Goal: Transaction & Acquisition: Purchase product/service

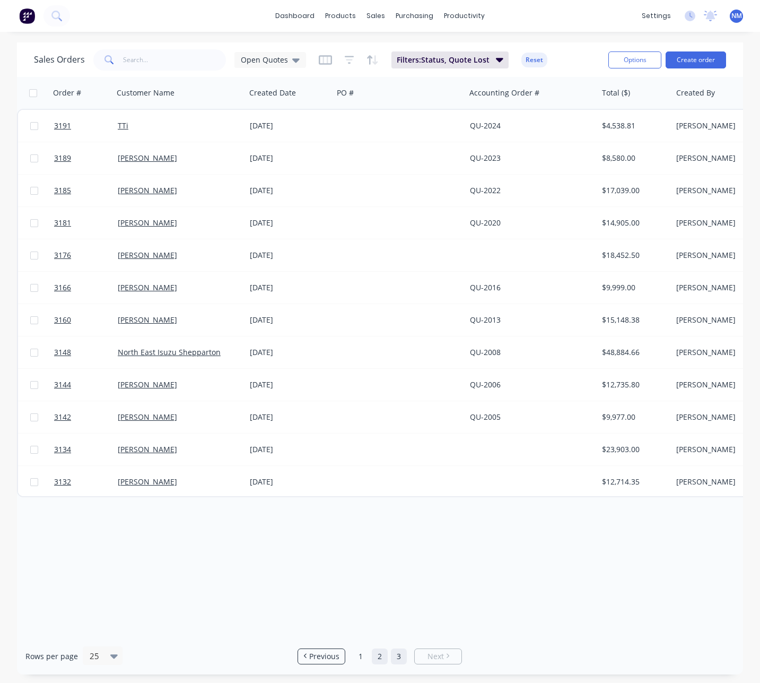
click at [379, 662] on link "2" at bounding box center [380, 657] width 16 height 16
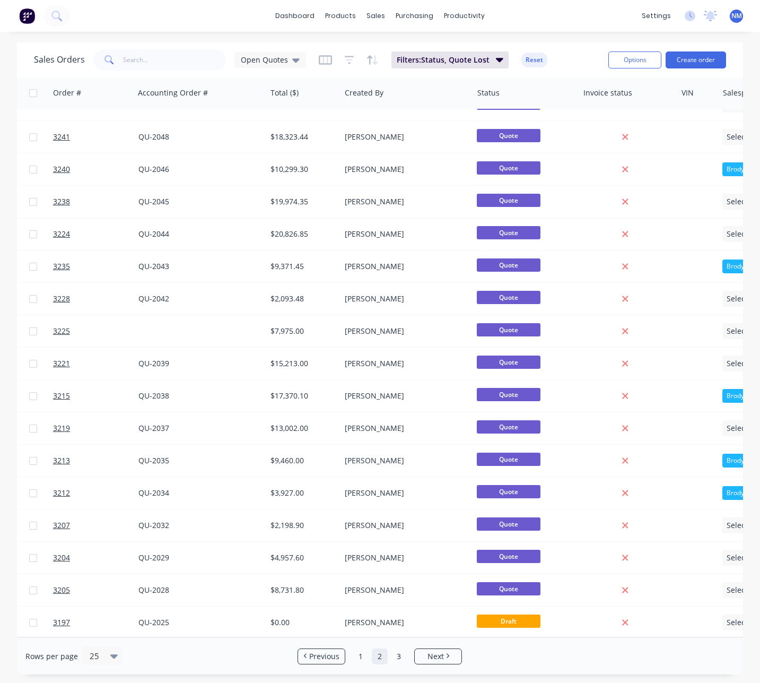
scroll to position [286, 92]
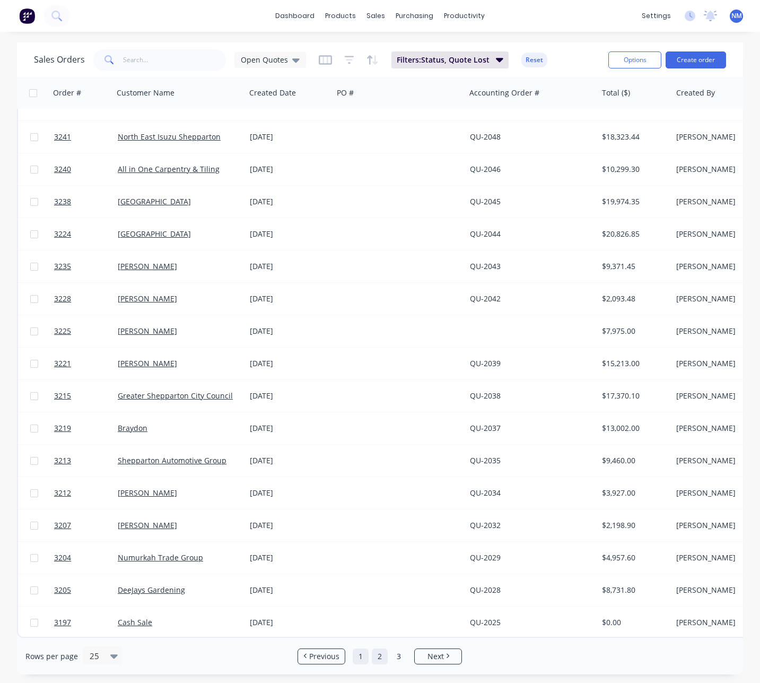
click at [363, 656] on link "1" at bounding box center [361, 657] width 16 height 16
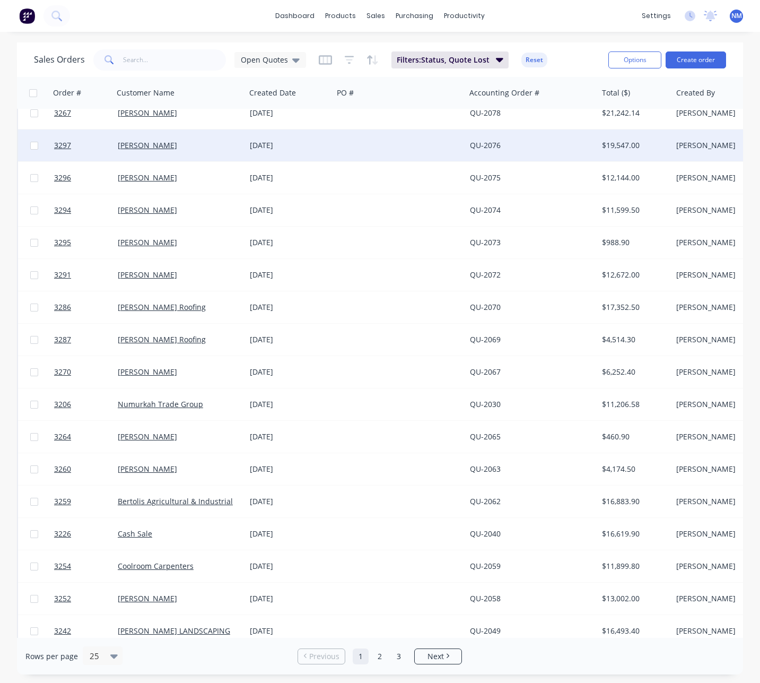
scroll to position [286, 0]
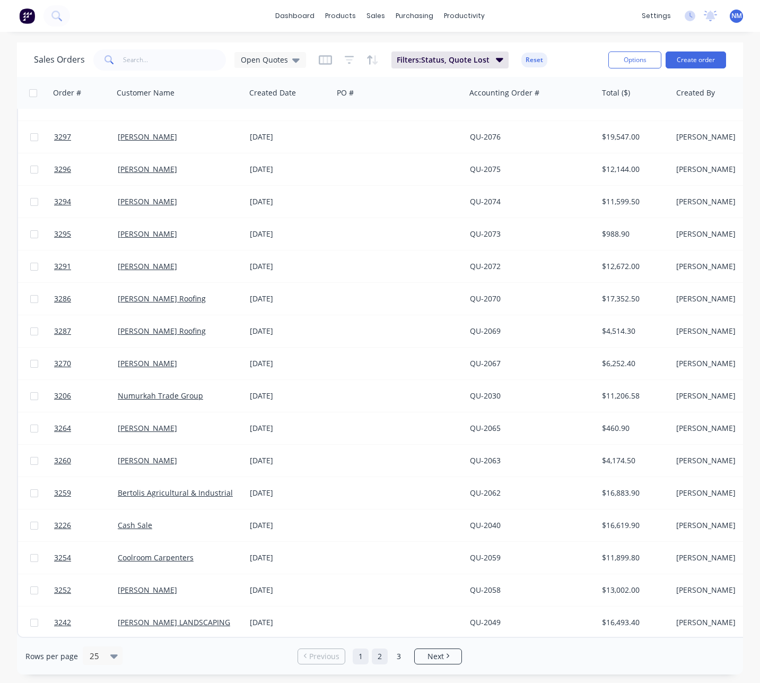
click at [376, 653] on link "2" at bounding box center [380, 657] width 16 height 16
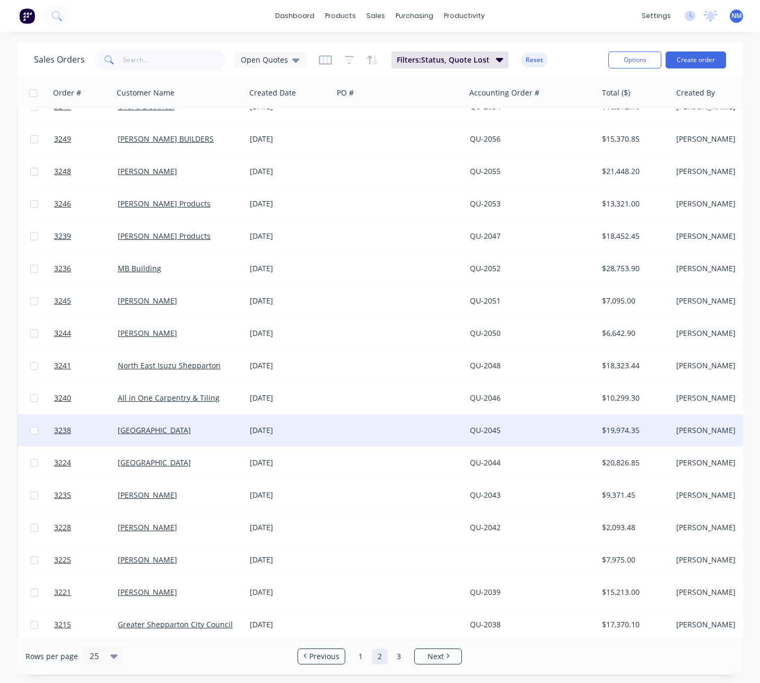
scroll to position [0, 0]
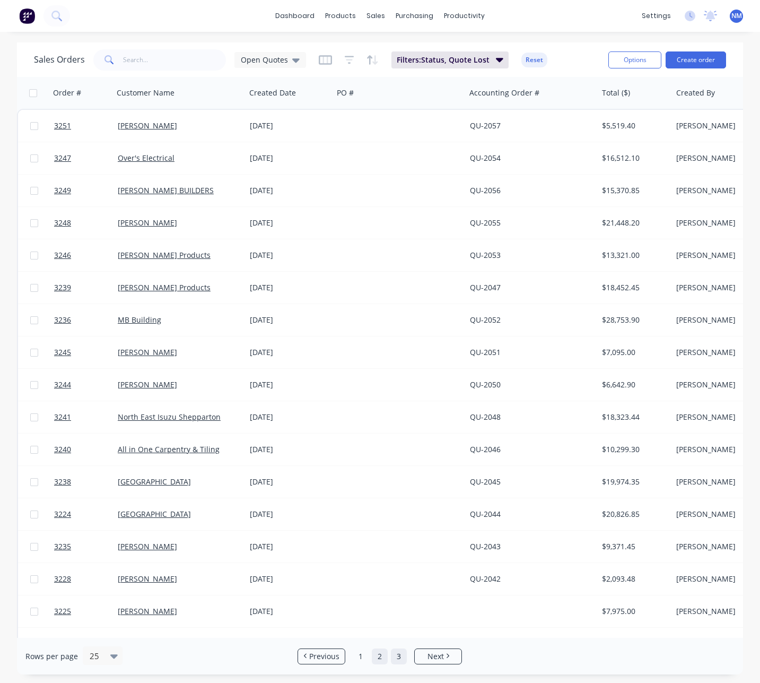
click at [399, 656] on link "3" at bounding box center [399, 657] width 16 height 16
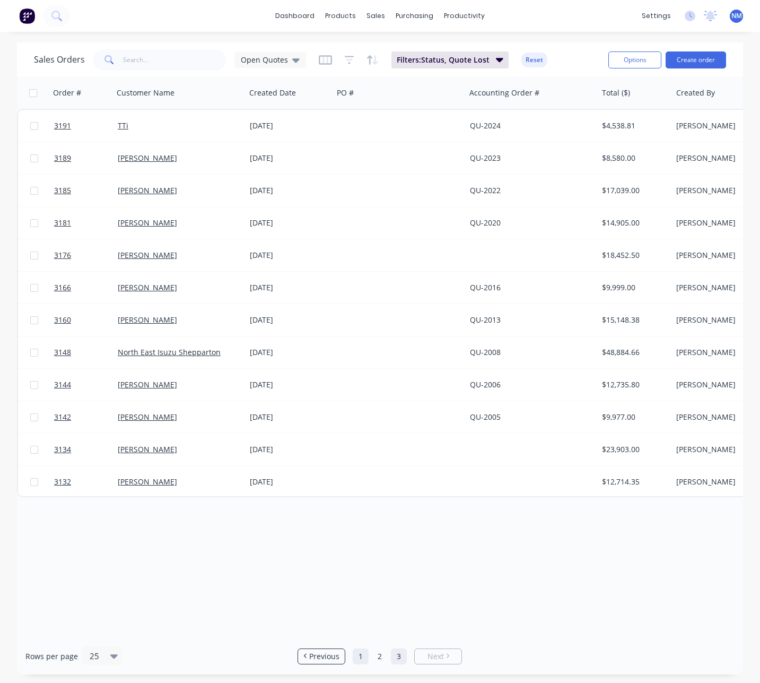
click at [364, 656] on link "1" at bounding box center [361, 657] width 16 height 16
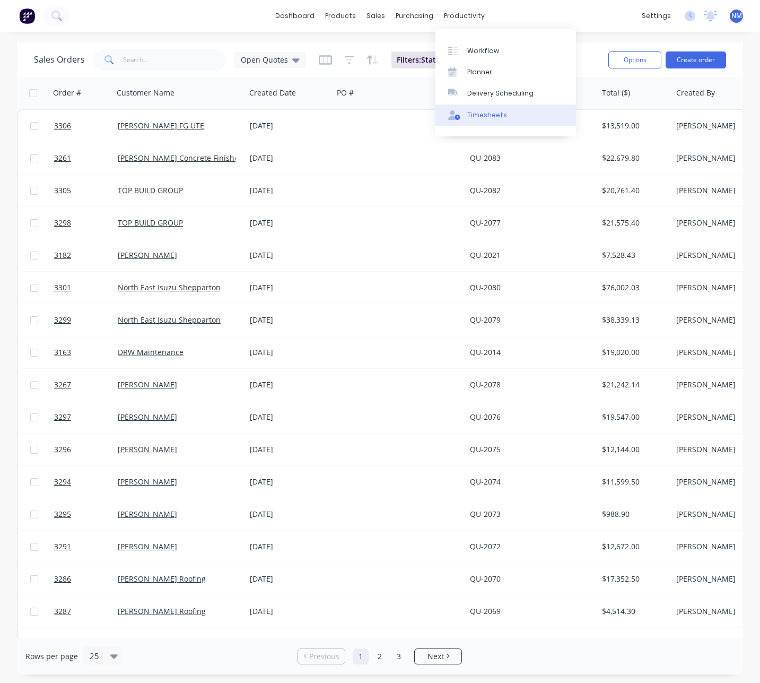
click at [504, 117] on link "Timesheets" at bounding box center [506, 115] width 141 height 21
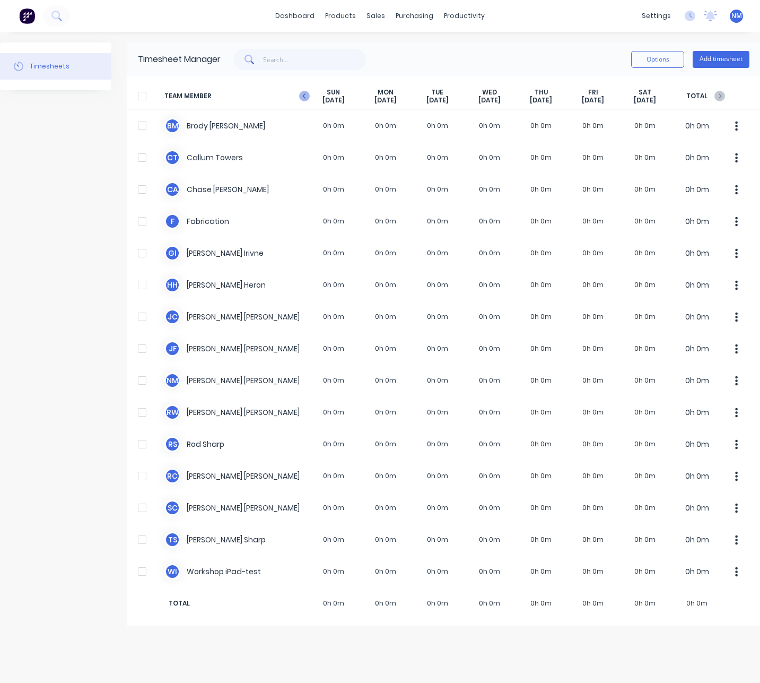
click at [304, 96] on icon "button" at bounding box center [304, 95] width 3 height 5
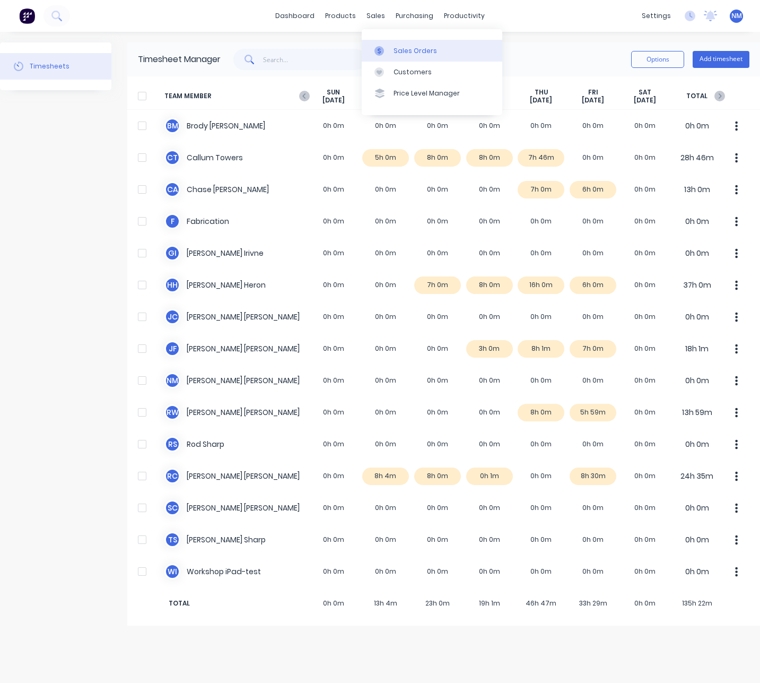
click at [407, 54] on div "Sales Orders" at bounding box center [416, 51] width 44 height 10
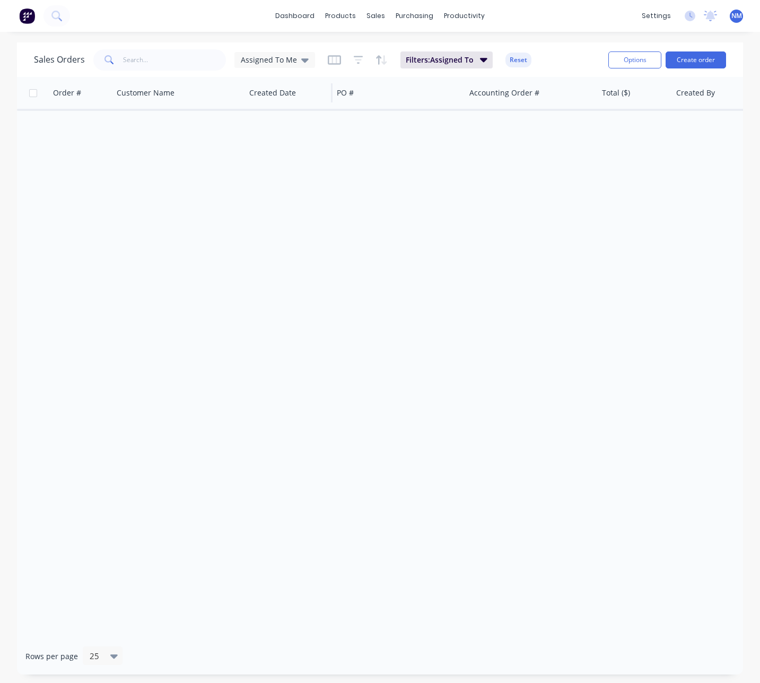
drag, startPoint x: 301, startPoint y: 62, endPoint x: 295, endPoint y: 80, distance: 19.0
click at [301, 62] on icon at bounding box center [304, 60] width 7 height 12
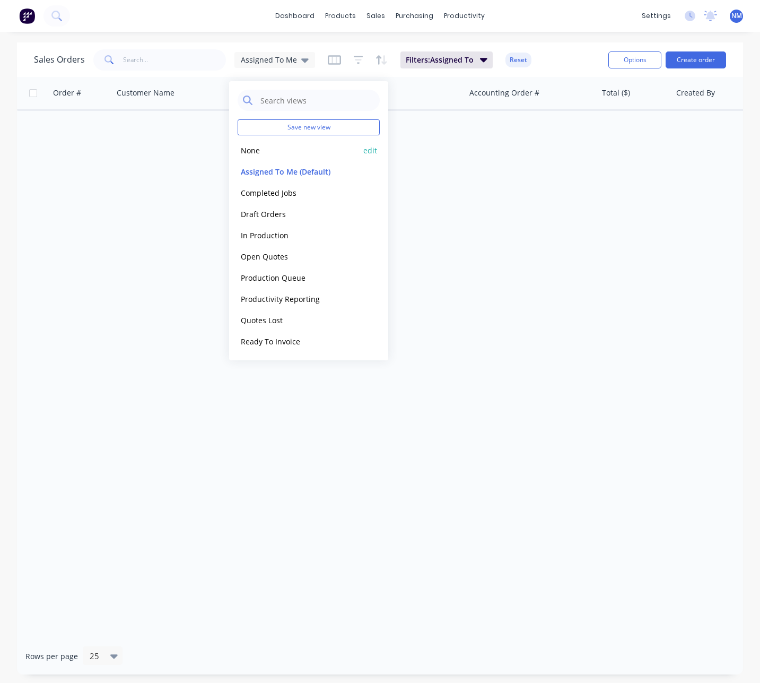
click at [279, 158] on div "None edit" at bounding box center [309, 150] width 142 height 21
click at [249, 154] on button "None" at bounding box center [298, 150] width 121 height 12
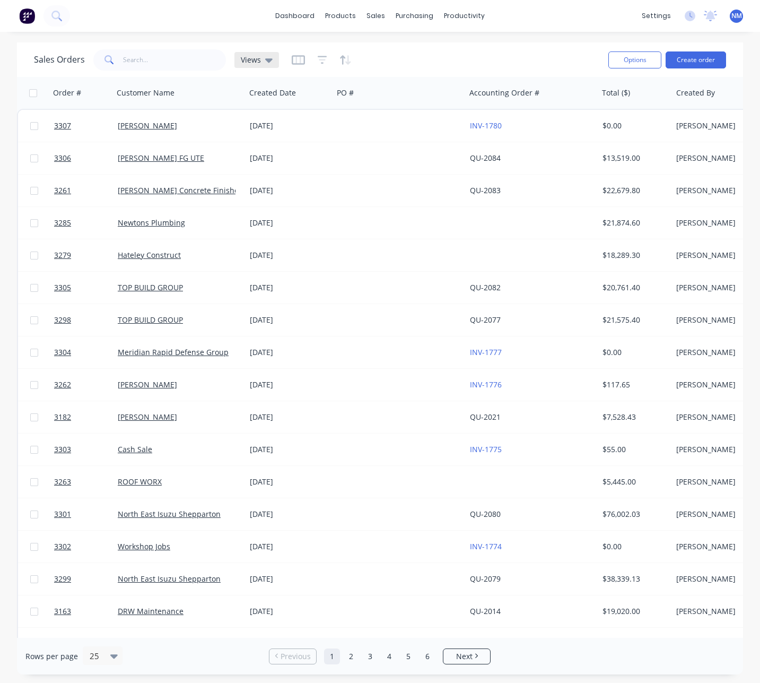
click at [253, 66] on div "Views" at bounding box center [257, 60] width 45 height 16
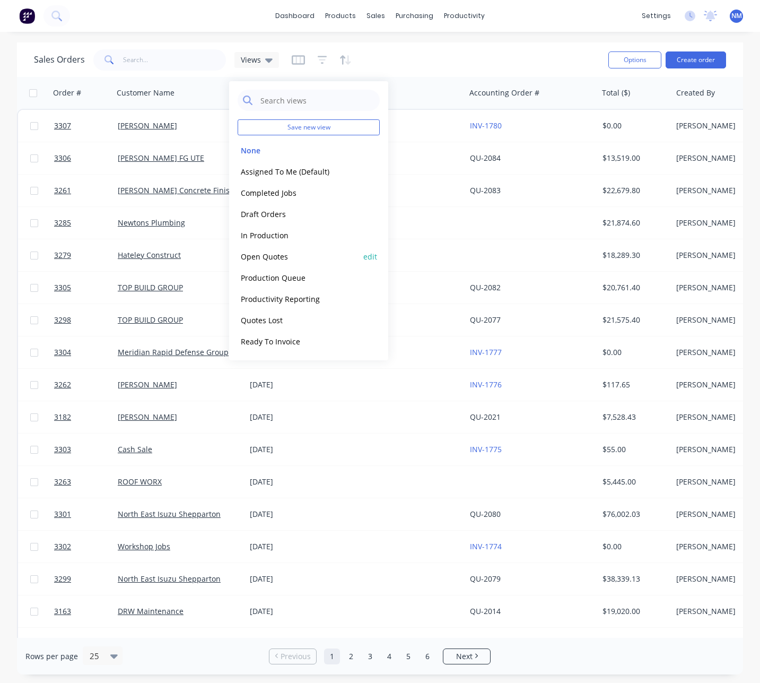
click at [290, 257] on button "Open Quotes" at bounding box center [298, 256] width 121 height 12
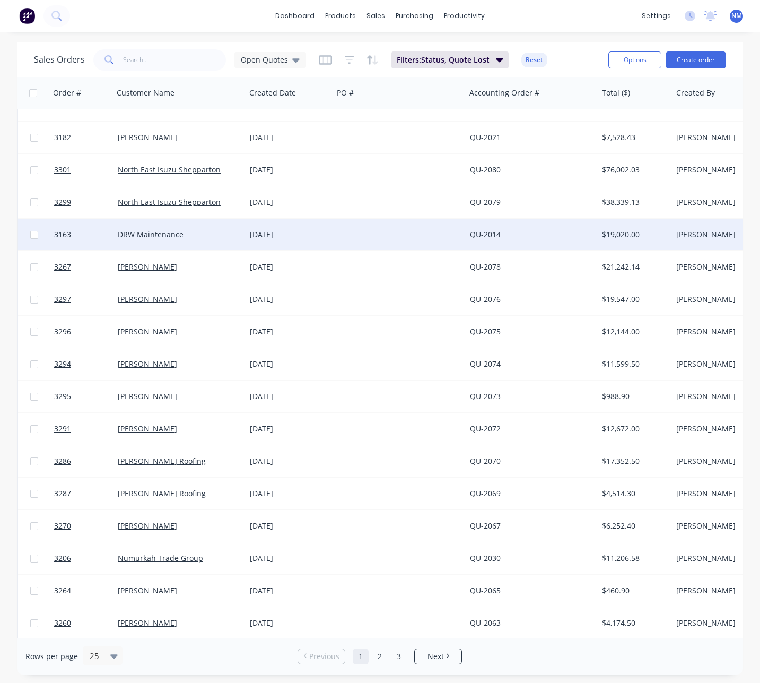
scroll to position [286, 0]
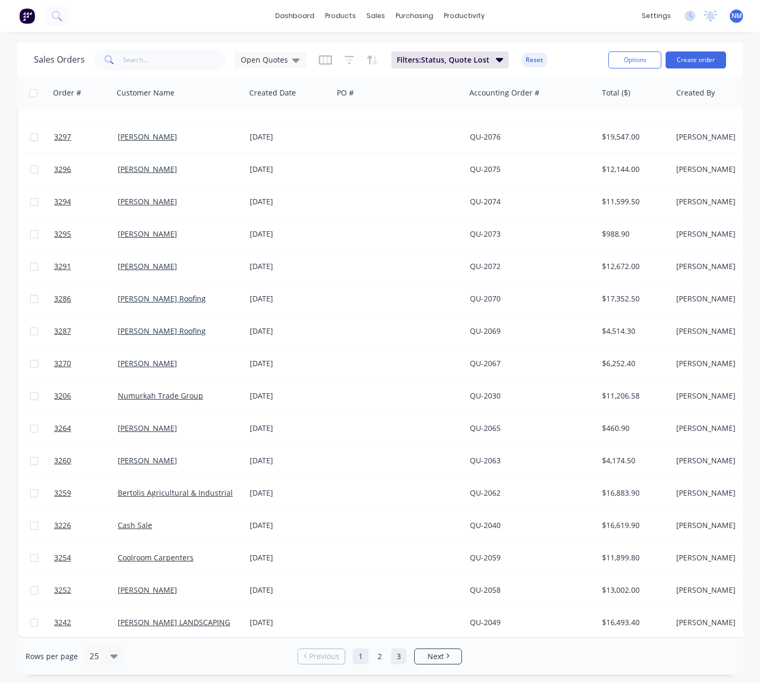
click at [396, 658] on link "3" at bounding box center [399, 657] width 16 height 16
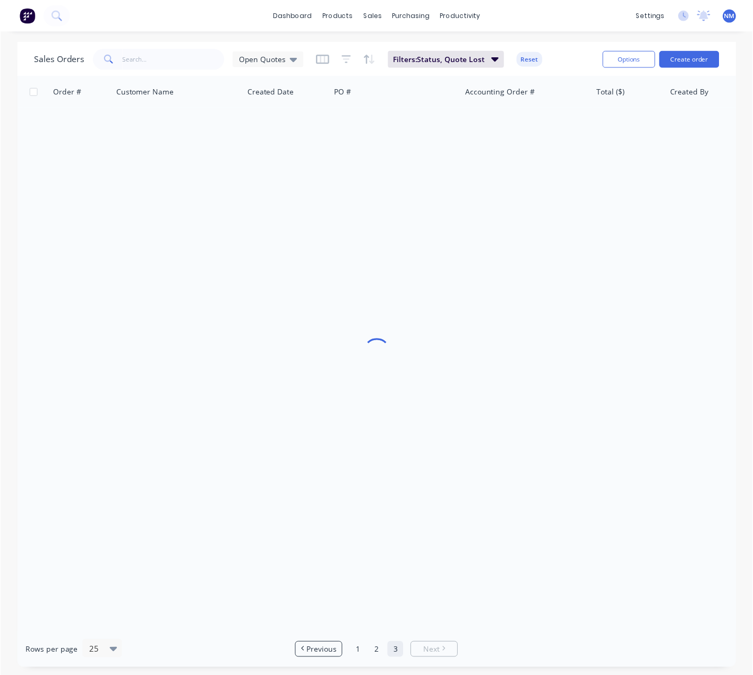
scroll to position [0, 0]
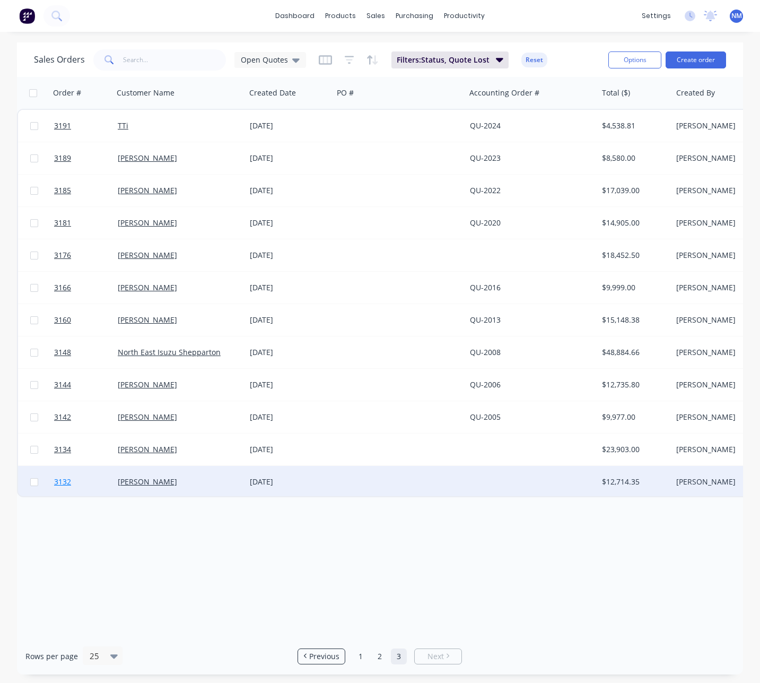
click at [63, 481] on span "3132" at bounding box center [62, 482] width 17 height 11
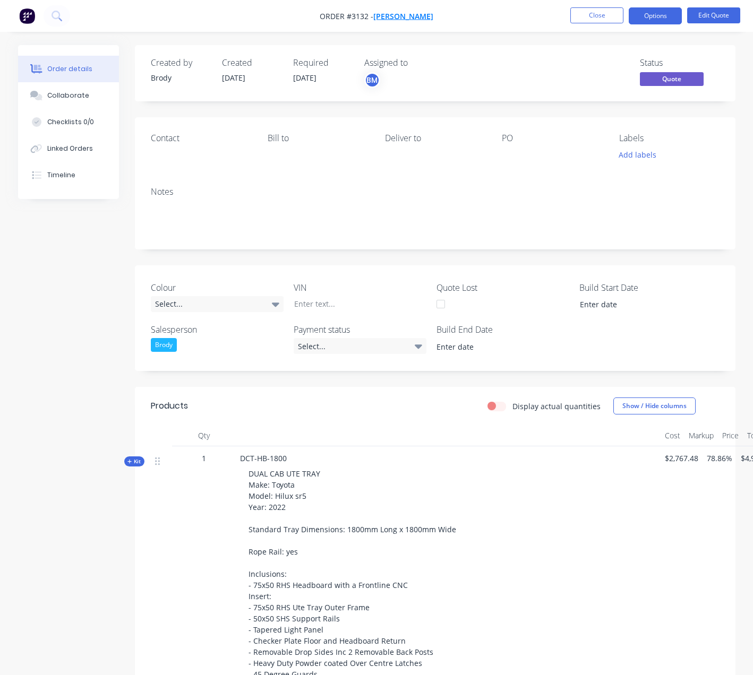
click at [403, 19] on span "MATT DAVIDSON" at bounding box center [403, 16] width 60 height 10
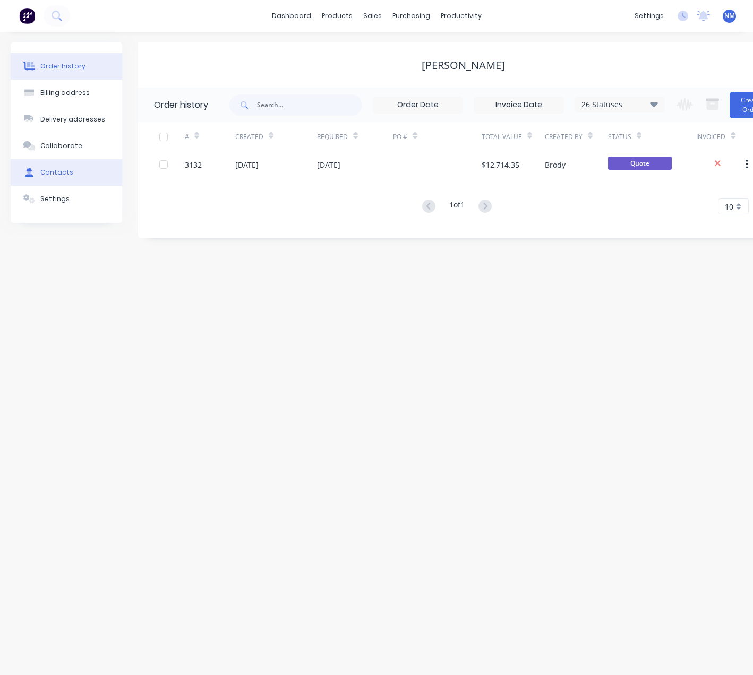
click at [78, 177] on button "Contacts" at bounding box center [66, 172] width 111 height 27
select select "AU"
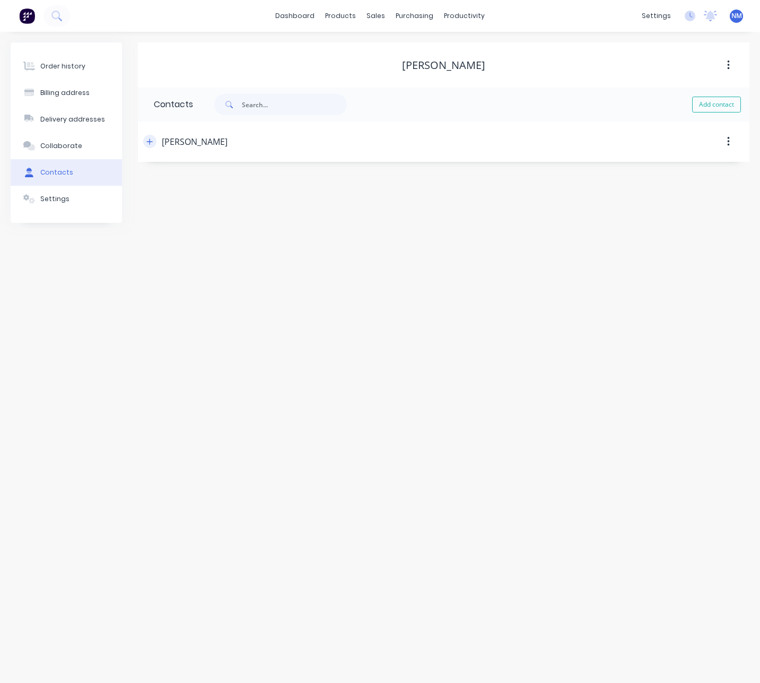
click at [152, 141] on button "button" at bounding box center [149, 141] width 13 height 13
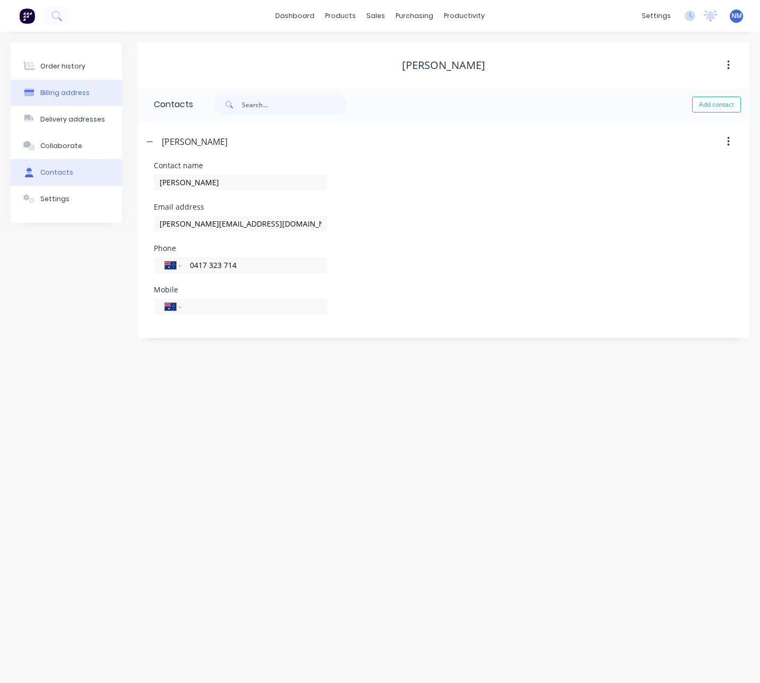
click at [88, 80] on button "Billing address" at bounding box center [66, 93] width 111 height 27
select select "AU"
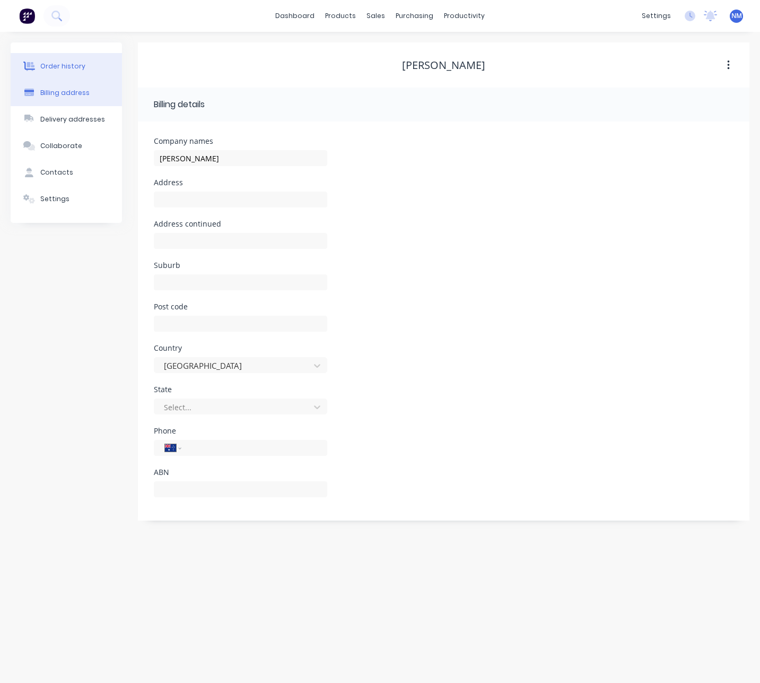
click at [87, 71] on button "Order history" at bounding box center [66, 66] width 111 height 27
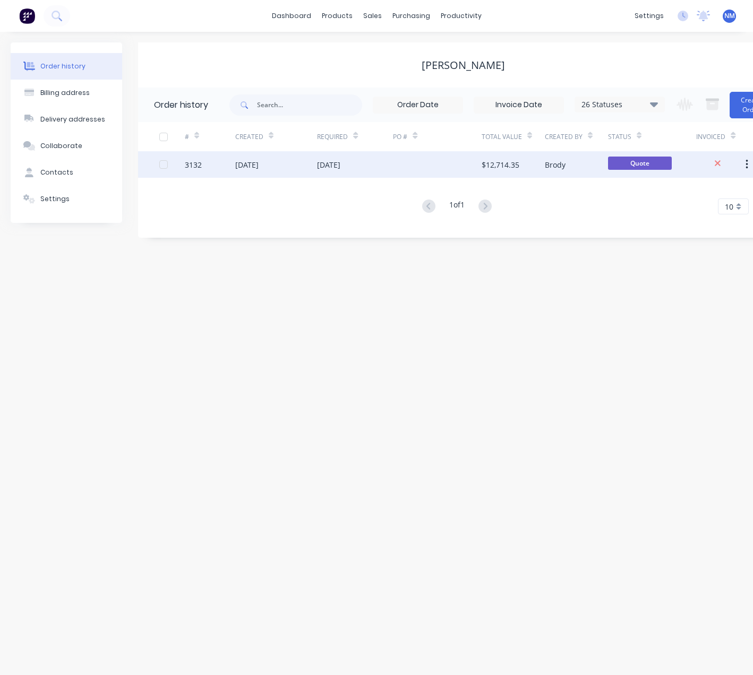
click at [307, 160] on div "24 Jul 2025" at bounding box center [276, 164] width 82 height 27
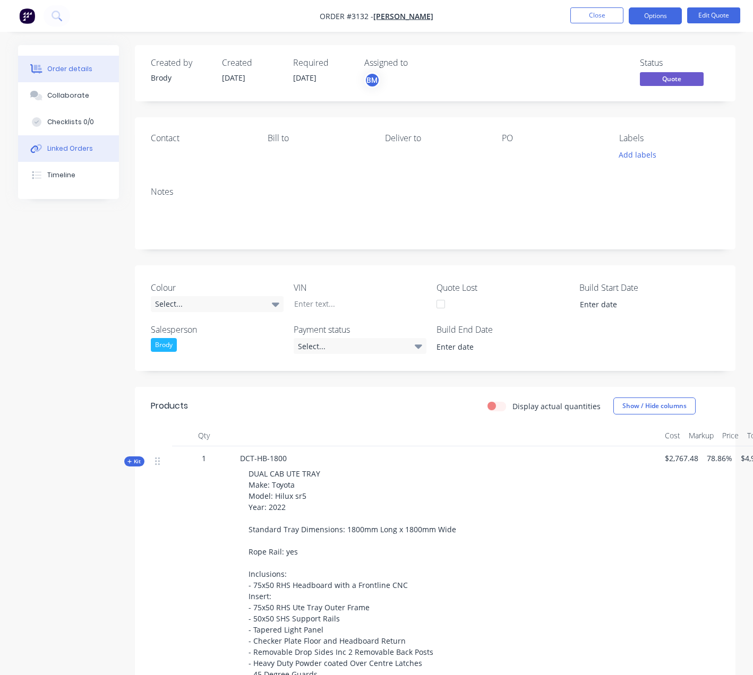
click at [85, 150] on div "Linked Orders" at bounding box center [70, 149] width 46 height 10
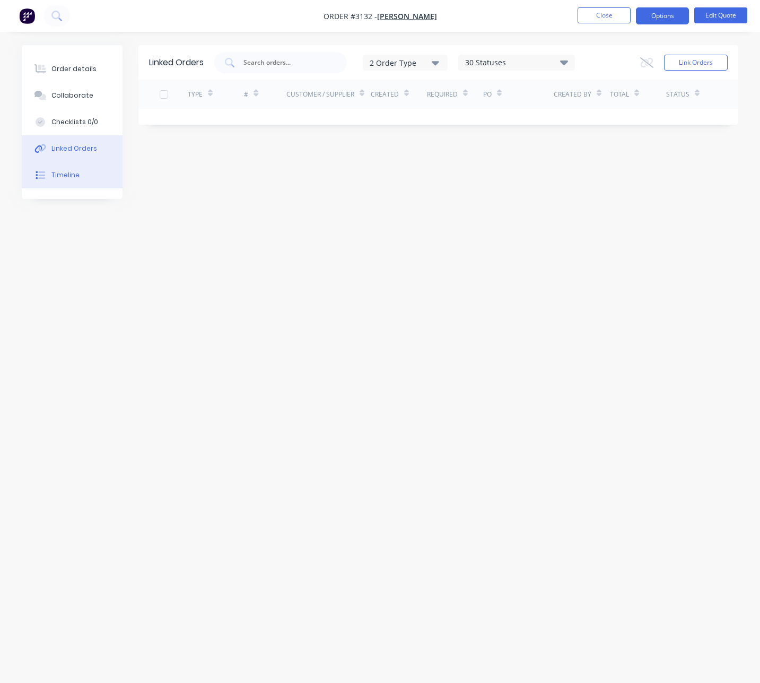
click at [76, 175] on div "Timeline" at bounding box center [65, 175] width 28 height 10
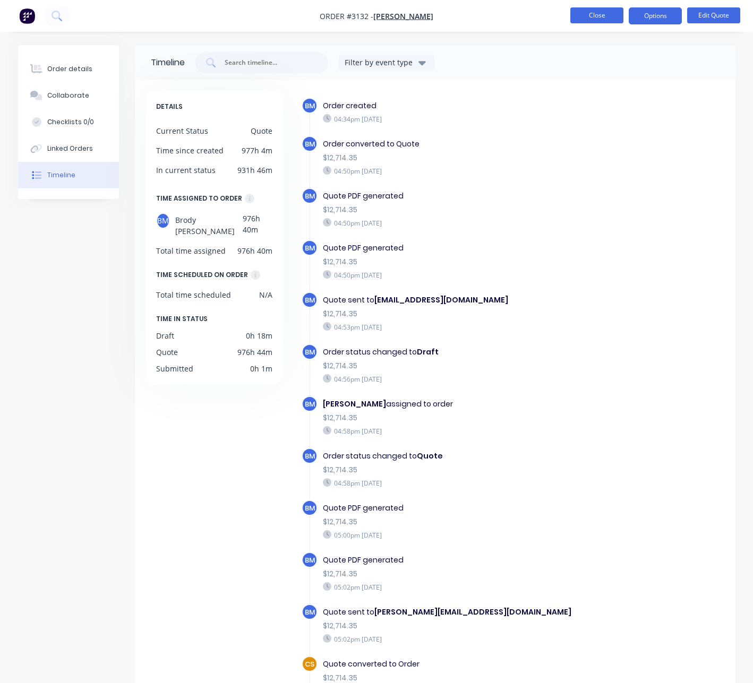
click at [592, 18] on button "Close" at bounding box center [596, 15] width 53 height 16
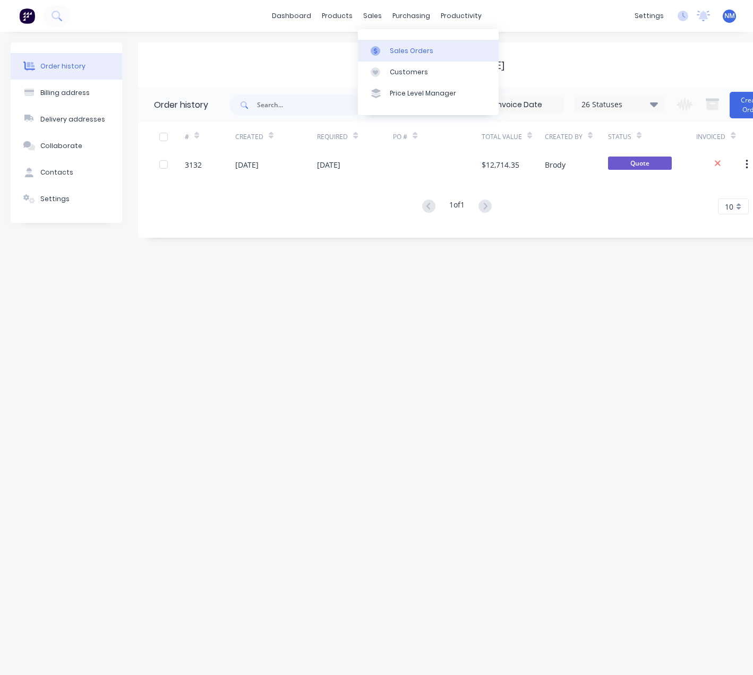
click at [421, 53] on div "Sales Orders" at bounding box center [412, 51] width 44 height 10
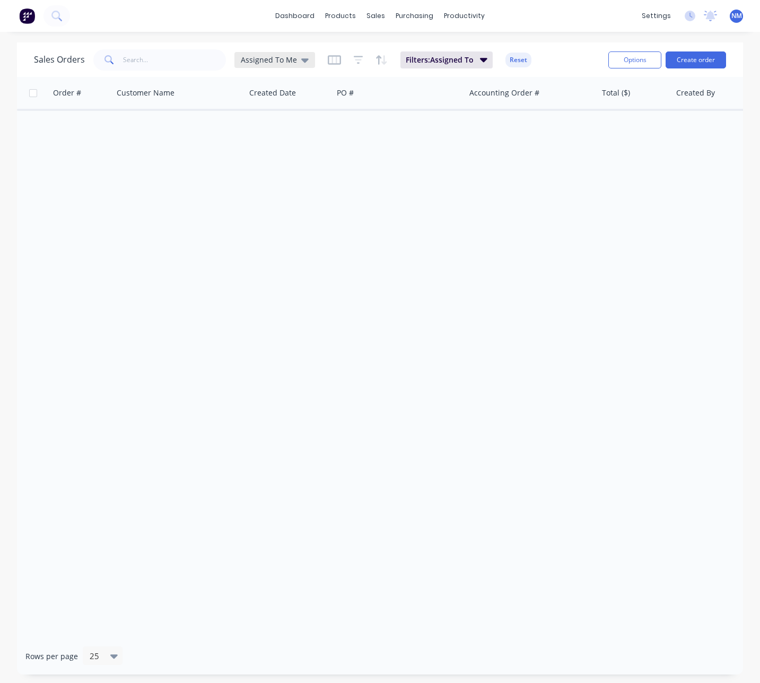
click at [271, 65] on div "Assigned To Me" at bounding box center [275, 60] width 81 height 16
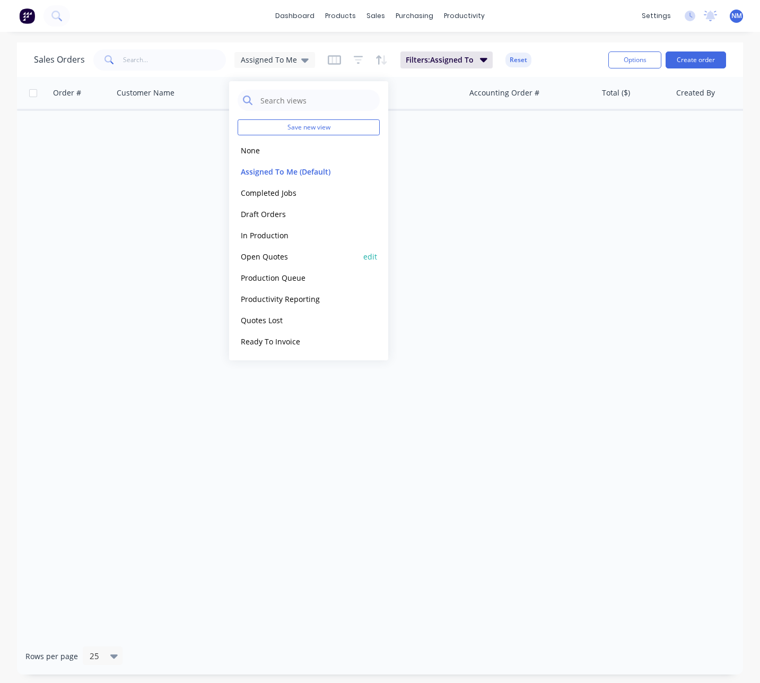
click at [293, 254] on button "Open Quotes" at bounding box center [298, 256] width 121 height 12
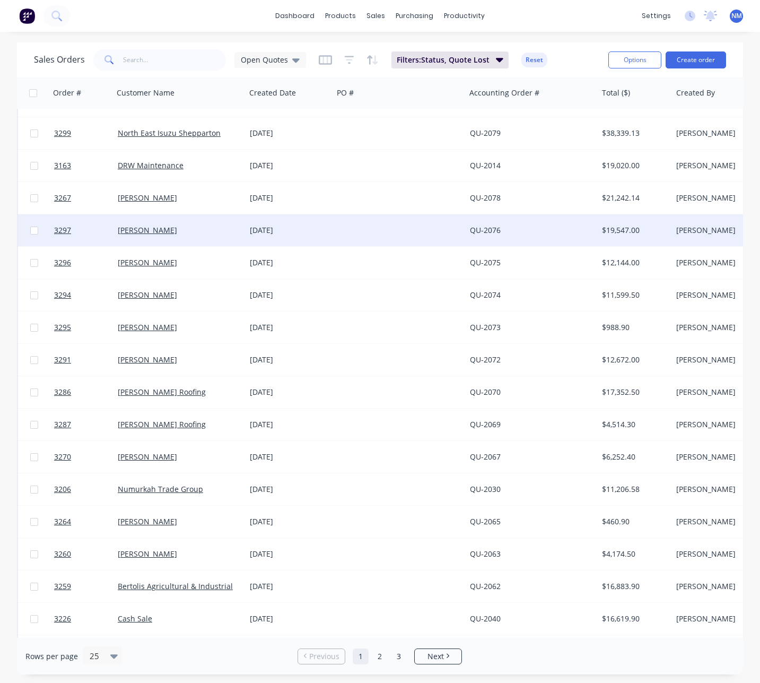
scroll to position [286, 0]
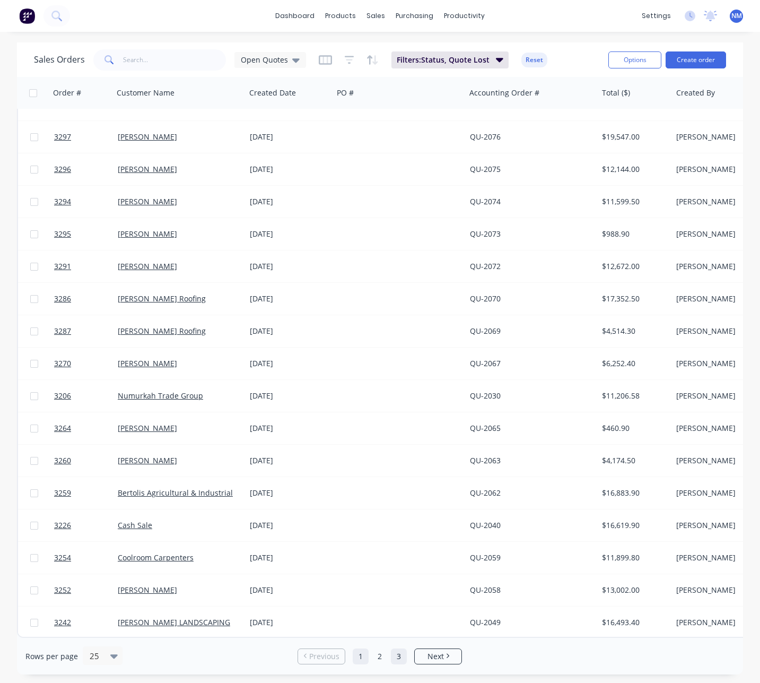
click at [397, 654] on link "3" at bounding box center [399, 657] width 16 height 16
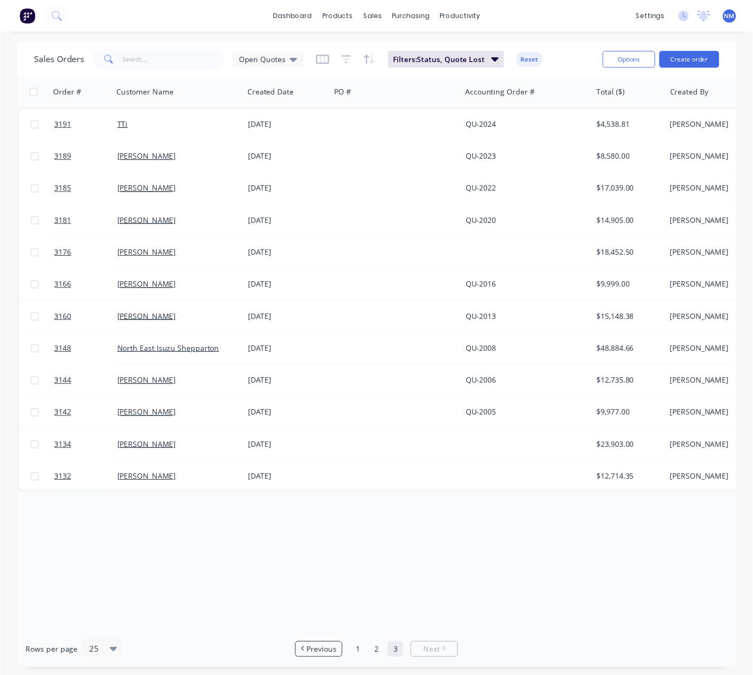
scroll to position [0, 0]
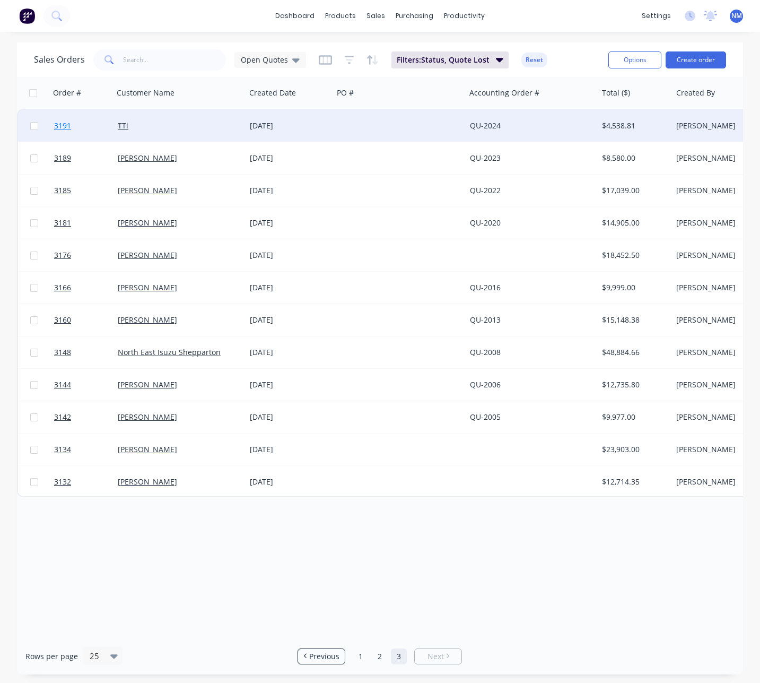
click at [67, 128] on span "3191" at bounding box center [62, 125] width 17 height 11
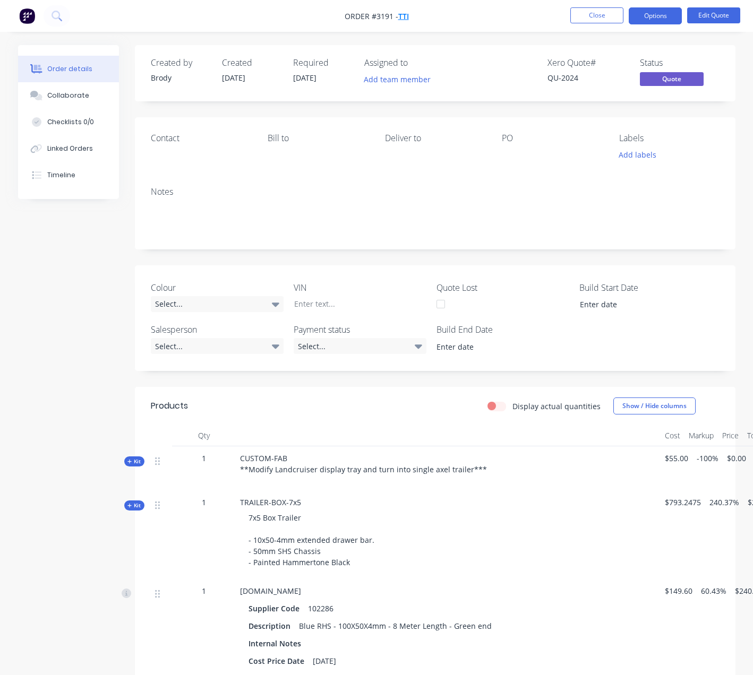
click at [404, 16] on span "TTi" at bounding box center [403, 16] width 11 height 10
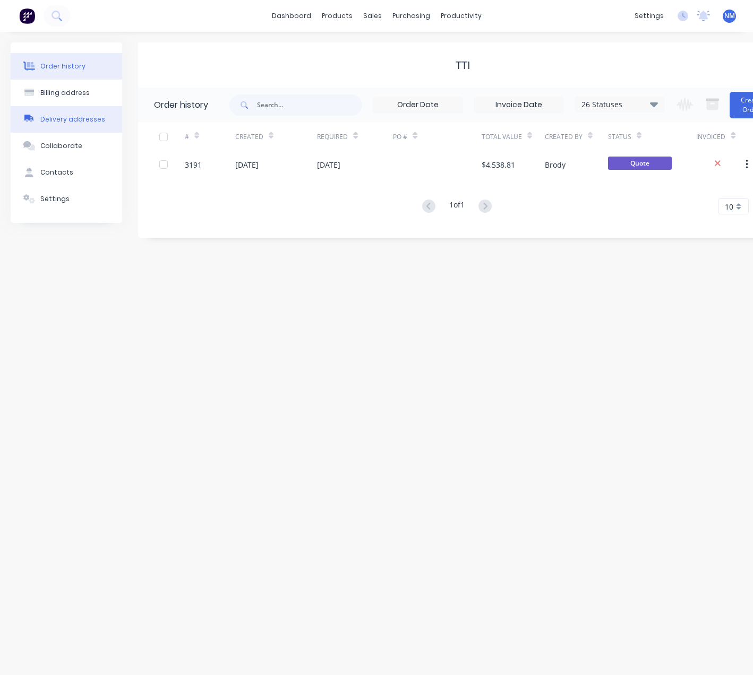
click at [70, 132] on button "Delivery addresses" at bounding box center [66, 119] width 111 height 27
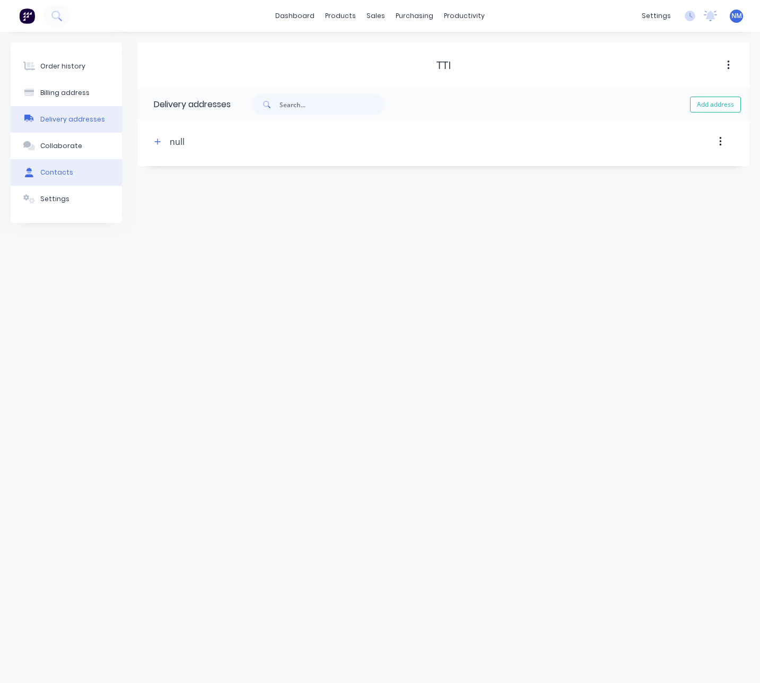
click at [75, 159] on button "Contacts" at bounding box center [66, 172] width 111 height 27
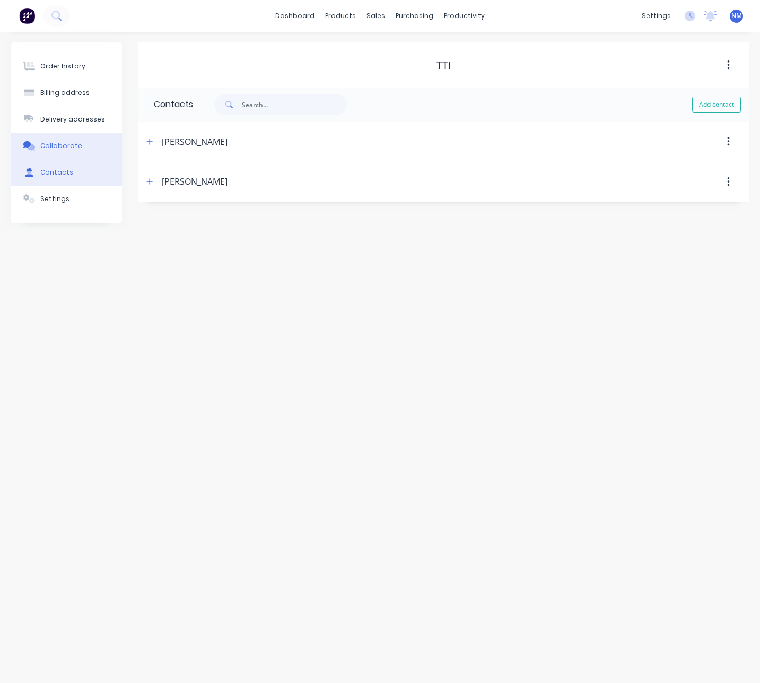
click at [75, 157] on button "Collaborate" at bounding box center [66, 146] width 111 height 27
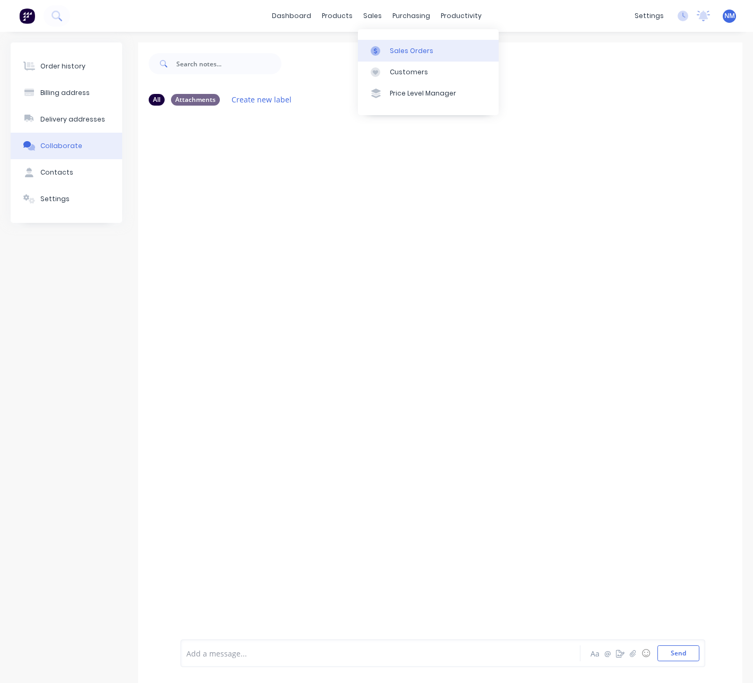
click at [406, 46] on div "Sales Orders" at bounding box center [412, 51] width 44 height 10
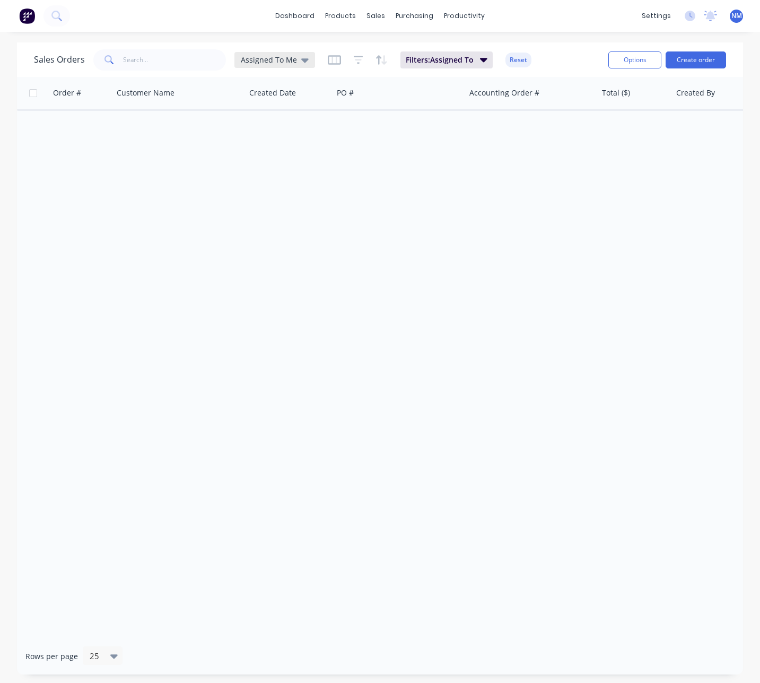
click at [266, 66] on div "Assigned To Me" at bounding box center [275, 60] width 81 height 16
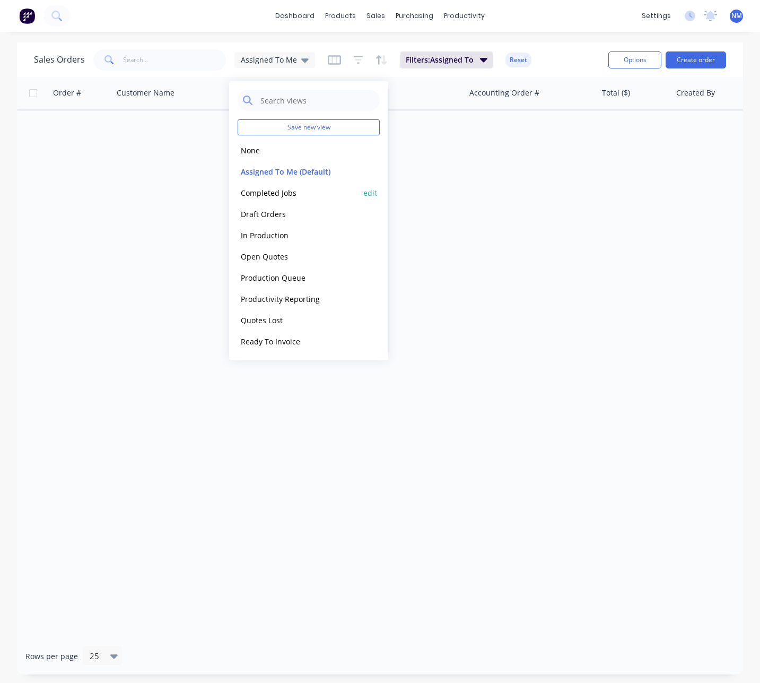
click at [288, 197] on button "Completed Jobs" at bounding box center [298, 193] width 121 height 12
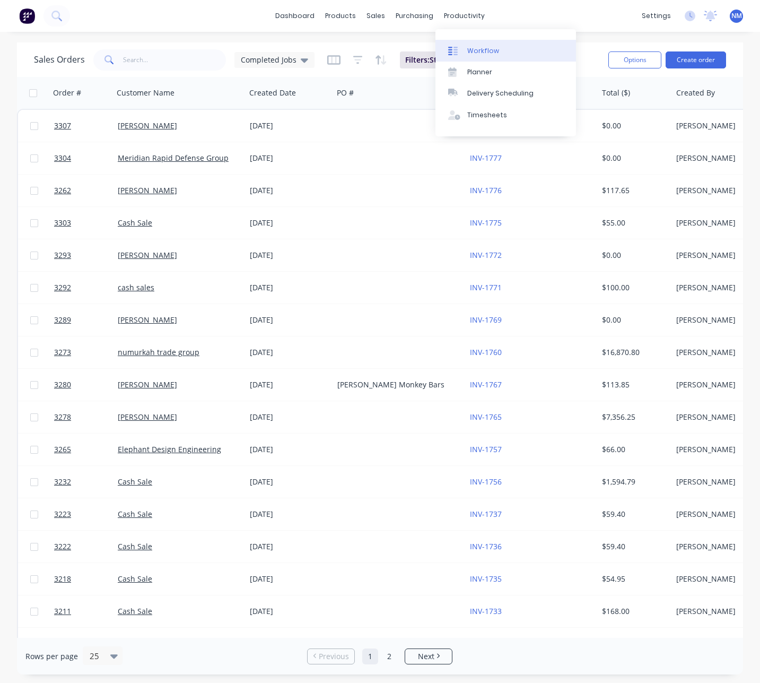
click at [503, 53] on link "Workflow" at bounding box center [506, 50] width 141 height 21
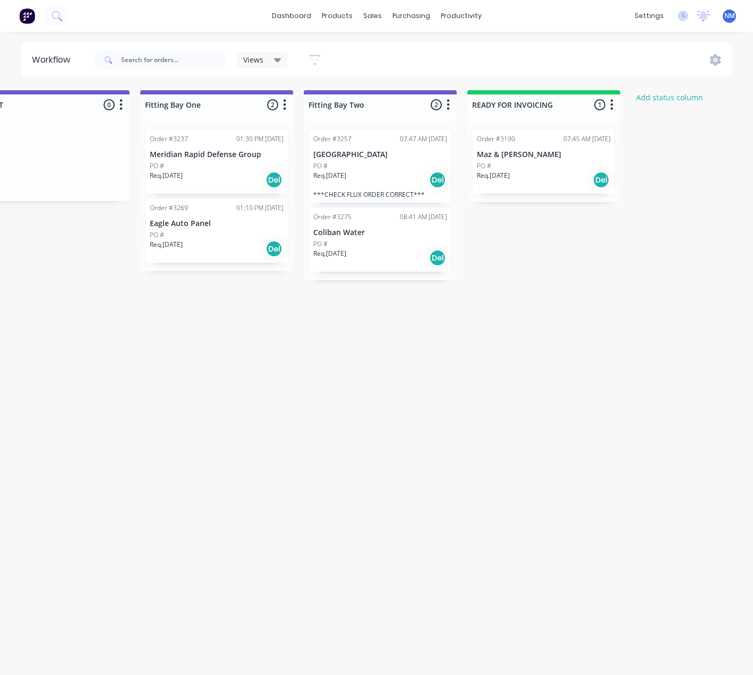
scroll to position [0, 2514]
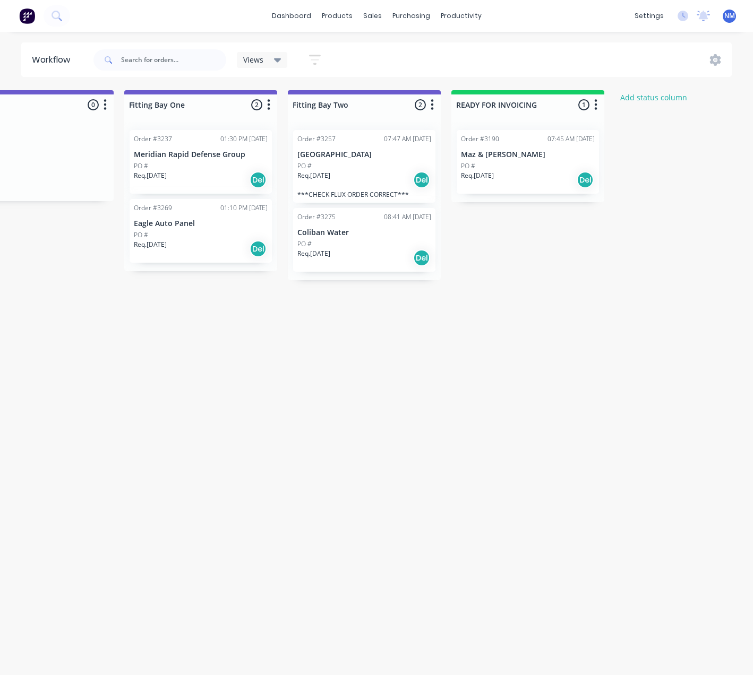
click at [538, 163] on div "PO #" at bounding box center [528, 166] width 134 height 10
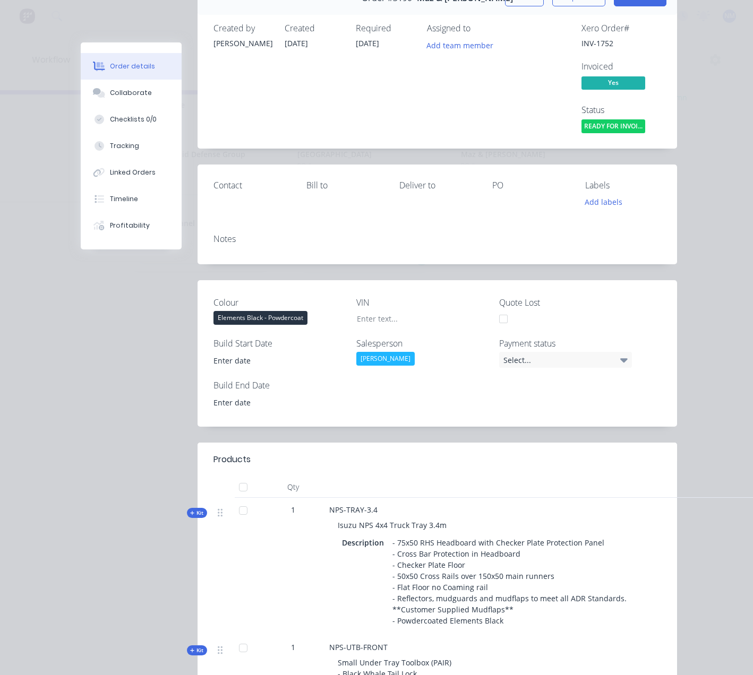
scroll to position [0, 0]
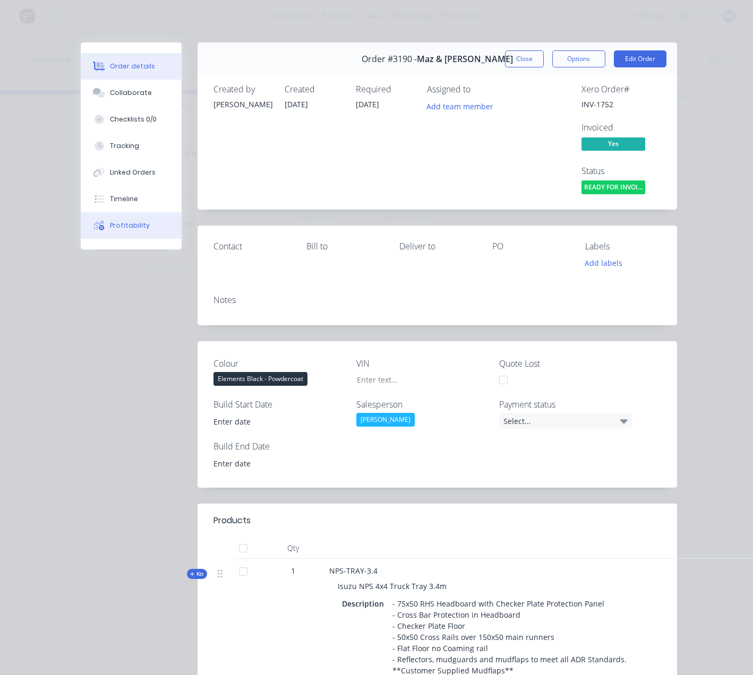
click at [125, 231] on button "Profitability" at bounding box center [131, 225] width 101 height 27
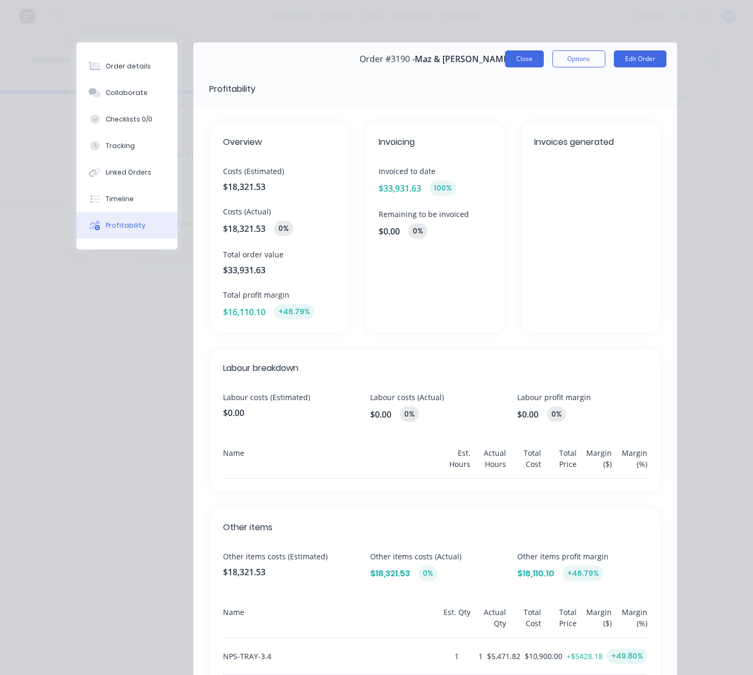
click at [525, 63] on button "Close" at bounding box center [524, 58] width 39 height 17
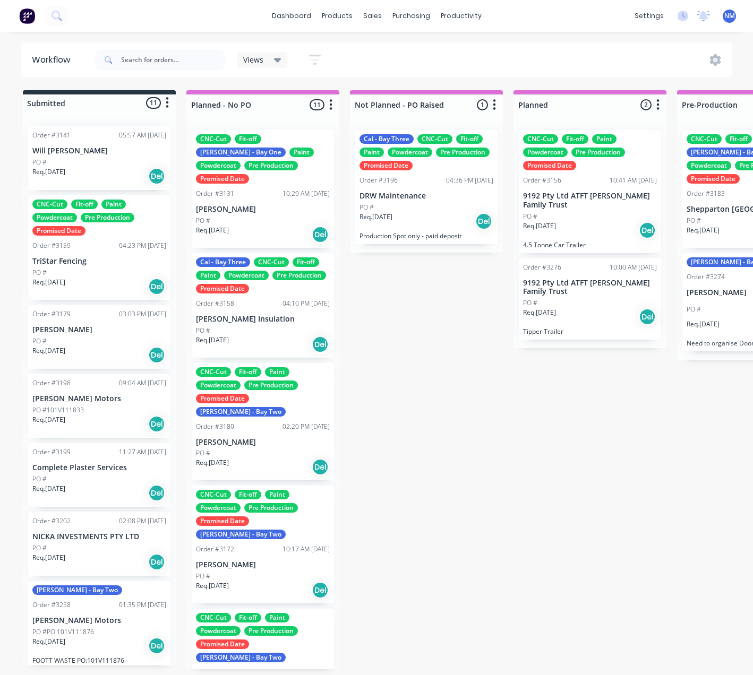
scroll to position [300, 0]
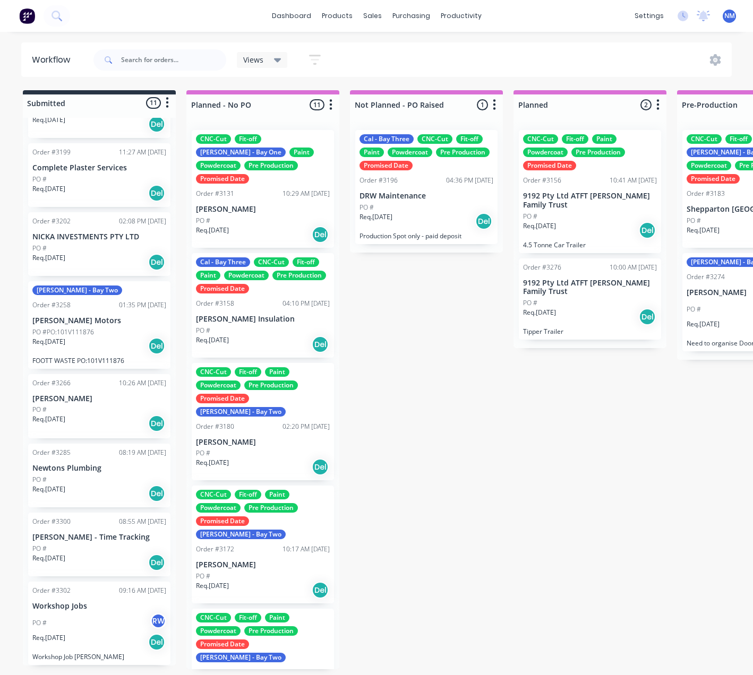
click at [96, 548] on div "PO #" at bounding box center [99, 549] width 134 height 10
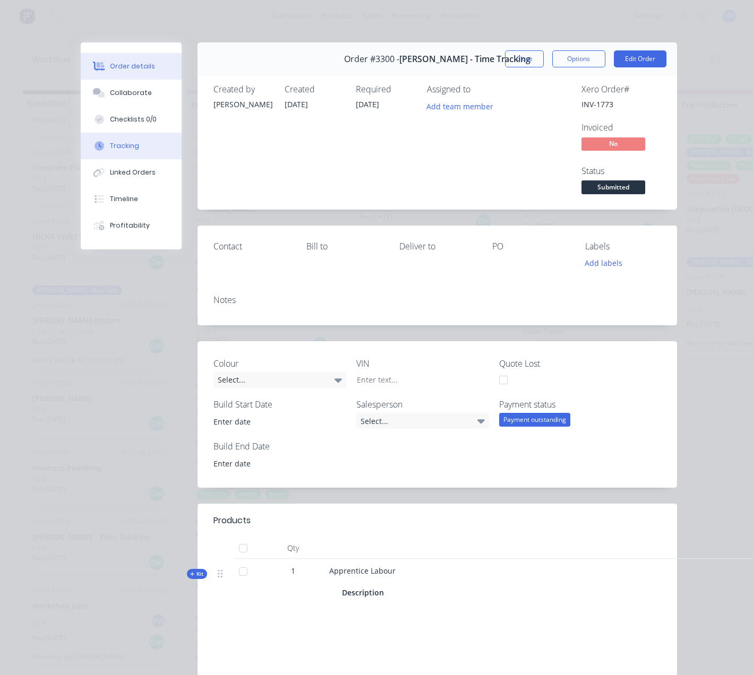
click at [146, 152] on button "Tracking" at bounding box center [131, 146] width 101 height 27
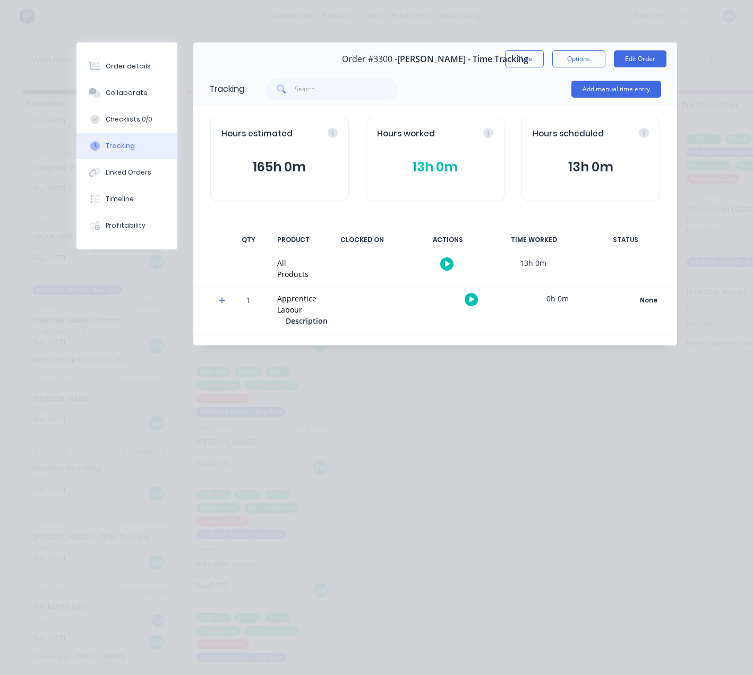
click at [487, 134] on div "Hours worked" at bounding box center [435, 134] width 116 height 12
click at [445, 166] on button "13h 0m" at bounding box center [435, 167] width 116 height 20
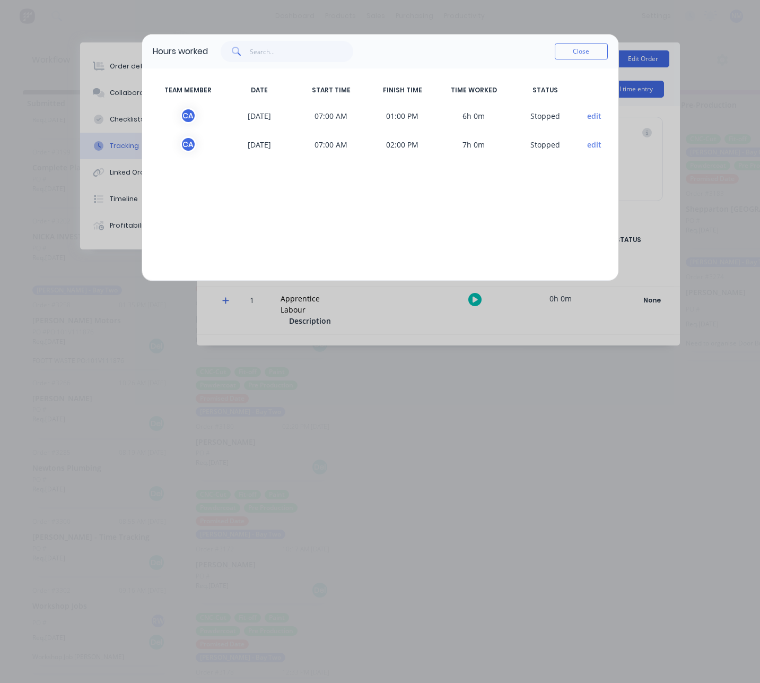
click at [595, 54] on button "Close" at bounding box center [581, 52] width 53 height 16
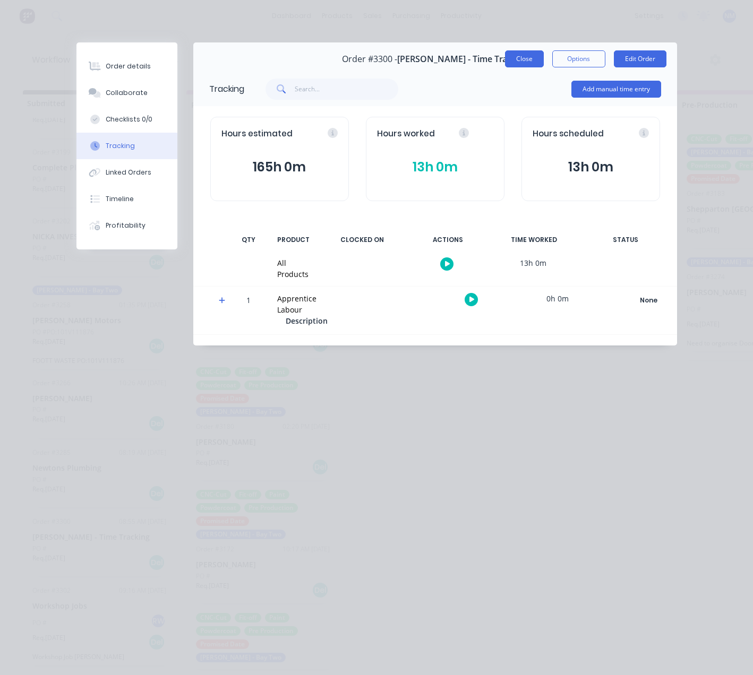
click at [531, 62] on button "Close" at bounding box center [524, 58] width 39 height 17
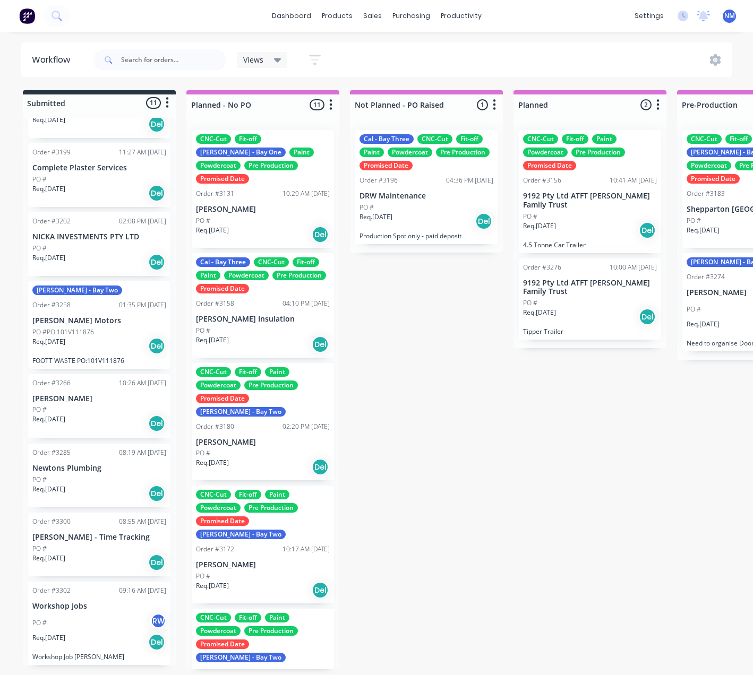
scroll to position [2, 0]
click at [105, 554] on div "Req. 29/08/25 Del" at bounding box center [99, 563] width 134 height 18
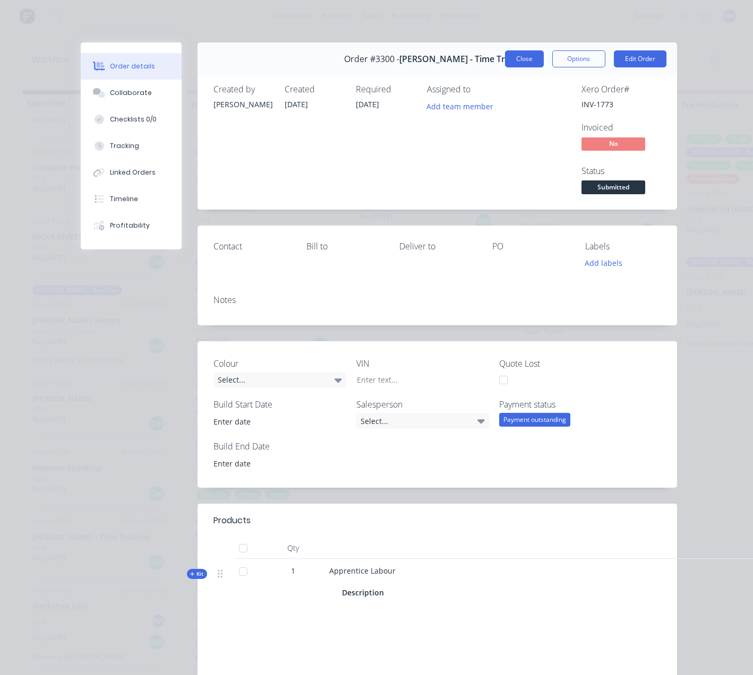
click at [530, 62] on button "Close" at bounding box center [524, 58] width 39 height 17
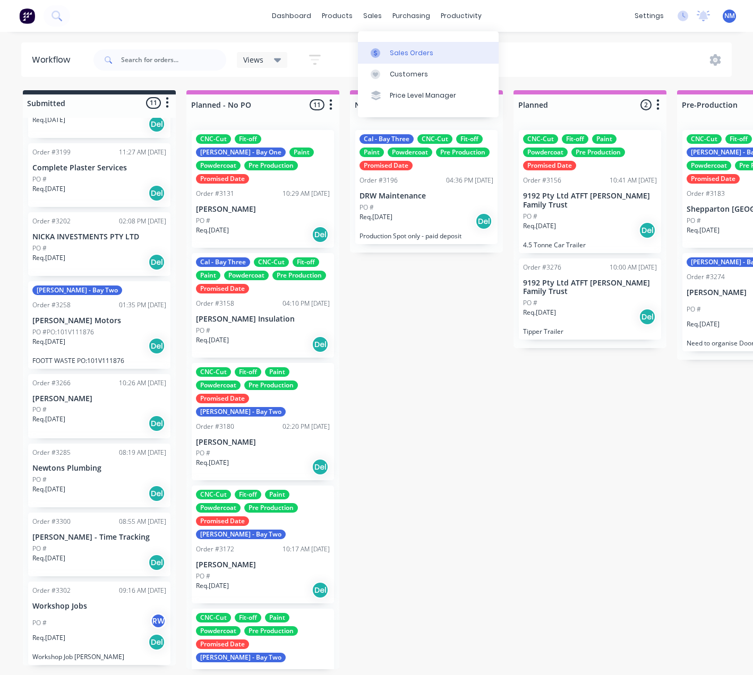
click at [394, 51] on div "Sales Orders" at bounding box center [412, 53] width 44 height 10
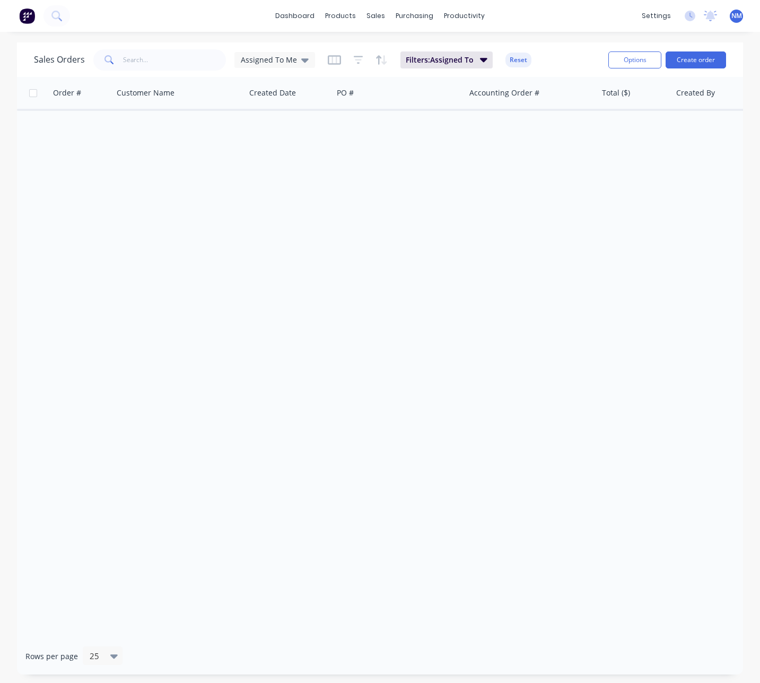
click at [301, 63] on icon at bounding box center [304, 60] width 7 height 12
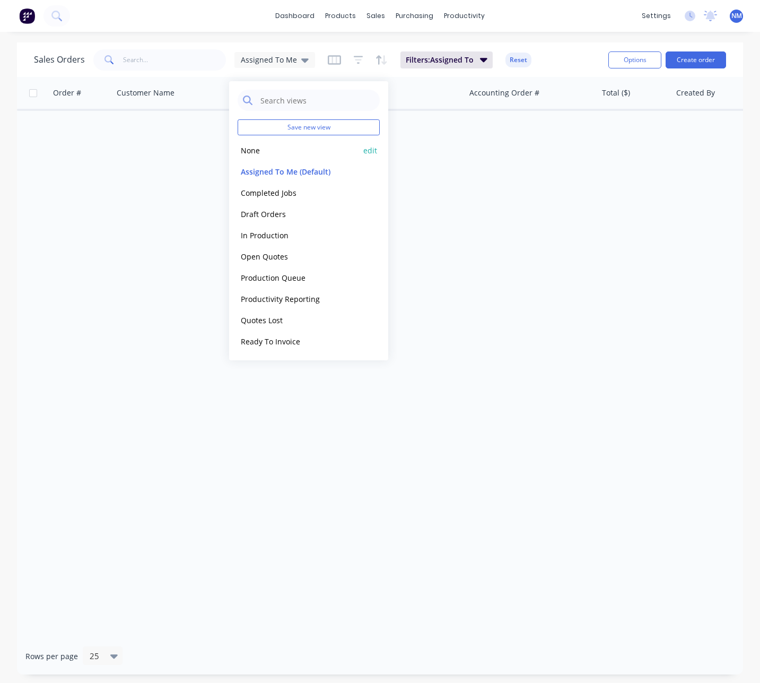
click at [277, 154] on button "None" at bounding box center [298, 150] width 121 height 12
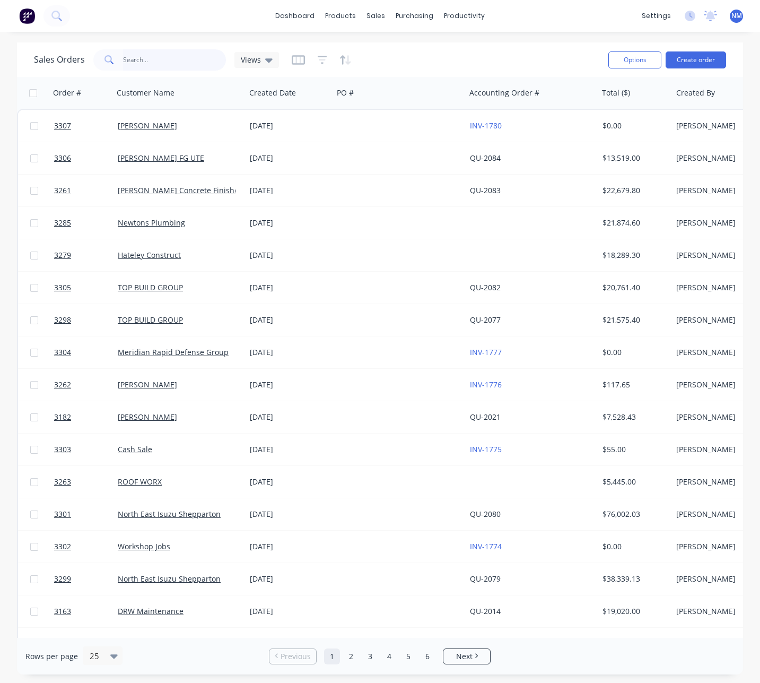
click at [176, 66] on input "text" at bounding box center [174, 59] width 103 height 21
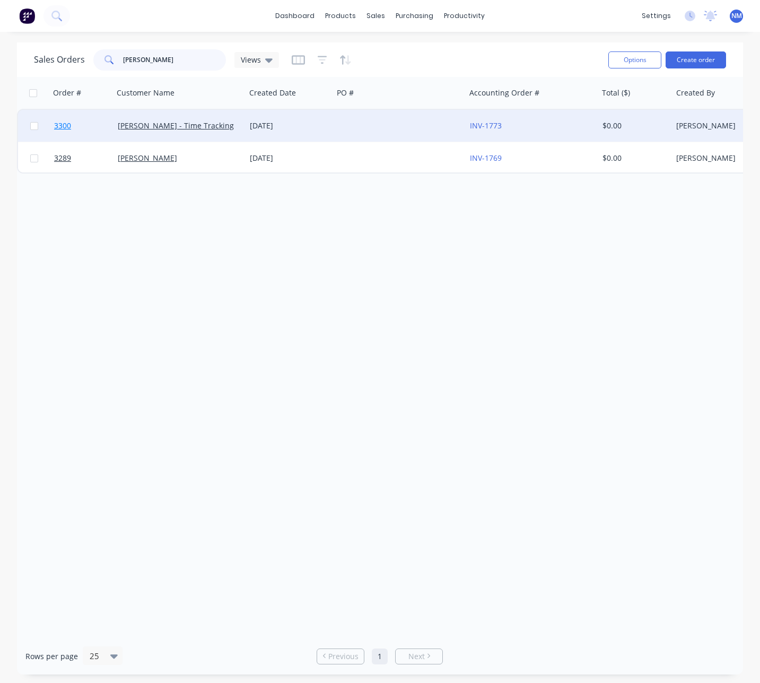
type input "chase adam"
click at [64, 128] on span "3300" at bounding box center [62, 125] width 17 height 11
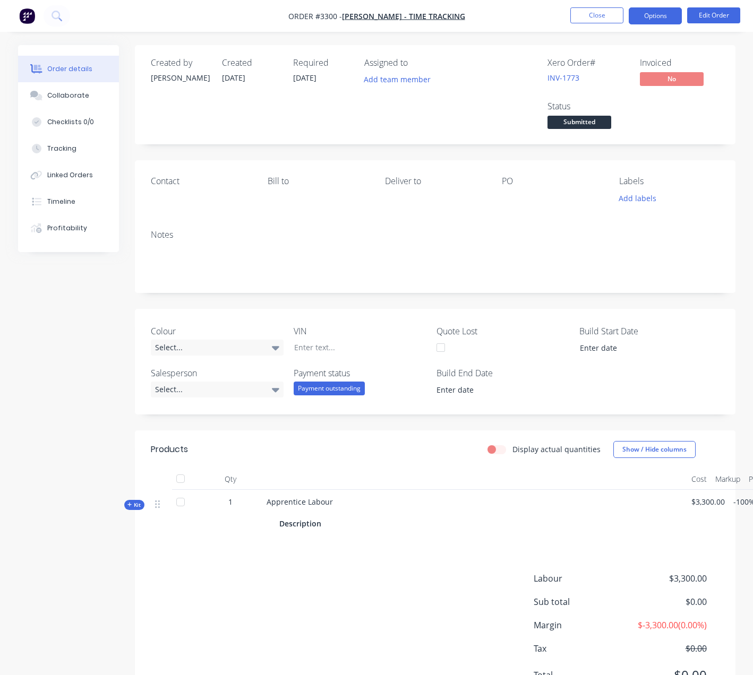
click at [661, 18] on button "Options" at bounding box center [654, 15] width 53 height 17
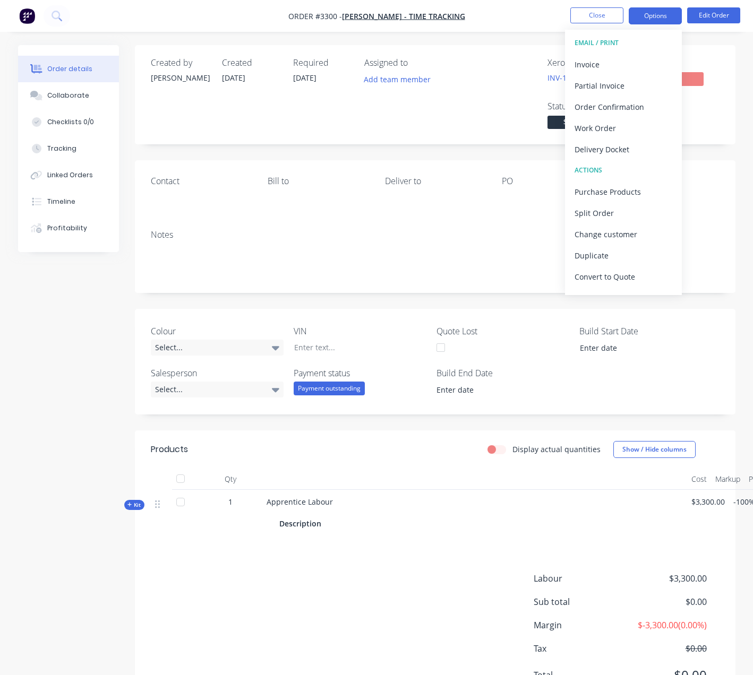
click at [660, 14] on button "Options" at bounding box center [654, 15] width 53 height 17
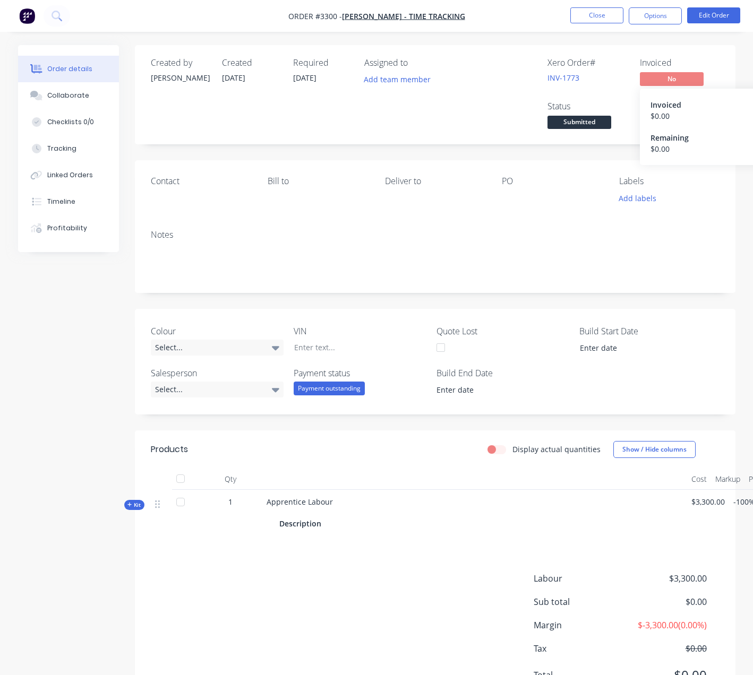
click at [678, 76] on span "No" at bounding box center [671, 78] width 64 height 13
click at [594, 122] on span "Submitted" at bounding box center [579, 122] width 64 height 13
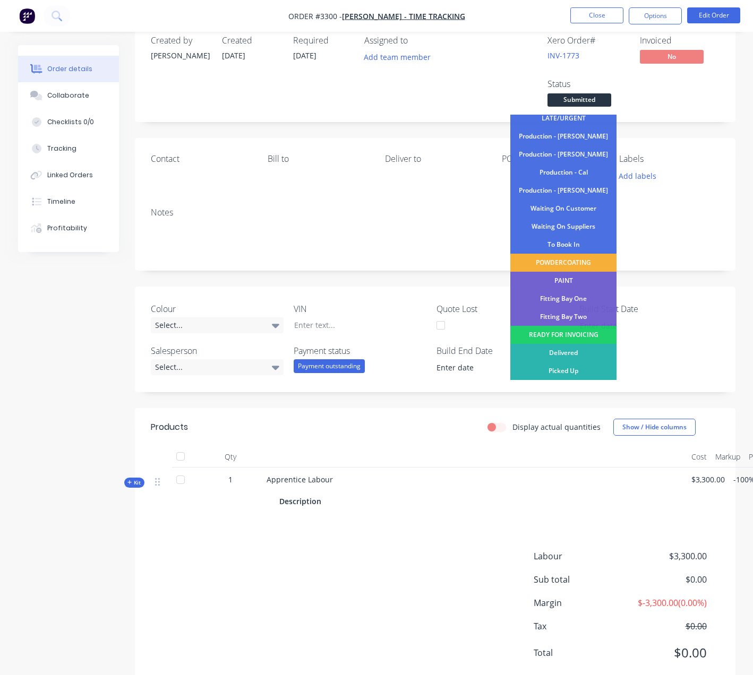
scroll to position [52, 0]
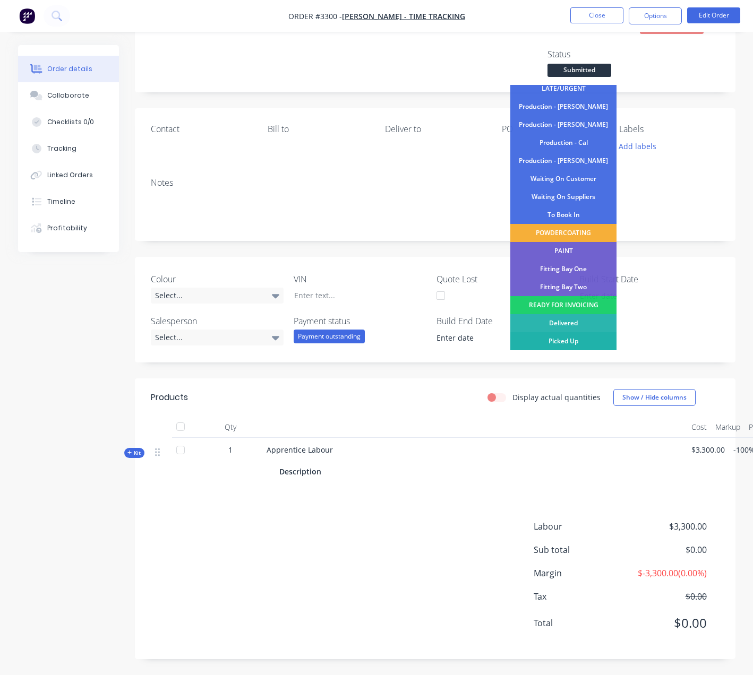
click at [568, 342] on div "Picked Up" at bounding box center [563, 341] width 106 height 18
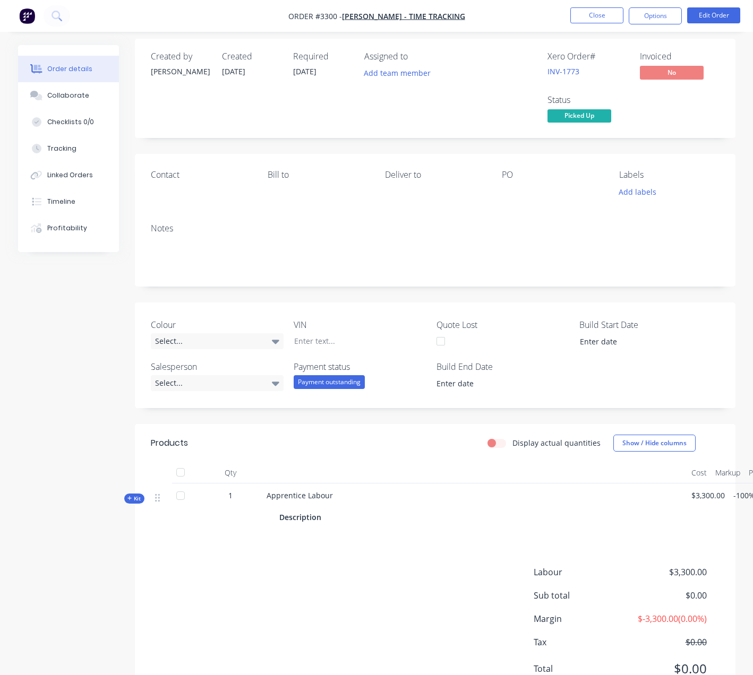
scroll to position [0, 0]
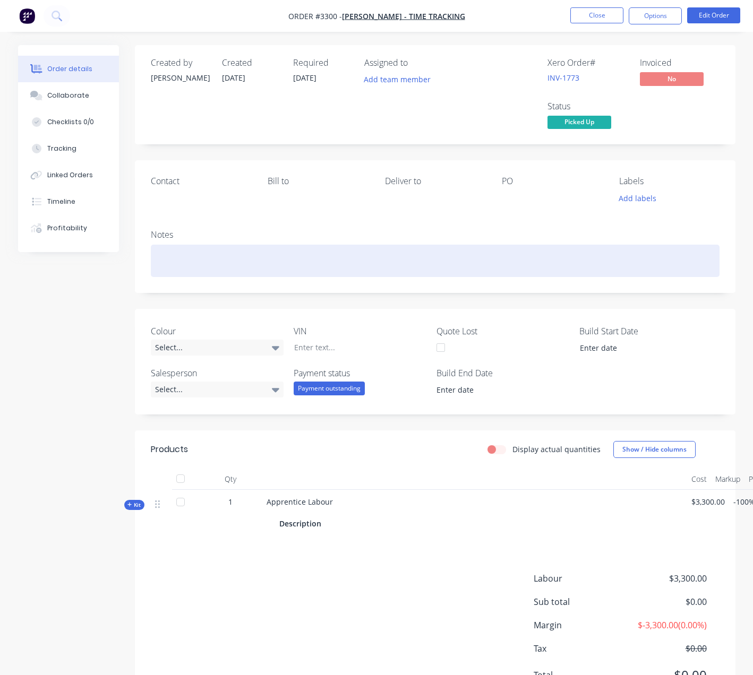
click at [298, 268] on div at bounding box center [435, 261] width 568 height 32
click at [279, 258] on div at bounding box center [435, 261] width 568 height 32
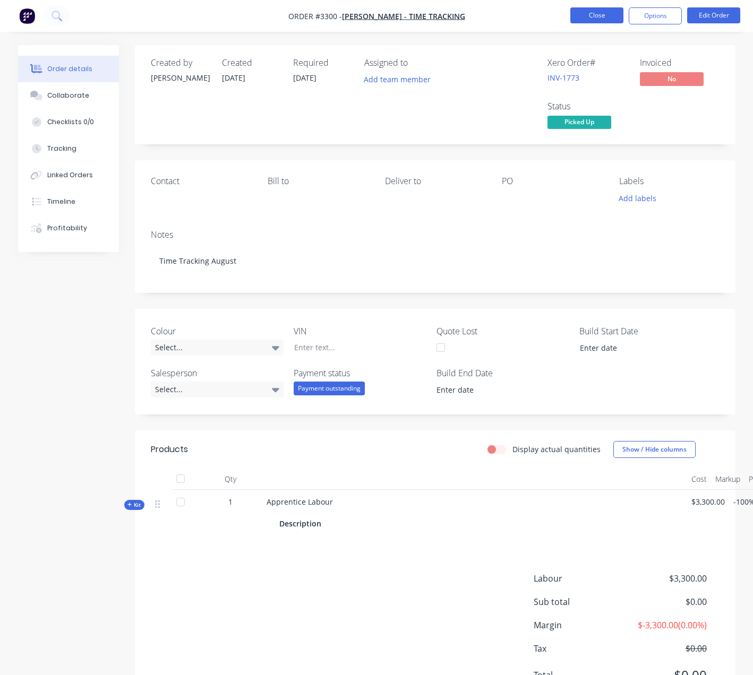
click at [603, 15] on button "Close" at bounding box center [596, 15] width 53 height 16
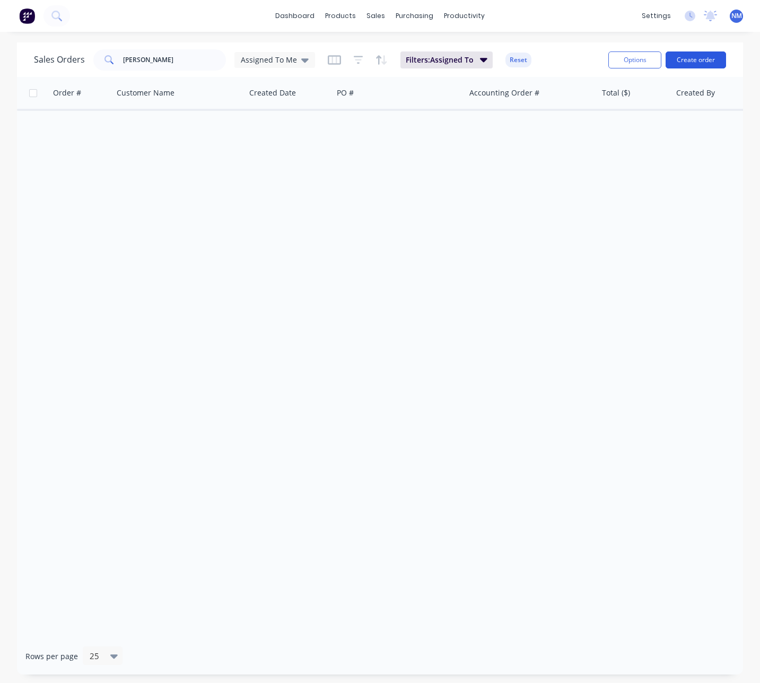
click at [708, 60] on button "Create order" at bounding box center [696, 59] width 61 height 17
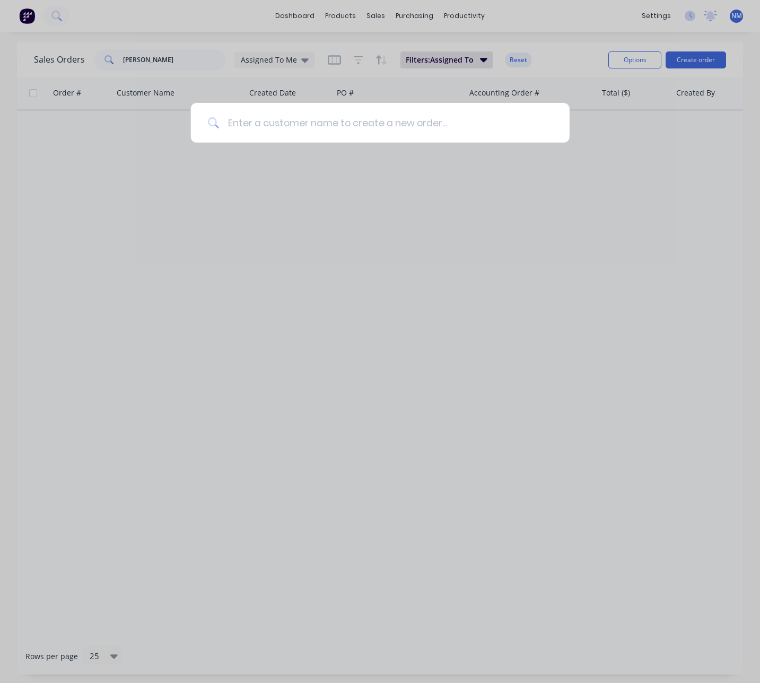
click at [394, 127] on input at bounding box center [386, 123] width 334 height 40
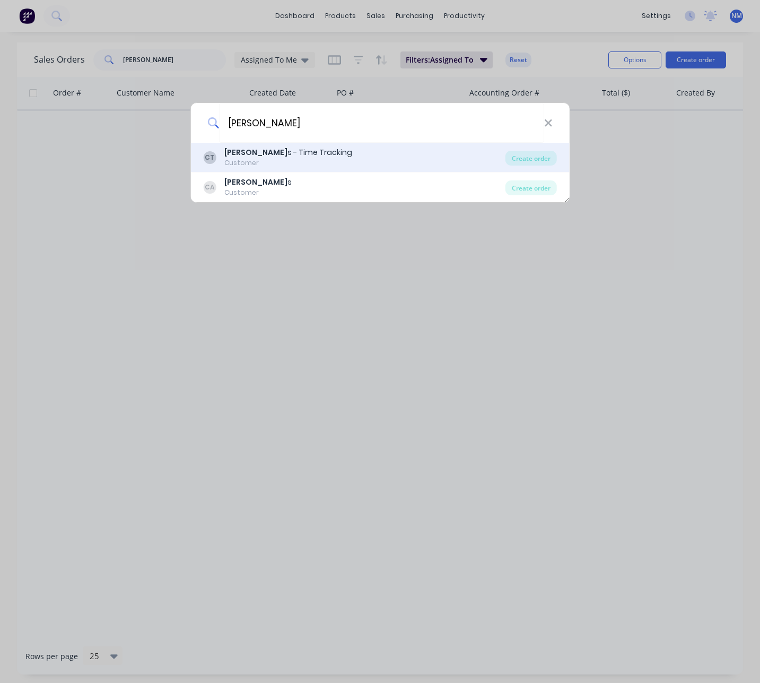
type input "chase adam"
click at [304, 151] on div "Chase Adam s - Time Tracking" at bounding box center [288, 152] width 128 height 11
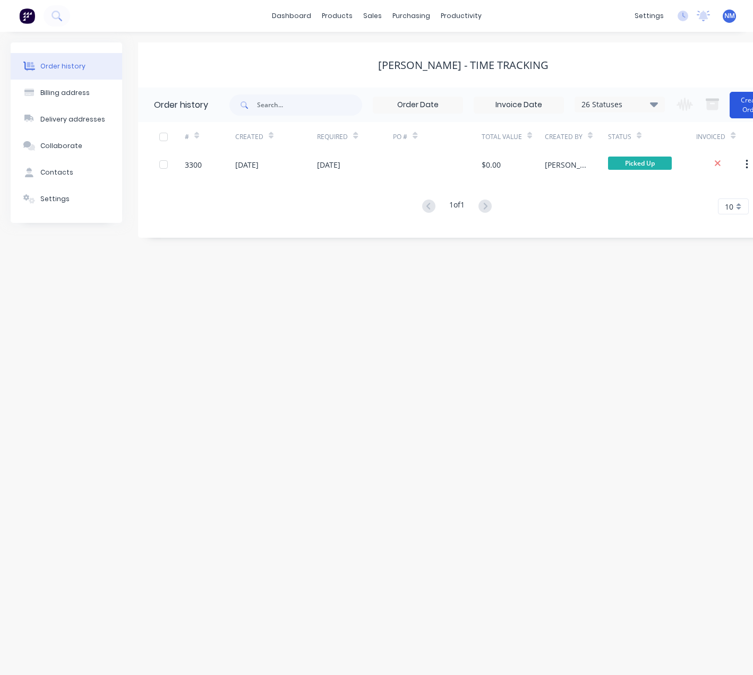
click at [745, 101] on button "Create Order" at bounding box center [750, 105] width 42 height 27
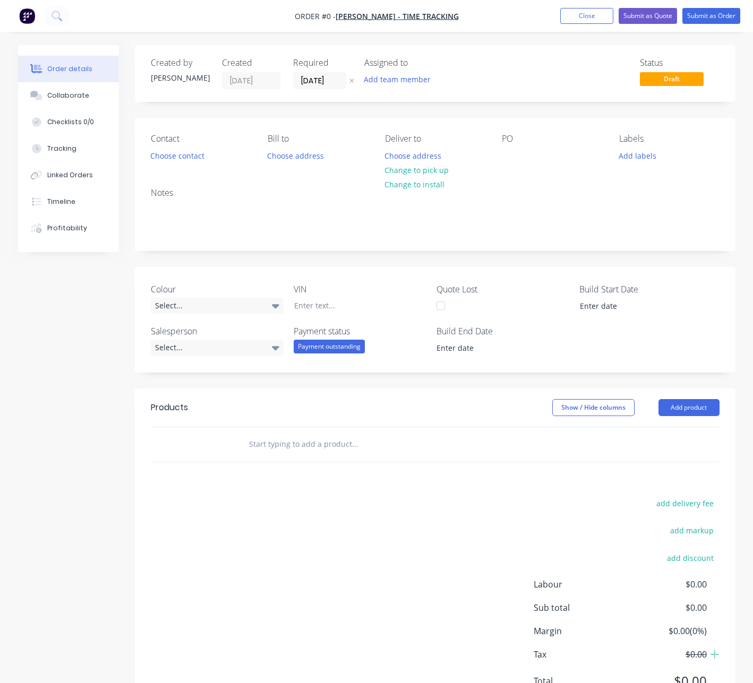
click at [289, 448] on input "text" at bounding box center [354, 444] width 212 height 21
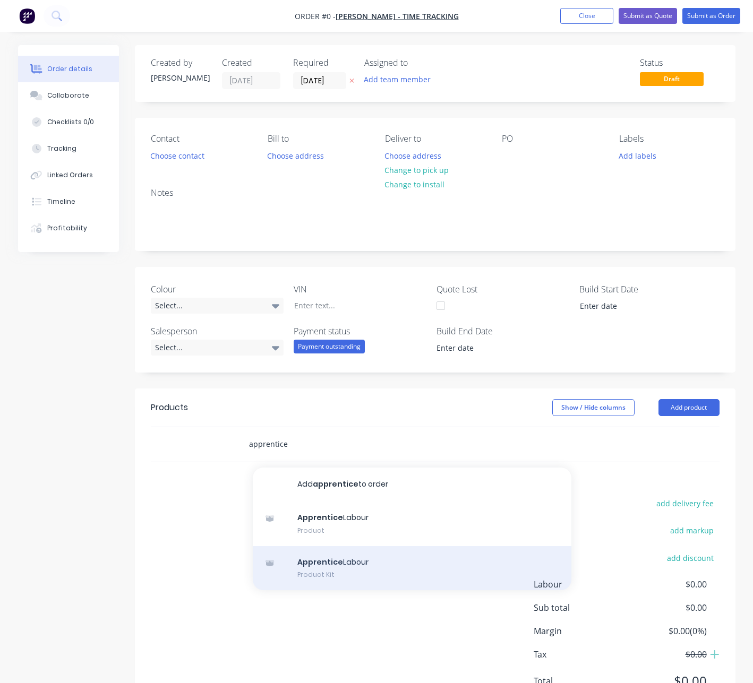
type input "apprentice"
click at [367, 568] on div "Apprentice Labour Product Kit" at bounding box center [412, 568] width 318 height 45
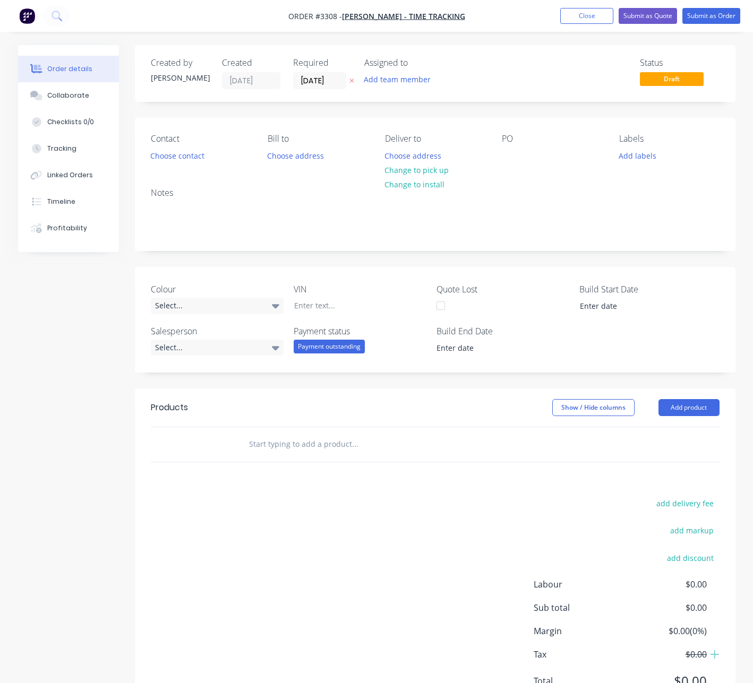
click at [296, 445] on input "text" at bounding box center [354, 444] width 212 height 21
click at [697, 414] on button "Add product" at bounding box center [688, 407] width 61 height 17
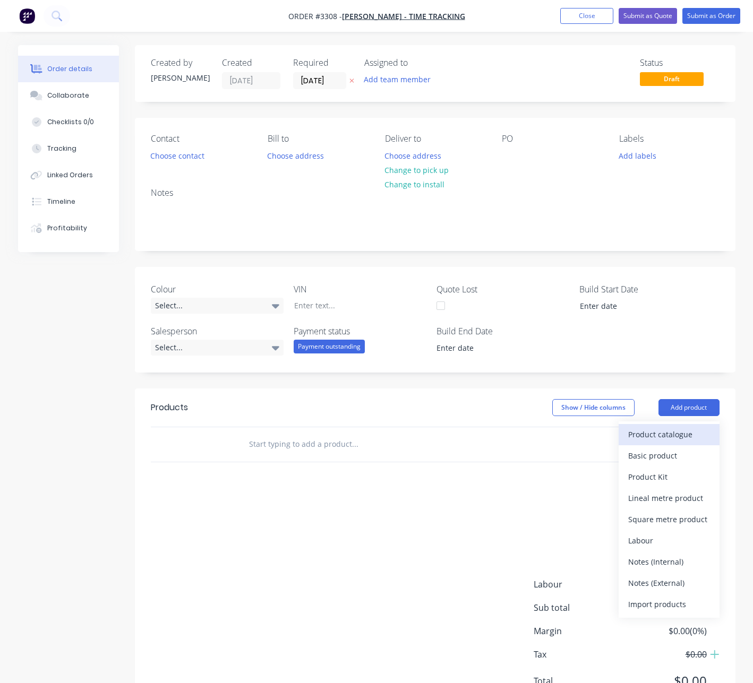
click at [686, 428] on div "Product catalogue" at bounding box center [669, 434] width 82 height 15
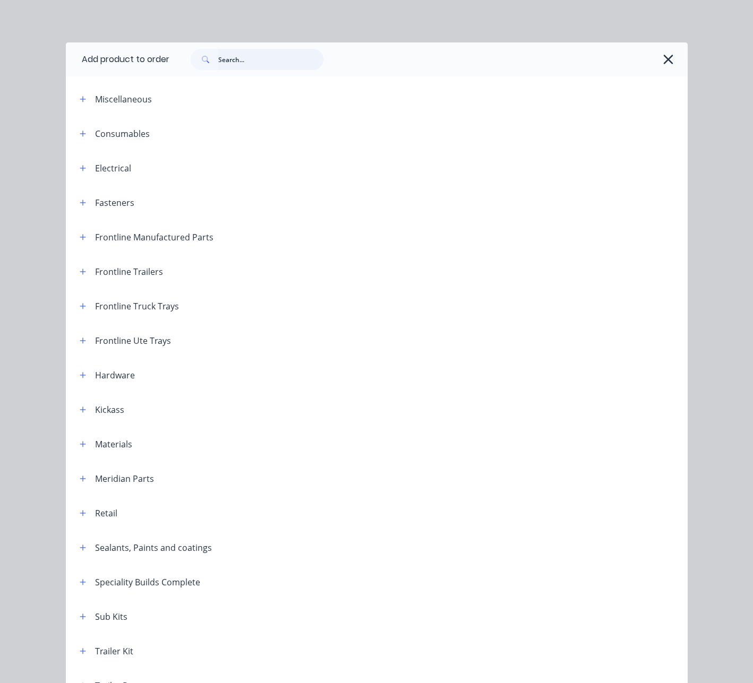
click at [250, 64] on input "text" at bounding box center [270, 59] width 105 height 21
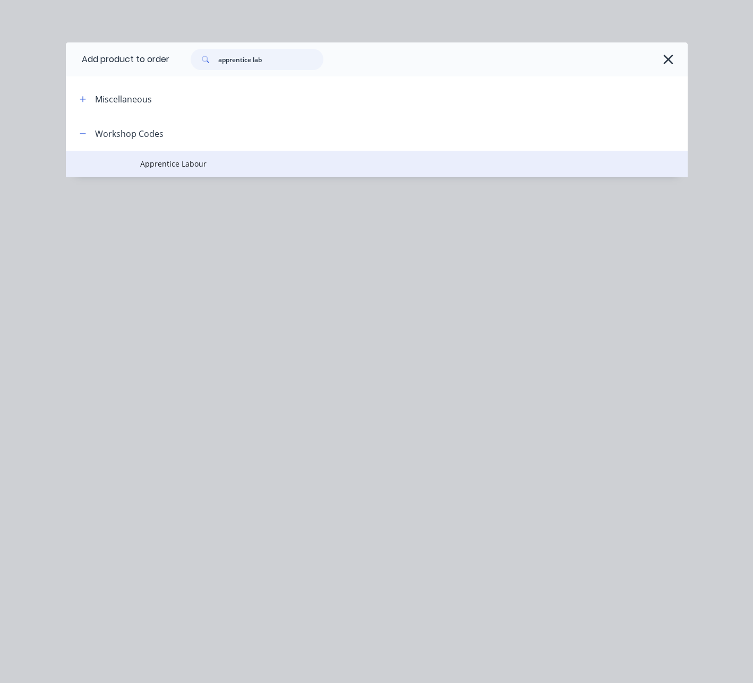
type input "apprentice lab"
click at [202, 158] on span "Apprentice Labour" at bounding box center [358, 163] width 437 height 11
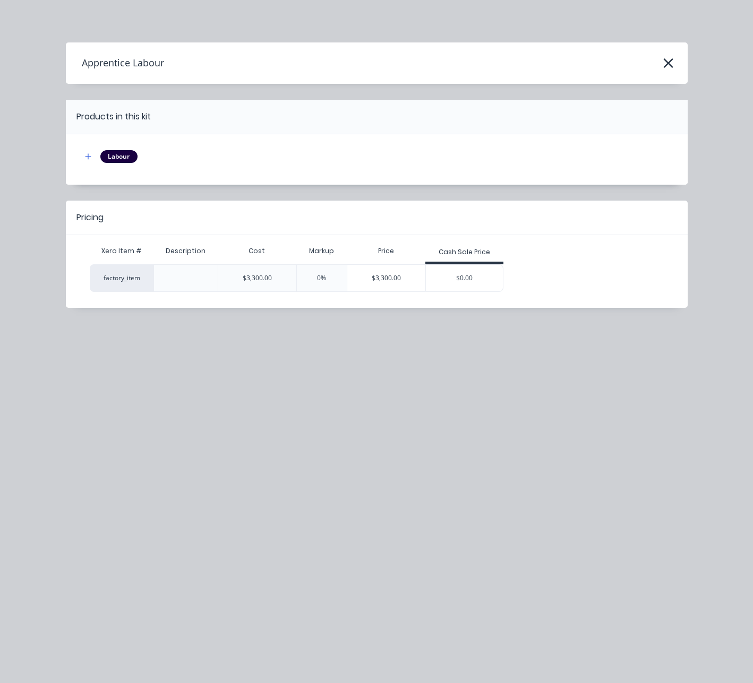
click at [480, 281] on div "$0.00" at bounding box center [464, 278] width 77 height 27
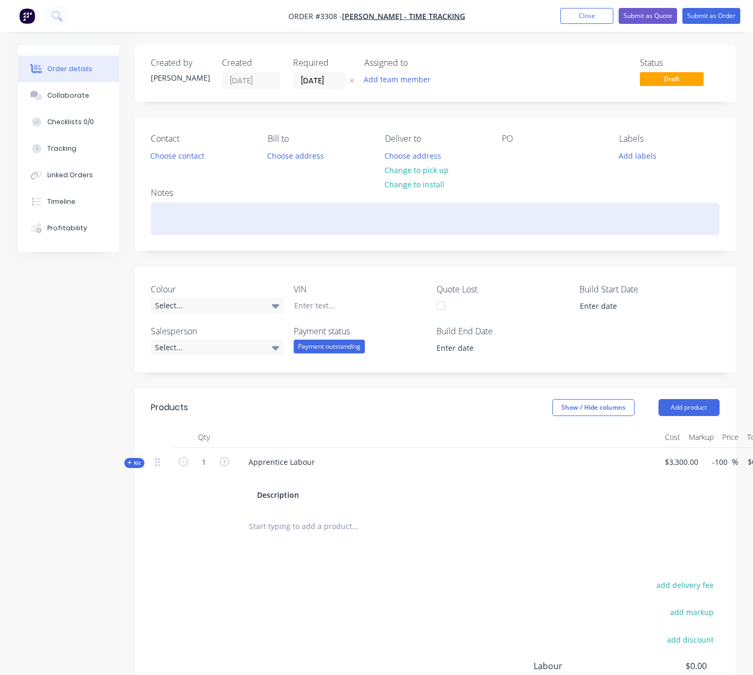
click at [422, 211] on div at bounding box center [435, 219] width 568 height 32
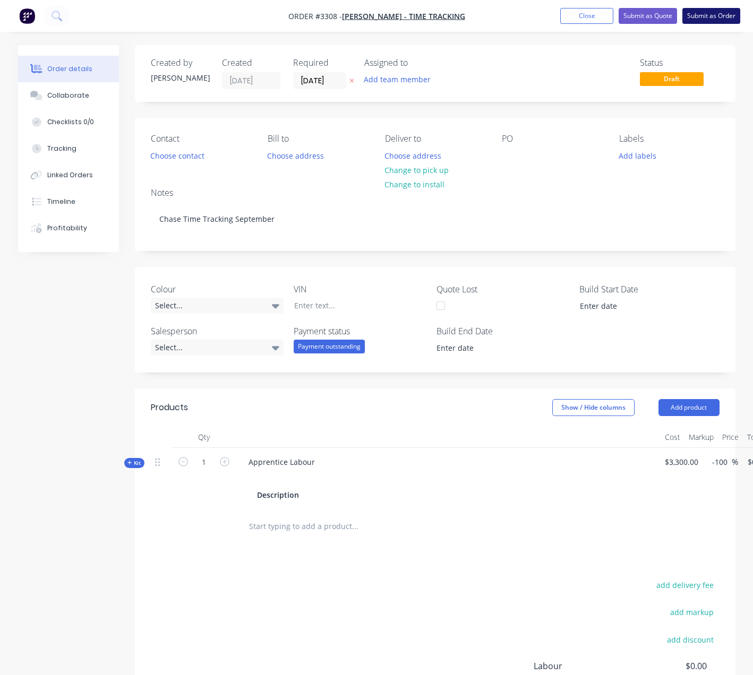
click at [726, 14] on button "Submit as Order" at bounding box center [711, 16] width 58 height 16
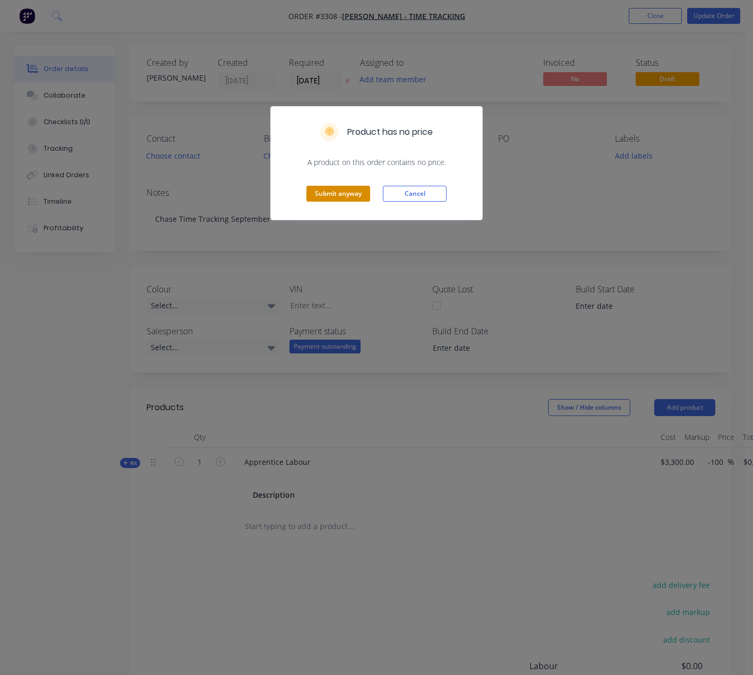
click at [350, 192] on button "Submit anyway" at bounding box center [338, 194] width 64 height 16
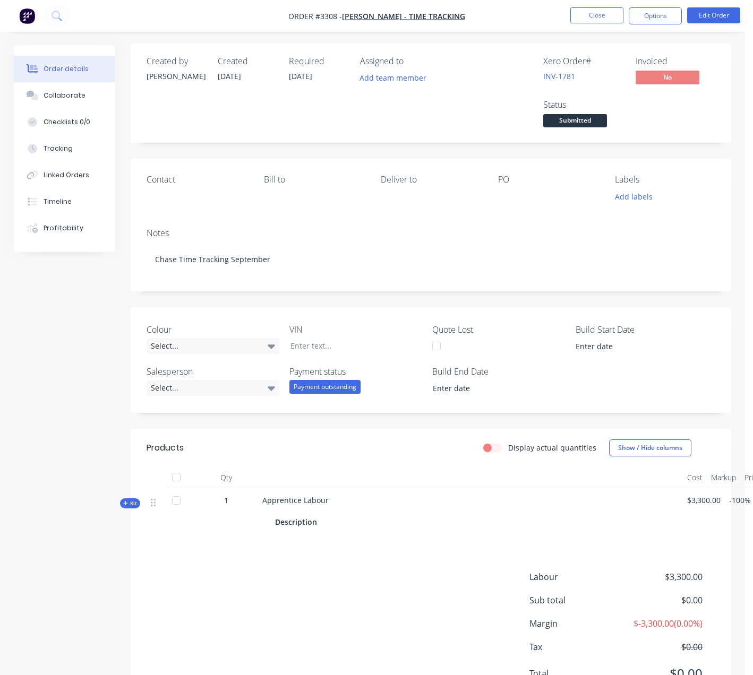
scroll to position [2, 0]
click at [593, 14] on button "Close" at bounding box center [596, 15] width 53 height 16
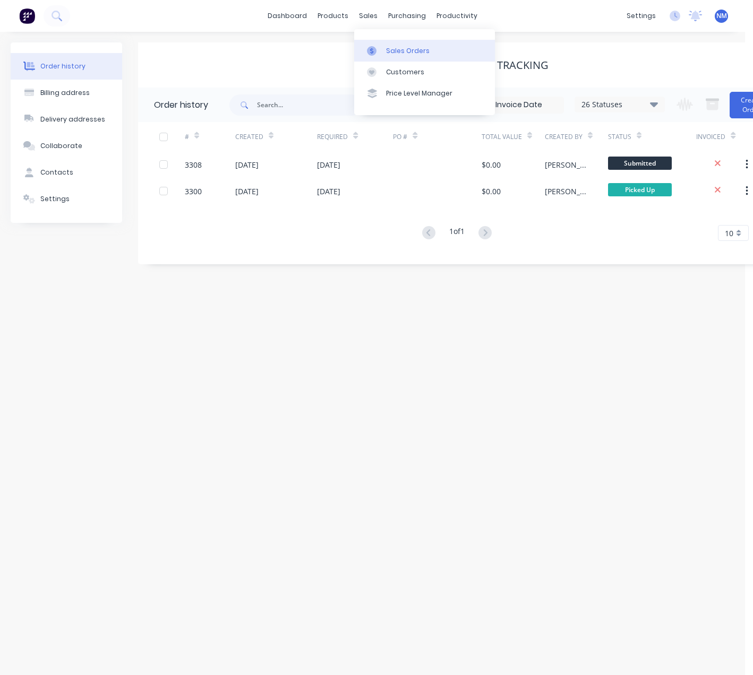
click at [410, 49] on div "Sales Orders" at bounding box center [408, 51] width 44 height 10
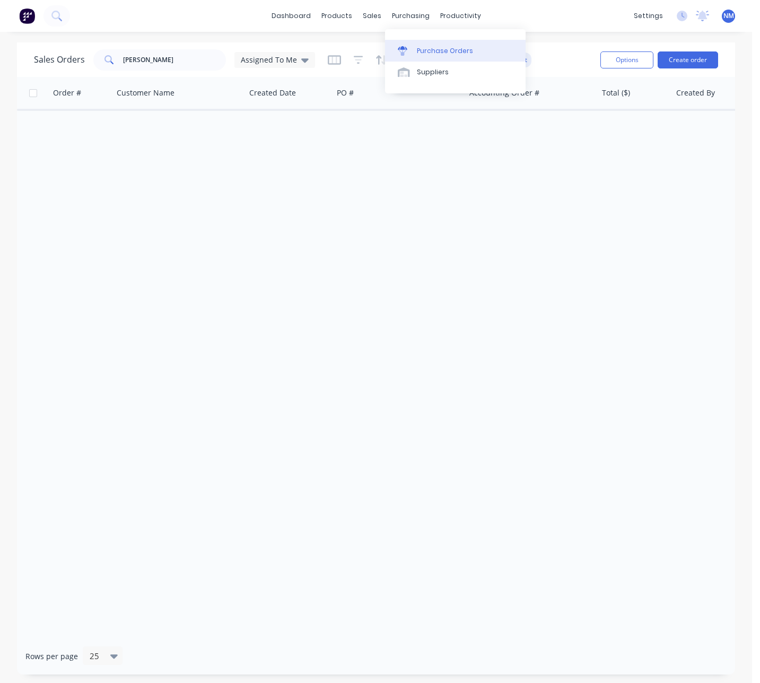
click at [436, 54] on div "Purchase Orders" at bounding box center [445, 51] width 56 height 10
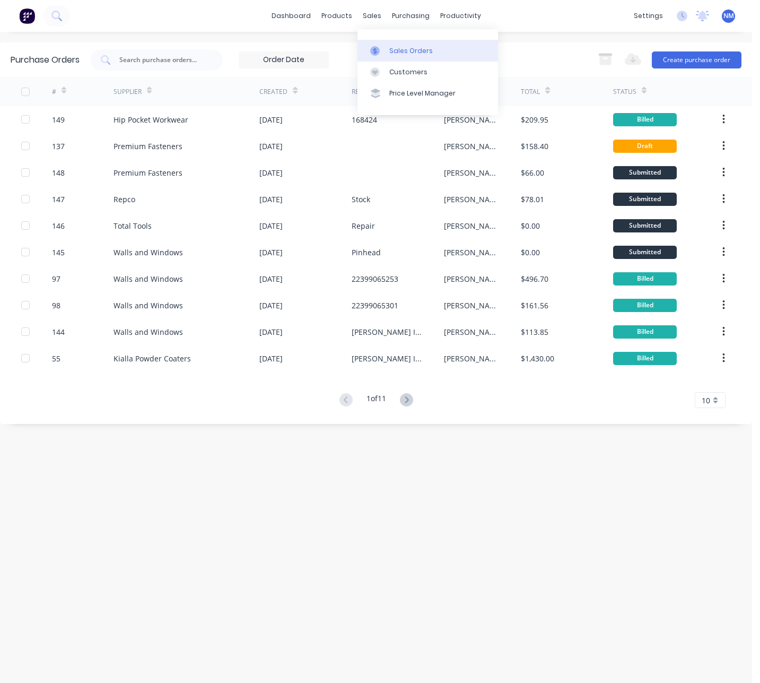
click at [404, 49] on div "Sales Orders" at bounding box center [412, 51] width 44 height 10
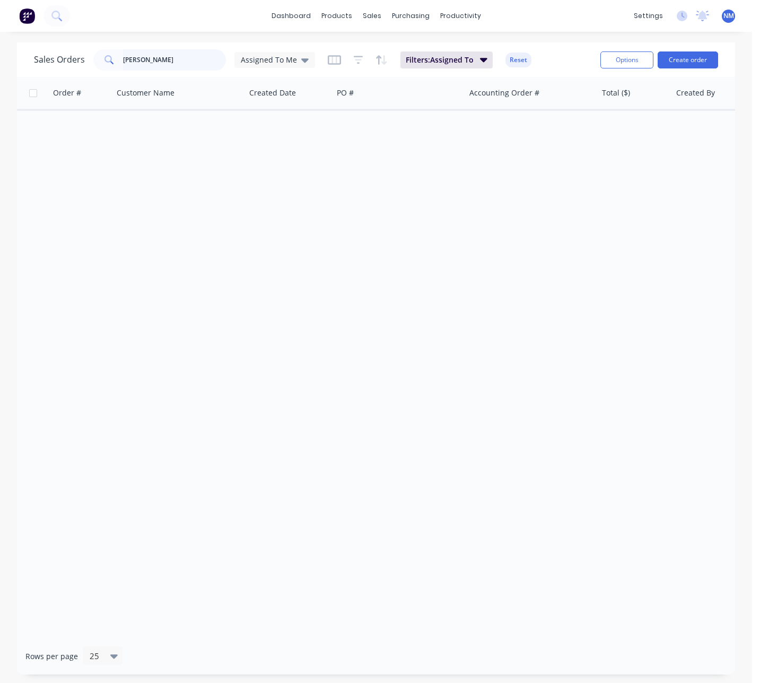
drag, startPoint x: 187, startPoint y: 62, endPoint x: 92, endPoint y: 57, distance: 95.6
click at [93, 57] on div "chase adam" at bounding box center [159, 59] width 133 height 21
click at [285, 59] on span "Assigned To Me" at bounding box center [269, 59] width 56 height 11
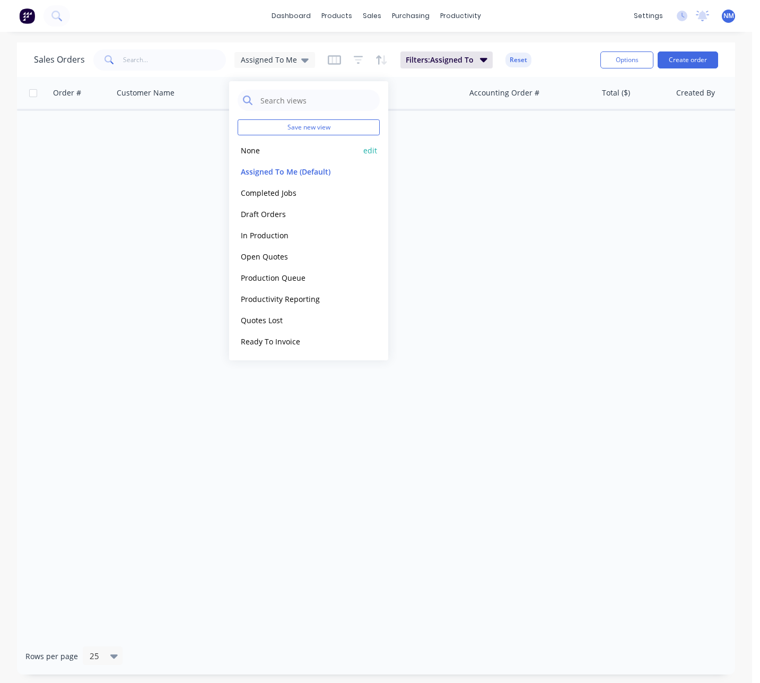
click at [254, 150] on button "None" at bounding box center [298, 150] width 121 height 12
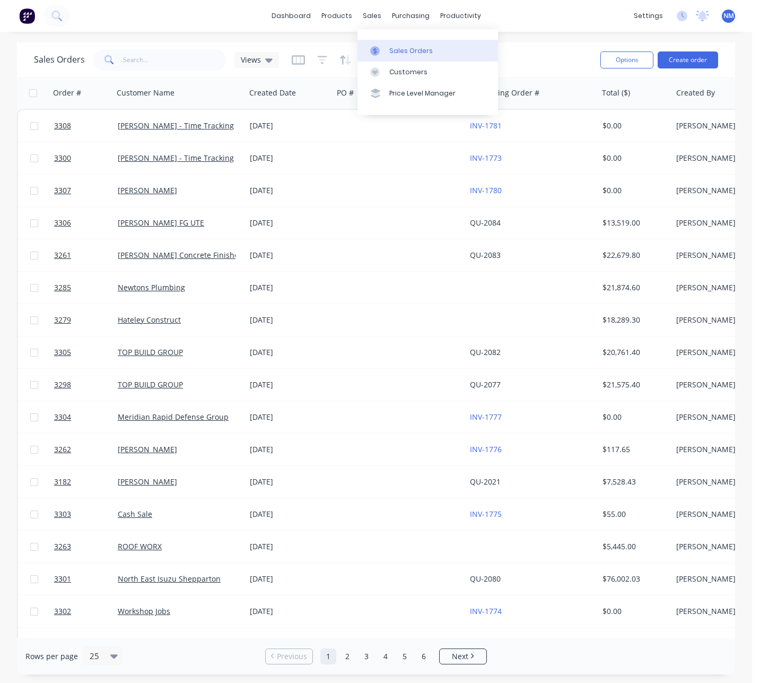
click at [446, 55] on link "Sales Orders" at bounding box center [428, 50] width 141 height 21
click at [432, 47] on div "Purchase Orders" at bounding box center [445, 51] width 56 height 10
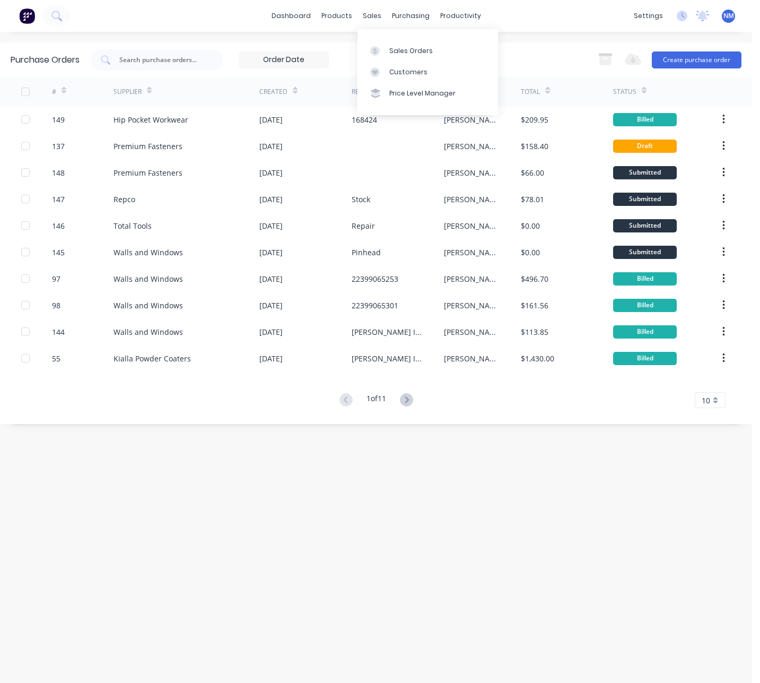
click at [401, 37] on div "Sales Orders Customers Price Level Manager" at bounding box center [428, 71] width 141 height 85
click at [403, 50] on div "Sales Orders" at bounding box center [412, 51] width 44 height 10
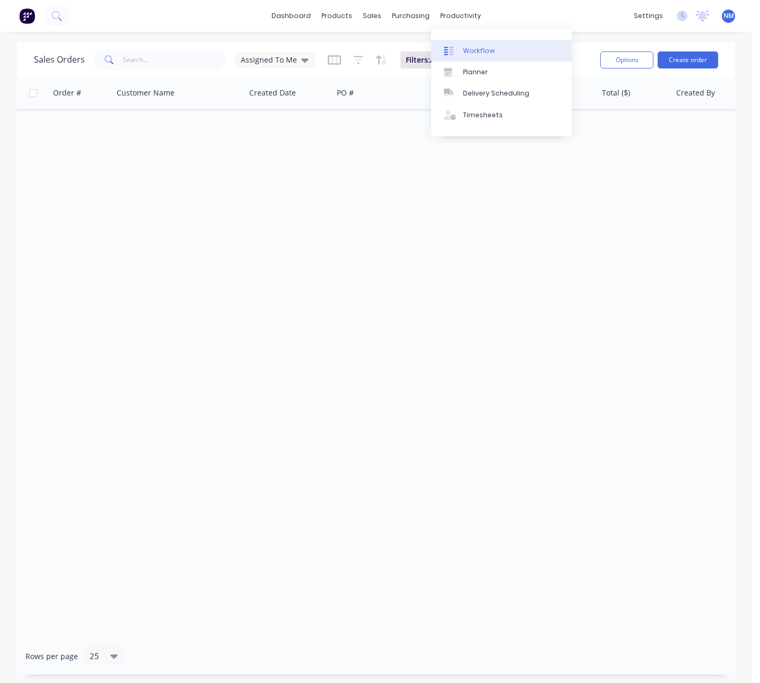
click at [491, 50] on div "Workflow" at bounding box center [479, 51] width 32 height 10
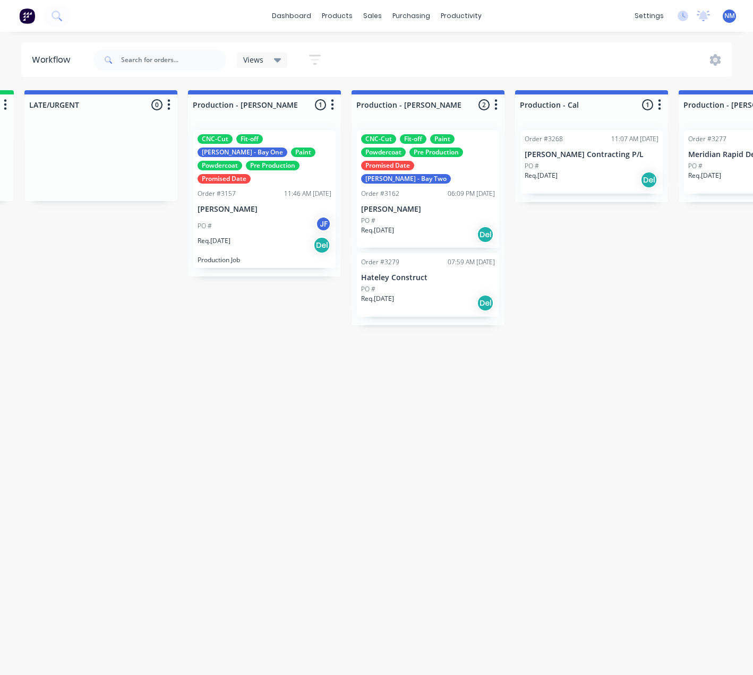
scroll to position [0, 987]
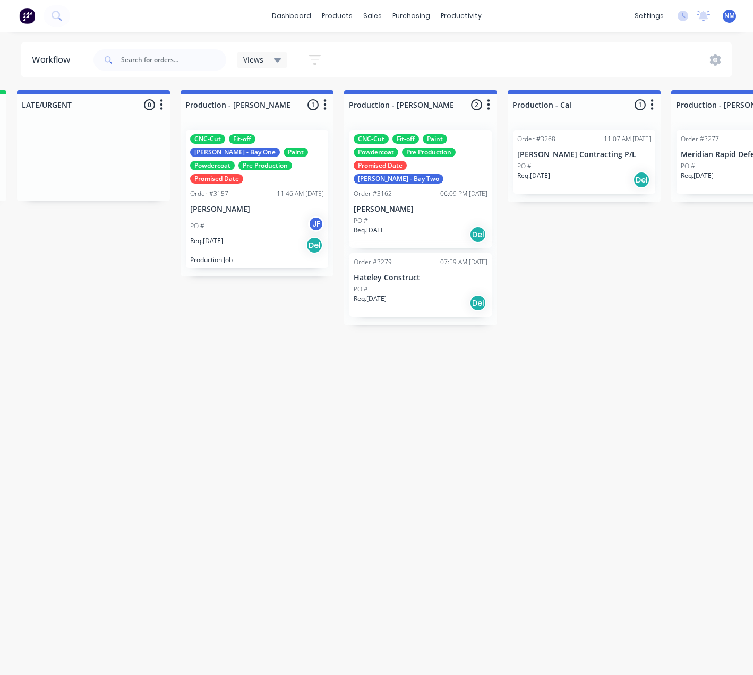
click at [253, 191] on div "CNC-Cut Fit-off John - Bay One Paint Powdercoat Pre Production Promised Date Or…" at bounding box center [257, 199] width 142 height 138
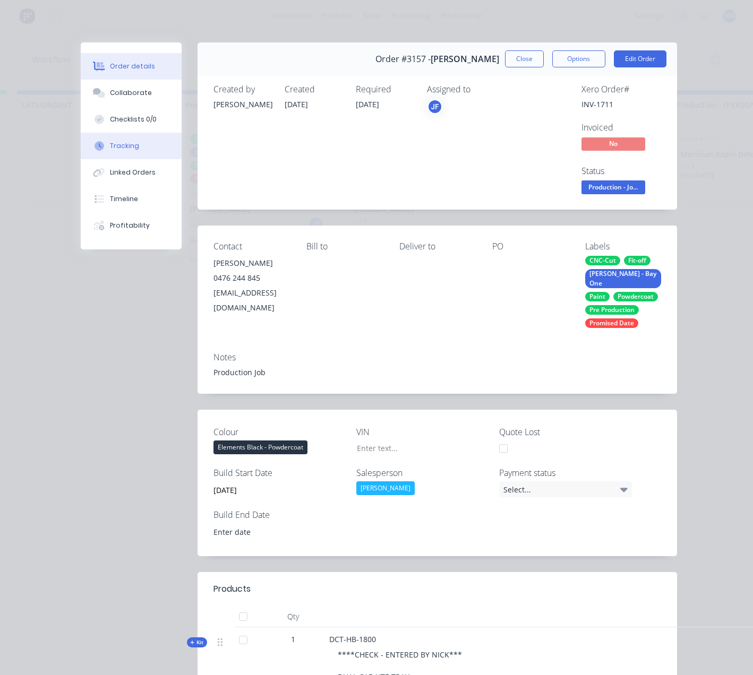
click at [146, 150] on button "Tracking" at bounding box center [131, 146] width 101 height 27
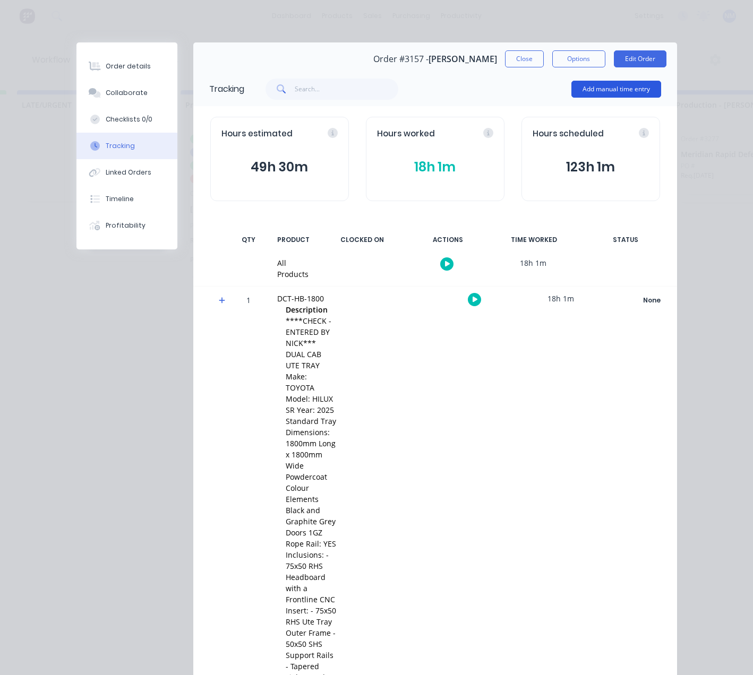
click at [640, 91] on button "Add manual time entry" at bounding box center [616, 89] width 90 height 17
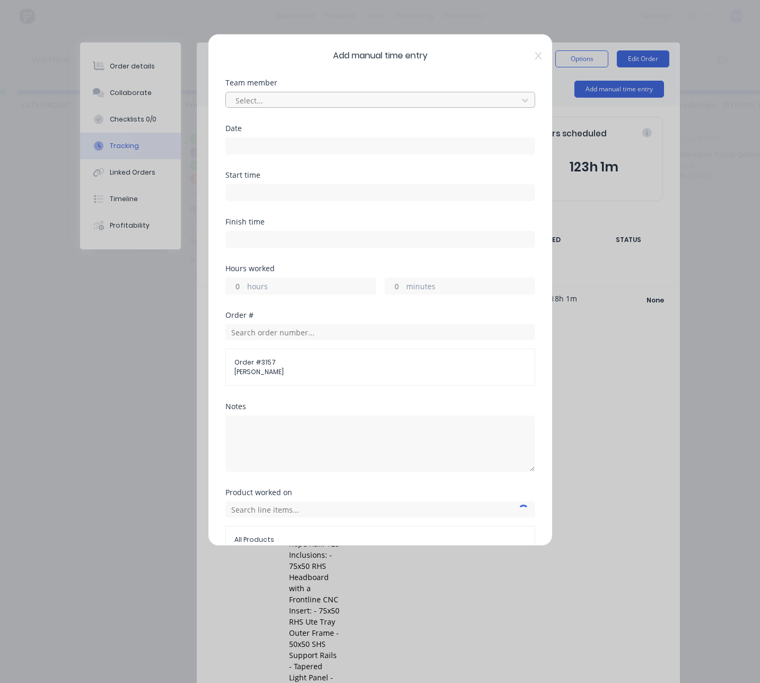
click at [315, 98] on div at bounding box center [374, 100] width 278 height 13
click at [534, 56] on div "Add manual time entry Team member Select... Date Start time Finish time Hours w…" at bounding box center [380, 290] width 345 height 512
click at [535, 56] on icon at bounding box center [538, 55] width 6 height 7
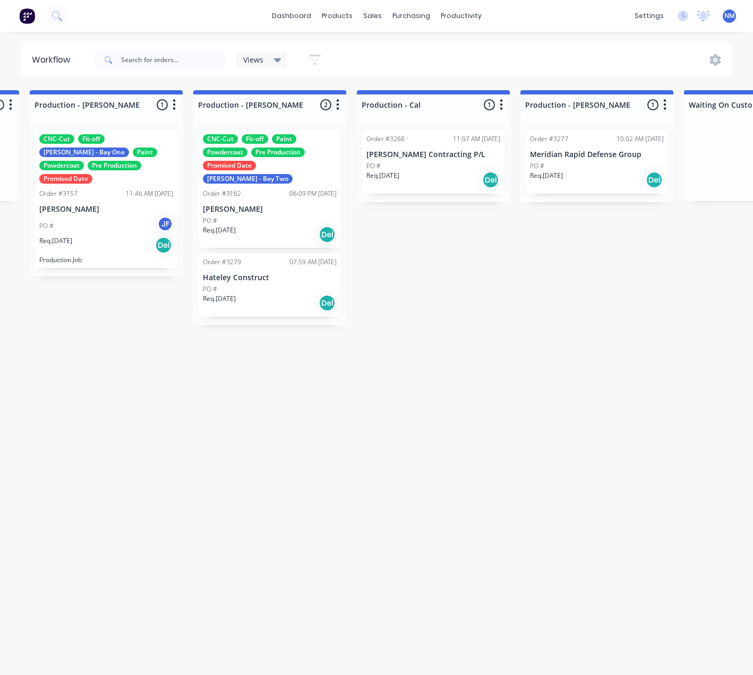
scroll to position [2, 755]
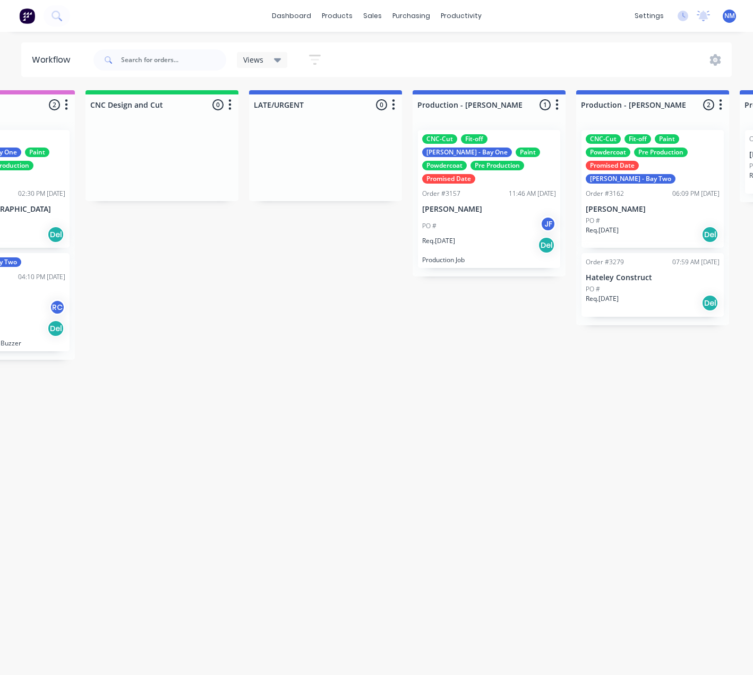
click at [479, 236] on div "Req. [DATE] Del" at bounding box center [489, 245] width 134 height 18
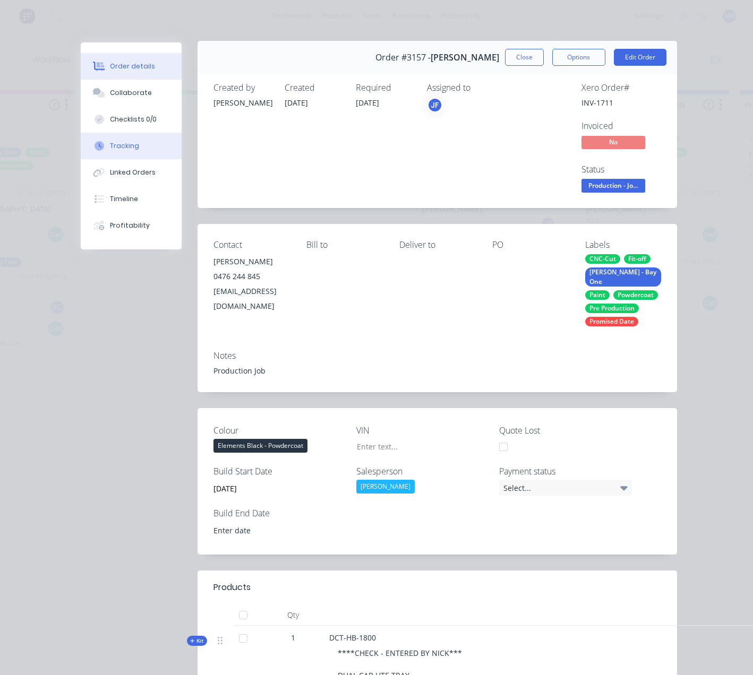
scroll to position [2, 0]
click at [111, 143] on div "Tracking" at bounding box center [124, 146] width 29 height 10
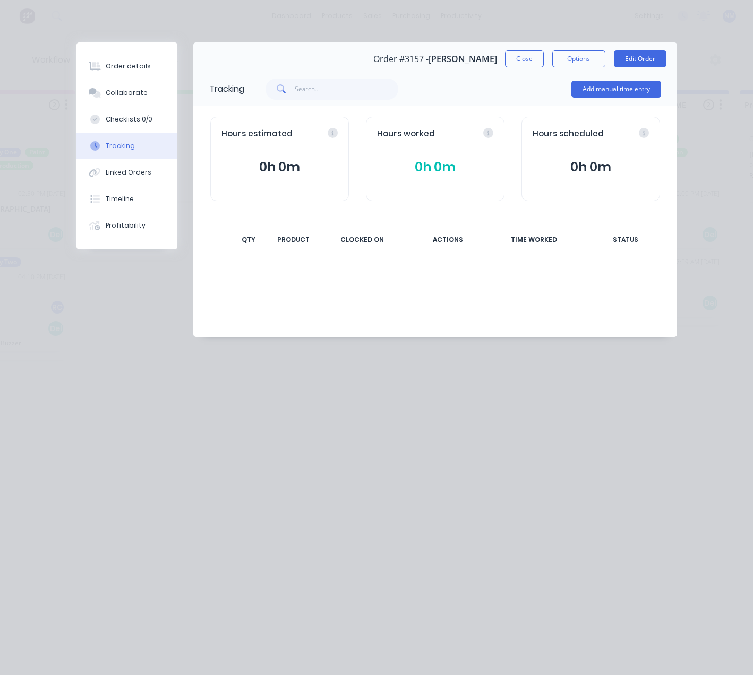
scroll to position [0, 0]
click at [631, 90] on button "Add manual time entry" at bounding box center [616, 89] width 90 height 17
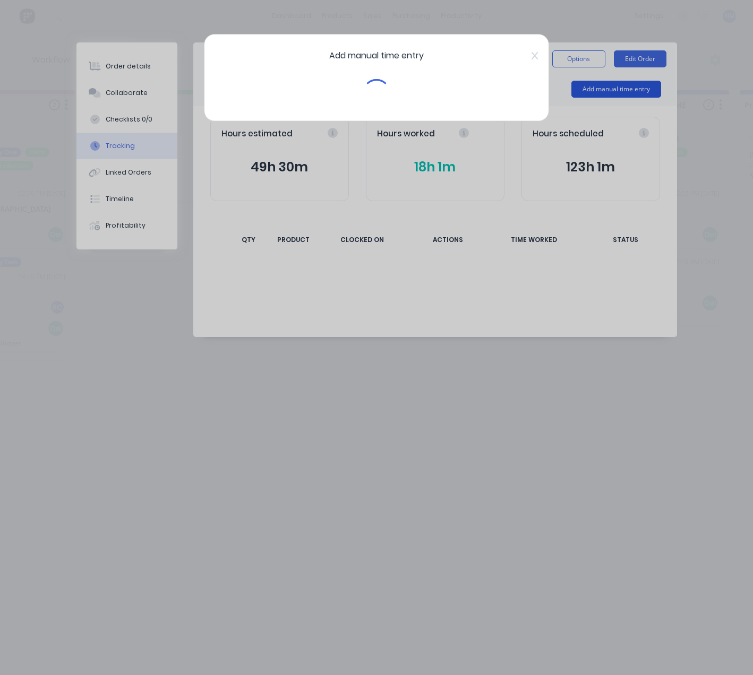
scroll to position [0, 755]
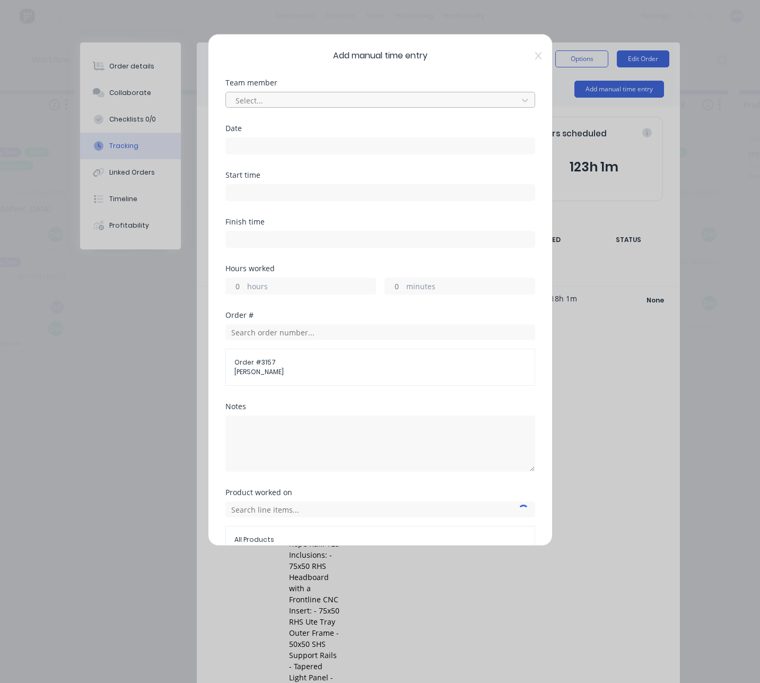
click at [439, 102] on div at bounding box center [374, 100] width 278 height 13
click at [535, 57] on icon at bounding box center [538, 55] width 6 height 8
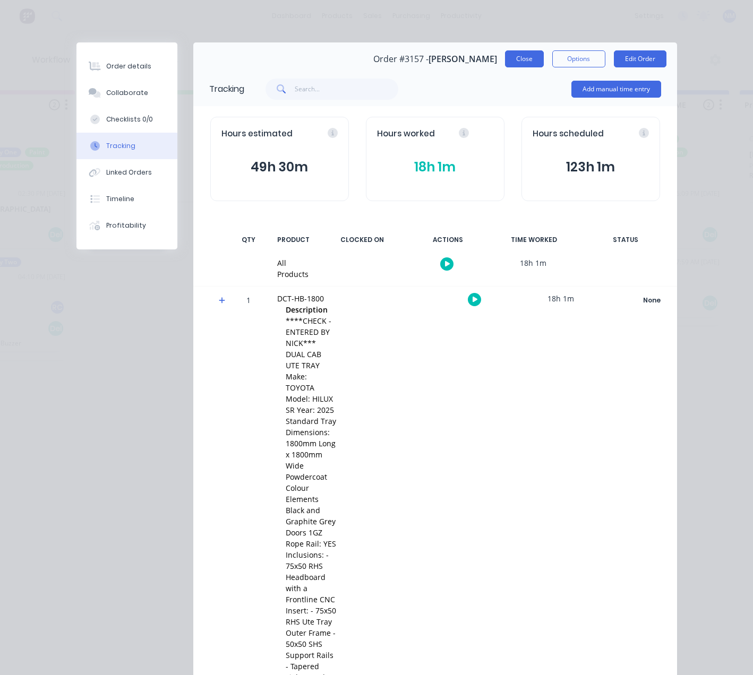
click at [527, 58] on button "Close" at bounding box center [524, 58] width 39 height 17
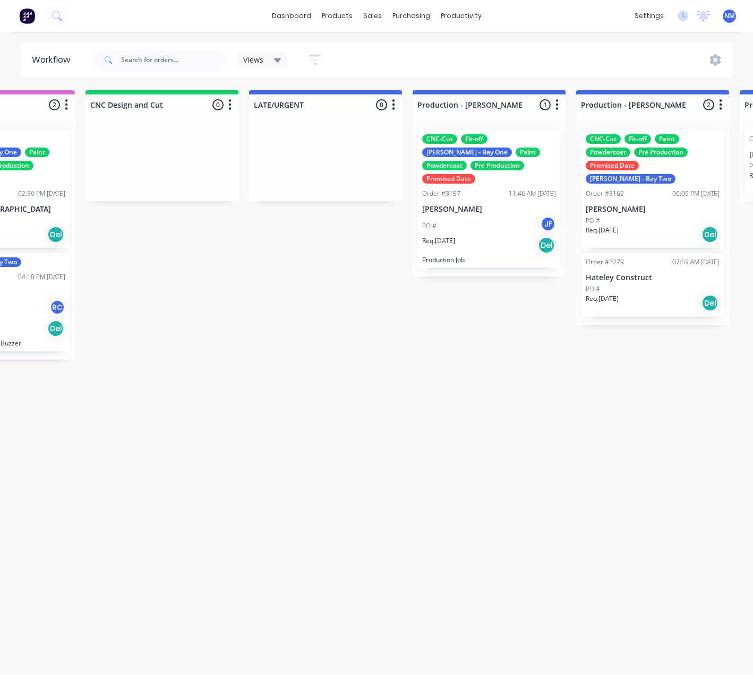
scroll to position [2, 755]
click at [414, 49] on div "Sales Orders" at bounding box center [412, 53] width 44 height 10
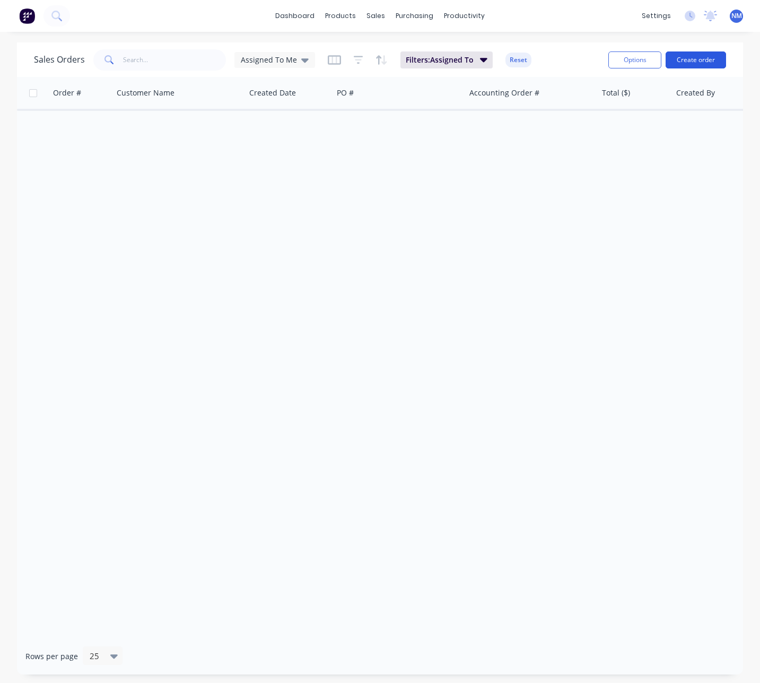
click at [684, 63] on button "Create order" at bounding box center [696, 59] width 61 height 17
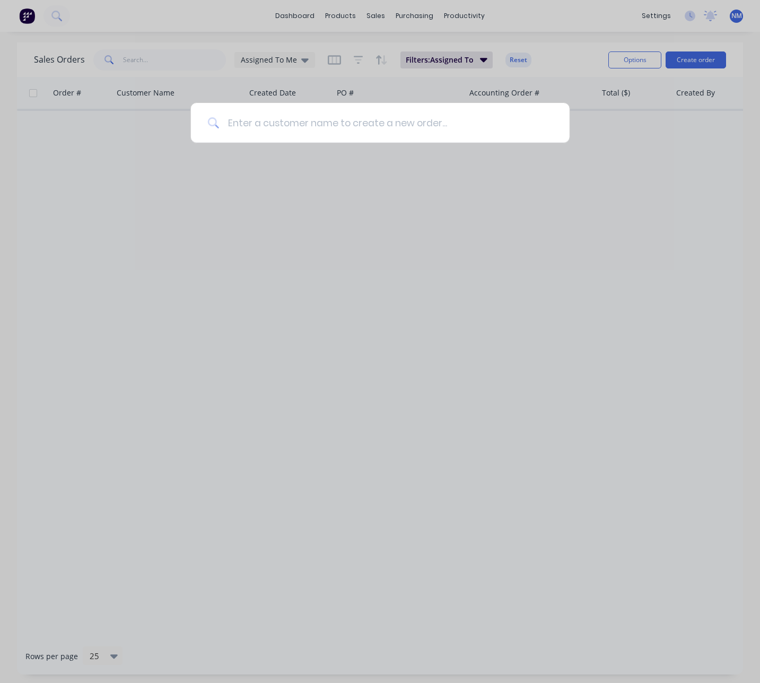
click at [326, 131] on input at bounding box center [386, 123] width 334 height 40
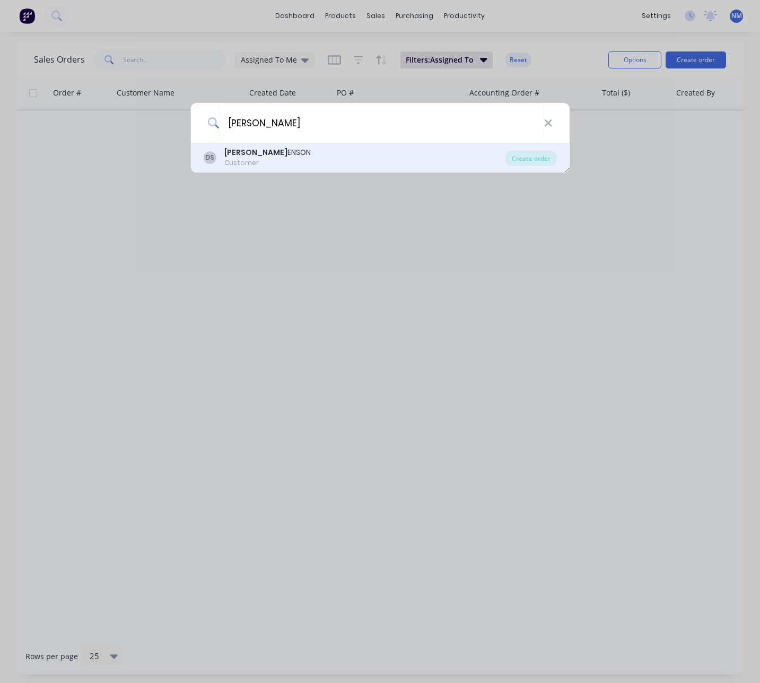
type input "[PERSON_NAME]"
click at [277, 160] on div "Customer" at bounding box center [267, 163] width 87 height 10
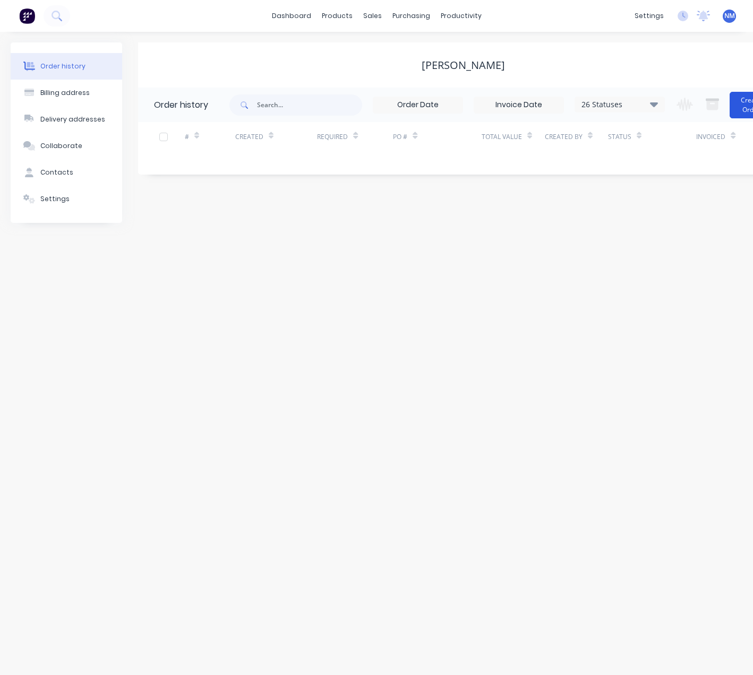
click at [742, 111] on button "Create Order" at bounding box center [750, 105] width 42 height 27
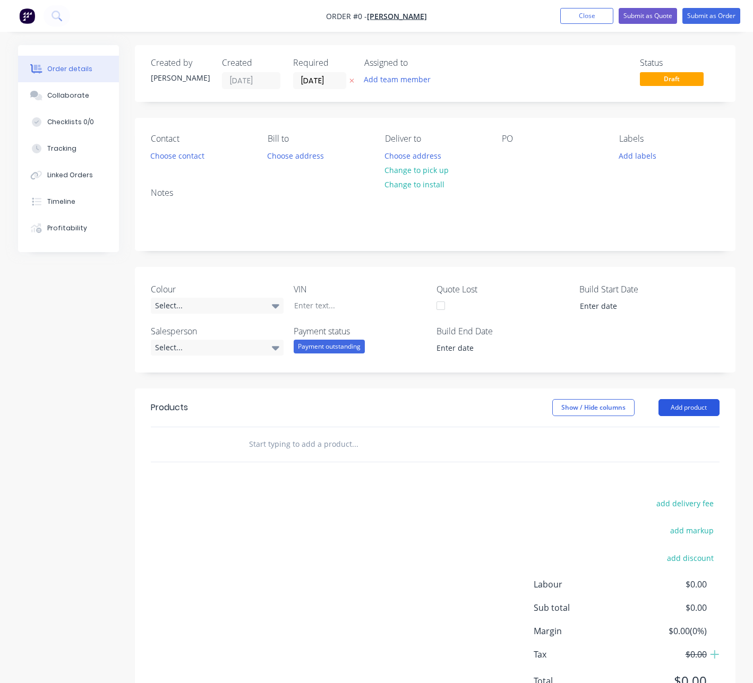
click at [694, 410] on button "Add product" at bounding box center [688, 407] width 61 height 17
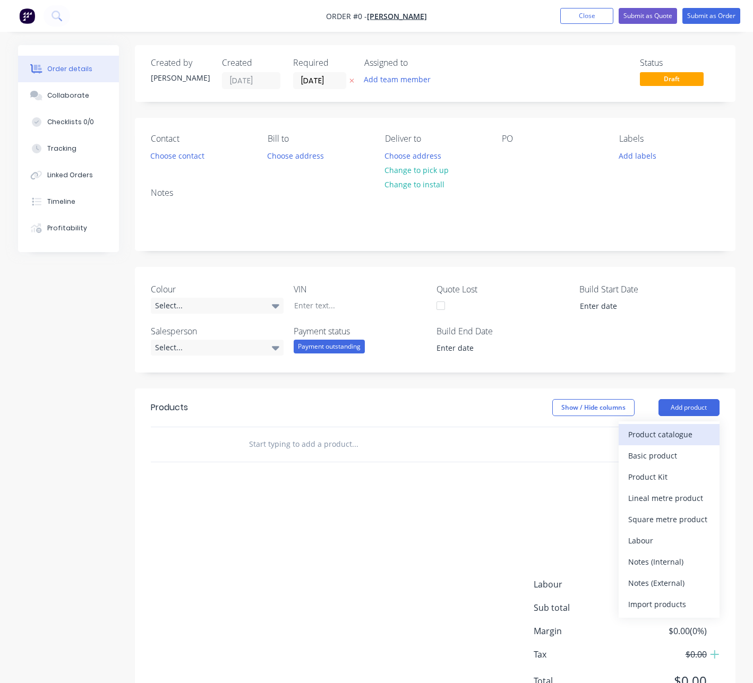
click at [689, 433] on div "Product catalogue" at bounding box center [669, 434] width 82 height 15
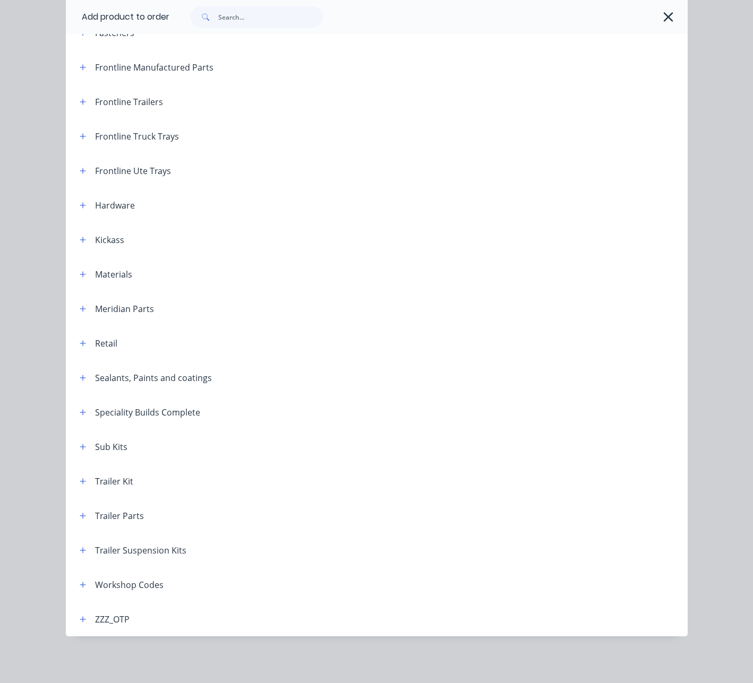
scroll to position [65, 0]
click at [80, 585] on icon "button" at bounding box center [83, 584] width 6 height 7
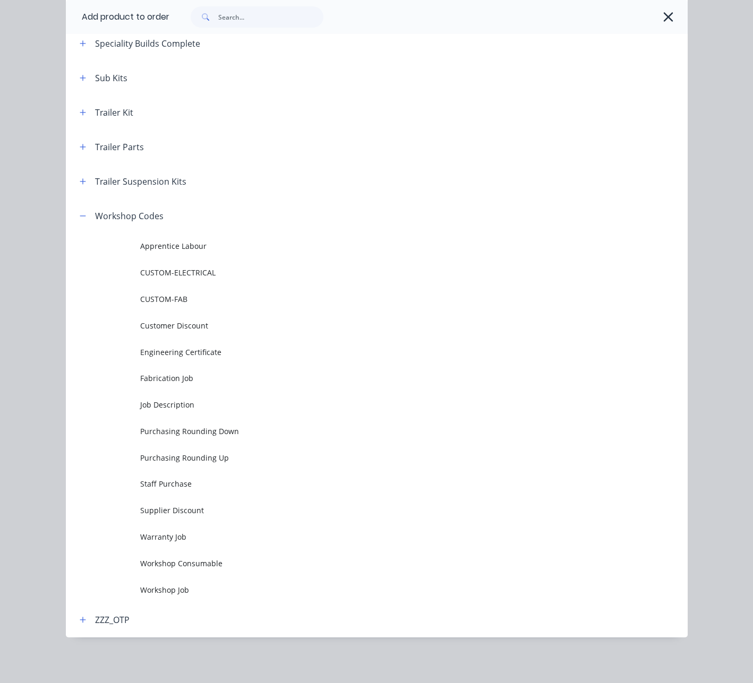
scroll to position [540, 0]
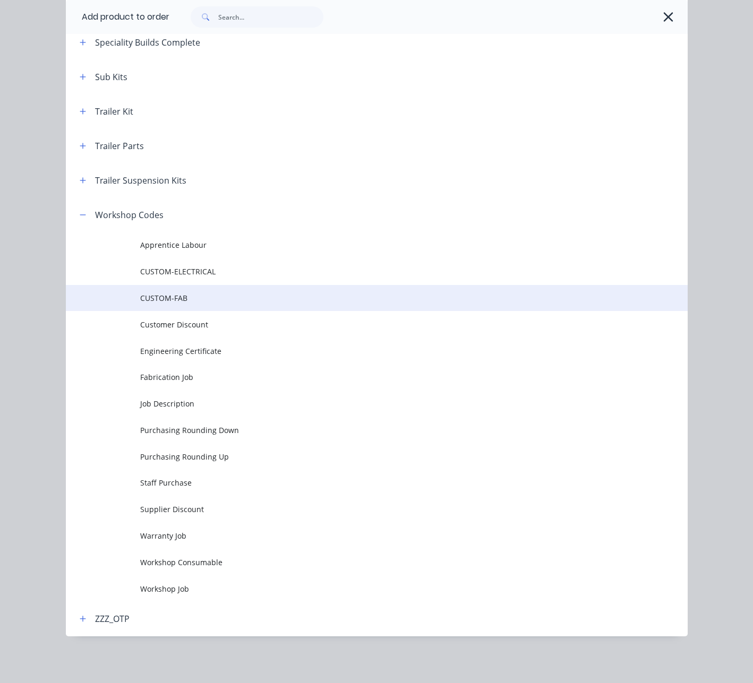
click at [175, 299] on span "CUSTOM-FAB" at bounding box center [358, 297] width 437 height 11
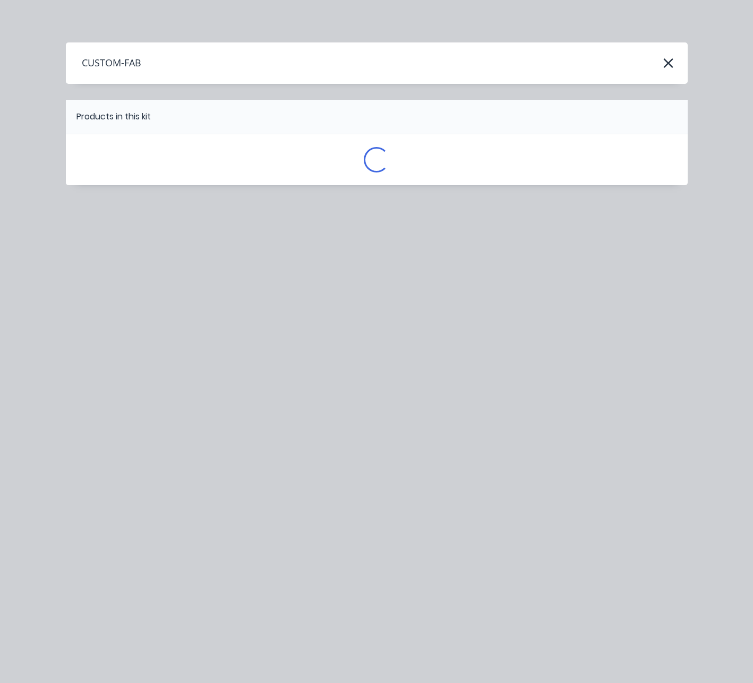
scroll to position [0, 0]
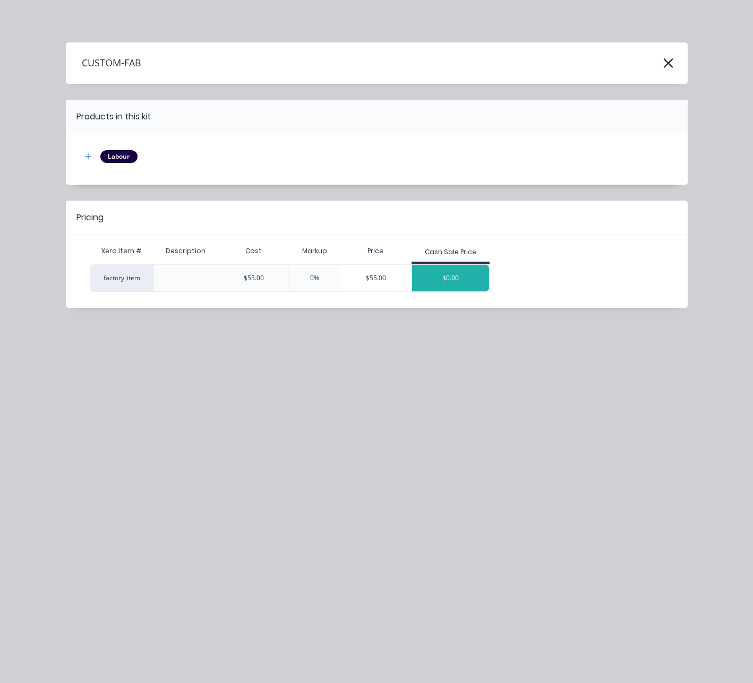
click at [445, 286] on div "$0.00" at bounding box center [450, 278] width 77 height 27
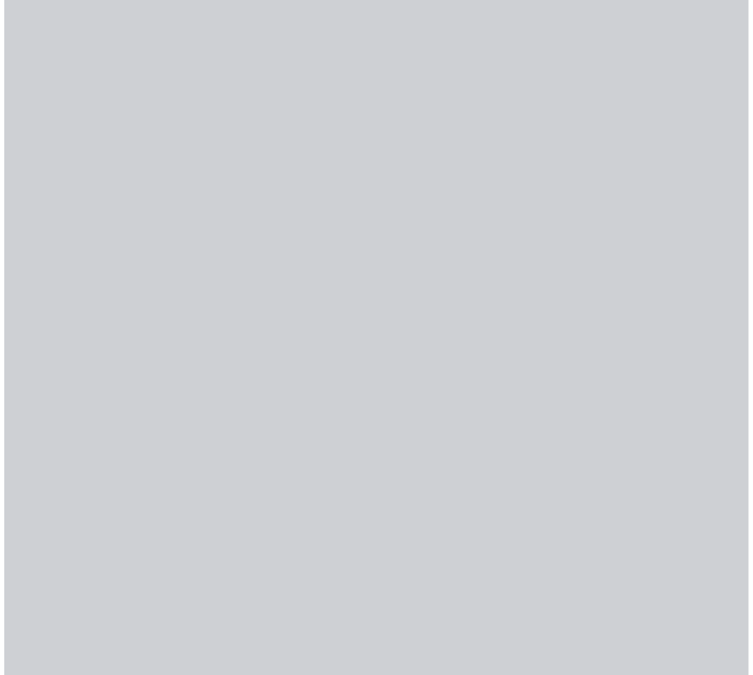
scroll to position [50, 0]
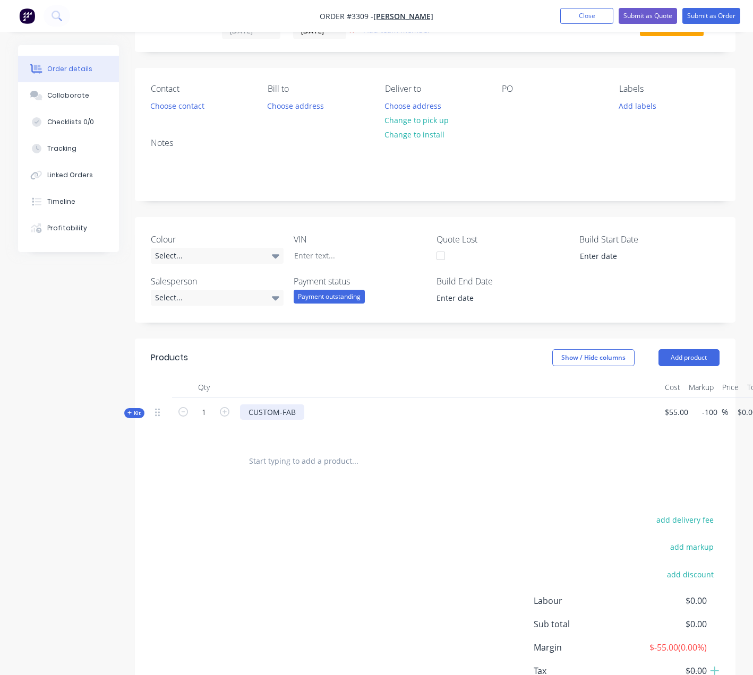
scroll to position [48, 0]
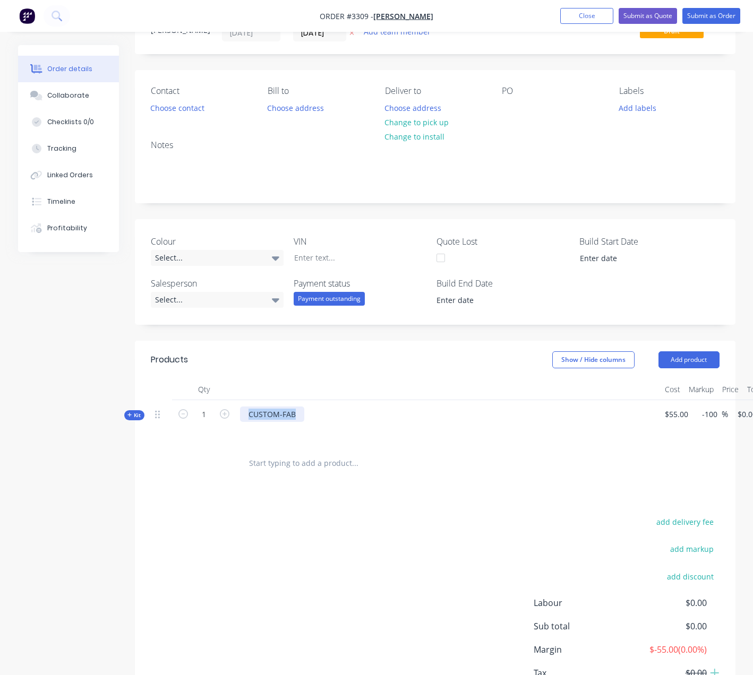
drag, startPoint x: 296, startPoint y: 416, endPoint x: 201, endPoint y: 422, distance: 95.2
click at [240, 416] on div "CUSTOM-FAB" at bounding box center [272, 414] width 64 height 15
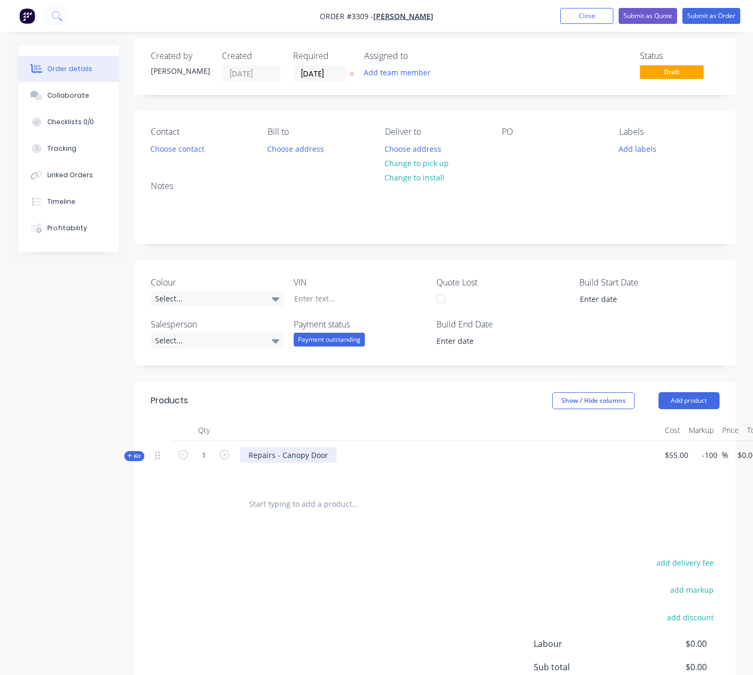
scroll to position [0, 0]
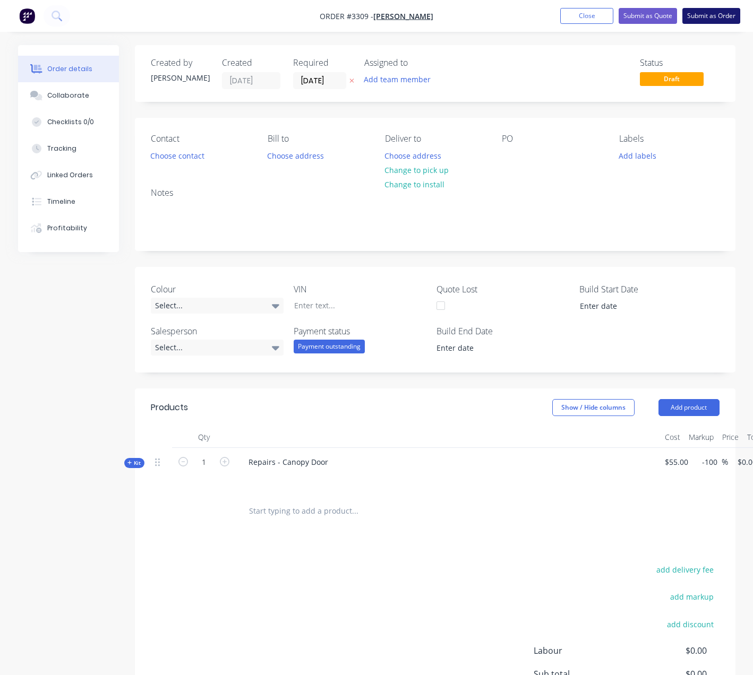
click at [715, 18] on button "Submit as Order" at bounding box center [711, 16] width 58 height 16
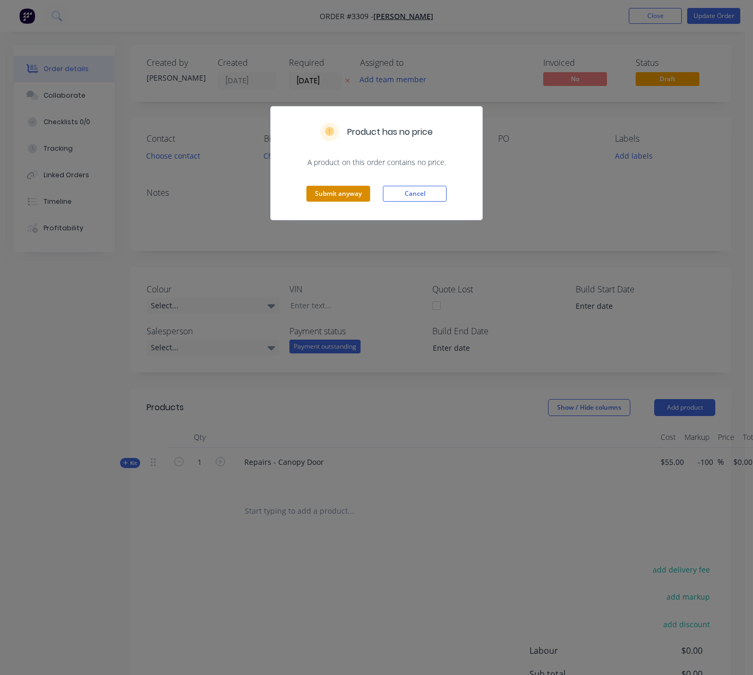
click at [349, 200] on button "Submit anyway" at bounding box center [338, 194] width 64 height 16
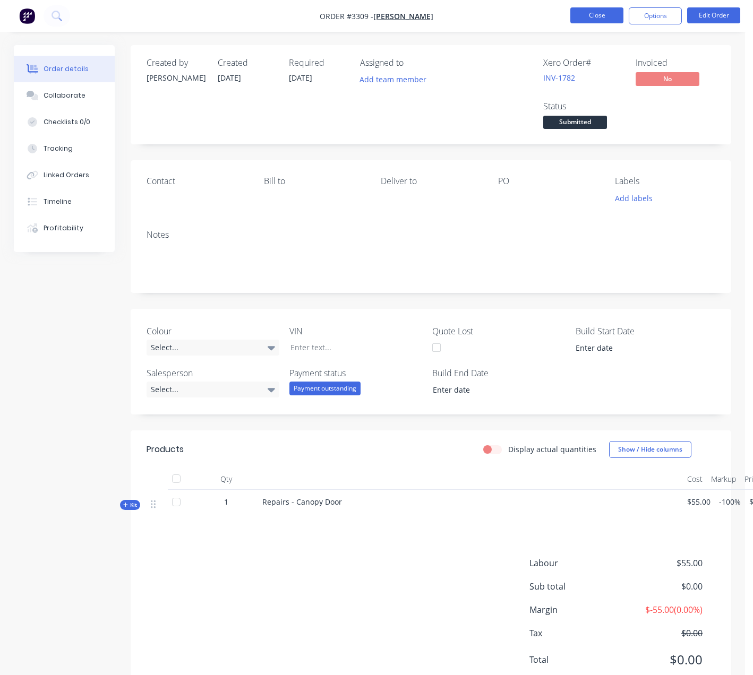
click at [601, 17] on button "Close" at bounding box center [596, 15] width 53 height 16
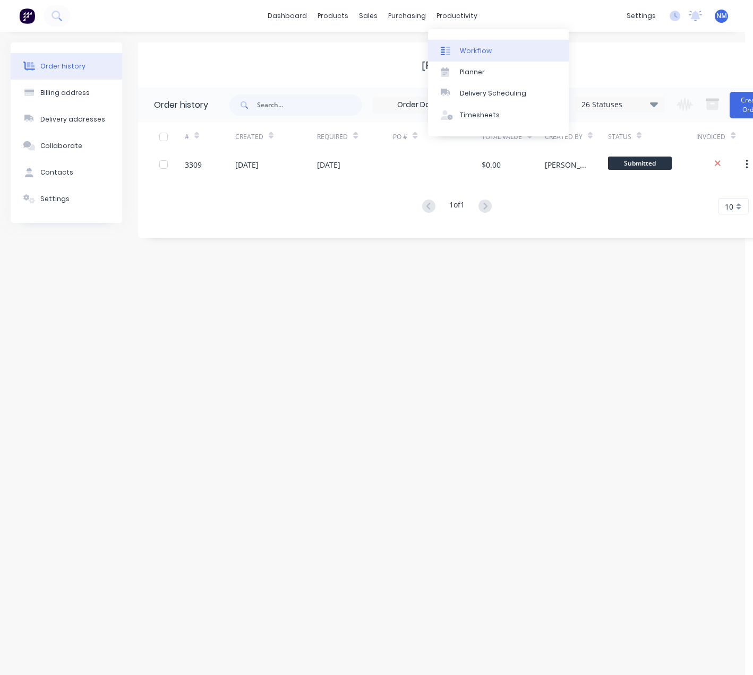
click at [485, 50] on div "Workflow" at bounding box center [476, 51] width 32 height 10
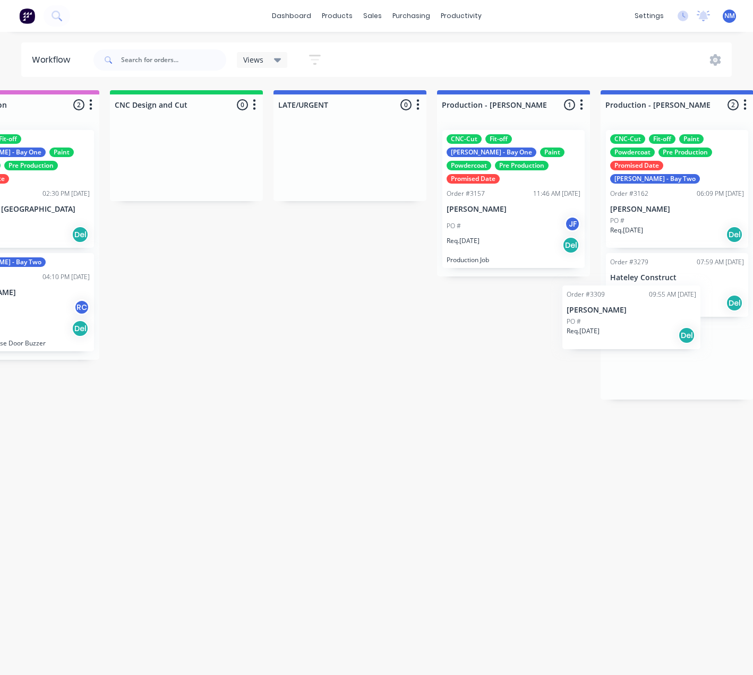
scroll to position [2, 732]
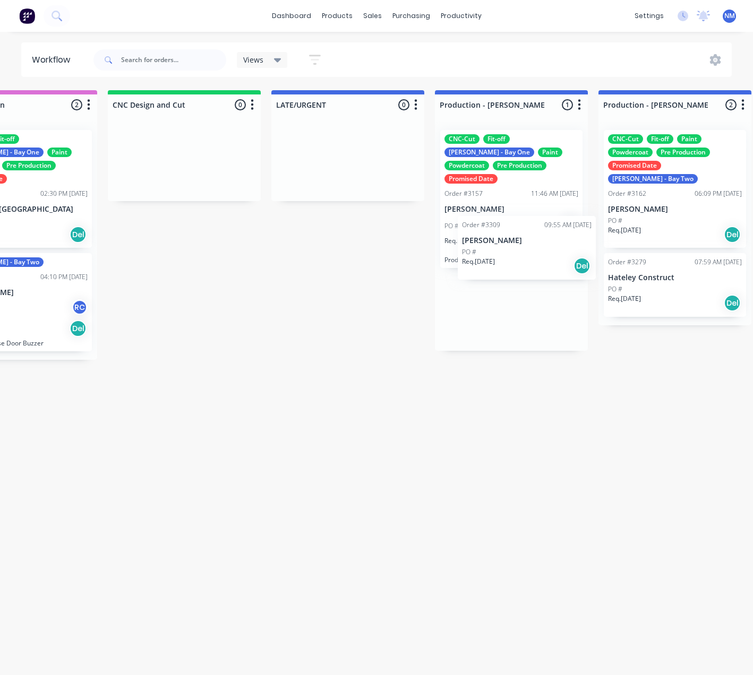
drag, startPoint x: 88, startPoint y: 546, endPoint x: 512, endPoint y: 252, distance: 516.0
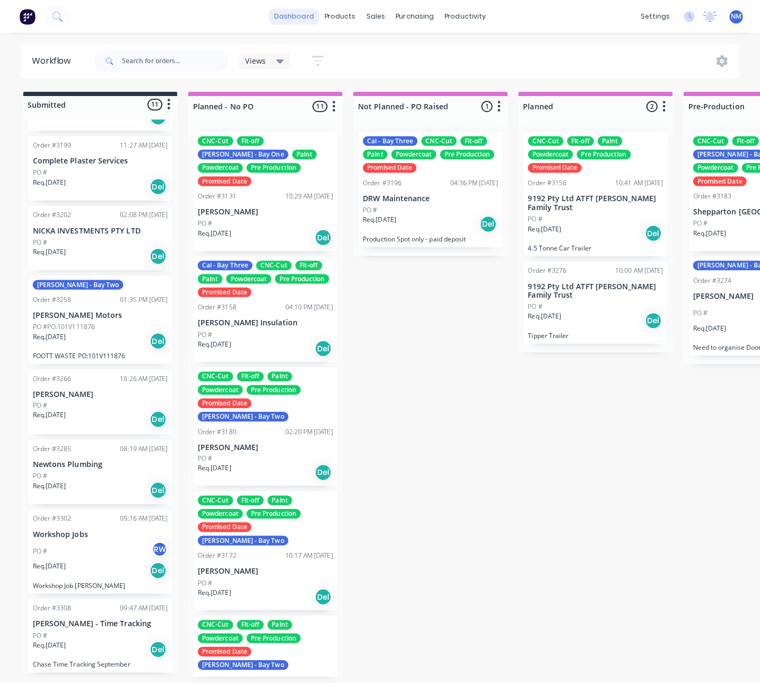
scroll to position [0, 0]
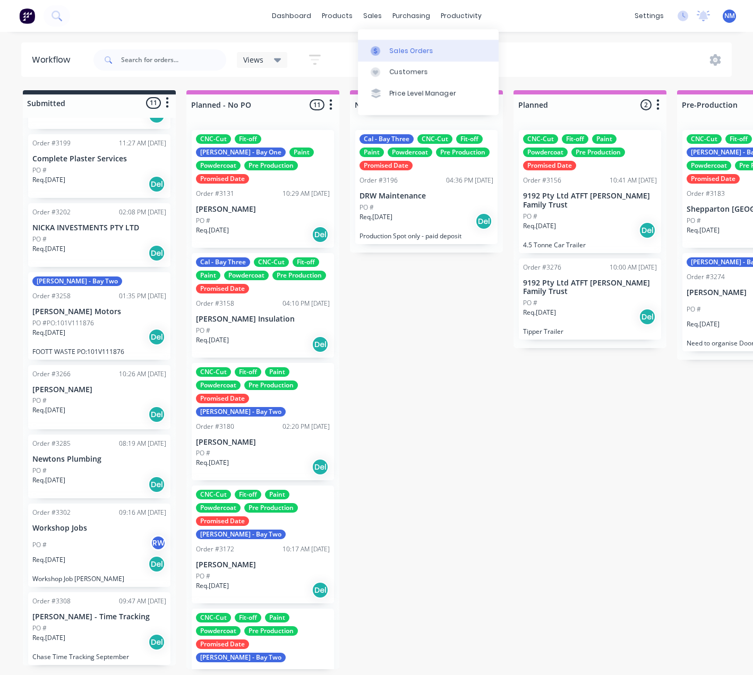
click at [392, 47] on div "Sales Orders" at bounding box center [412, 51] width 44 height 10
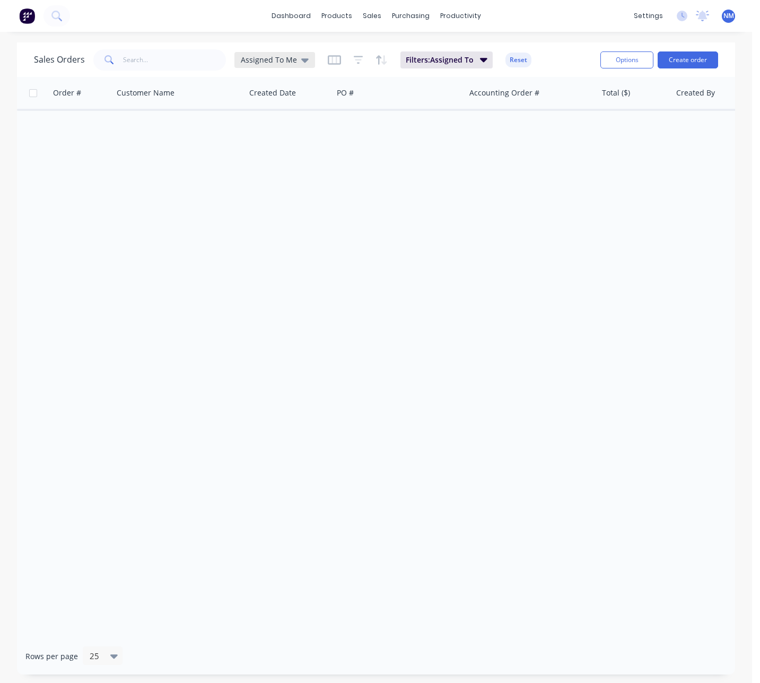
click at [292, 62] on span "Assigned To Me" at bounding box center [269, 59] width 56 height 11
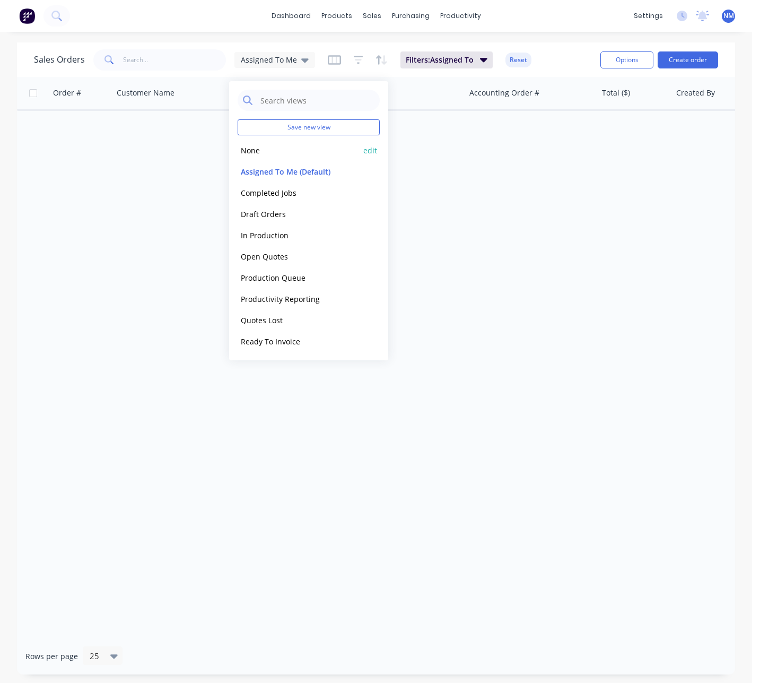
click at [261, 149] on button "None" at bounding box center [298, 150] width 121 height 12
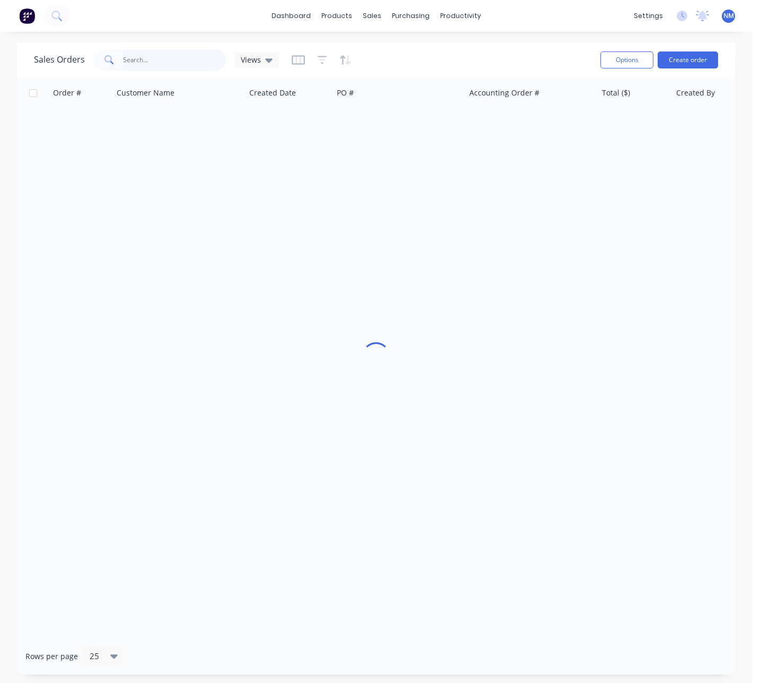
click at [186, 63] on input "text" at bounding box center [174, 59] width 103 height 21
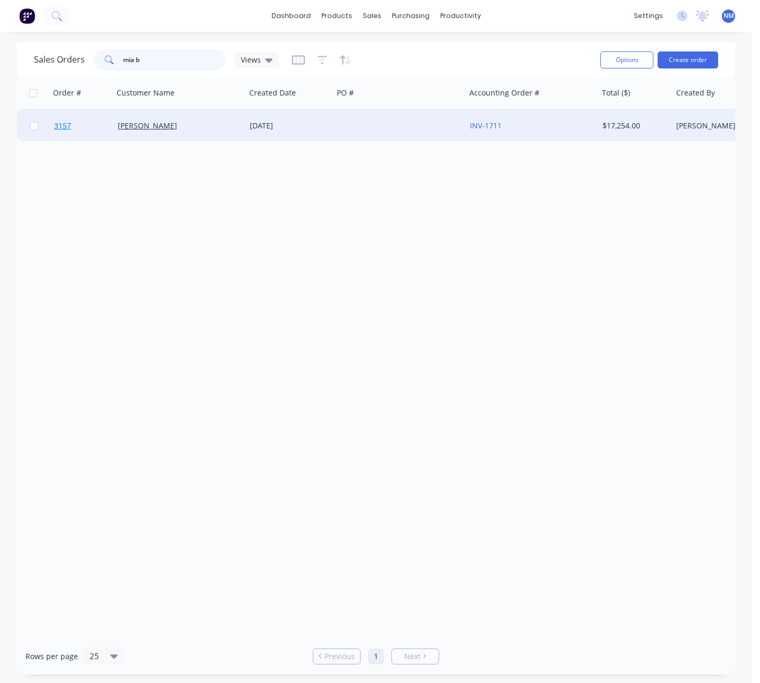
type input "mia b"
click at [65, 126] on span "3157" at bounding box center [62, 125] width 17 height 11
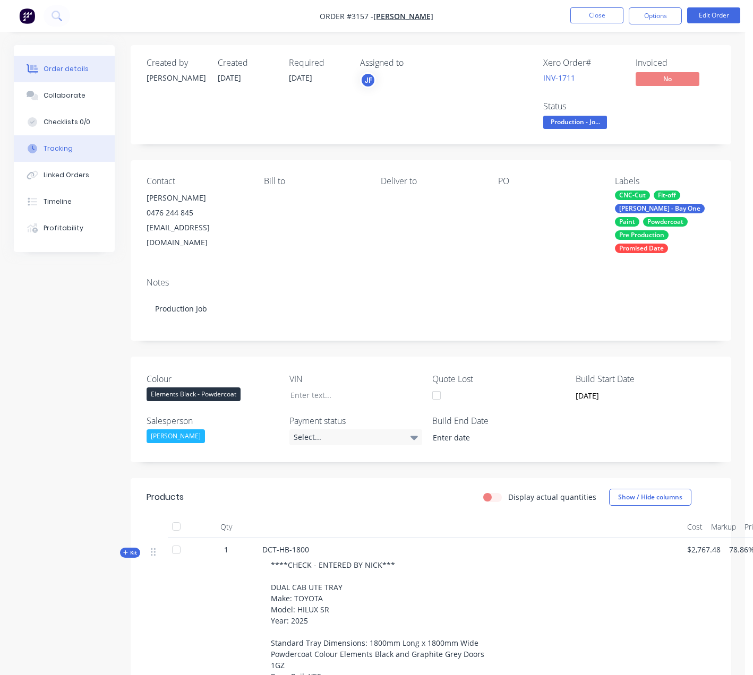
click at [53, 146] on div "Tracking" at bounding box center [58, 149] width 29 height 10
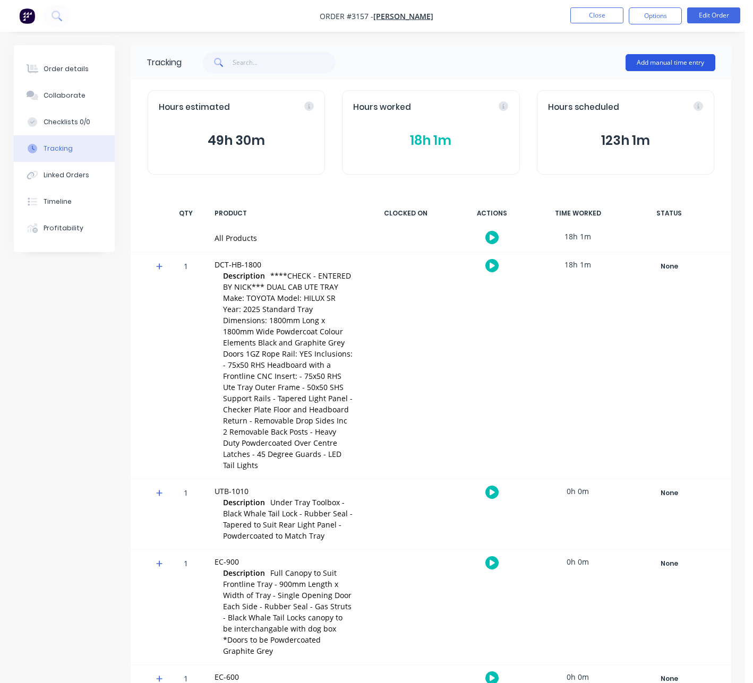
click at [682, 62] on button "Add manual time entry" at bounding box center [670, 62] width 90 height 17
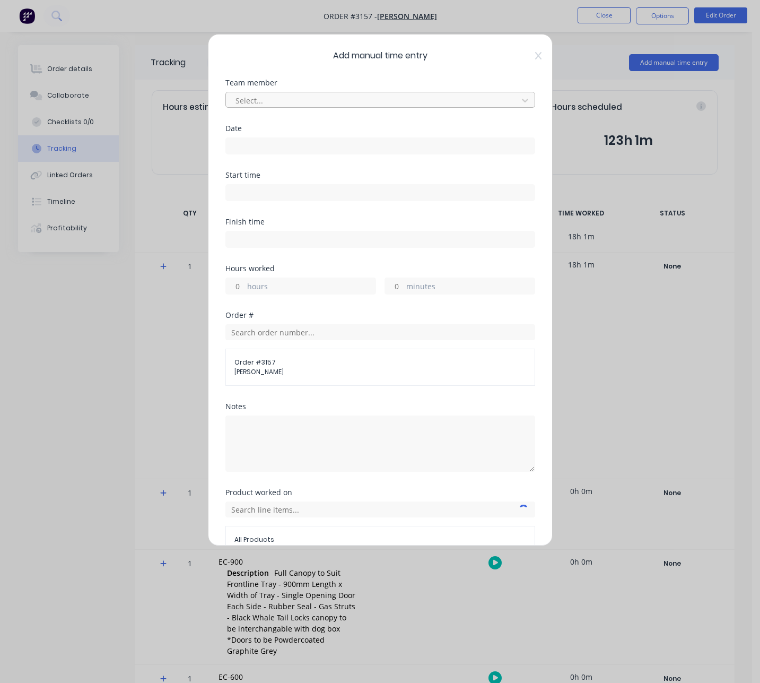
click at [377, 92] on div "Select..." at bounding box center [373, 100] width 284 height 16
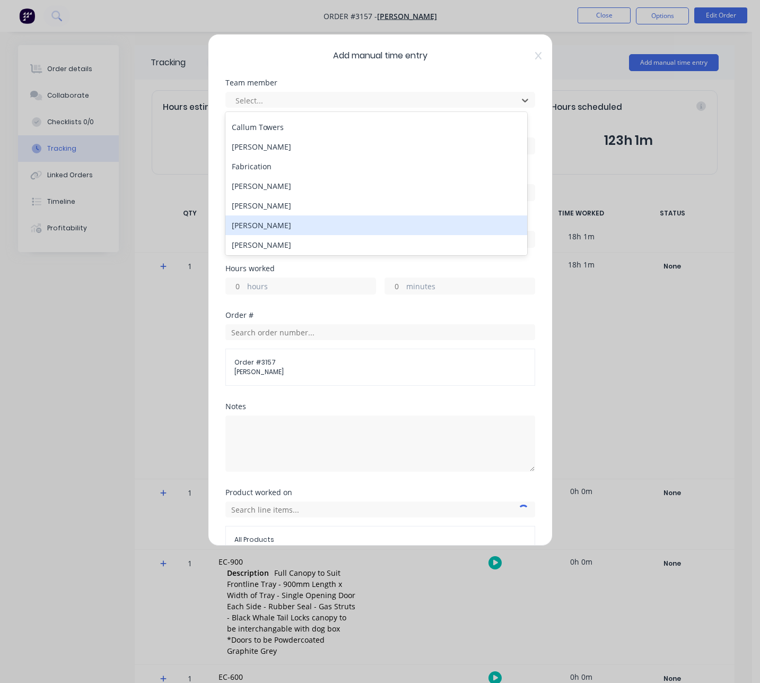
scroll to position [25, 0]
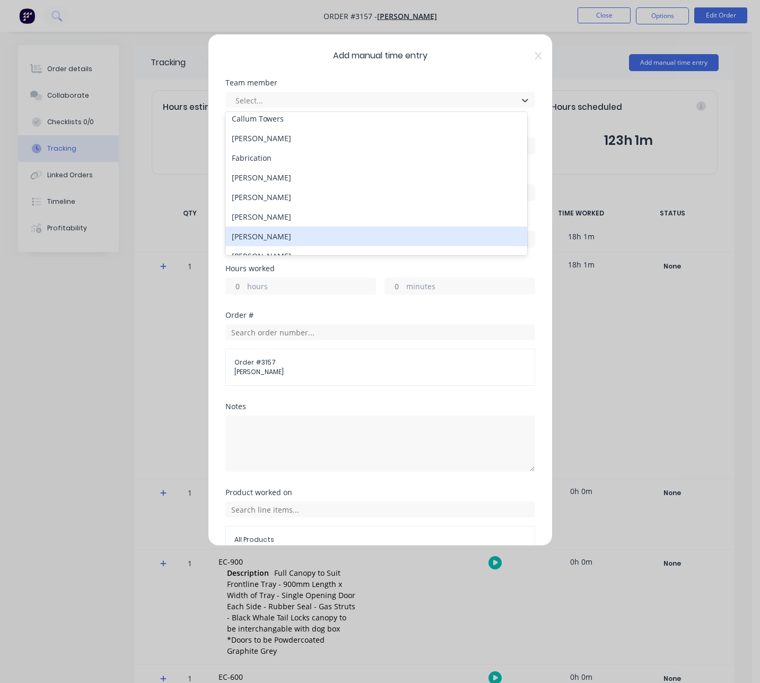
click at [287, 234] on div "[PERSON_NAME]" at bounding box center [377, 237] width 302 height 20
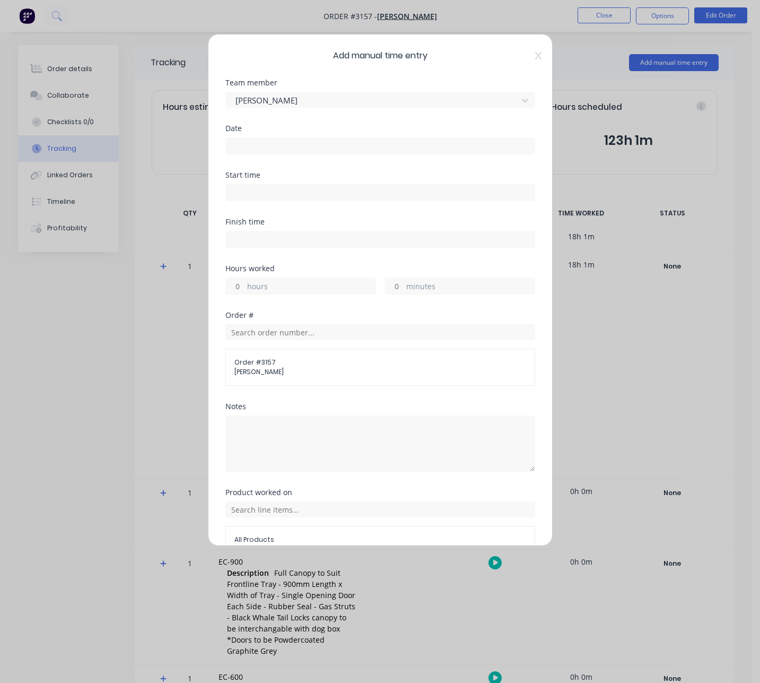
click at [253, 146] on input at bounding box center [380, 146] width 309 height 16
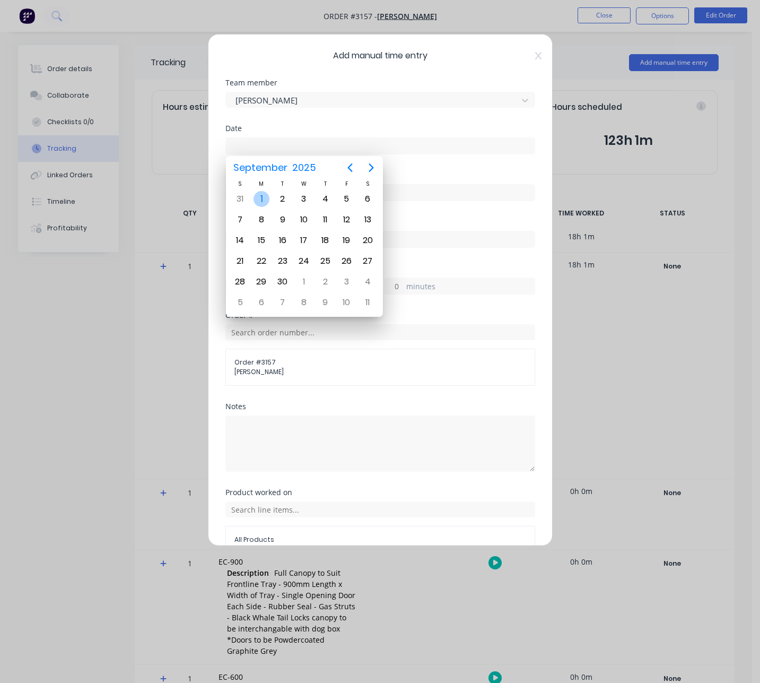
click at [264, 200] on div "1" at bounding box center [262, 199] width 16 height 16
type input "[DATE]"
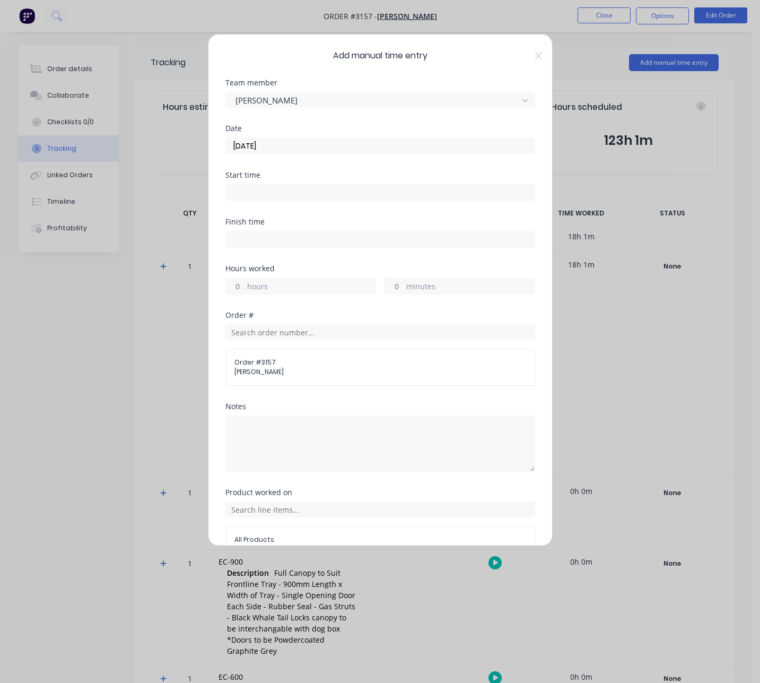
click at [269, 194] on input at bounding box center [380, 193] width 309 height 16
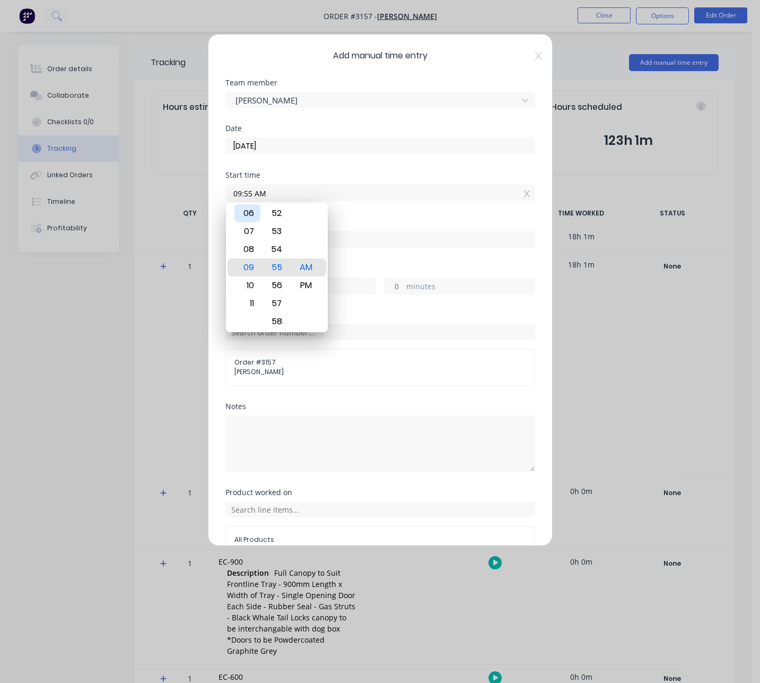
click at [250, 215] on div "06" at bounding box center [248, 213] width 26 height 18
type input "06:00 AM"
click at [310, 270] on div "AM" at bounding box center [306, 267] width 26 height 18
click at [416, 242] on input at bounding box center [380, 239] width 309 height 16
type input "09:56 AM"
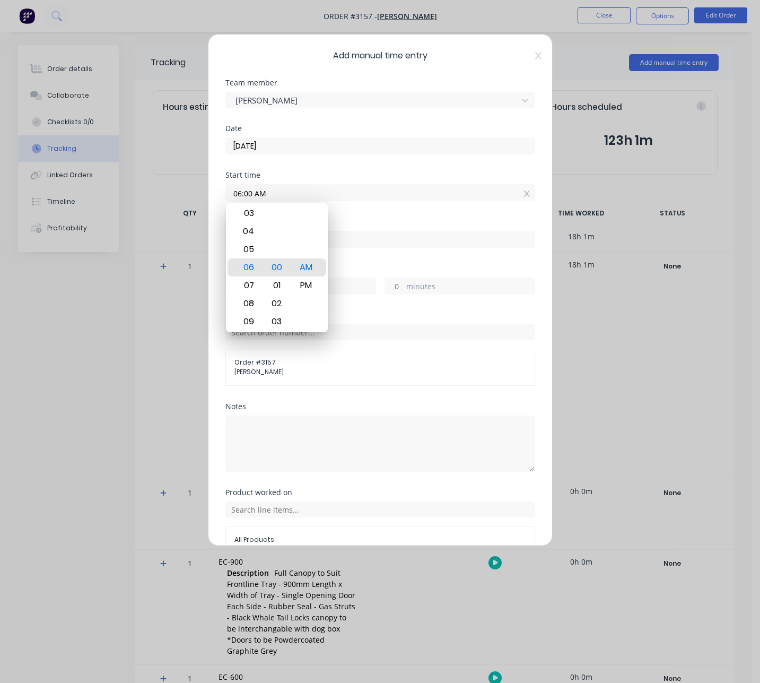
type input "3"
type input "56"
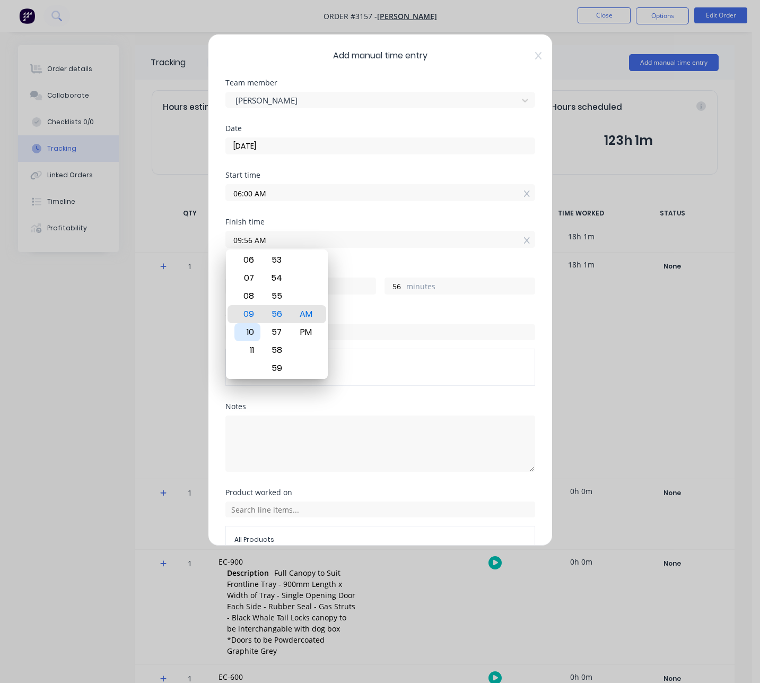
click at [255, 329] on div "10" at bounding box center [248, 332] width 26 height 18
type input "10:56 AM"
type input "4"
type input "10:37 AM"
type input "37"
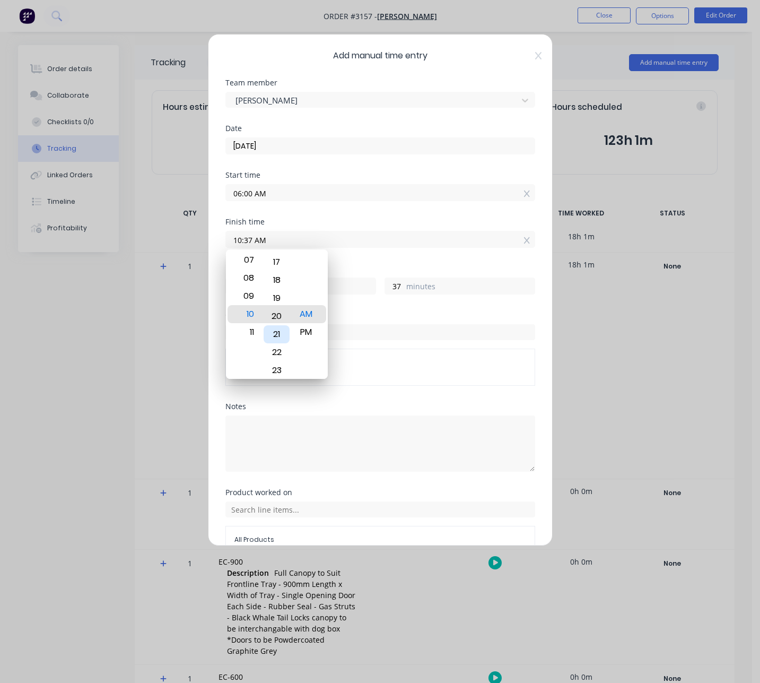
type input "10:20 AM"
type input "20"
type input "10:13 AM"
type input "13"
type input "10:00 AM"
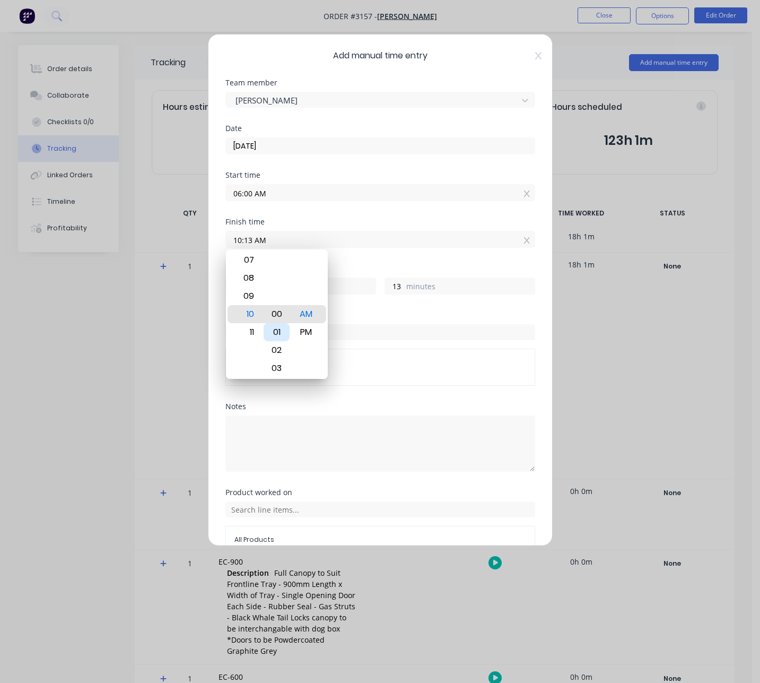
type input "0"
click at [309, 317] on div "AM" at bounding box center [306, 314] width 26 height 18
click at [382, 243] on input "10:00 AM" at bounding box center [380, 239] width 309 height 16
click at [351, 291] on label "hours" at bounding box center [311, 287] width 128 height 13
click at [245, 291] on input "4" at bounding box center [235, 286] width 19 height 16
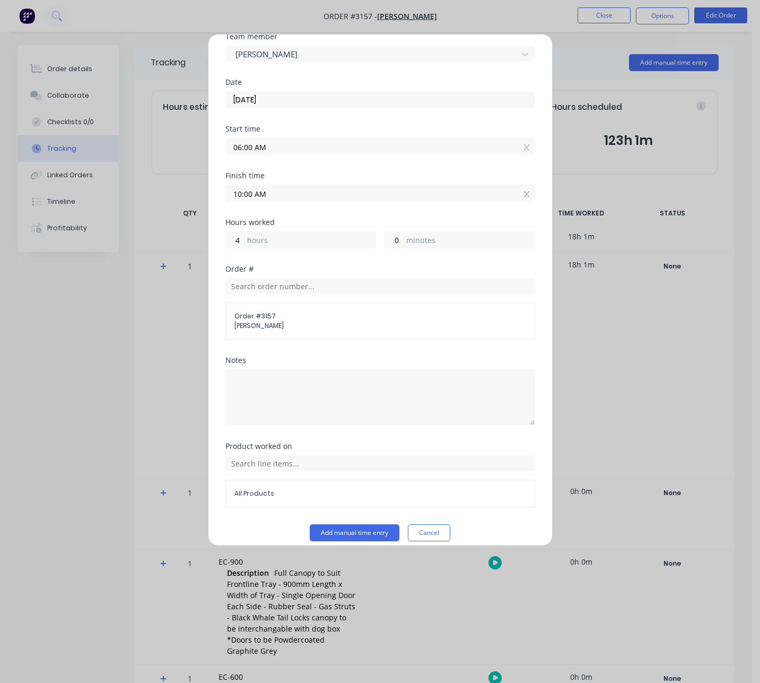
scroll to position [57, 0]
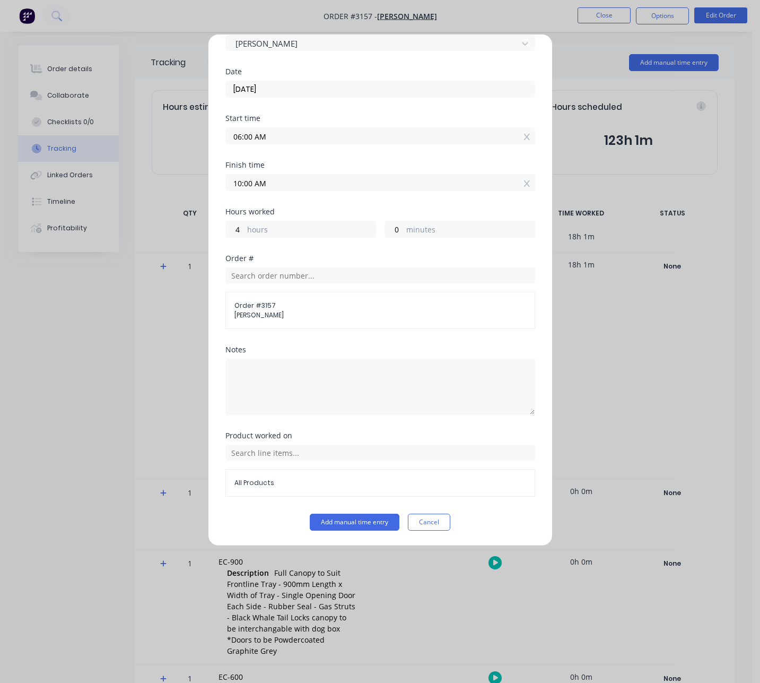
click at [310, 483] on span "All Products" at bounding box center [381, 483] width 292 height 10
click at [310, 456] on input "text" at bounding box center [381, 453] width 310 height 16
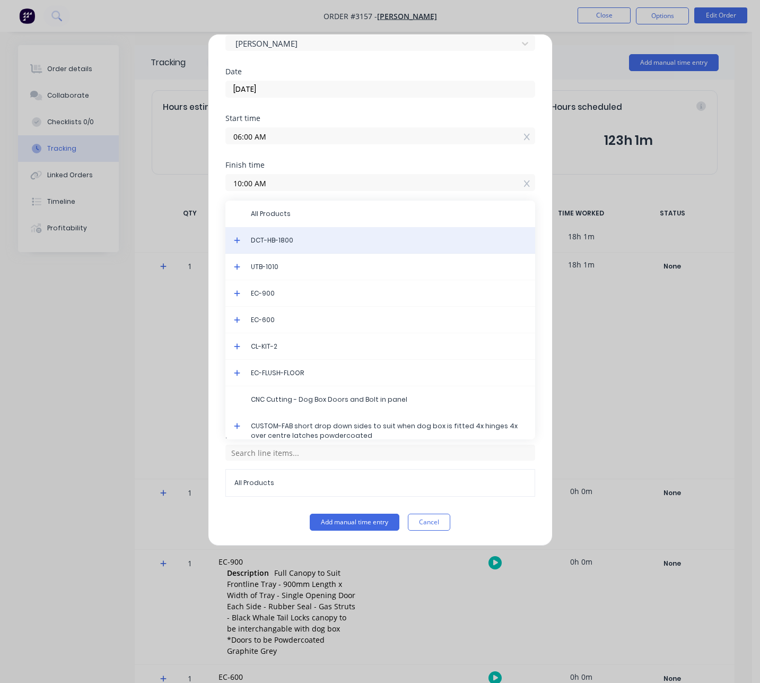
click at [277, 238] on span "DCT-HB-1800" at bounding box center [389, 241] width 276 height 10
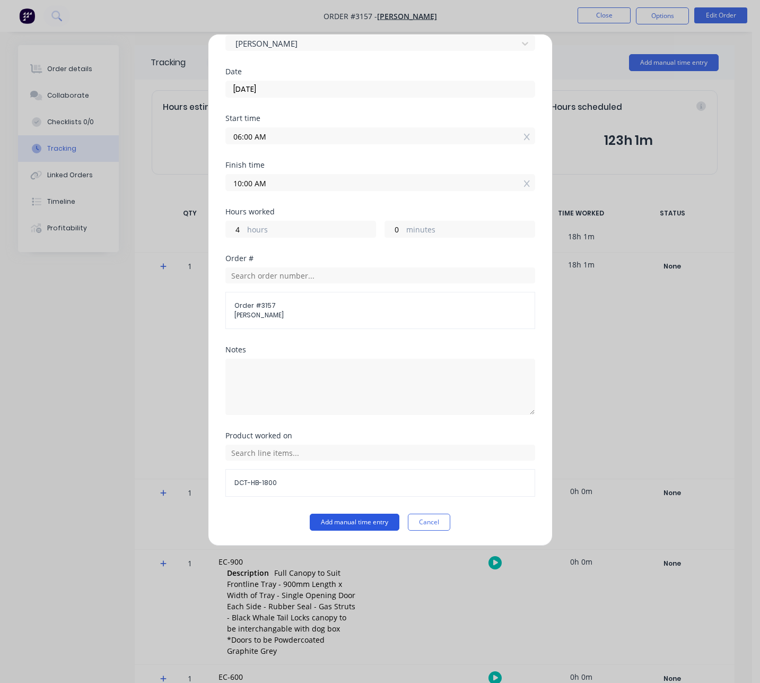
click at [364, 524] on button "Add manual time entry" at bounding box center [355, 522] width 90 height 17
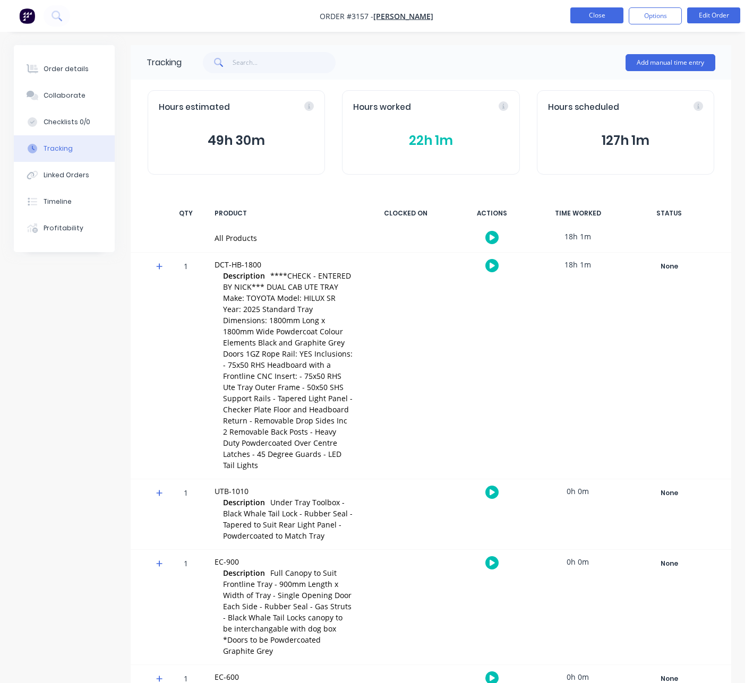
click at [599, 16] on button "Close" at bounding box center [596, 15] width 53 height 16
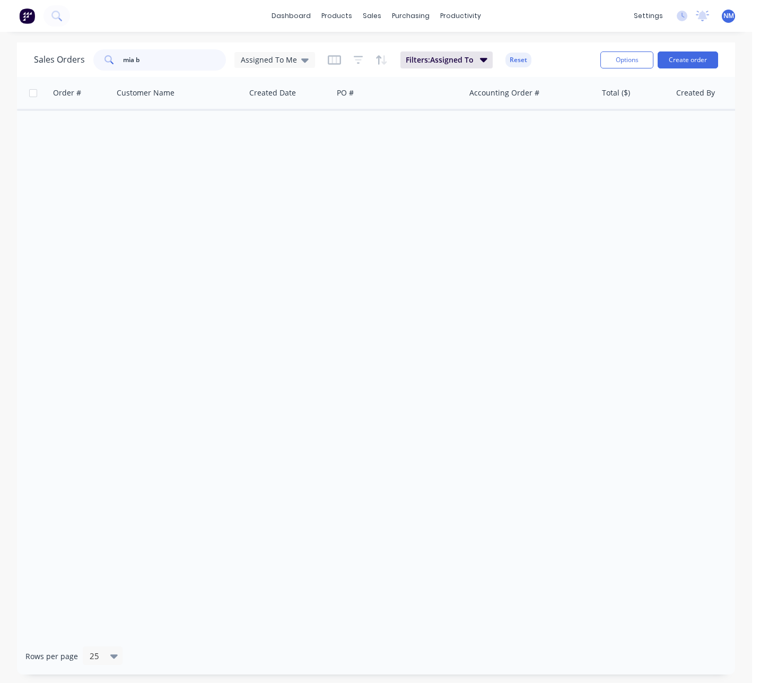
drag, startPoint x: 190, startPoint y: 57, endPoint x: 64, endPoint y: 66, distance: 126.6
click at [64, 66] on div "Sales Orders mia b Assigned To Me" at bounding box center [174, 59] width 281 height 21
drag, startPoint x: 150, startPoint y: 61, endPoint x: 26, endPoint y: 39, distance: 125.6
click at [26, 39] on div "dashboard products sales purchasing productivity dashboard products Product Cat…" at bounding box center [376, 341] width 753 height 683
click at [270, 57] on span "Assigned To Me" at bounding box center [269, 59] width 56 height 11
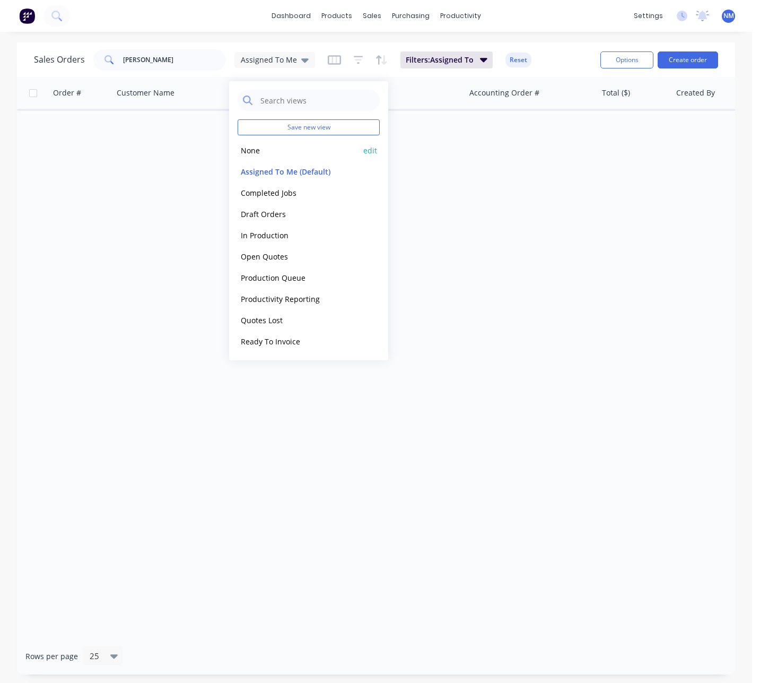
click at [263, 152] on button "None" at bounding box center [298, 150] width 121 height 12
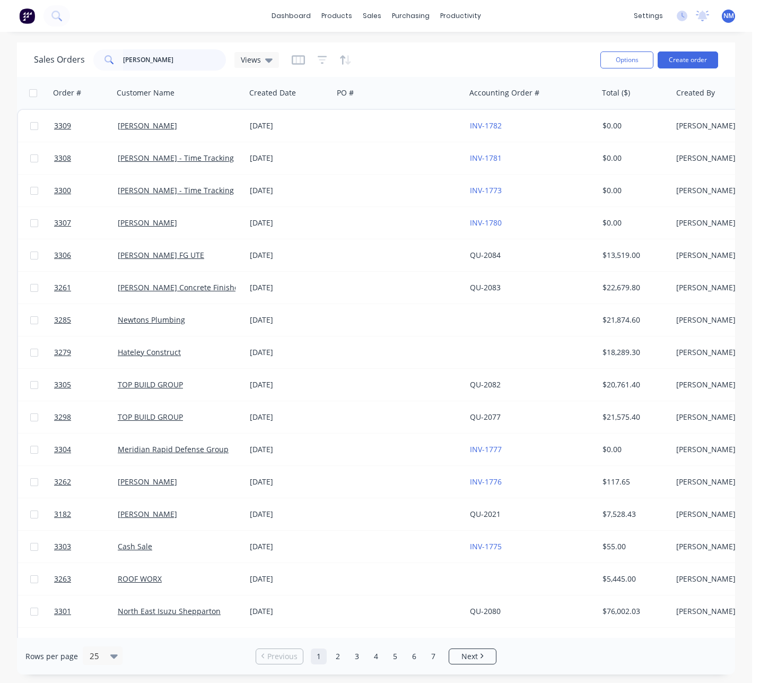
click at [177, 59] on input "[PERSON_NAME]" at bounding box center [174, 59] width 103 height 21
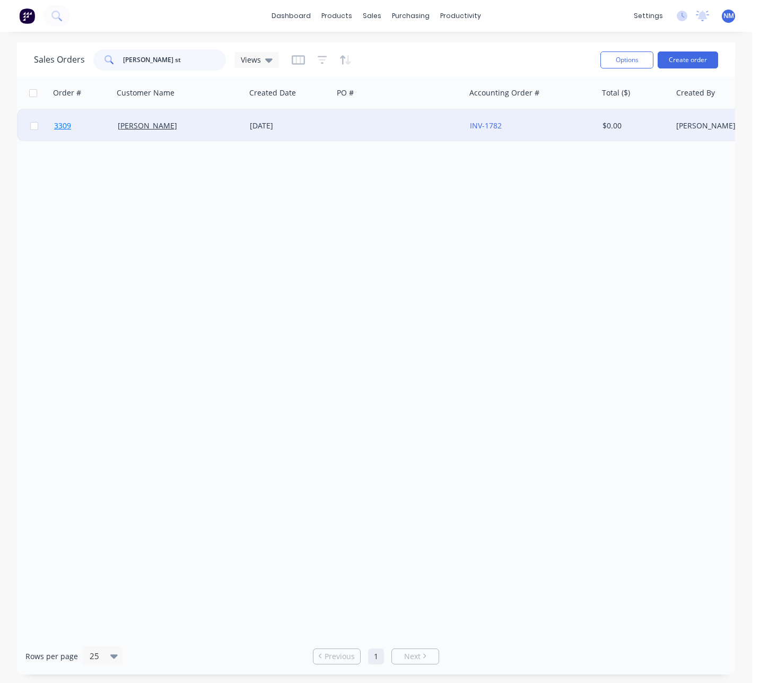
type input "[PERSON_NAME] st"
click at [68, 124] on span "3309" at bounding box center [62, 125] width 17 height 11
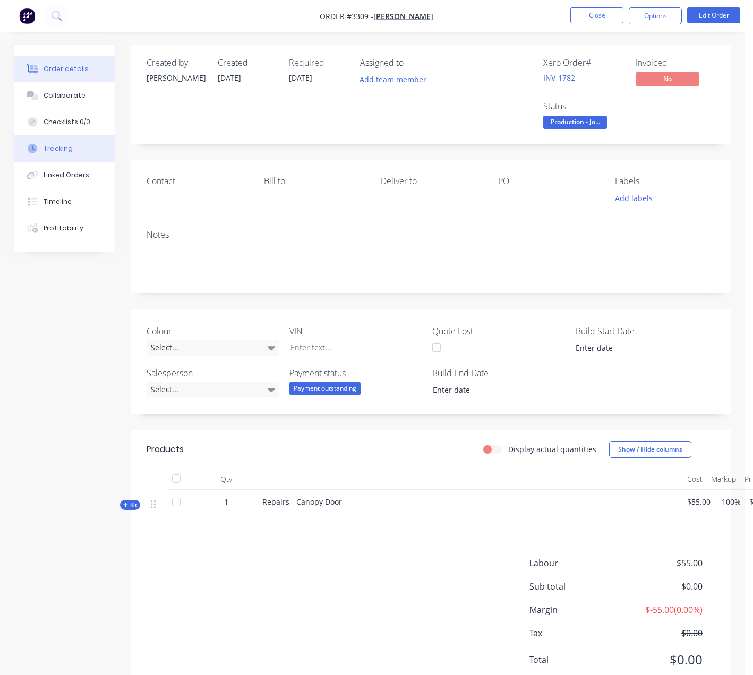
click at [66, 150] on div "Tracking" at bounding box center [58, 149] width 29 height 10
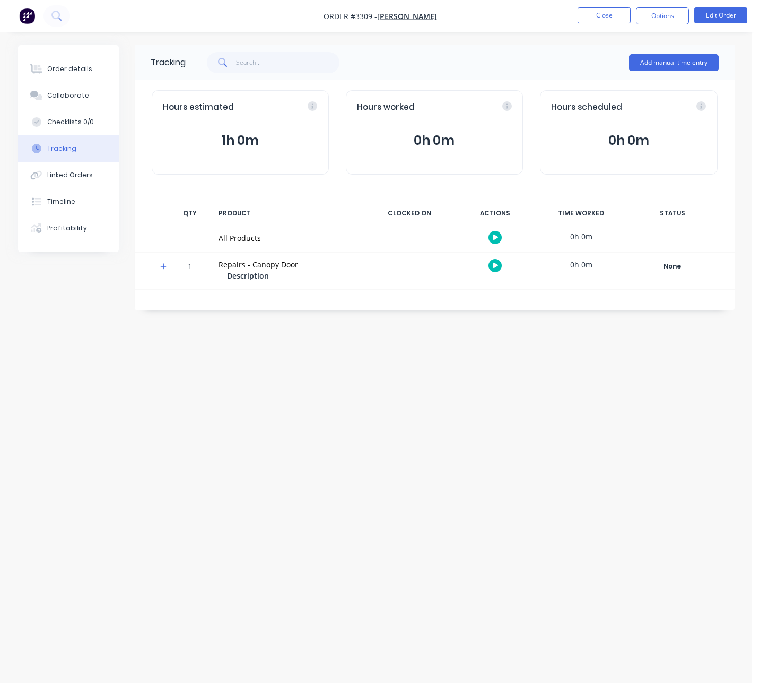
click at [498, 265] on icon "button" at bounding box center [496, 266] width 5 height 6
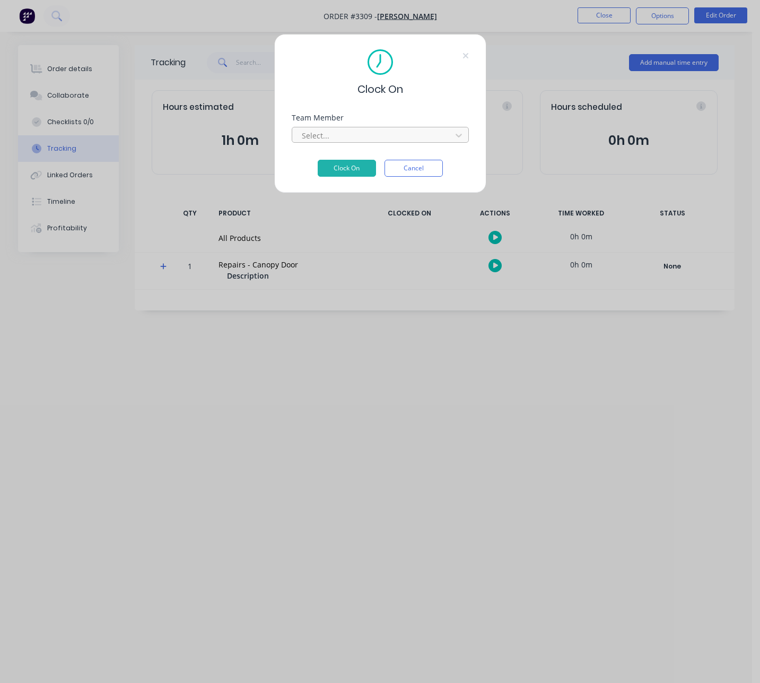
click at [421, 139] on div at bounding box center [373, 135] width 145 height 13
click at [347, 169] on button "Clock On" at bounding box center [347, 168] width 58 height 17
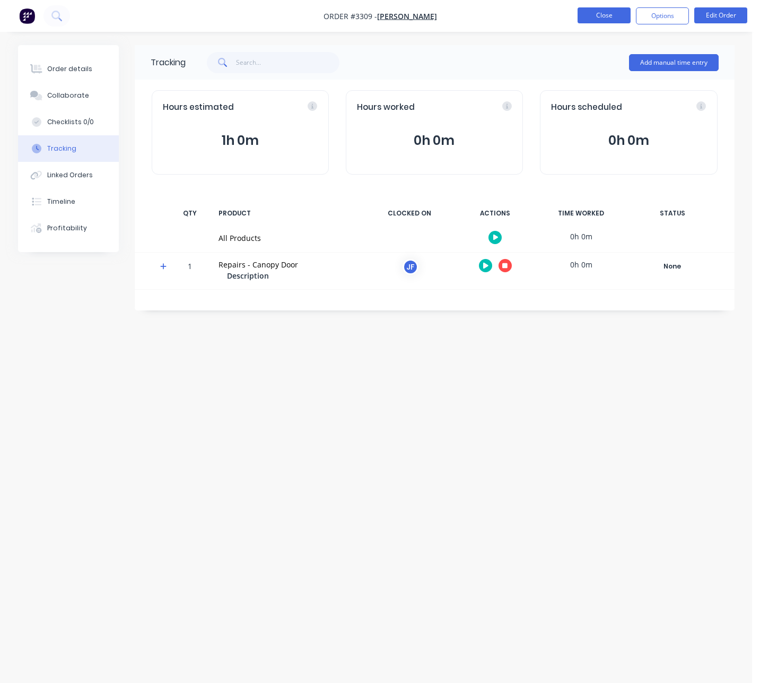
click at [610, 17] on button "Close" at bounding box center [604, 15] width 53 height 16
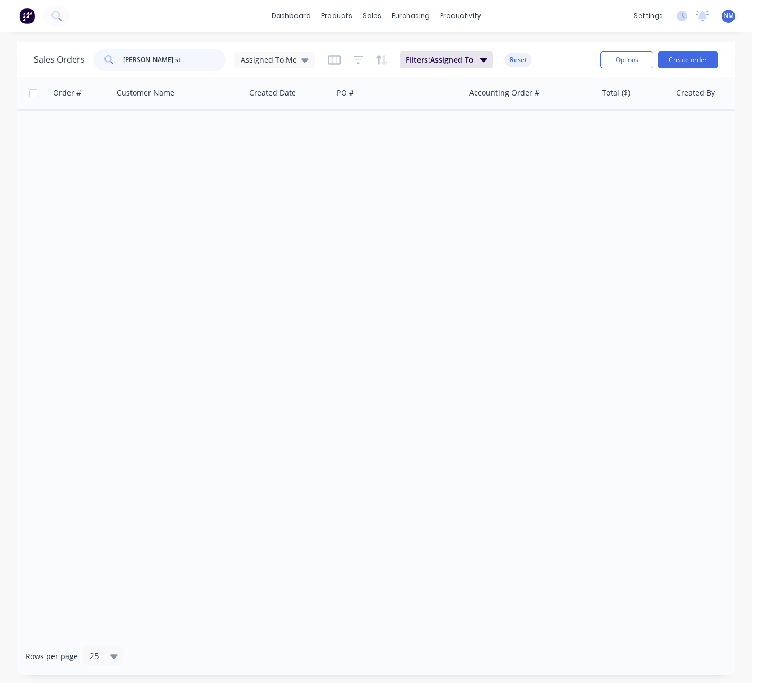
drag, startPoint x: 172, startPoint y: 57, endPoint x: 14, endPoint y: 63, distance: 158.2
click at [18, 54] on div "Sales Orders [PERSON_NAME] st Assigned To Me Filters: Assigned To Reset Options…" at bounding box center [376, 59] width 719 height 34
click at [291, 62] on span "Assigned To Me" at bounding box center [269, 59] width 56 height 11
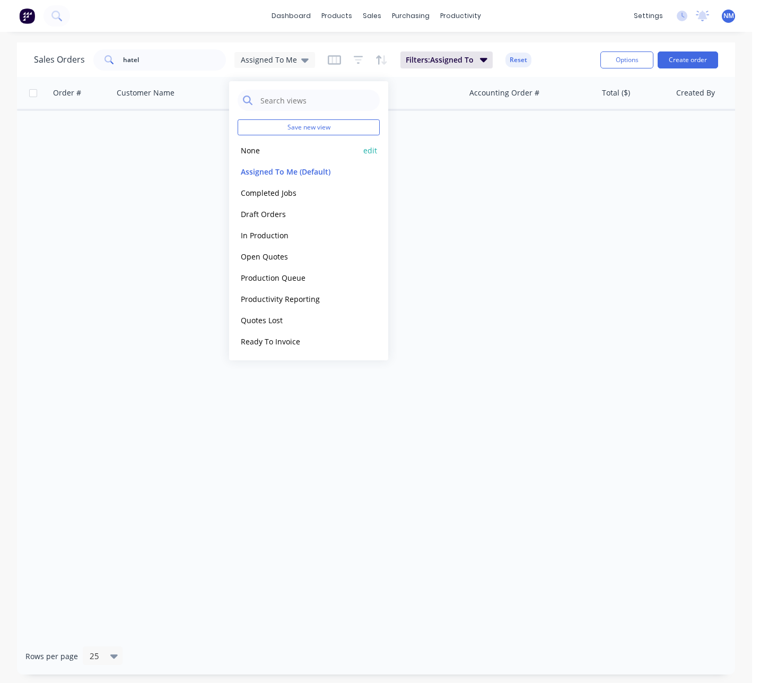
click at [271, 152] on button "None" at bounding box center [298, 150] width 121 height 12
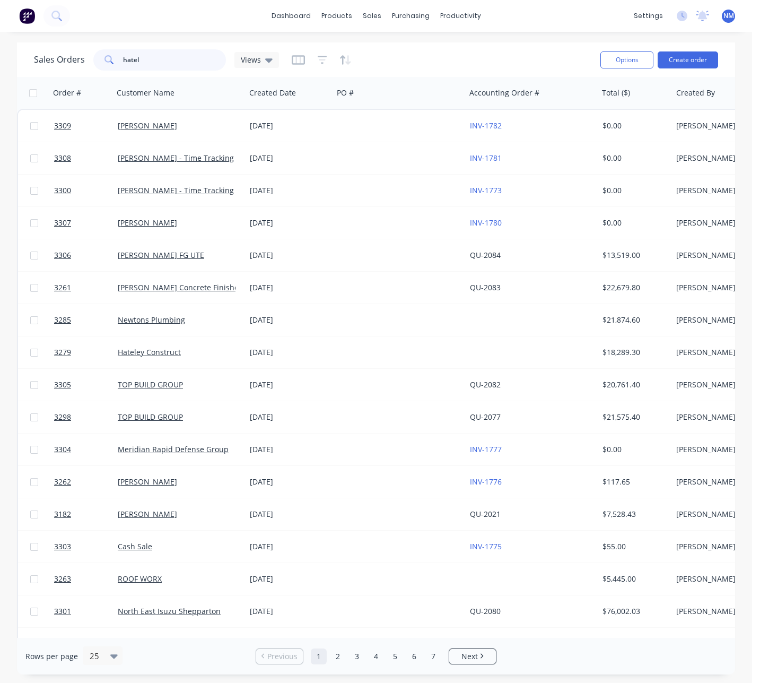
click at [175, 62] on input "hatel" at bounding box center [174, 59] width 103 height 21
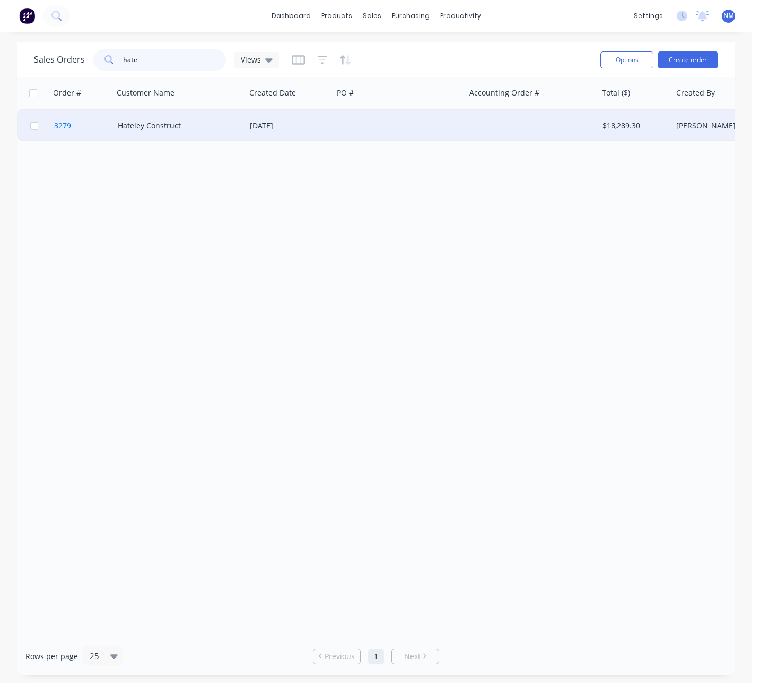
type input "hate"
click at [62, 129] on span "3279" at bounding box center [62, 125] width 17 height 11
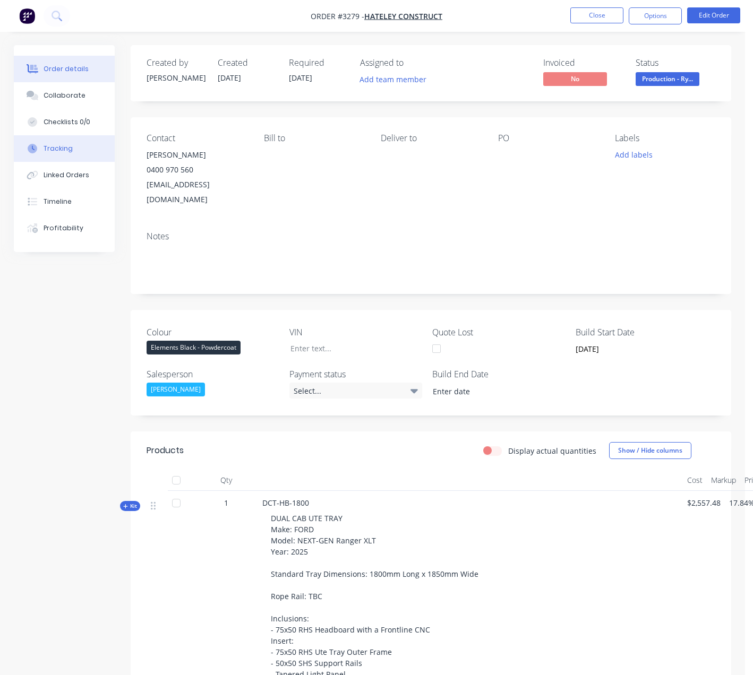
click at [58, 153] on div "Tracking" at bounding box center [58, 149] width 29 height 10
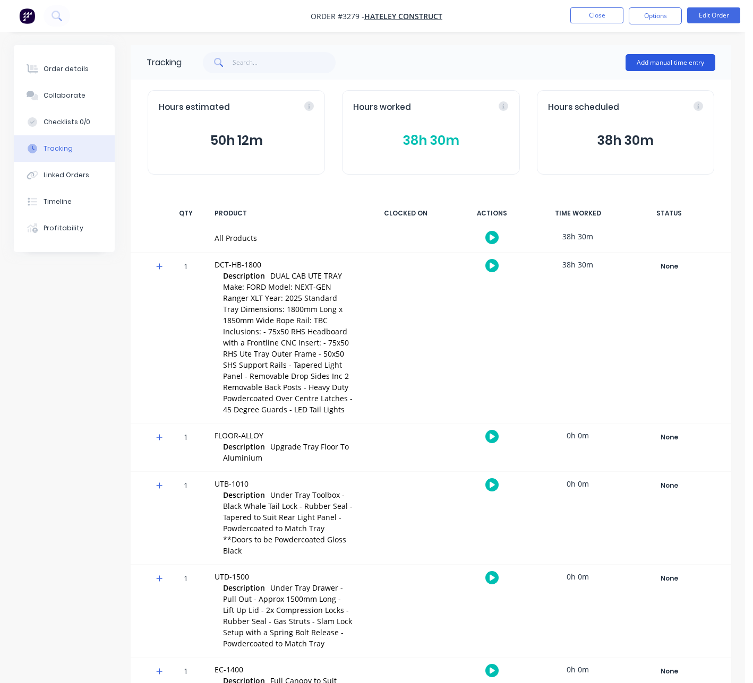
click at [676, 62] on button "Add manual time entry" at bounding box center [670, 62] width 90 height 17
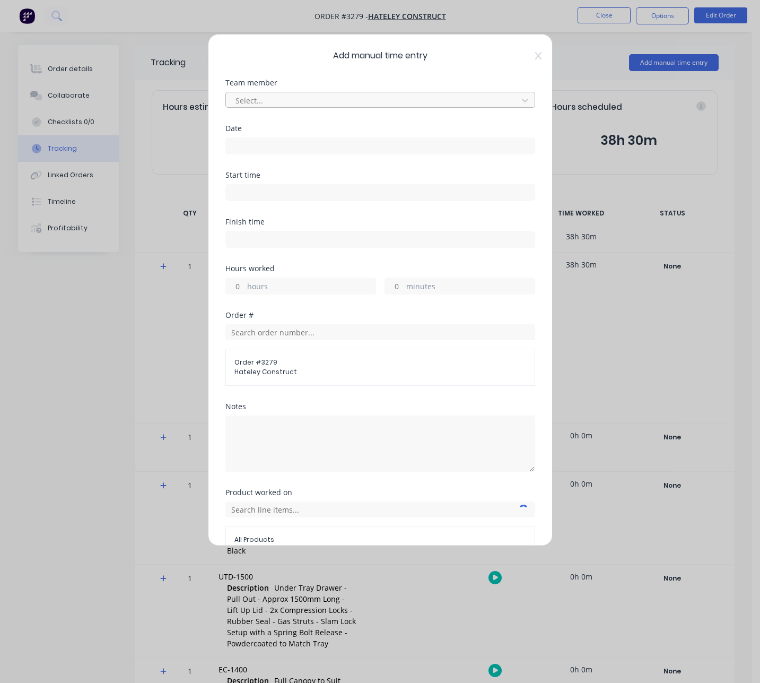
click at [337, 103] on div at bounding box center [374, 100] width 278 height 13
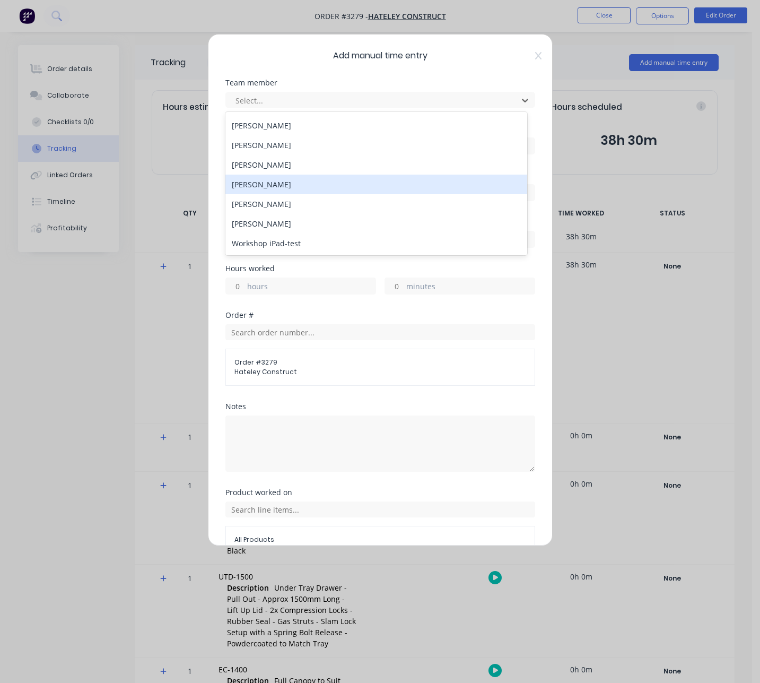
click at [291, 186] on div "[PERSON_NAME]" at bounding box center [377, 185] width 302 height 20
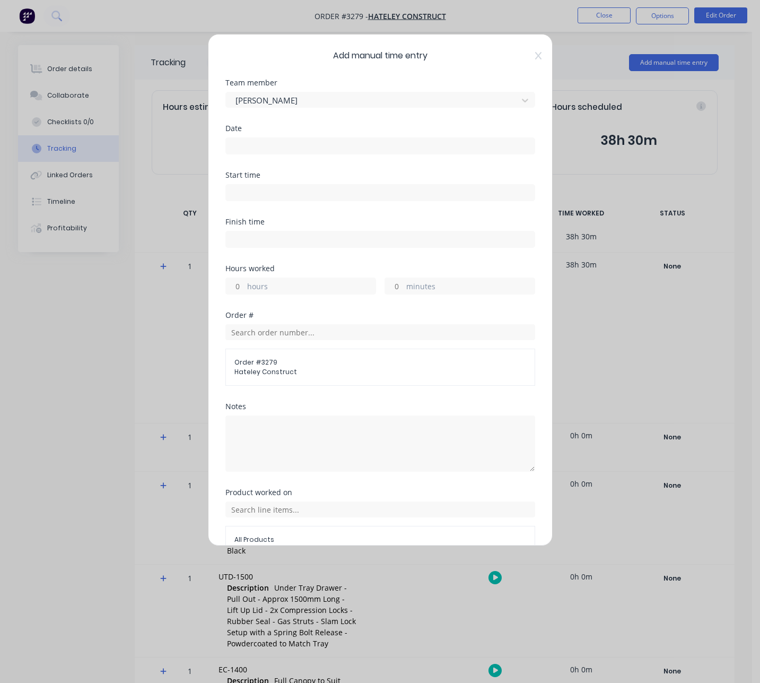
click at [265, 150] on input at bounding box center [380, 146] width 309 height 16
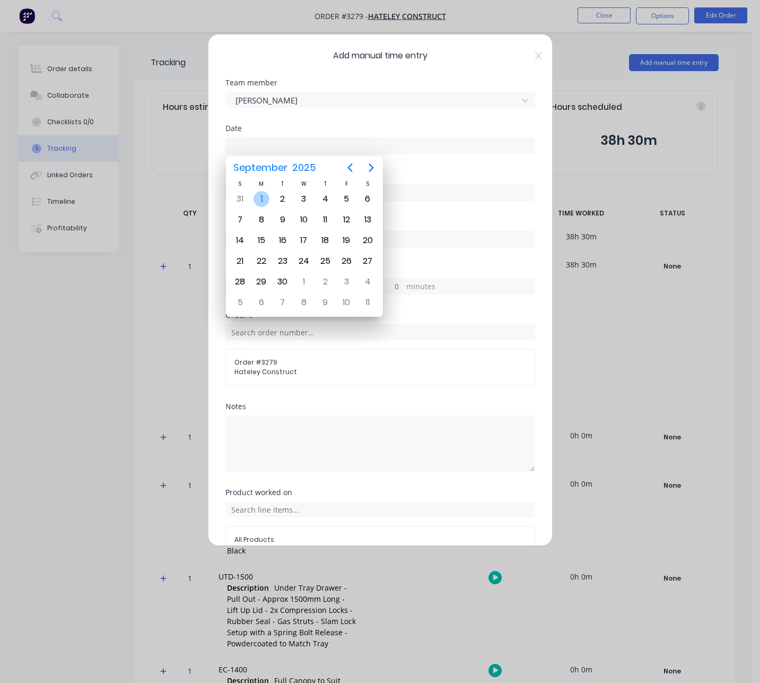
click at [263, 199] on div "1" at bounding box center [262, 199] width 16 height 16
type input "[DATE]"
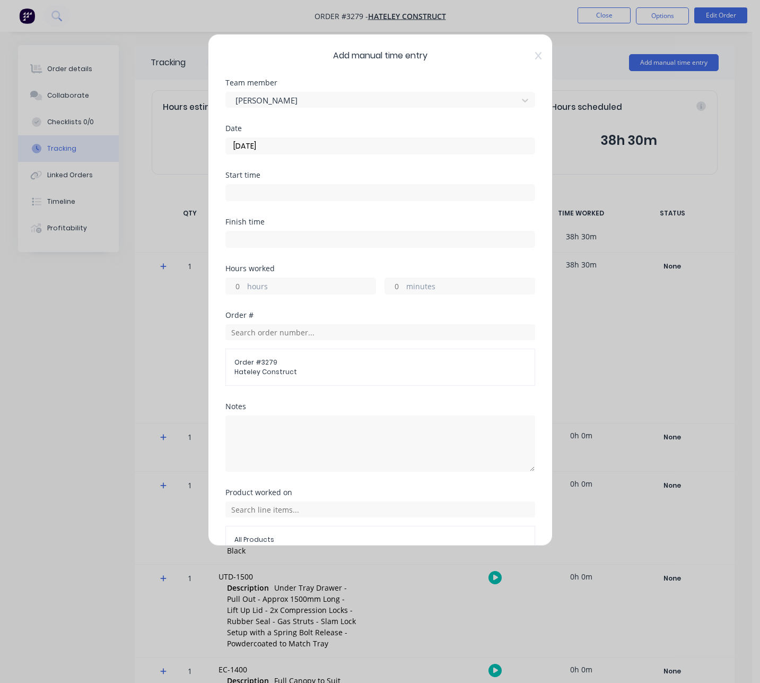
click at [268, 183] on div at bounding box center [381, 192] width 310 height 20
click at [280, 190] on input at bounding box center [380, 193] width 309 height 16
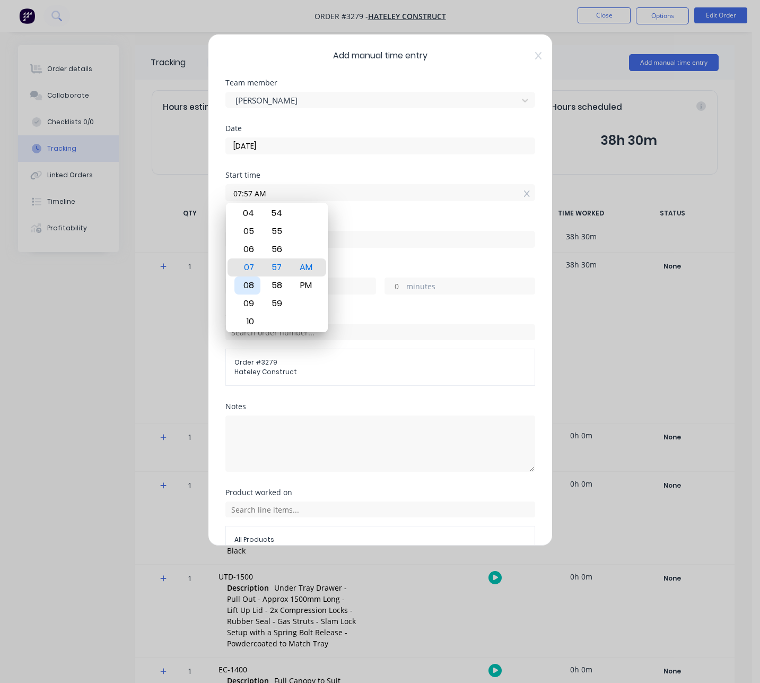
click at [249, 283] on div "08" at bounding box center [248, 285] width 26 height 18
type input "08:00 AM"
click at [279, 271] on div "00" at bounding box center [277, 267] width 26 height 18
click at [370, 233] on input at bounding box center [380, 239] width 309 height 16
type input "09:57 AM"
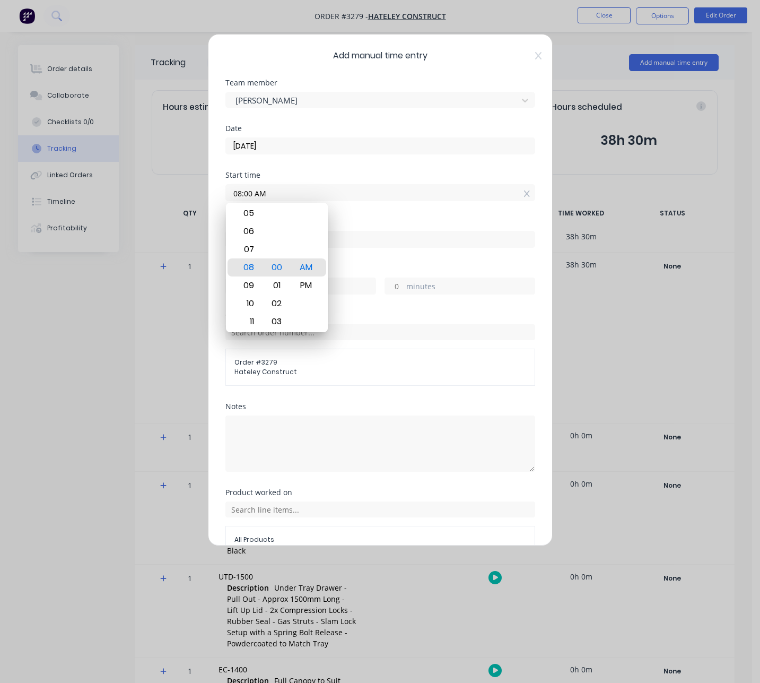
type input "1"
type input "57"
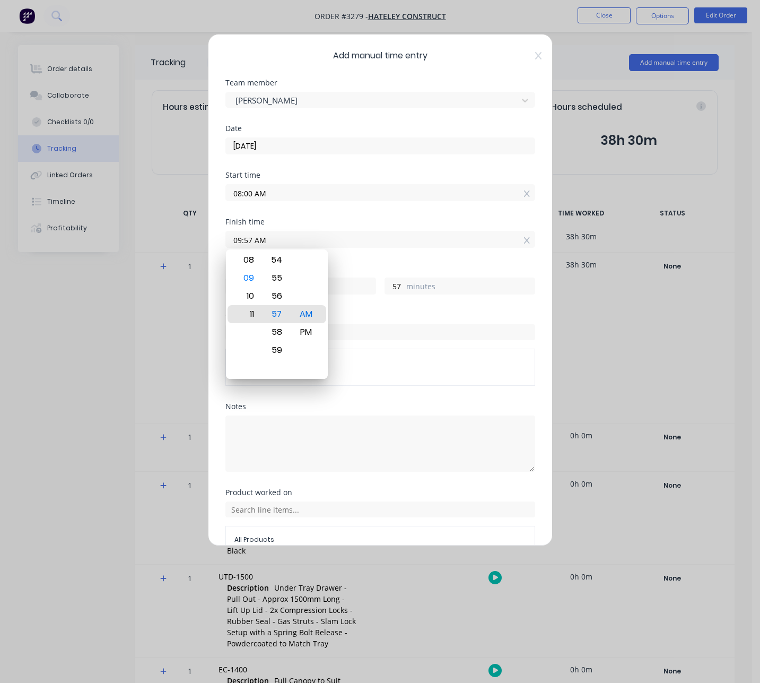
type input "11:57 AM"
type input "3"
type input "10:57 AM"
type input "2"
type input "07:57 AM"
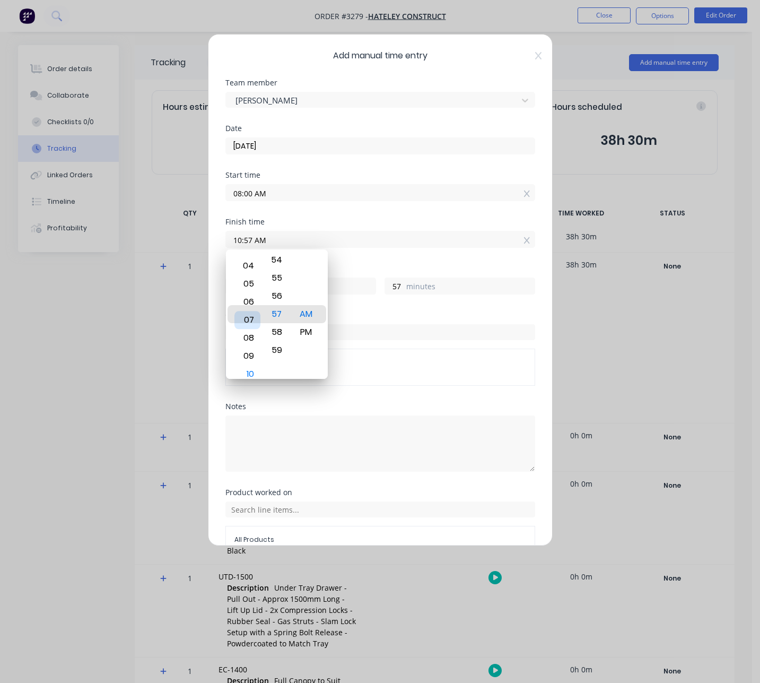
type input "23"
type input "06:57 AM"
type input "22"
click at [250, 282] on div "04" at bounding box center [248, 278] width 26 height 18
type input "04:57 AM"
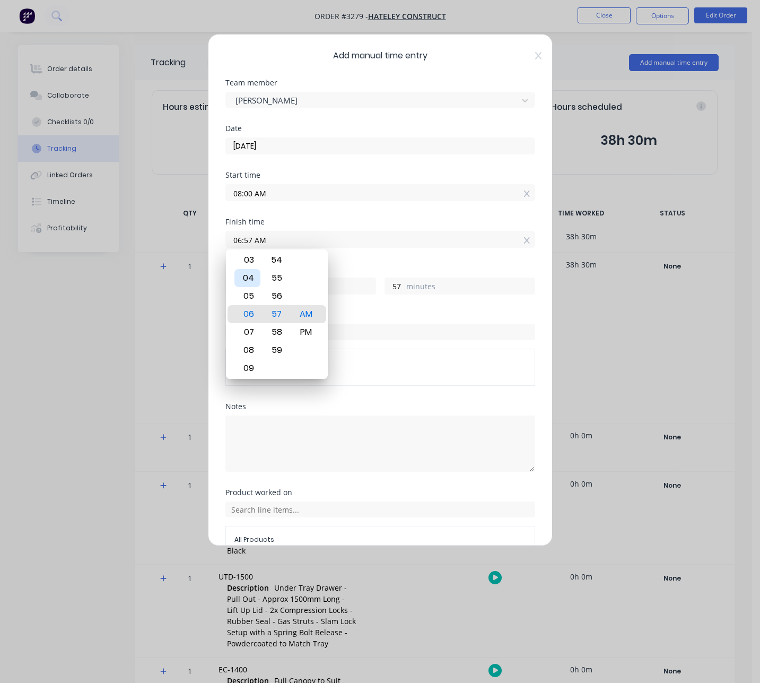
type input "20"
type input "04:17 AM"
type input "17"
type input "04:00 AM"
type input "0"
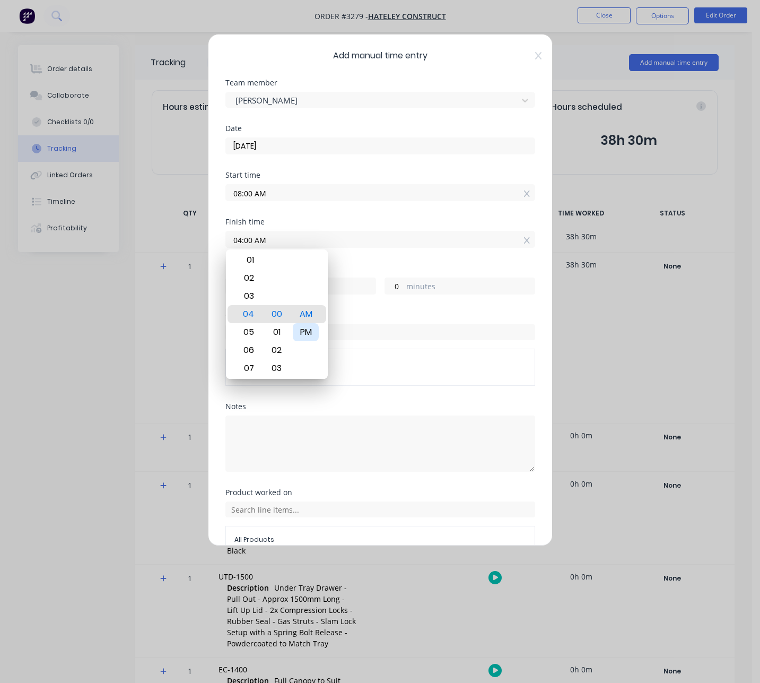
click at [303, 332] on div "PM" at bounding box center [306, 332] width 26 height 18
click at [308, 335] on div "PM" at bounding box center [306, 332] width 26 height 18
click at [361, 297] on div "Hours worked 20 hours 0 minutes" at bounding box center [381, 288] width 310 height 47
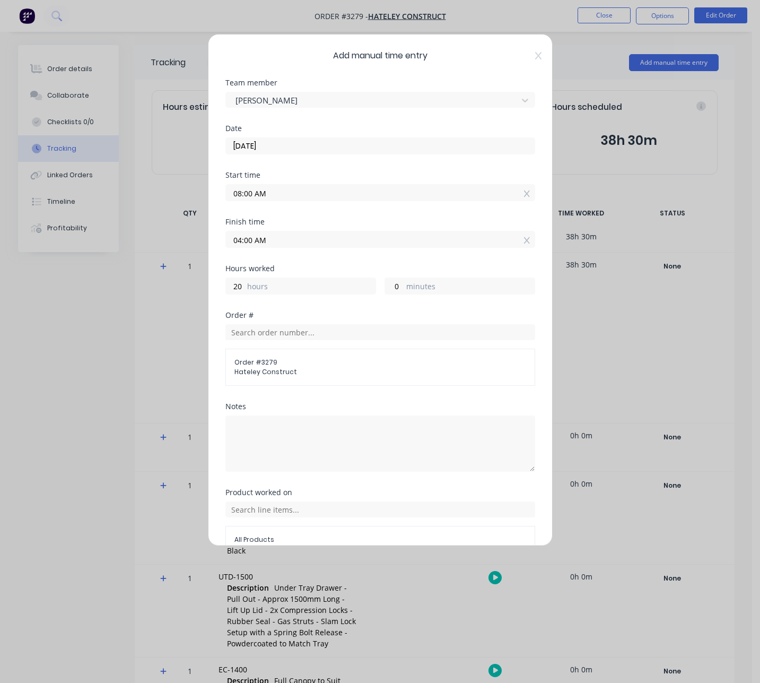
click at [287, 241] on input "04:00 AM" at bounding box center [380, 239] width 309 height 16
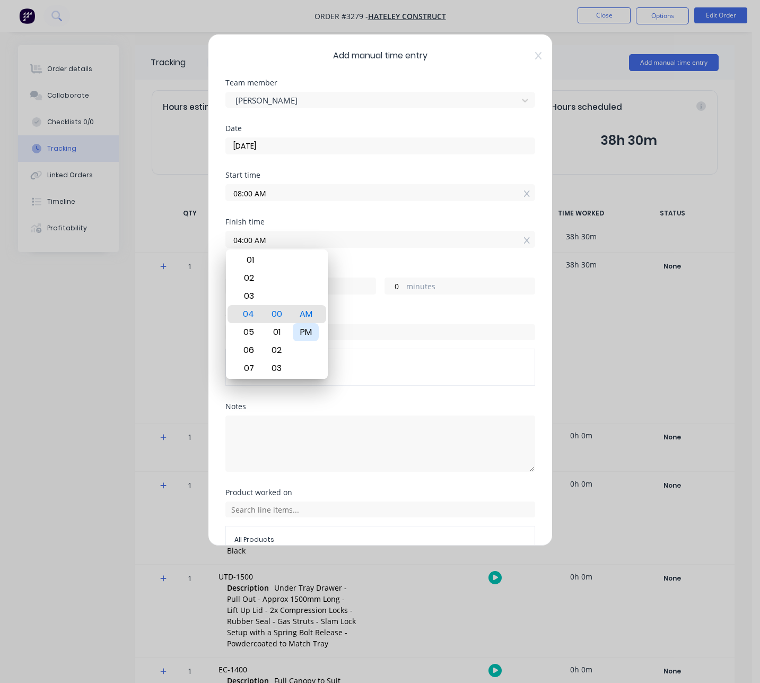
click at [311, 325] on div "PM" at bounding box center [306, 332] width 26 height 18
type input "04:00 PM"
click at [369, 237] on input "04:00 PM" at bounding box center [380, 239] width 309 height 16
click at [365, 325] on input "text" at bounding box center [381, 332] width 310 height 16
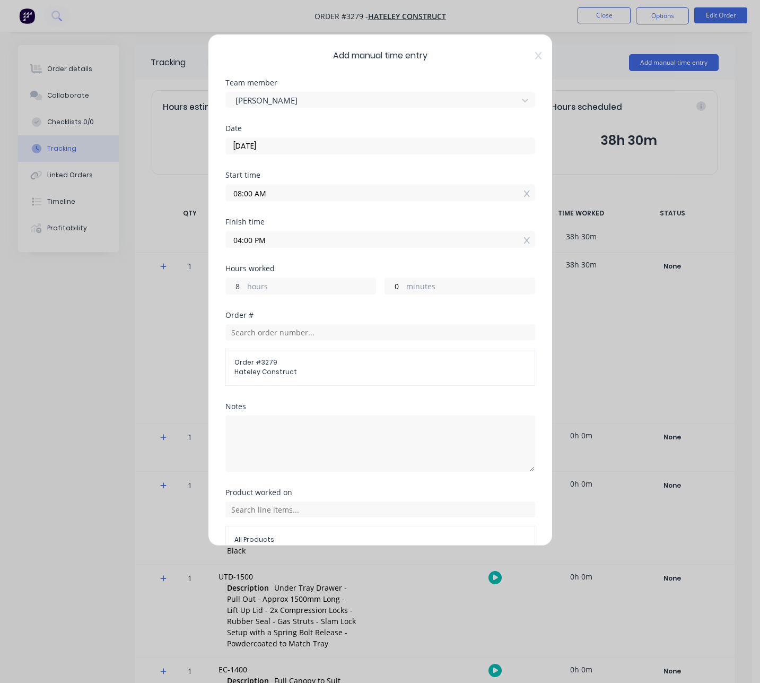
drag, startPoint x: 240, startPoint y: 284, endPoint x: 143, endPoint y: 282, distance: 97.7
click at [199, 288] on div "Add manual time entry Team member [PERSON_NAME] Date [DATE] Start time 08:00 AM…" at bounding box center [380, 341] width 760 height 683
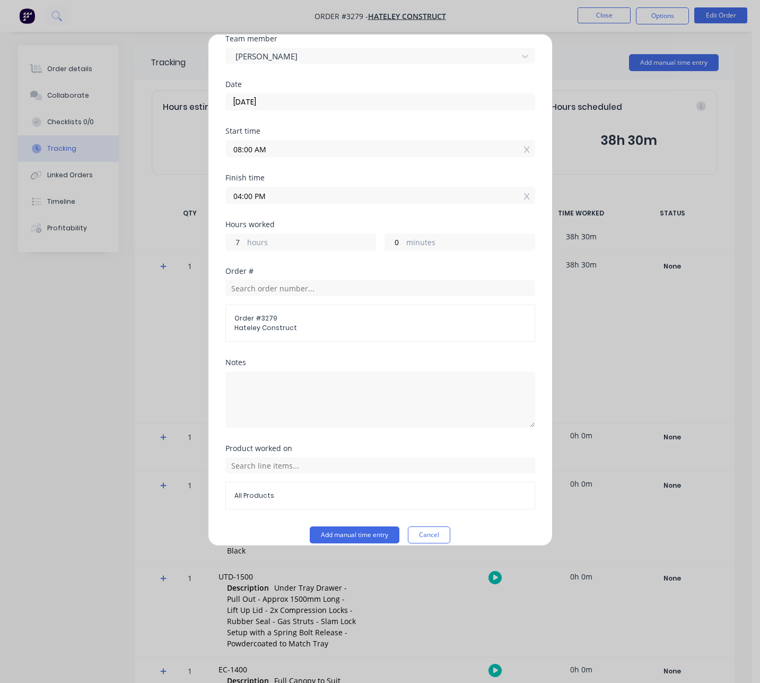
scroll to position [57, 0]
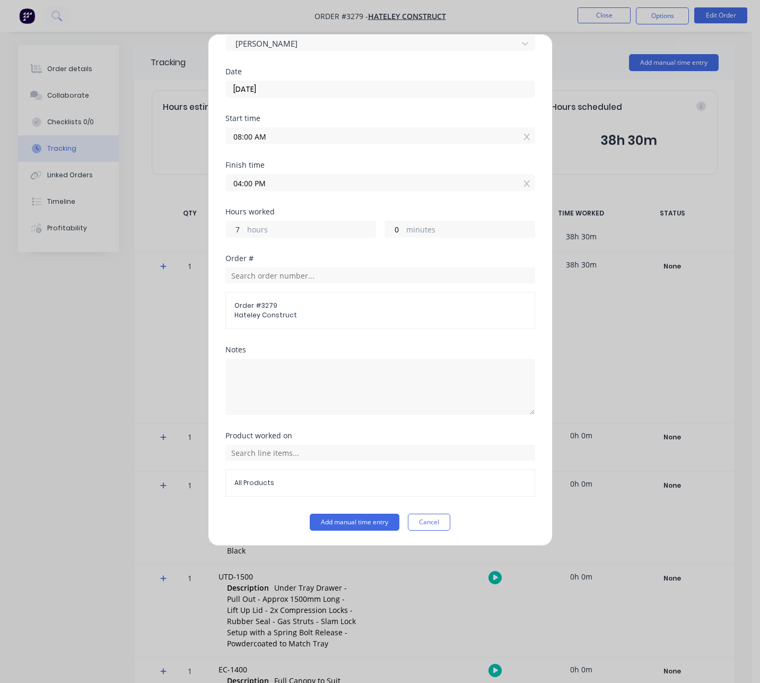
type input "7"
type input "03:00 PM"
click at [301, 483] on span "All Products" at bounding box center [381, 483] width 292 height 10
click at [293, 451] on input "text" at bounding box center [381, 453] width 310 height 16
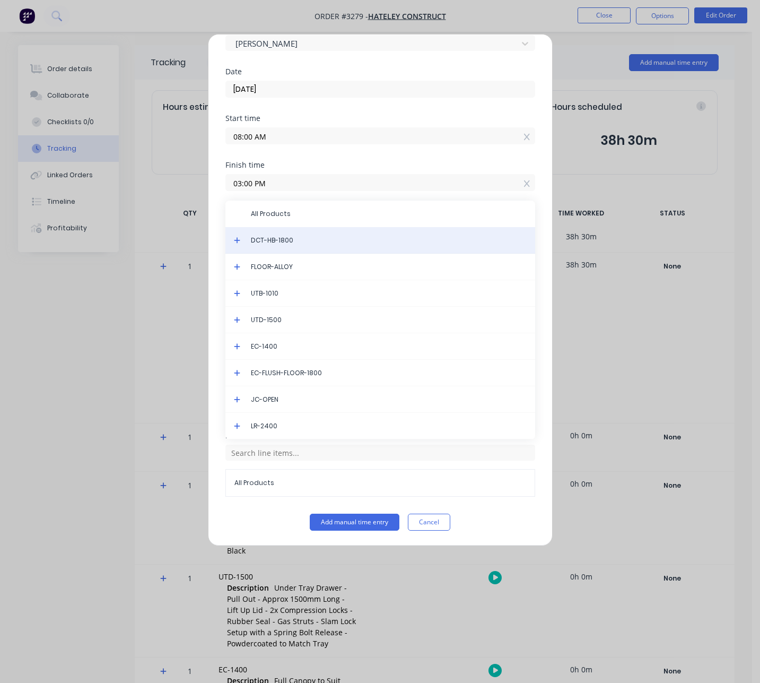
click at [280, 239] on span "DCT-HB-1800" at bounding box center [389, 241] width 276 height 10
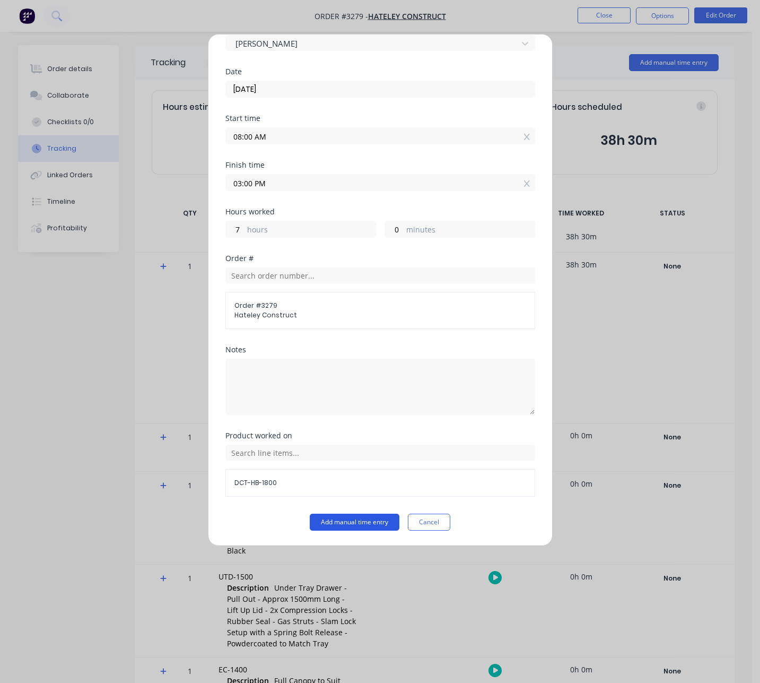
click at [344, 521] on button "Add manual time entry" at bounding box center [355, 522] width 90 height 17
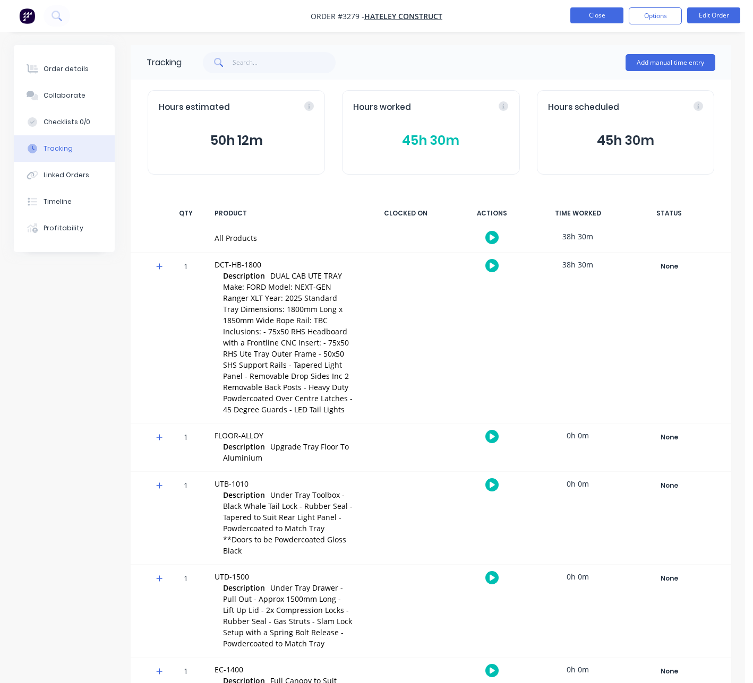
click at [594, 13] on button "Close" at bounding box center [596, 15] width 53 height 16
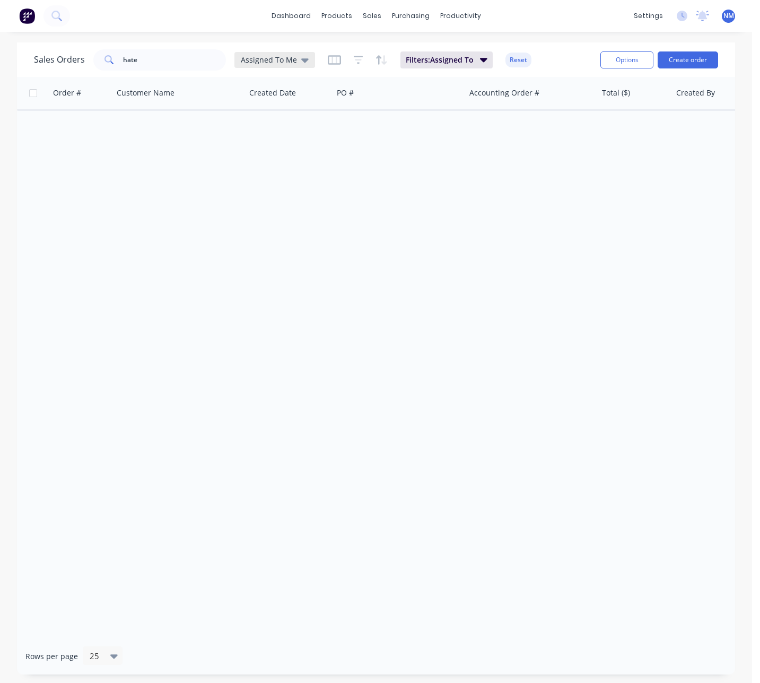
click at [280, 58] on span "Assigned To Me" at bounding box center [269, 59] width 56 height 11
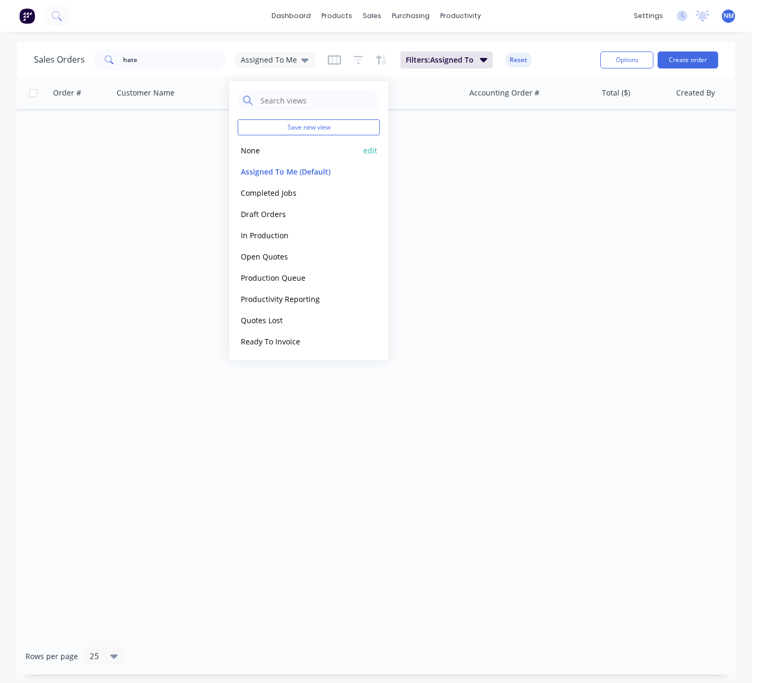
click at [271, 155] on button "None" at bounding box center [298, 150] width 121 height 12
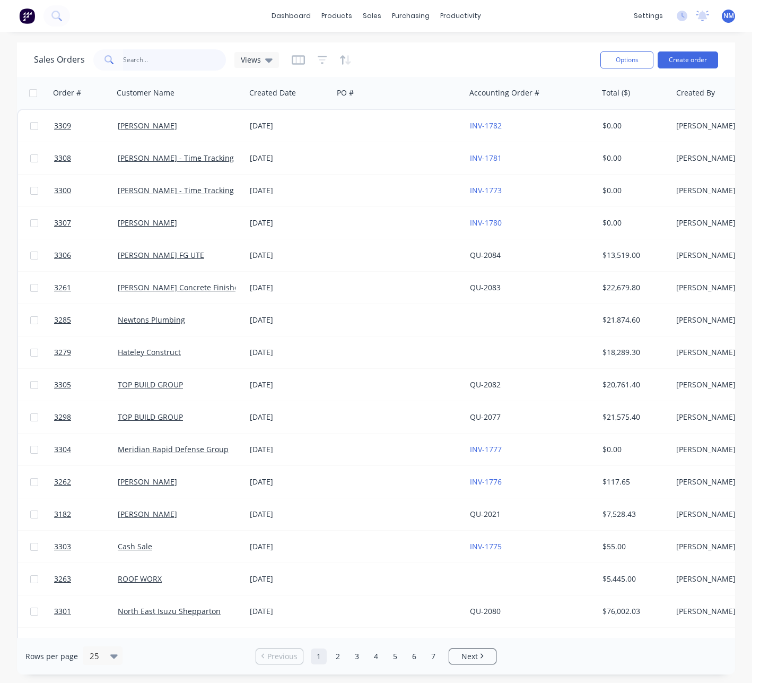
drag, startPoint x: 148, startPoint y: 64, endPoint x: 32, endPoint y: 54, distance: 115.6
click at [99, 64] on div "hate" at bounding box center [159, 59] width 133 height 21
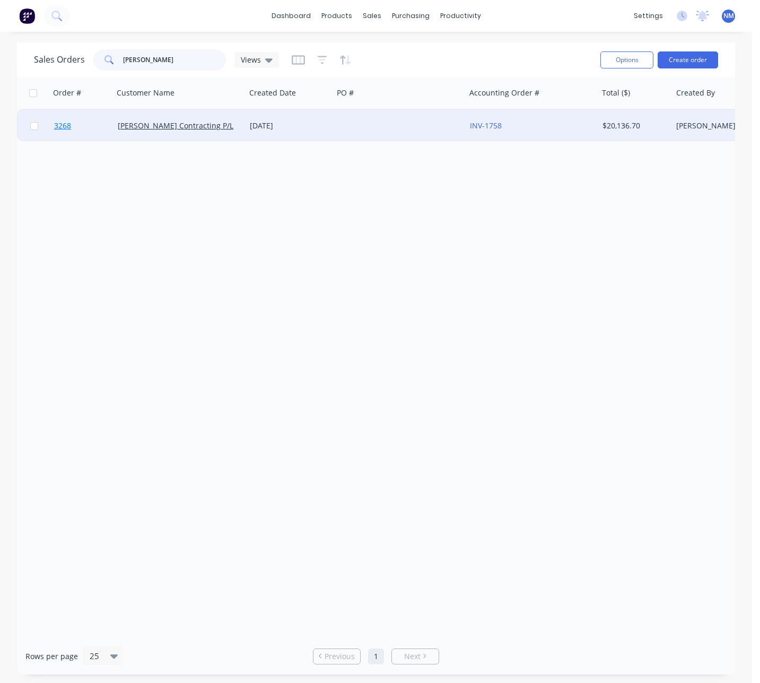
type input "[PERSON_NAME]"
click at [59, 125] on span "3268" at bounding box center [62, 125] width 17 height 11
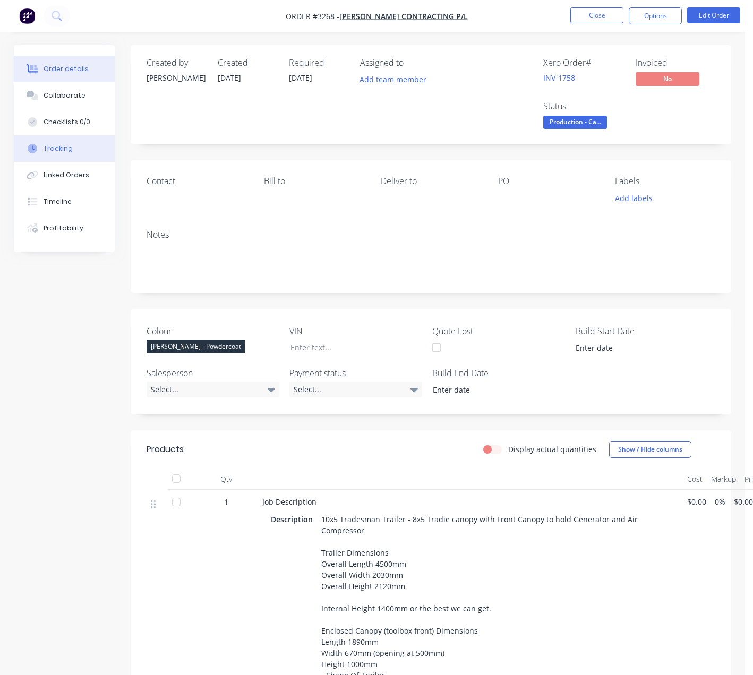
click at [67, 152] on div "Tracking" at bounding box center [58, 149] width 29 height 10
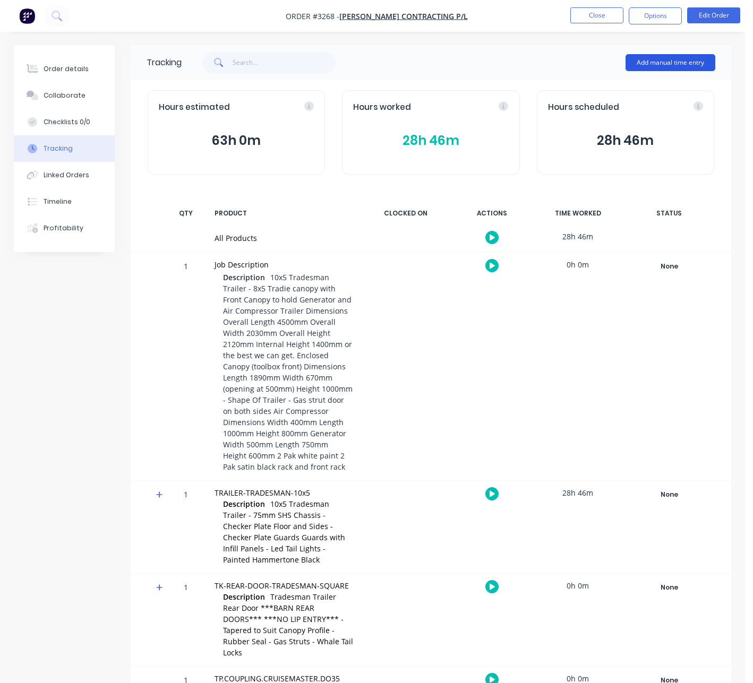
click at [667, 64] on button "Add manual time entry" at bounding box center [670, 62] width 90 height 17
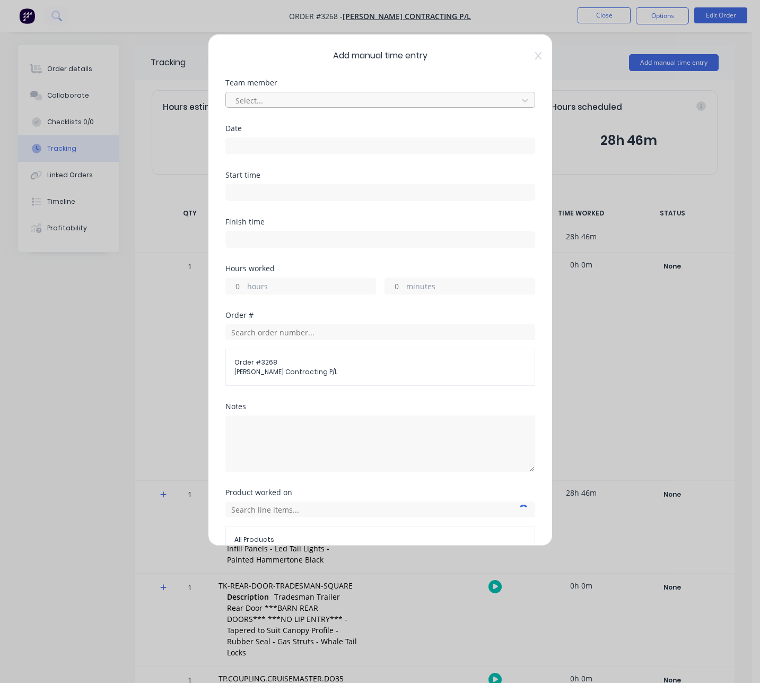
click at [369, 99] on div at bounding box center [374, 100] width 278 height 13
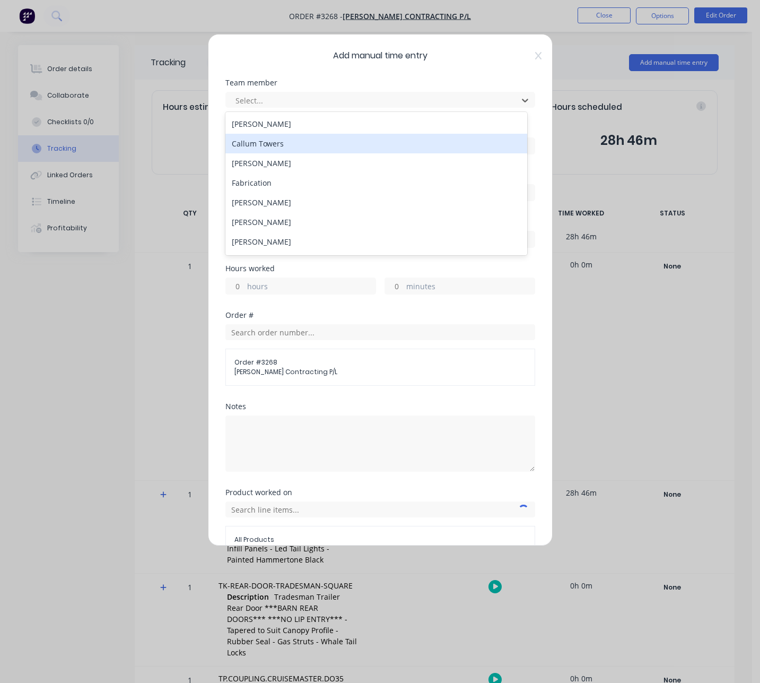
click at [310, 145] on div "Callum Towers" at bounding box center [377, 144] width 302 height 20
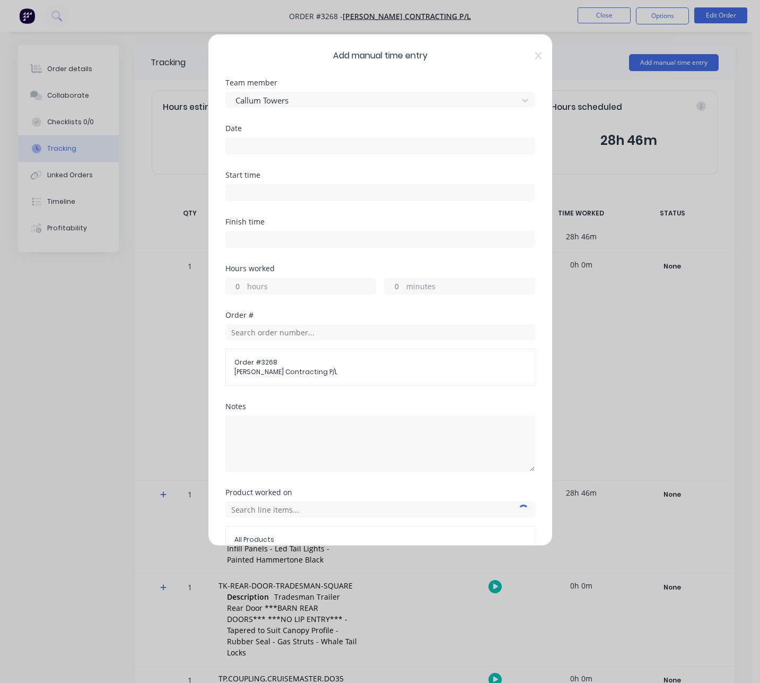
click at [308, 145] on input at bounding box center [380, 146] width 309 height 16
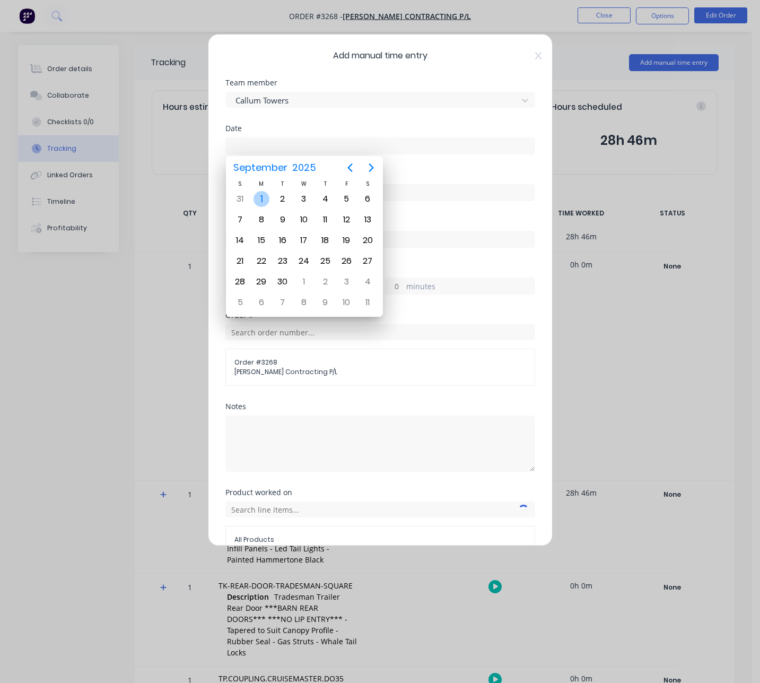
click at [265, 201] on div "1" at bounding box center [262, 199] width 16 height 16
type input "[DATE]"
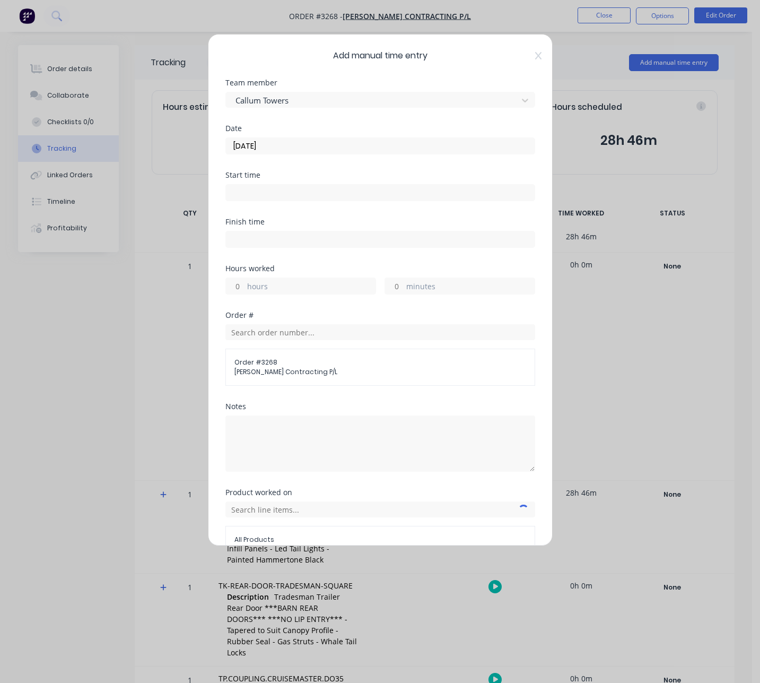
click at [337, 187] on input at bounding box center [380, 193] width 309 height 16
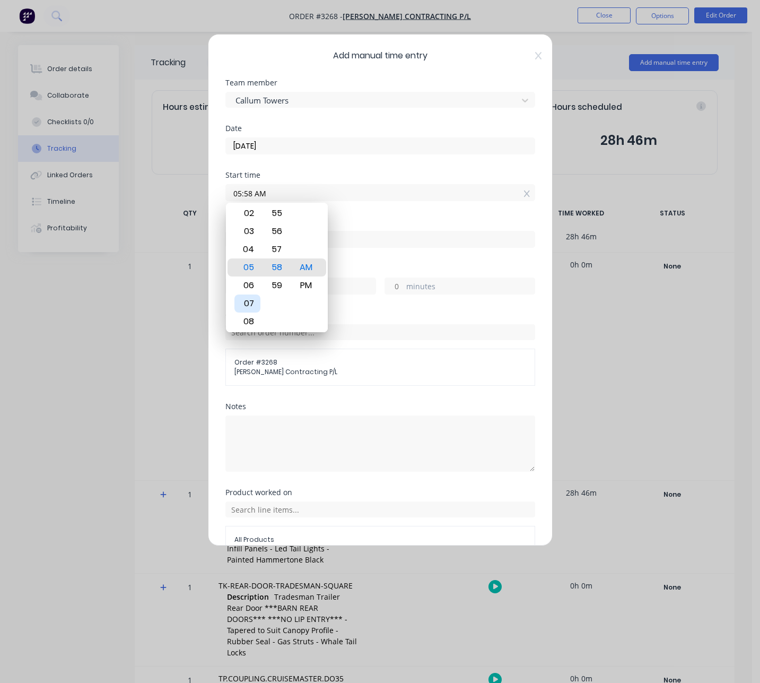
click at [250, 300] on div "07" at bounding box center [248, 304] width 26 height 18
type input "07:00 AM"
click at [279, 269] on div "00" at bounding box center [277, 267] width 26 height 18
click at [300, 271] on div "AM" at bounding box center [306, 267] width 26 height 18
click at [362, 252] on div "Finish time" at bounding box center [381, 241] width 310 height 47
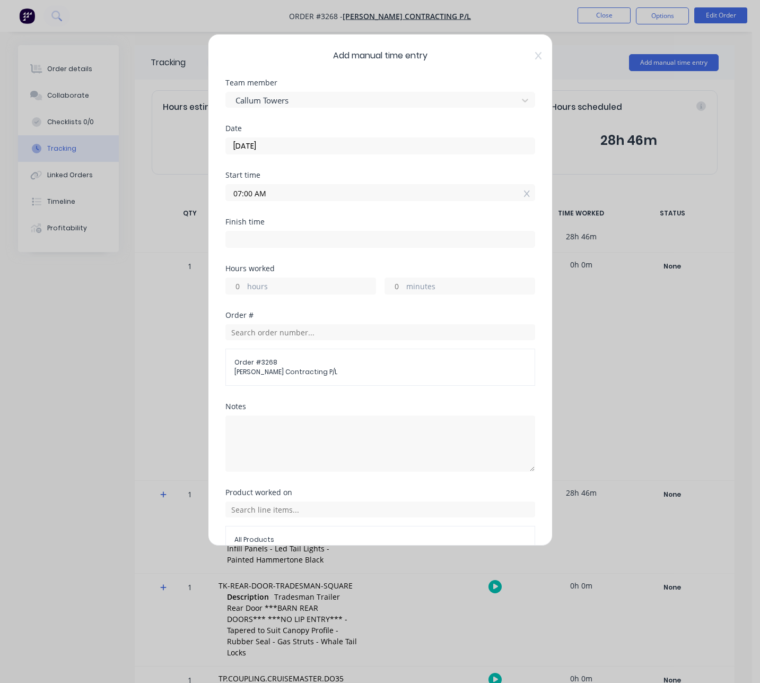
click at [344, 240] on input at bounding box center [380, 239] width 309 height 16
type input "10:00 AM"
type input "3"
type input "0"
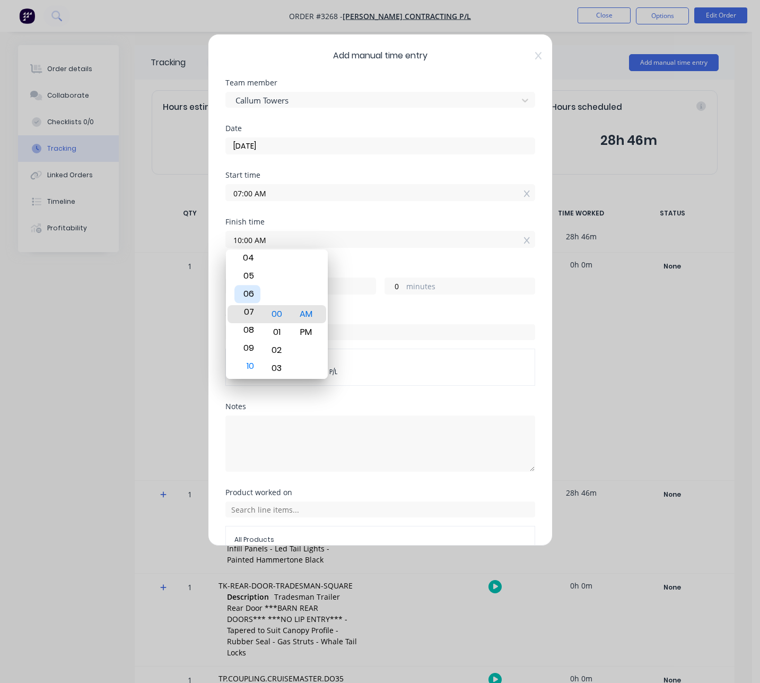
type input "06:00 AM"
click at [347, 268] on div "Hours worked" at bounding box center [381, 268] width 310 height 7
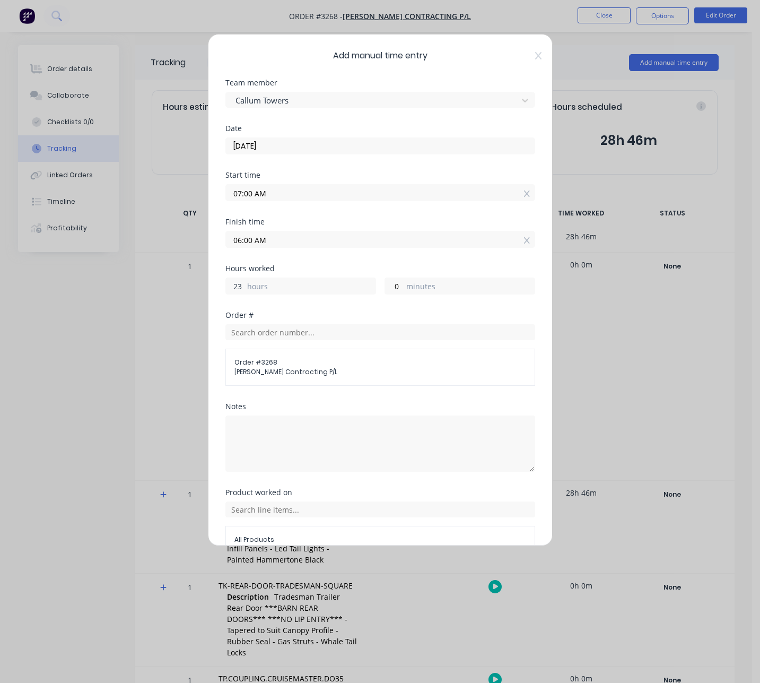
drag, startPoint x: 244, startPoint y: 288, endPoint x: 137, endPoint y: 294, distance: 106.9
click at [141, 295] on div "Add manual time entry Team member Callum Towers Date [DATE] Start time 07:00 AM…" at bounding box center [380, 341] width 760 height 683
drag, startPoint x: 240, startPoint y: 290, endPoint x: 197, endPoint y: 283, distance: 44.0
click at [197, 283] on div "Add manual time entry Team member Callum Towers Date [DATE] Start time 07:00 AM…" at bounding box center [380, 341] width 760 height 683
type input "8"
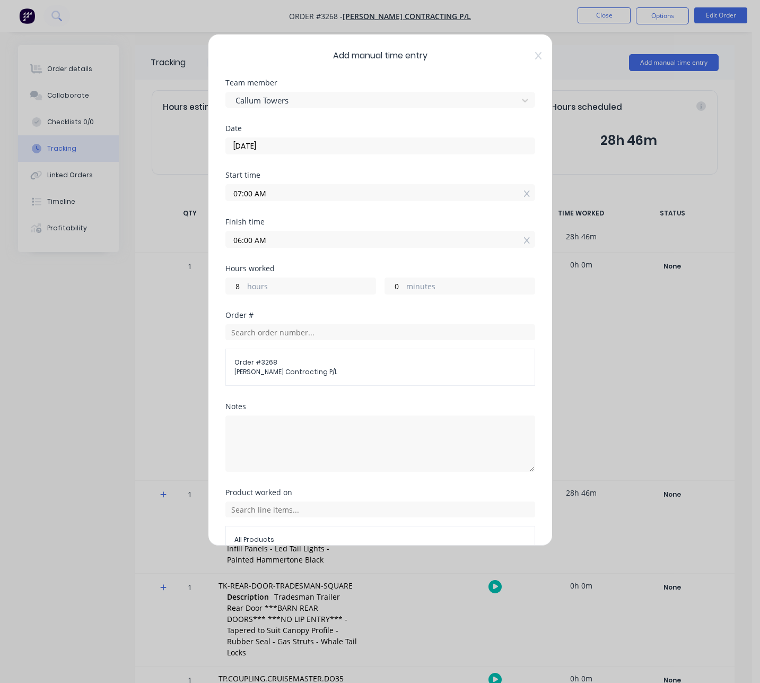
type input "03:00 PM"
click at [341, 308] on div "Hours worked 8 hours 0 minutes" at bounding box center [381, 288] width 310 height 47
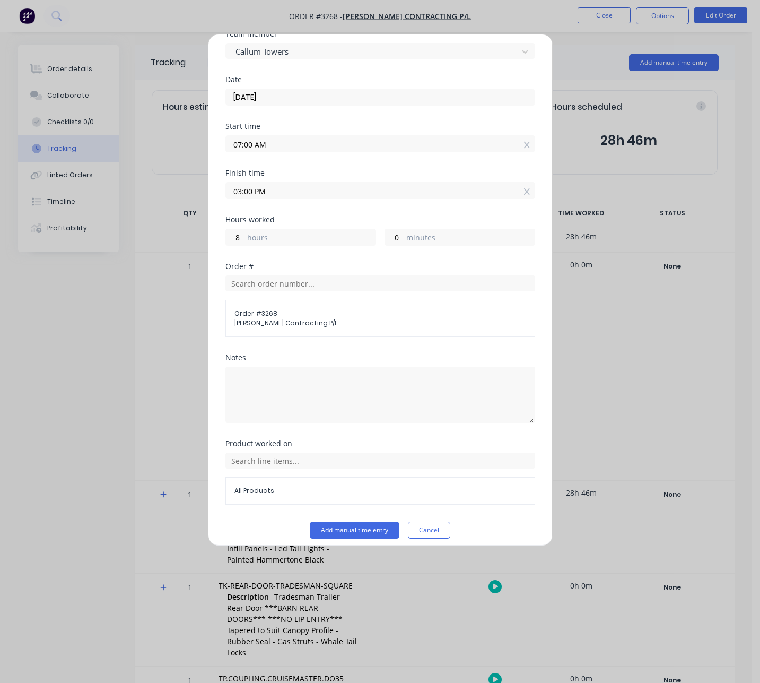
scroll to position [57, 0]
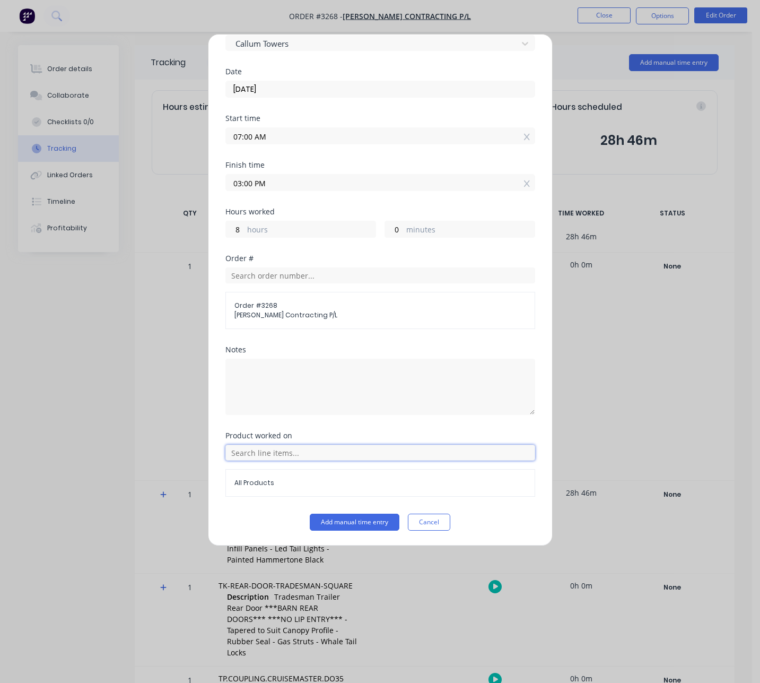
click at [333, 447] on input "text" at bounding box center [381, 453] width 310 height 16
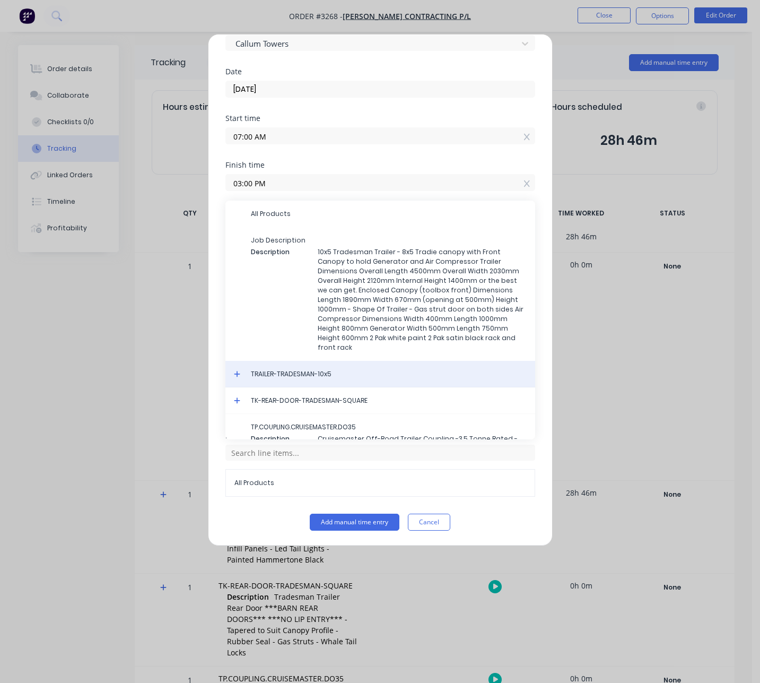
click at [327, 375] on span "TRAILER-TRADESMAN-10x5" at bounding box center [389, 374] width 276 height 10
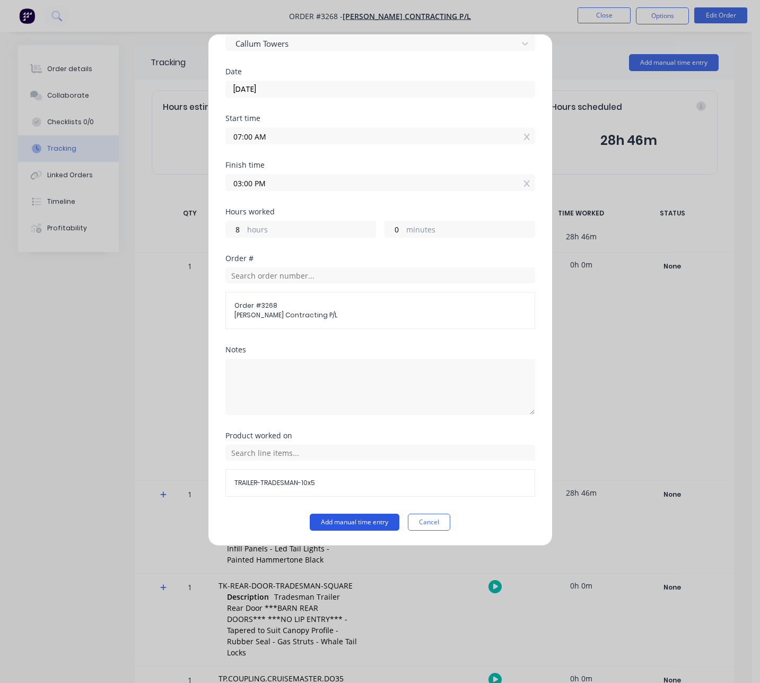
click at [371, 519] on button "Add manual time entry" at bounding box center [355, 522] width 90 height 17
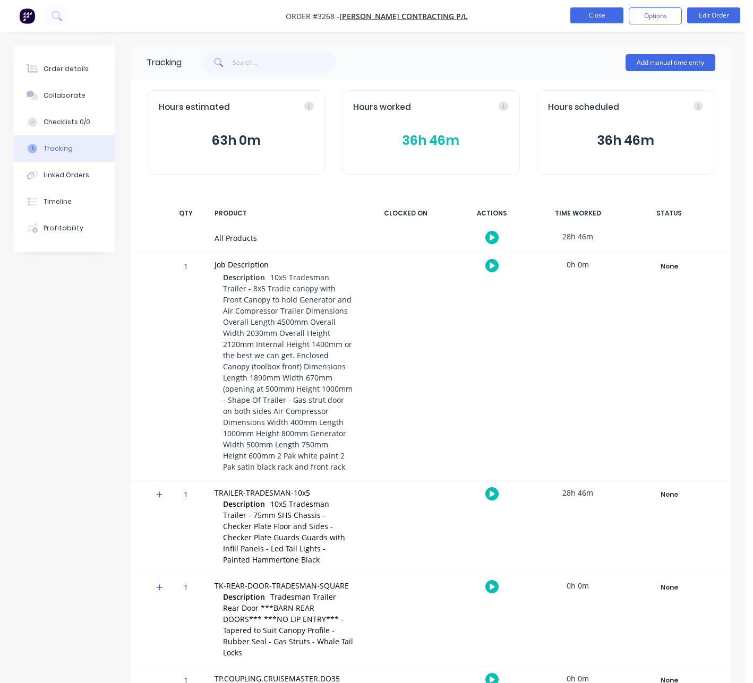
click at [598, 20] on button "Close" at bounding box center [596, 15] width 53 height 16
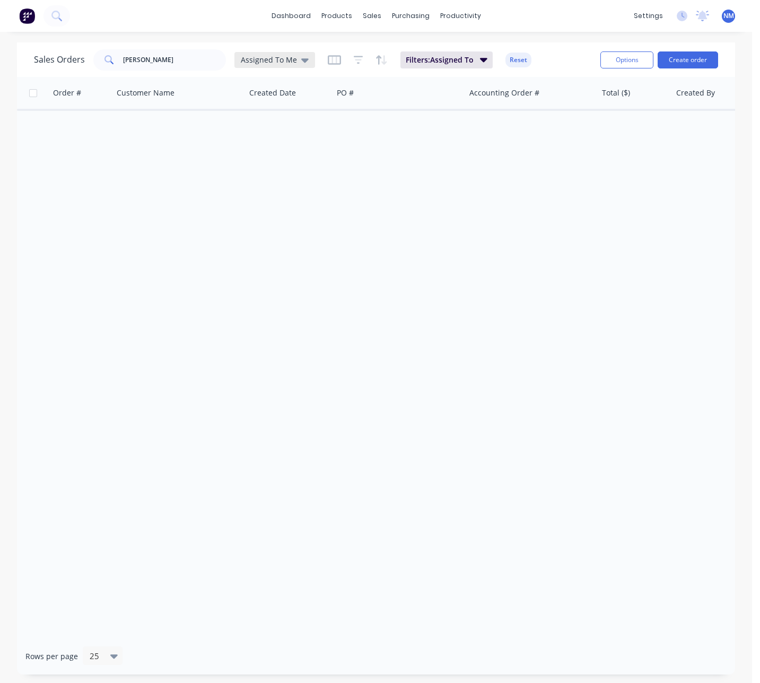
click at [258, 61] on span "Assigned To Me" at bounding box center [269, 59] width 56 height 11
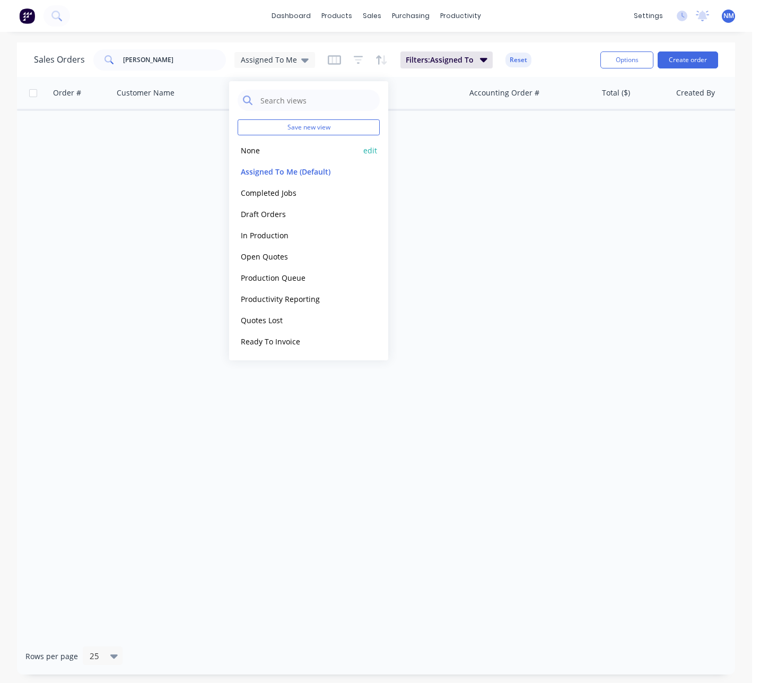
click at [288, 155] on button "None" at bounding box center [298, 150] width 121 height 12
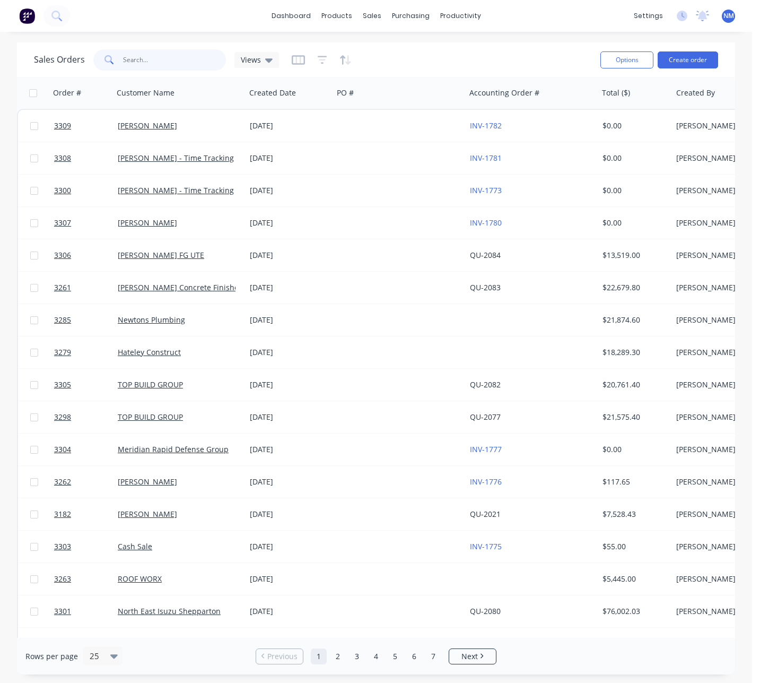
drag, startPoint x: 170, startPoint y: 61, endPoint x: 76, endPoint y: 55, distance: 94.1
click at [80, 56] on div "Sales Orders [PERSON_NAME] Views" at bounding box center [156, 59] width 245 height 21
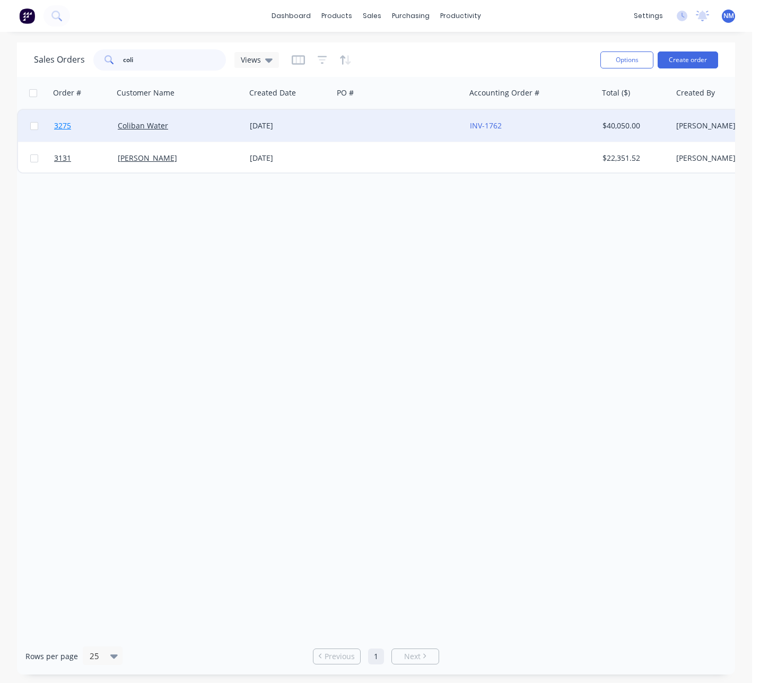
type input "coli"
click at [61, 129] on span "3275" at bounding box center [62, 125] width 17 height 11
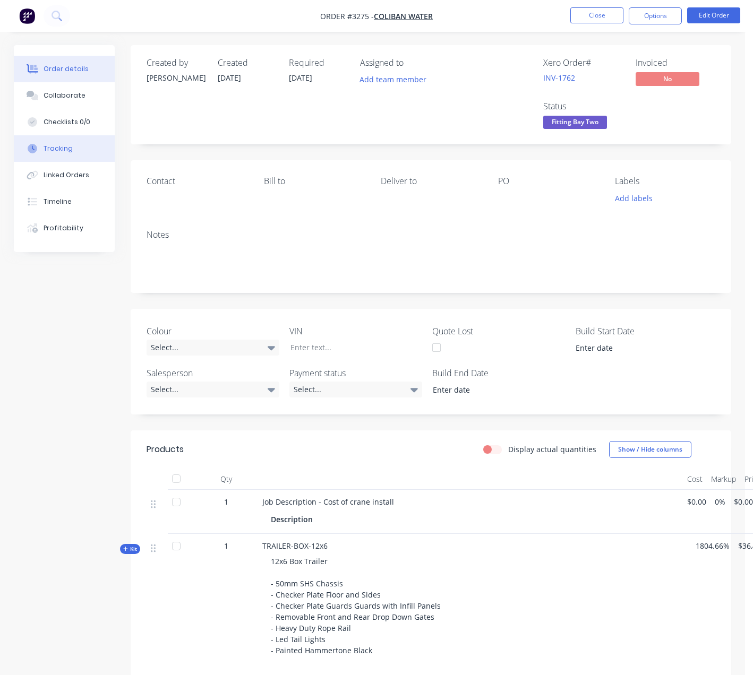
click at [77, 157] on button "Tracking" at bounding box center [64, 148] width 101 height 27
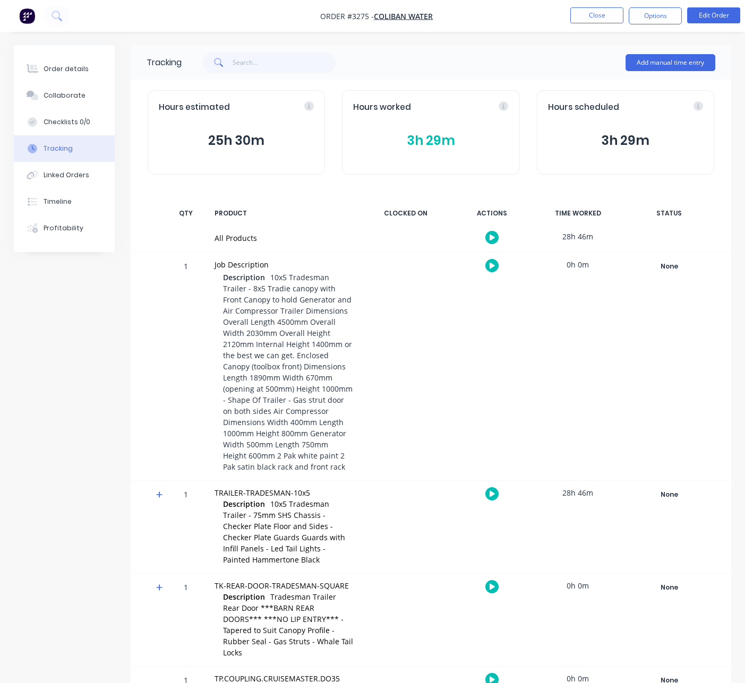
click at [503, 105] on div "Hours worked" at bounding box center [430, 107] width 155 height 12
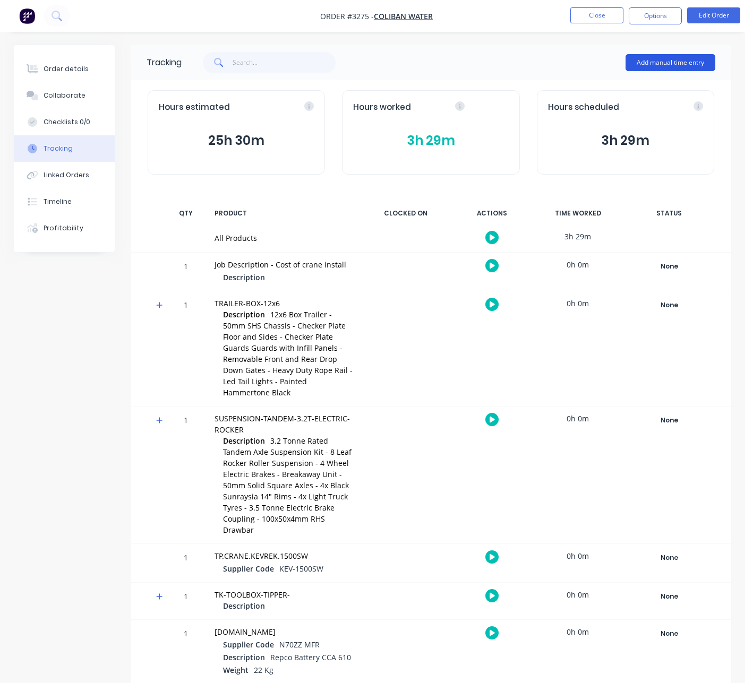
click at [691, 62] on button "Add manual time entry" at bounding box center [670, 62] width 90 height 17
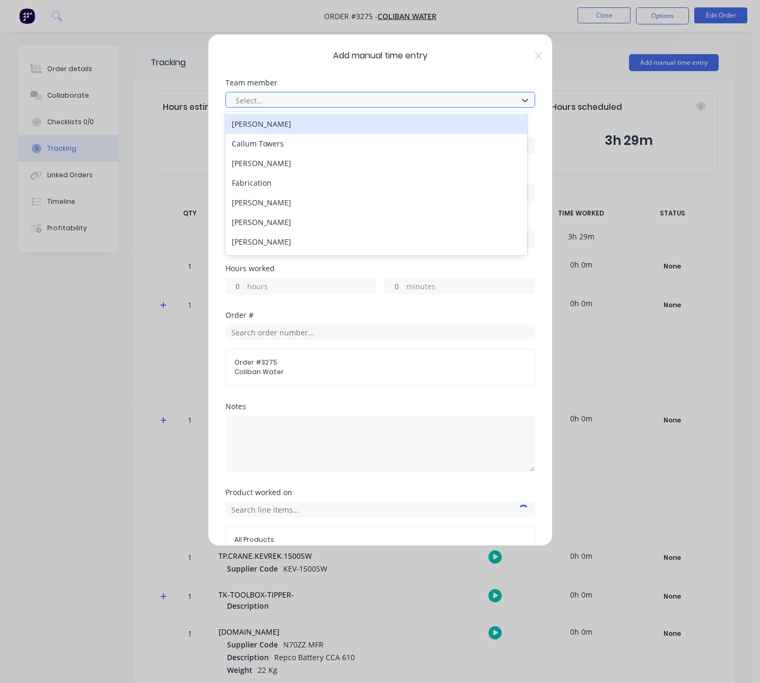
click at [370, 99] on div at bounding box center [374, 100] width 278 height 13
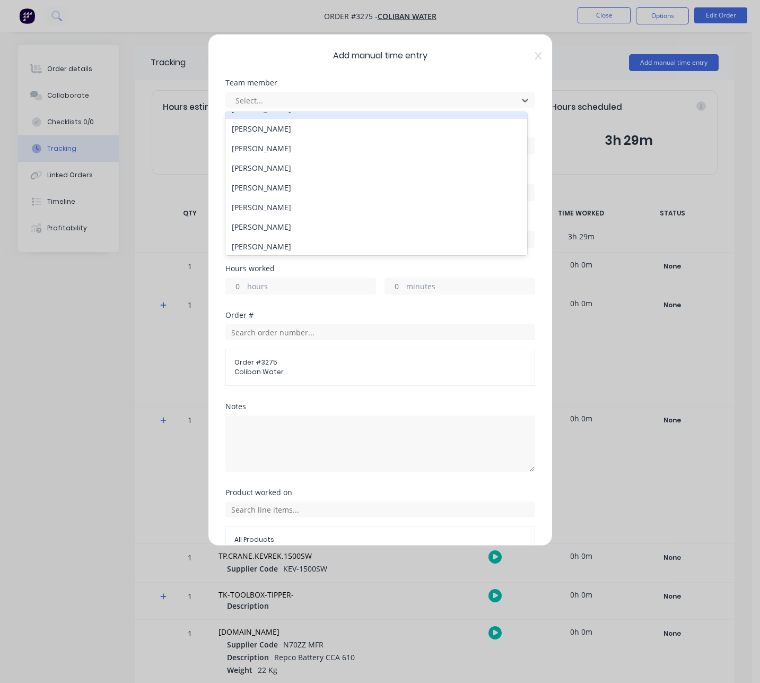
scroll to position [94, 0]
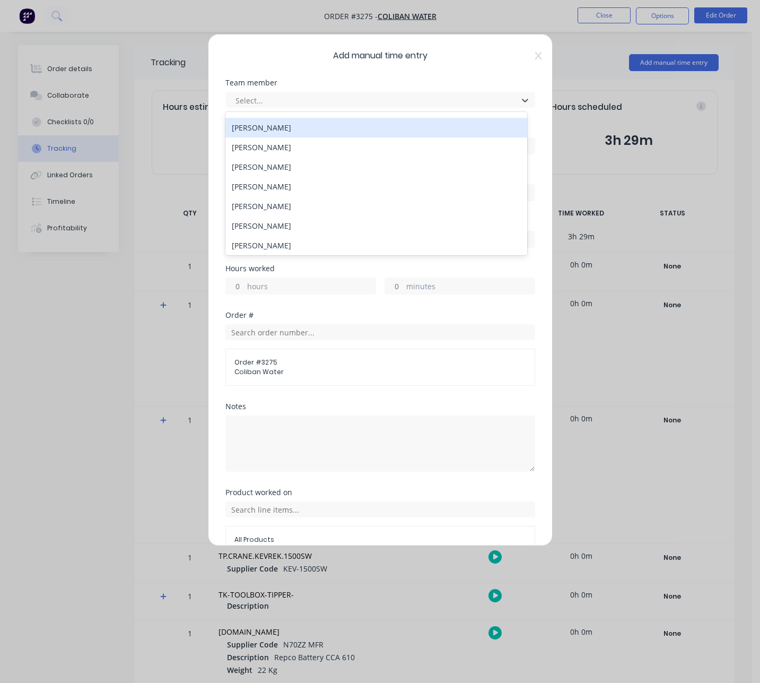
click at [288, 132] on div "[PERSON_NAME]" at bounding box center [377, 128] width 302 height 20
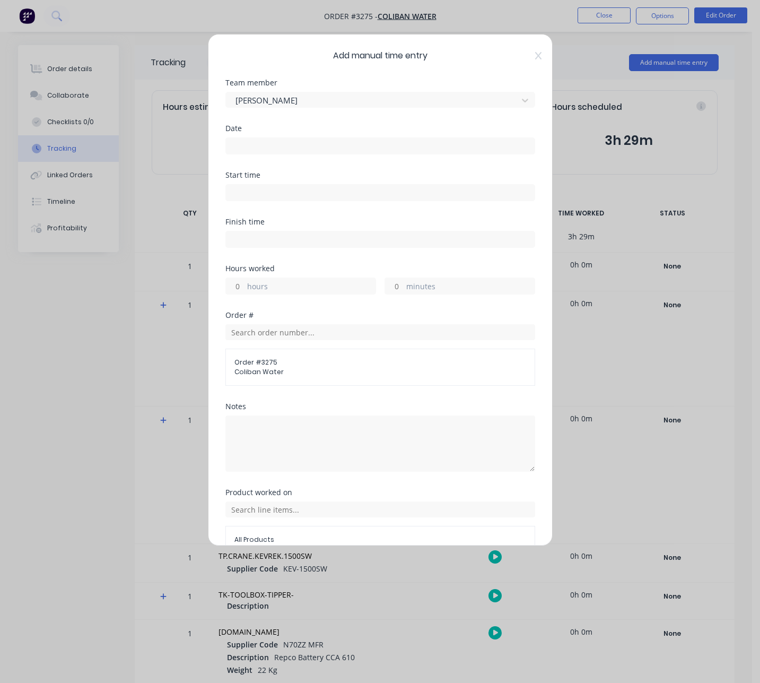
click at [268, 144] on input at bounding box center [380, 146] width 309 height 16
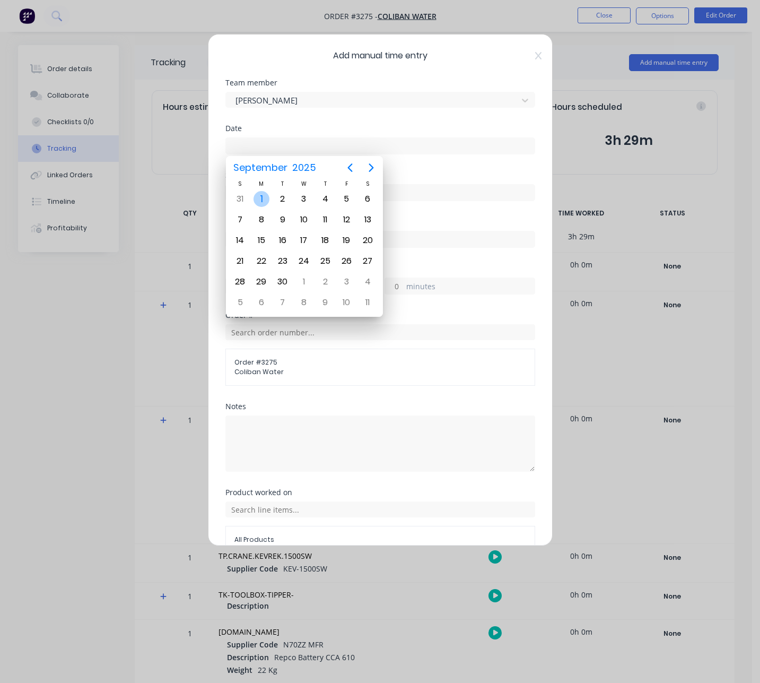
click at [257, 196] on div "1" at bounding box center [262, 199] width 16 height 16
type input "[DATE]"
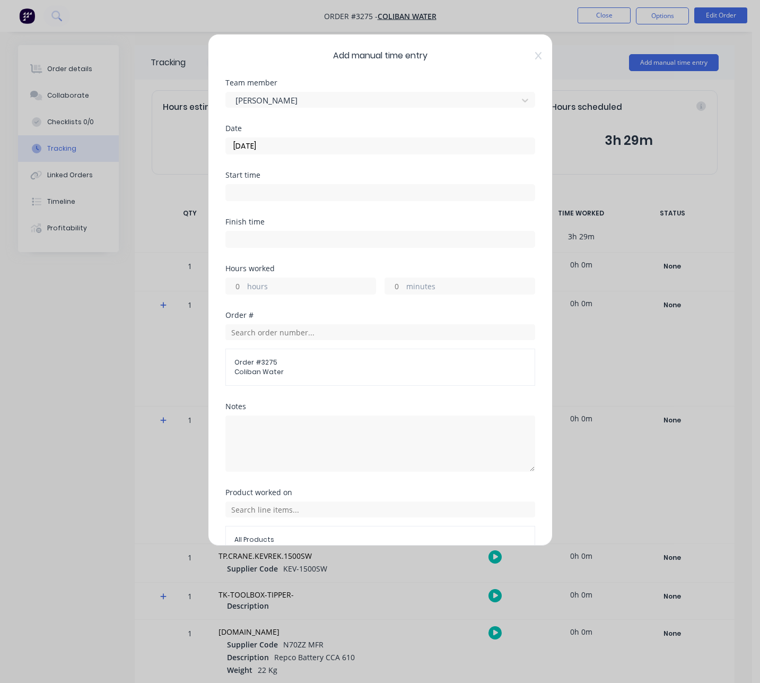
click at [289, 186] on input at bounding box center [380, 193] width 309 height 16
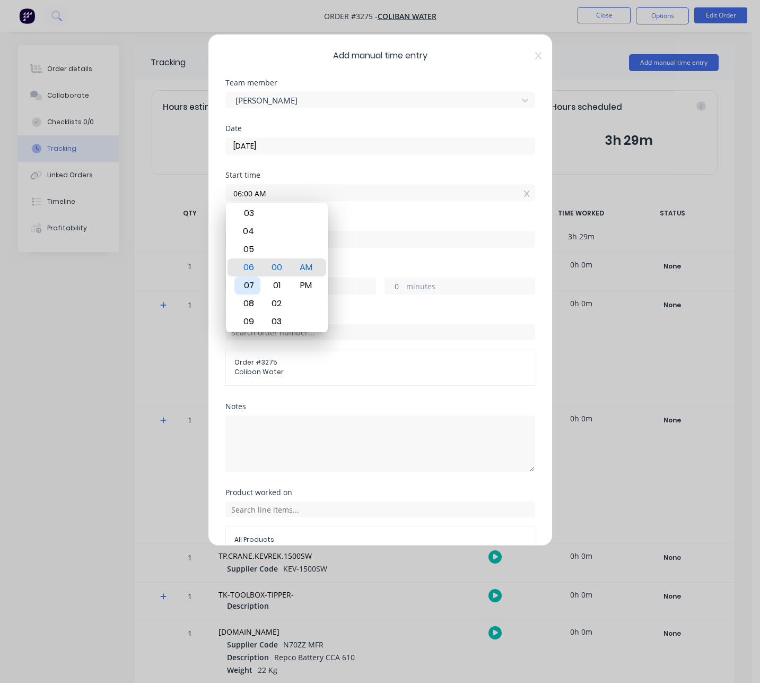
click at [253, 284] on div "07" at bounding box center [248, 285] width 26 height 18
type input "07:00 AM"
click at [371, 235] on input at bounding box center [380, 239] width 309 height 16
type input "10:01 AM"
type input "3"
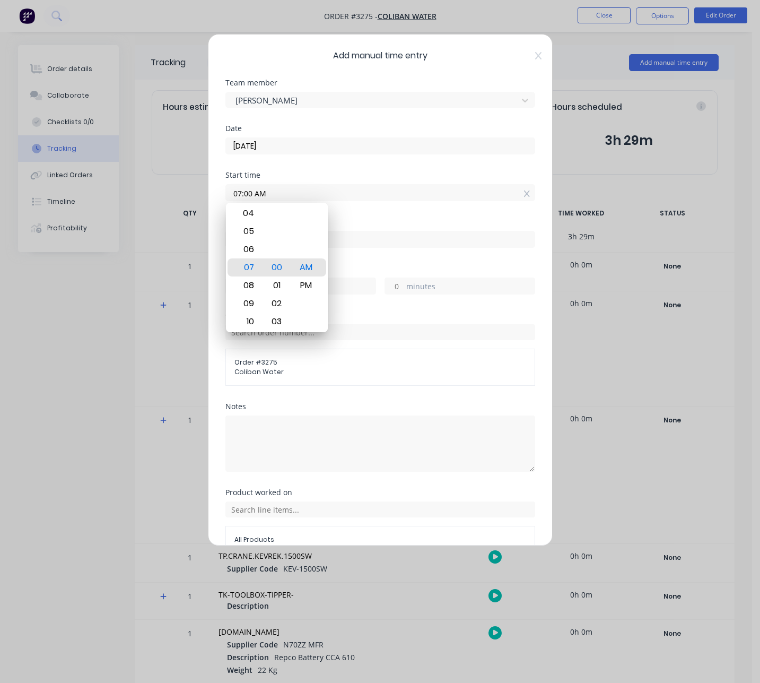
type input "1"
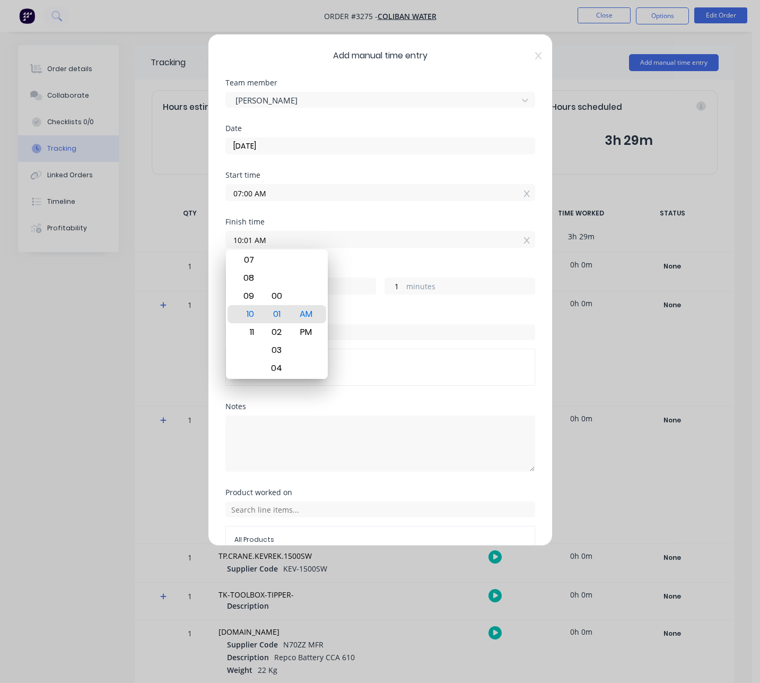
click at [434, 258] on div "Finish time 10:01 AM" at bounding box center [381, 241] width 310 height 47
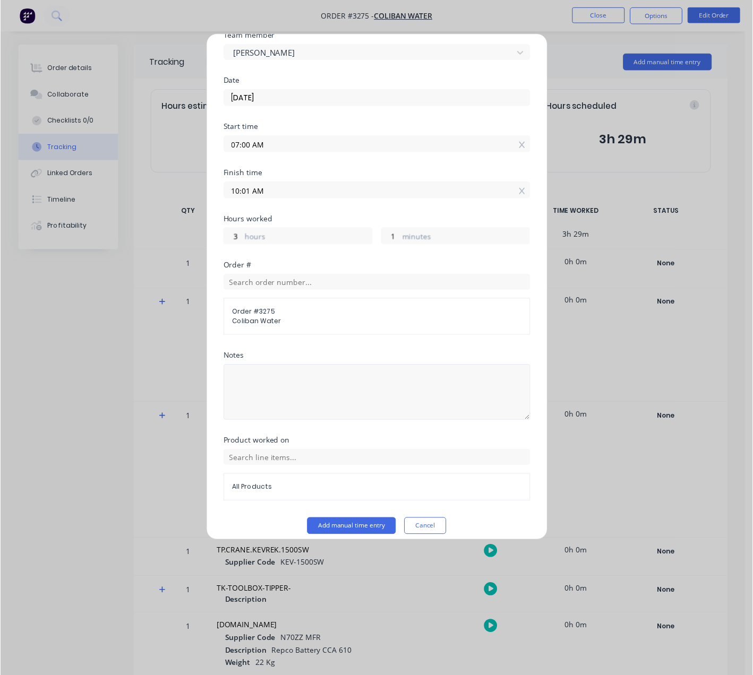
scroll to position [57, 0]
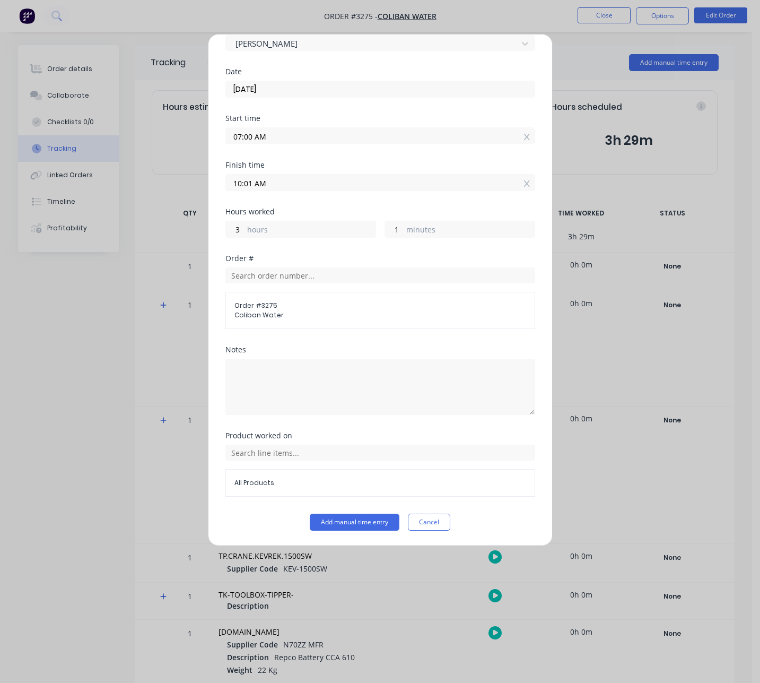
click at [311, 475] on div "All Products" at bounding box center [381, 483] width 310 height 28
click at [263, 450] on input "text" at bounding box center [381, 453] width 310 height 16
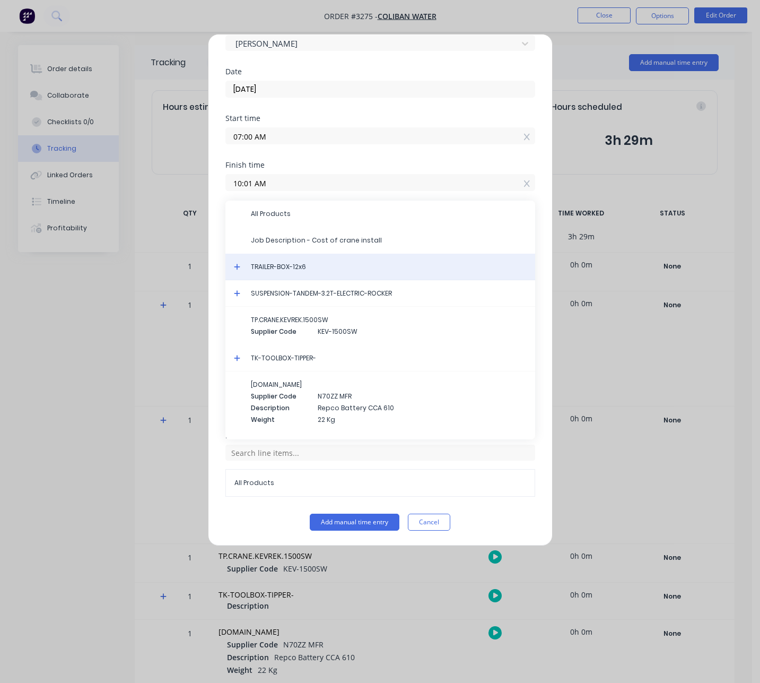
click at [322, 267] on span "TRAILER-BOX-12x6" at bounding box center [389, 267] width 276 height 10
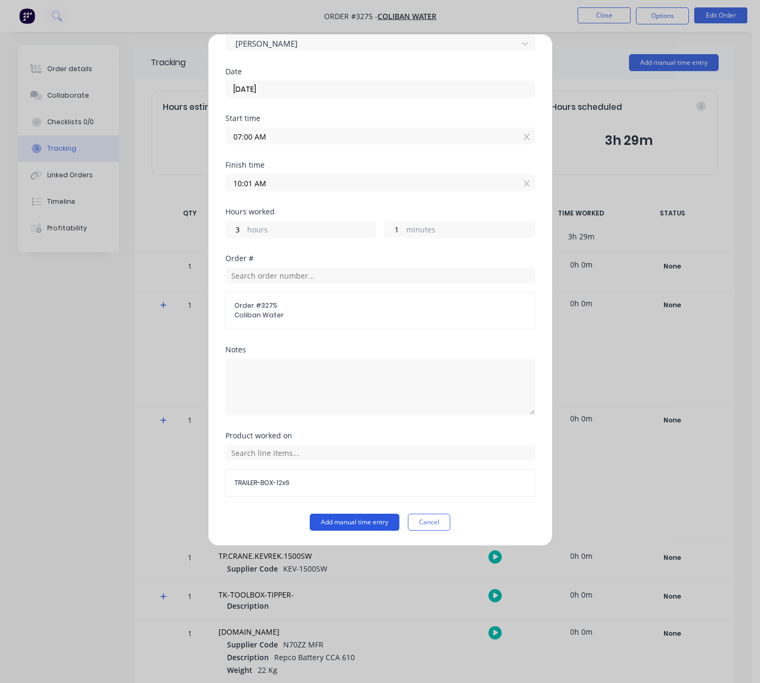
click at [370, 524] on button "Add manual time entry" at bounding box center [355, 522] width 90 height 17
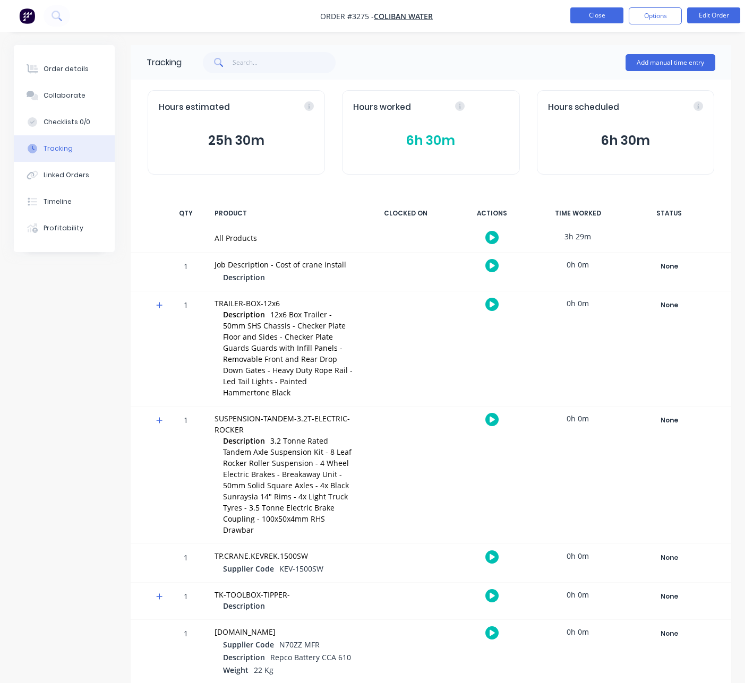
click at [593, 17] on button "Close" at bounding box center [596, 15] width 53 height 16
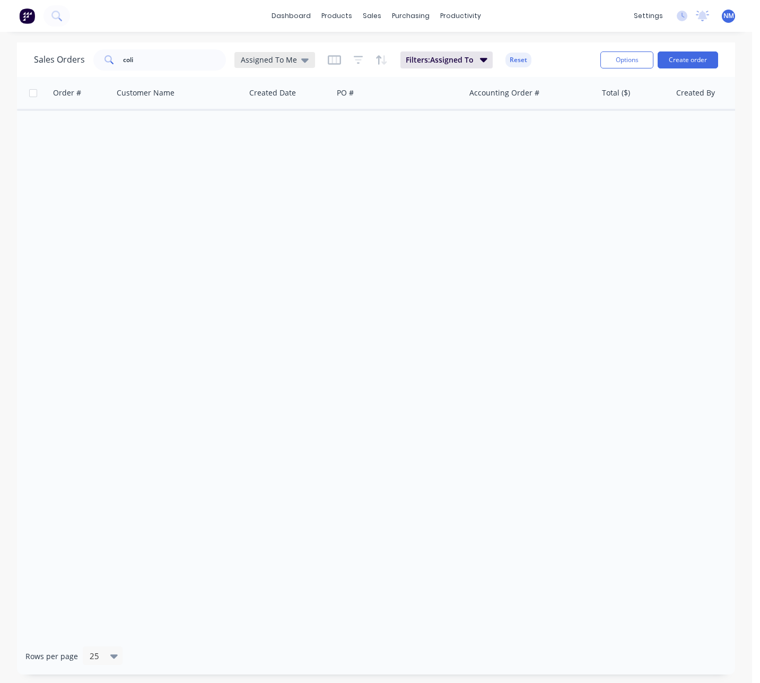
click at [256, 59] on span "Assigned To Me" at bounding box center [269, 59] width 56 height 11
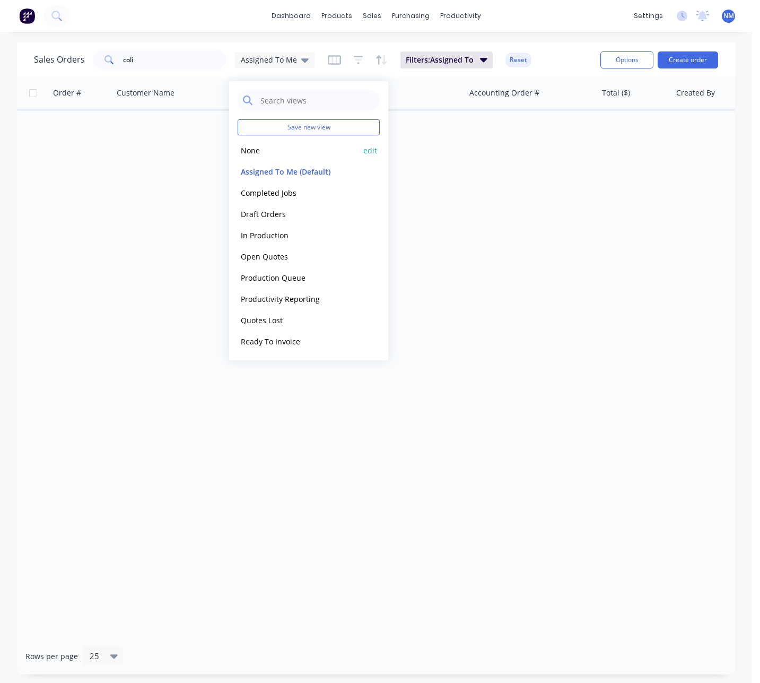
click at [272, 151] on button "None" at bounding box center [298, 150] width 121 height 12
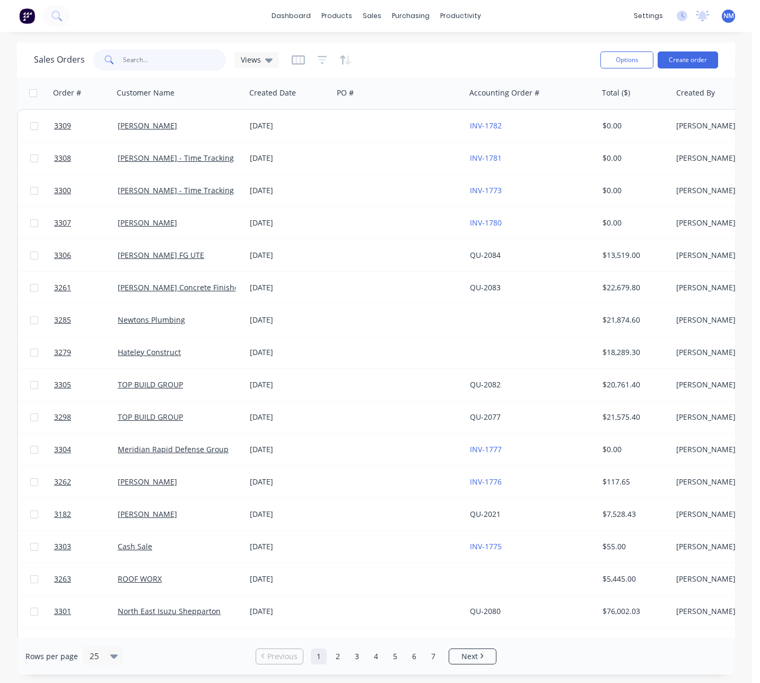
drag, startPoint x: 134, startPoint y: 57, endPoint x: 18, endPoint y: 41, distance: 117.2
click at [54, 48] on div "Sales Orders coli Views" at bounding box center [313, 60] width 558 height 26
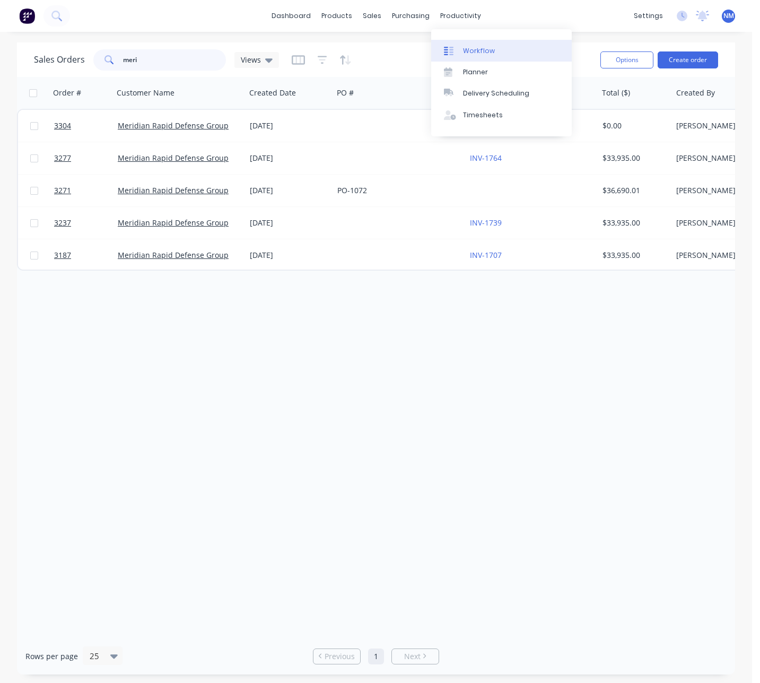
type input "meri"
click at [494, 47] on link "Workflow" at bounding box center [501, 50] width 141 height 21
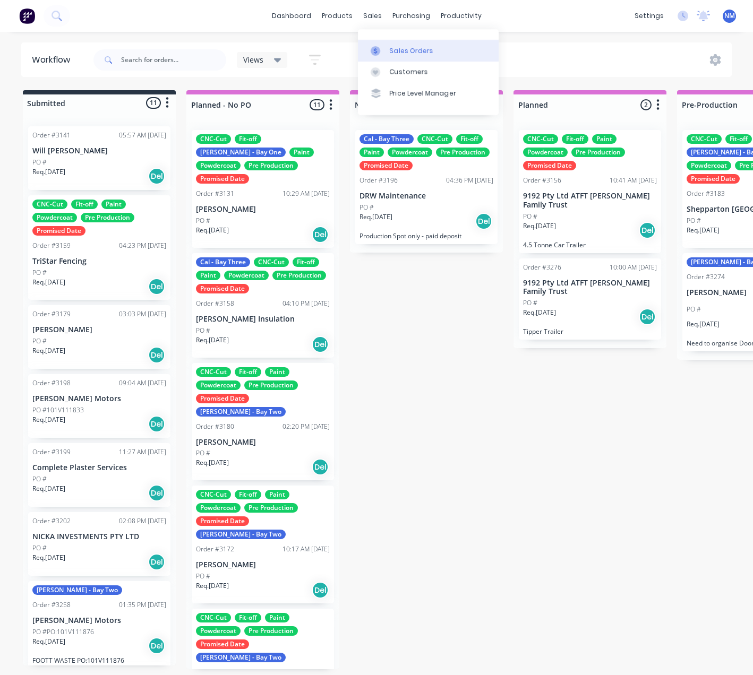
click at [391, 44] on link "Sales Orders" at bounding box center [428, 50] width 141 height 21
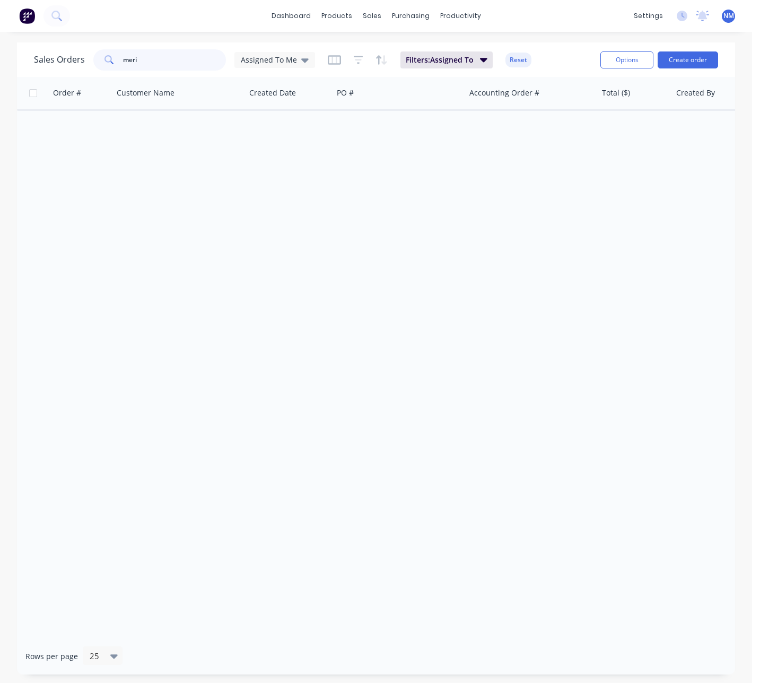
drag, startPoint x: 168, startPoint y: 59, endPoint x: -1, endPoint y: 65, distance: 168.8
click at [0, 65] on html "dashboard products sales purchasing productivity dashboard products Product Cat…" at bounding box center [380, 341] width 760 height 683
click at [250, 64] on span "Assigned To Me" at bounding box center [269, 59] width 56 height 11
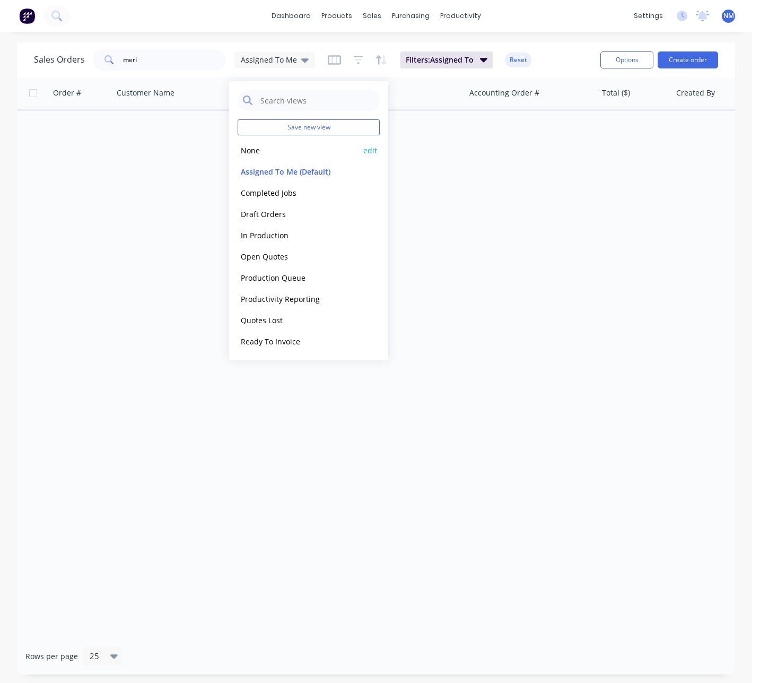
click at [263, 152] on button "None" at bounding box center [298, 150] width 121 height 12
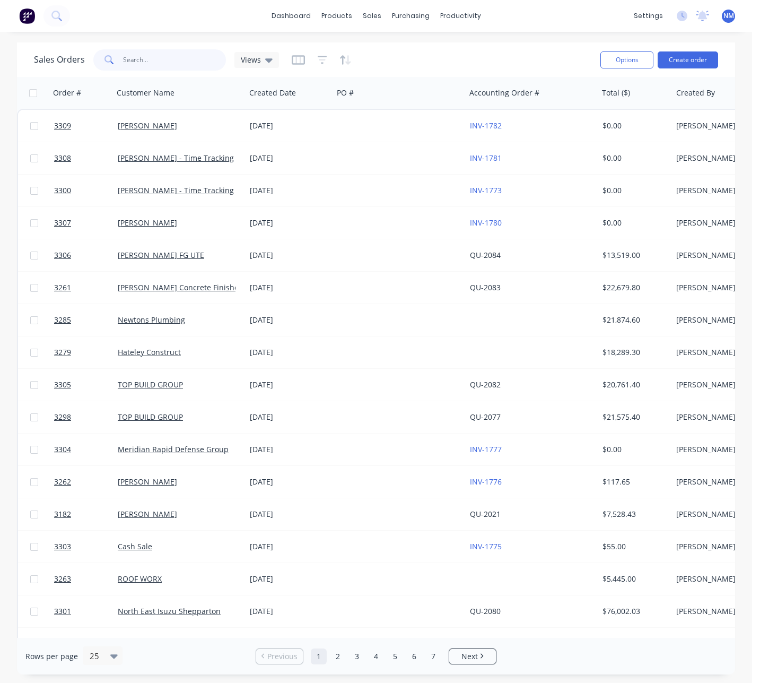
drag, startPoint x: 131, startPoint y: 62, endPoint x: 102, endPoint y: 56, distance: 29.8
click at [102, 58] on div "meri" at bounding box center [159, 59] width 133 height 21
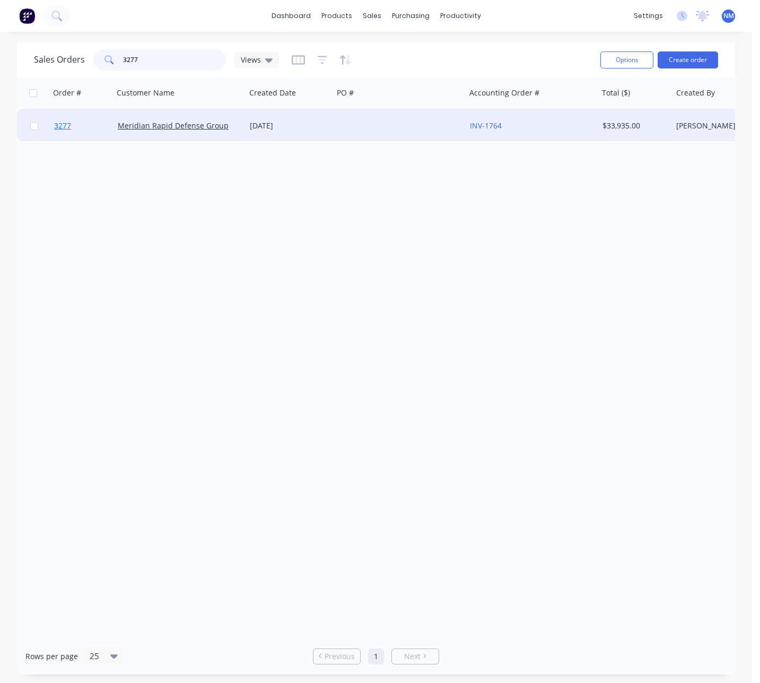
type input "3277"
click at [67, 125] on span "3277" at bounding box center [62, 125] width 17 height 11
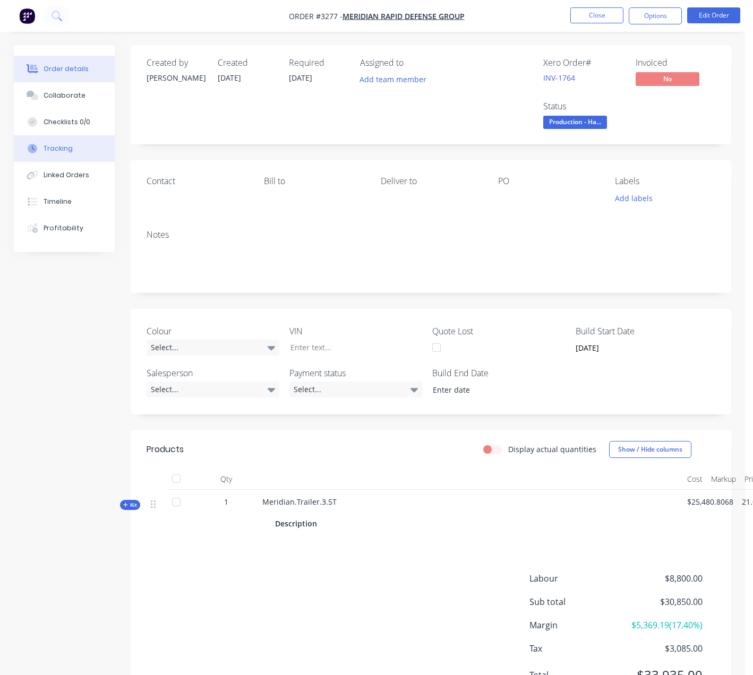
click at [71, 150] on button "Tracking" at bounding box center [64, 148] width 101 height 27
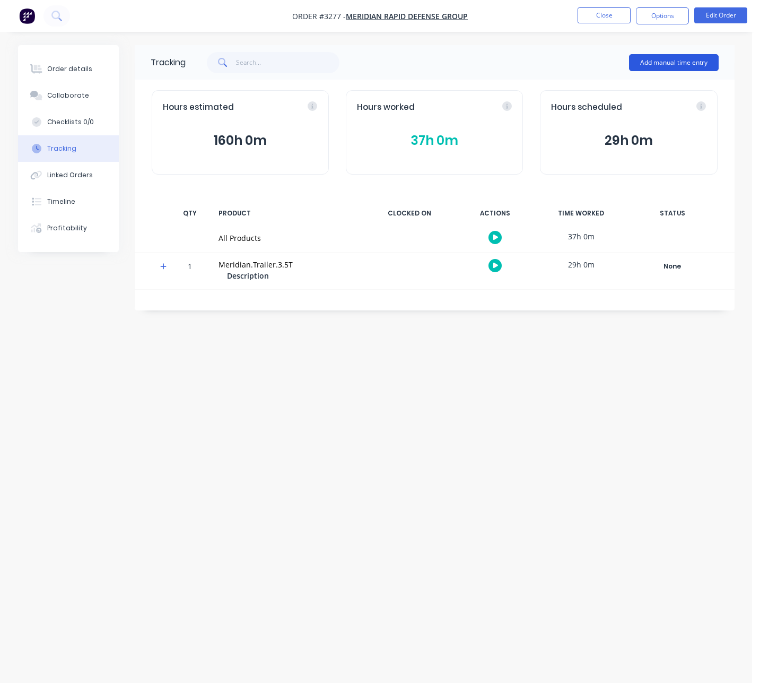
click at [684, 62] on button "Add manual time entry" at bounding box center [674, 62] width 90 height 17
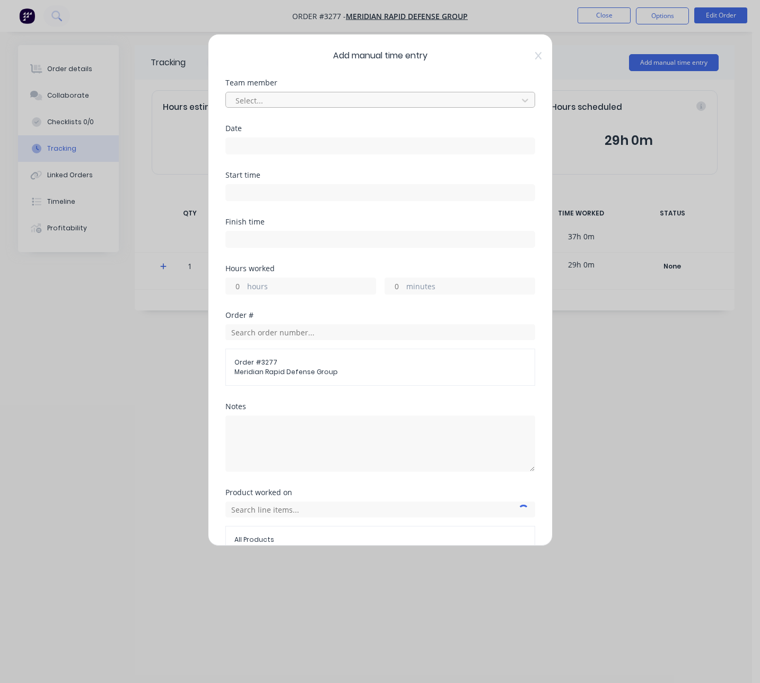
click at [442, 98] on div at bounding box center [374, 100] width 278 height 13
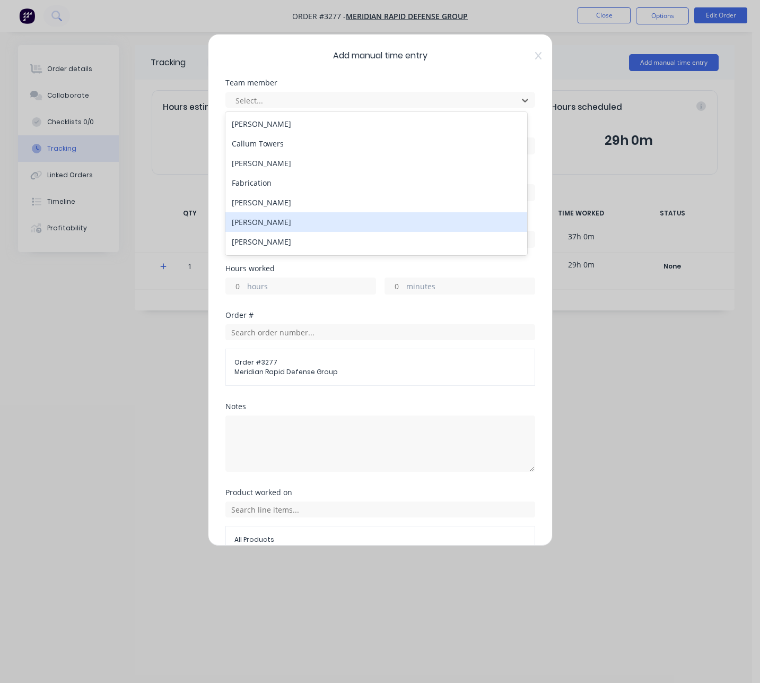
click at [298, 223] on div "[PERSON_NAME]" at bounding box center [377, 222] width 302 height 20
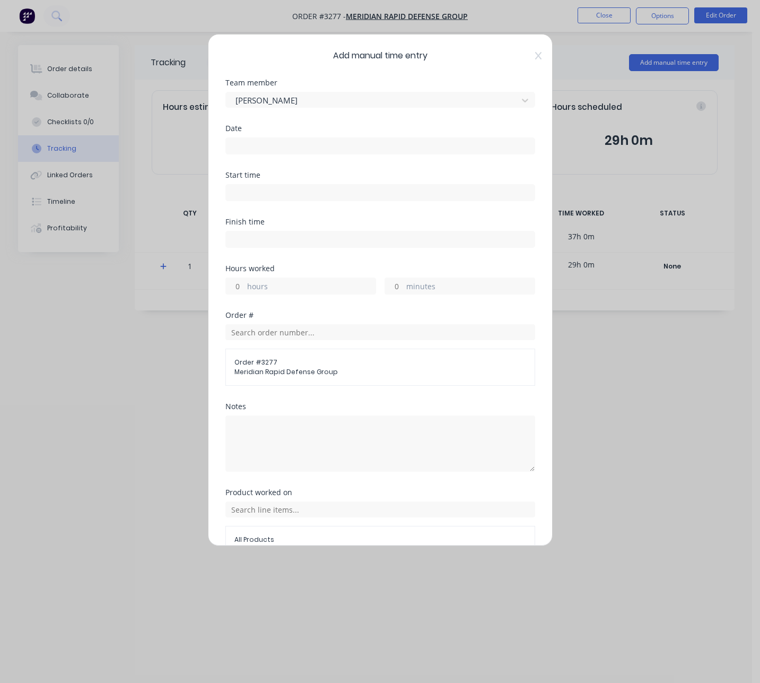
click at [292, 149] on input at bounding box center [380, 146] width 309 height 16
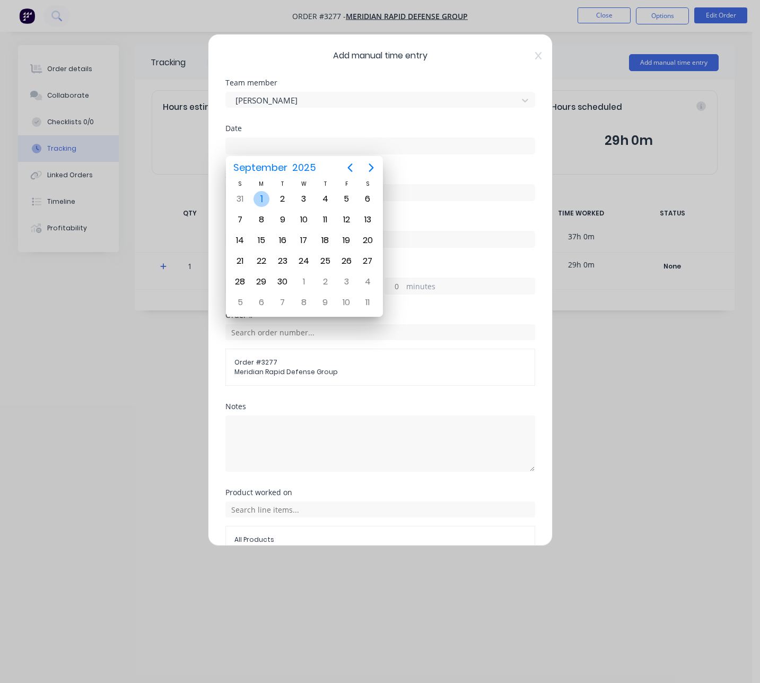
click at [264, 198] on div "1" at bounding box center [262, 199] width 16 height 16
type input "[DATE]"
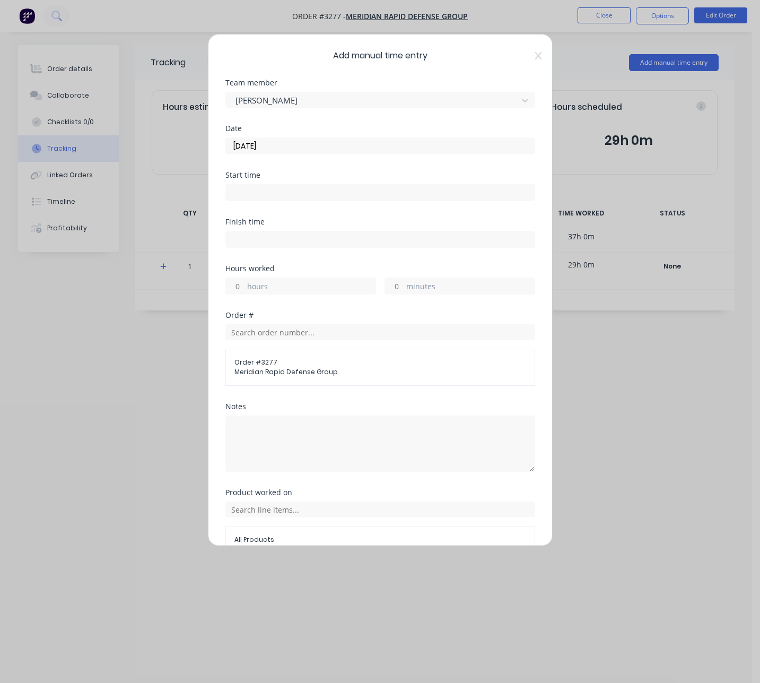
click at [354, 201] on label at bounding box center [381, 192] width 310 height 17
click at [354, 201] on input at bounding box center [380, 193] width 309 height 16
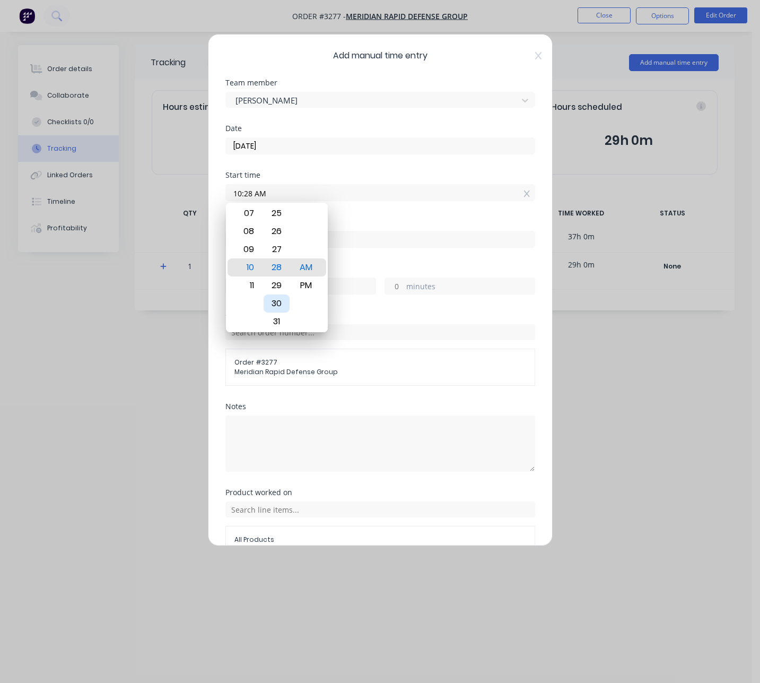
click at [277, 301] on div "30" at bounding box center [277, 304] width 26 height 18
type input "10:30 AM"
click at [382, 234] on input at bounding box center [380, 239] width 309 height 16
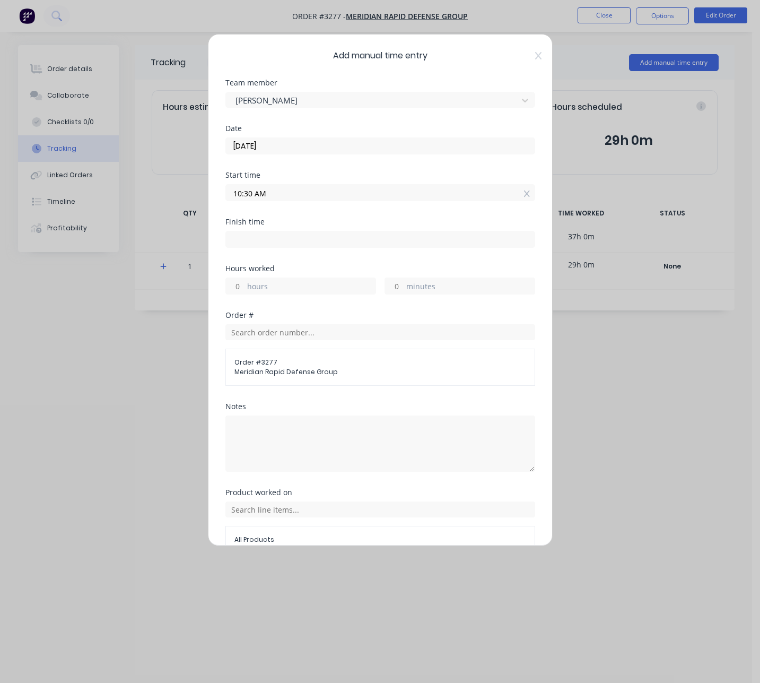
type input "10:02 AM"
type input "23"
type input "32"
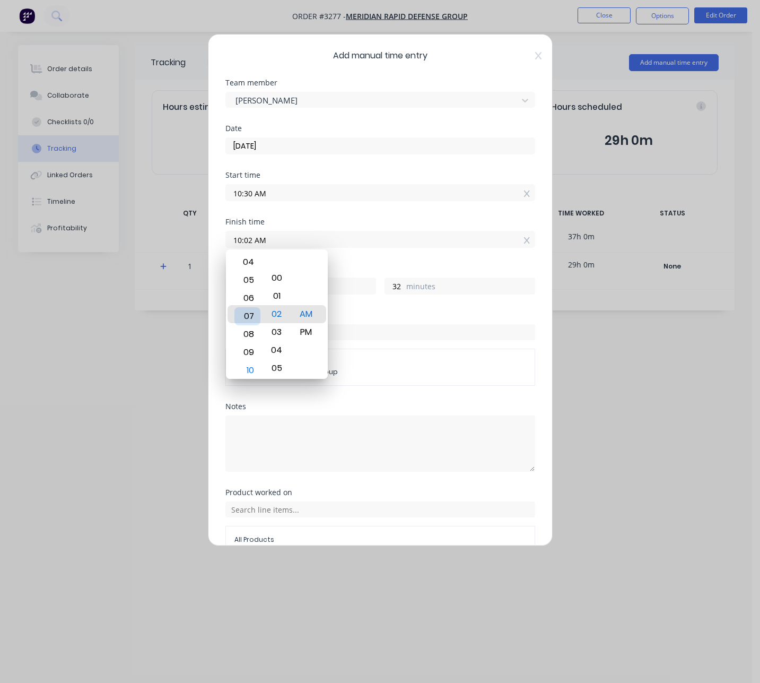
type input "07:02 AM"
type input "20"
type input "06:02 AM"
type input "19"
click at [248, 263] on div "03" at bounding box center [248, 260] width 26 height 18
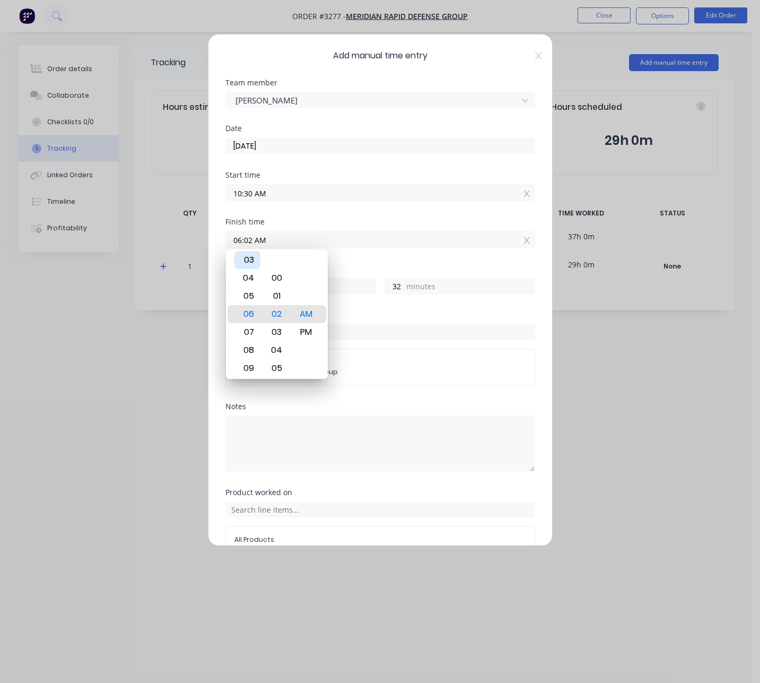
type input "03:02 AM"
type input "16"
type input "03:00 AM"
type input "30"
click at [312, 330] on div "PM" at bounding box center [306, 332] width 26 height 18
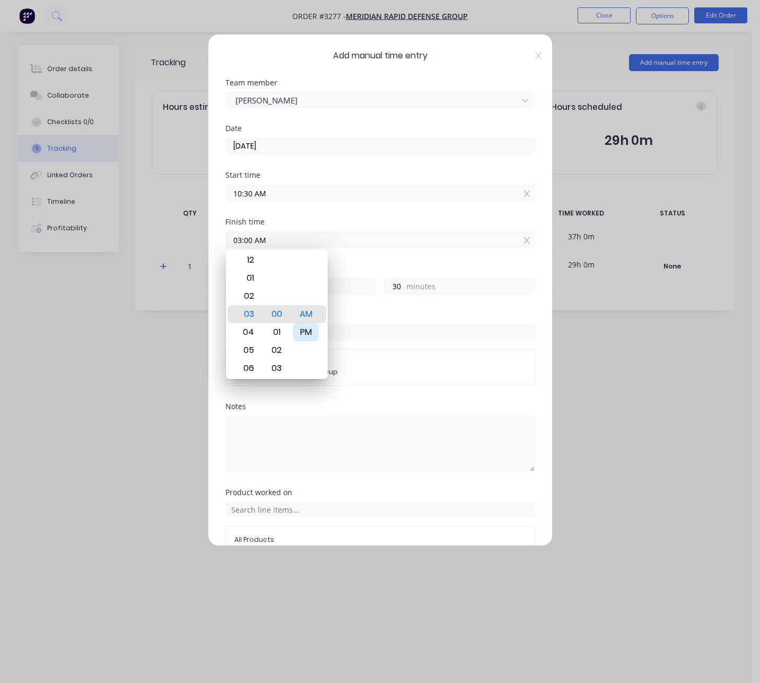
type input "03:00 PM"
type input "4"
click at [385, 256] on div "Finish time 03:00 PM" at bounding box center [381, 241] width 310 height 47
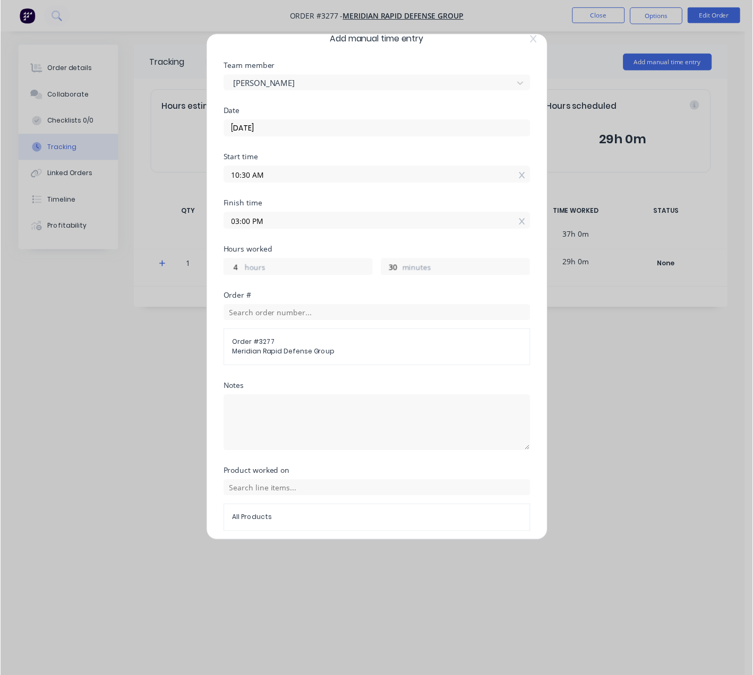
scroll to position [57, 0]
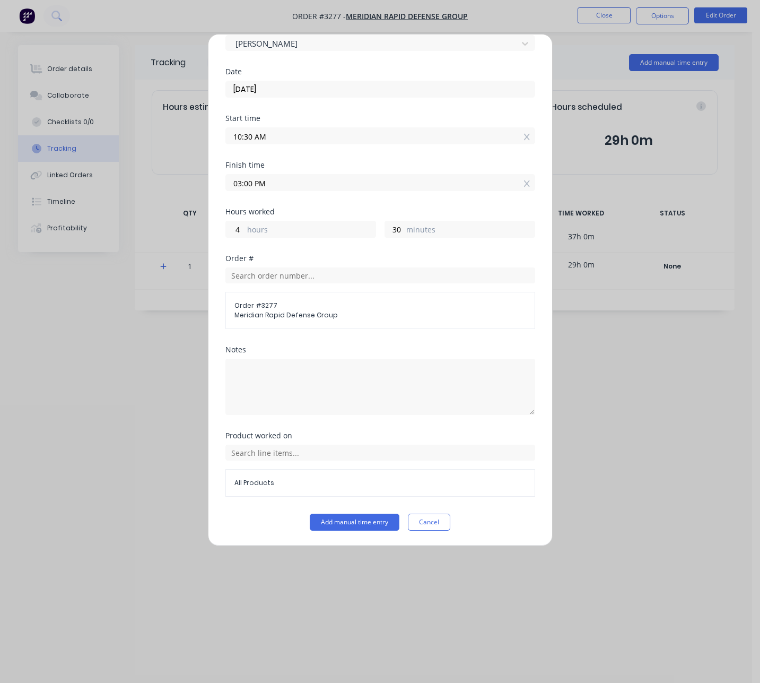
click at [298, 489] on div "All Products" at bounding box center [381, 483] width 310 height 28
click at [356, 526] on button "Add manual time entry" at bounding box center [355, 522] width 90 height 17
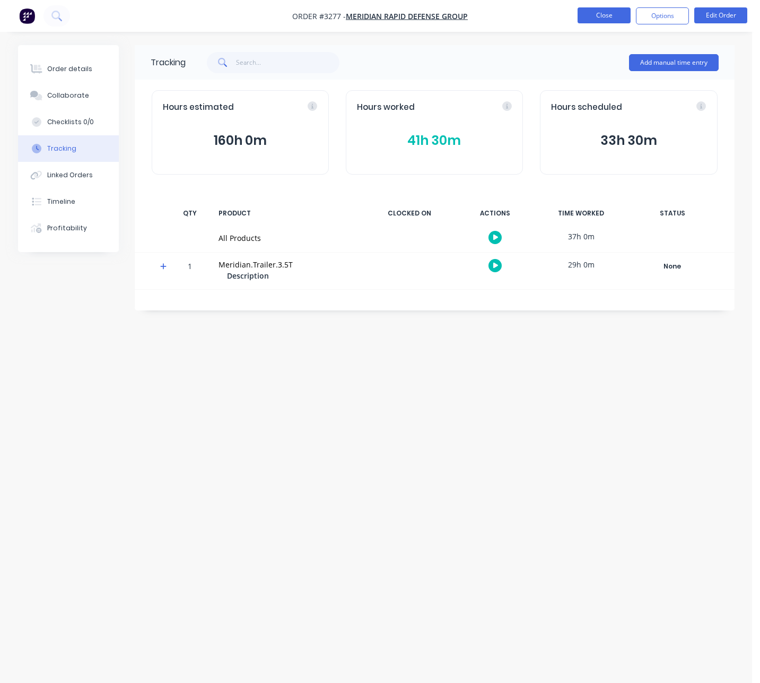
click at [606, 16] on button "Close" at bounding box center [604, 15] width 53 height 16
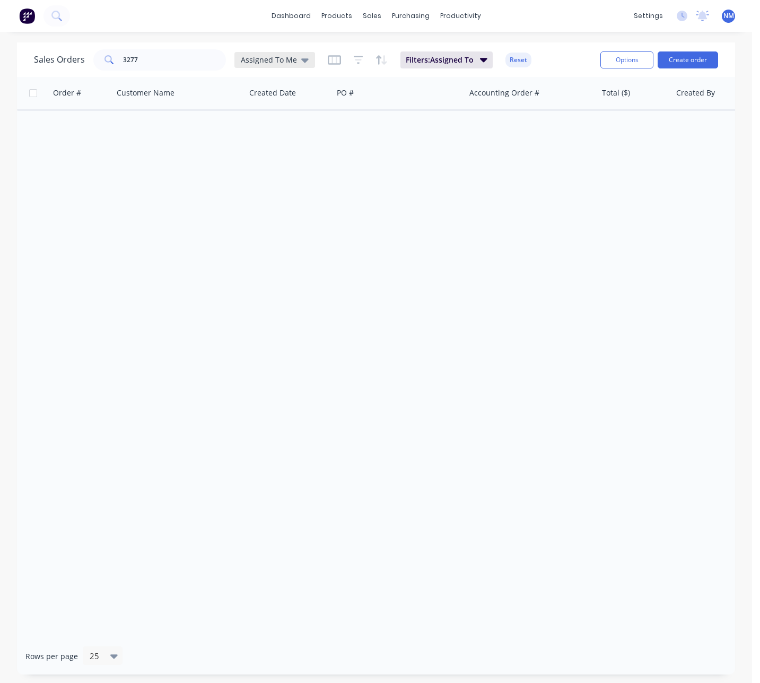
click at [291, 59] on span "Assigned To Me" at bounding box center [269, 59] width 56 height 11
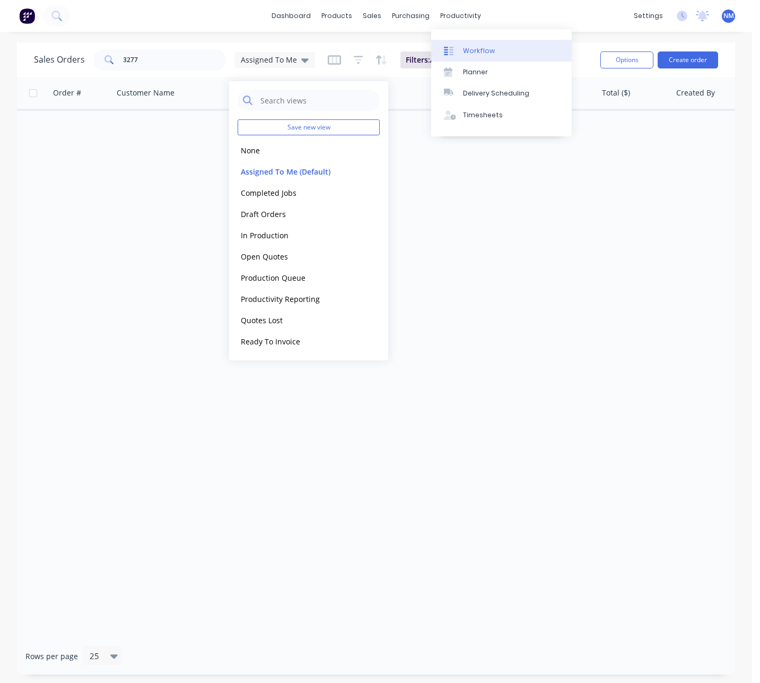
click at [489, 56] on link "Workflow" at bounding box center [501, 50] width 141 height 21
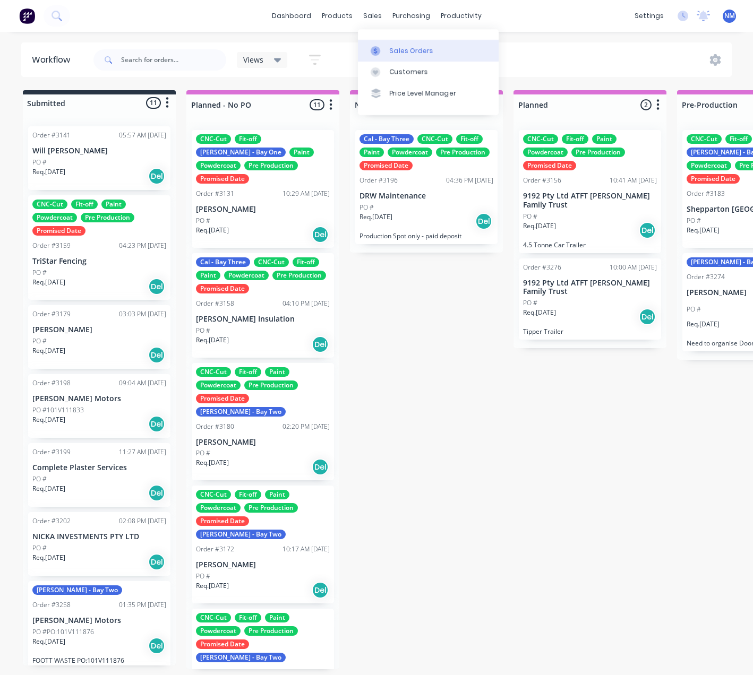
click at [397, 53] on div "Sales Orders" at bounding box center [412, 51] width 44 height 10
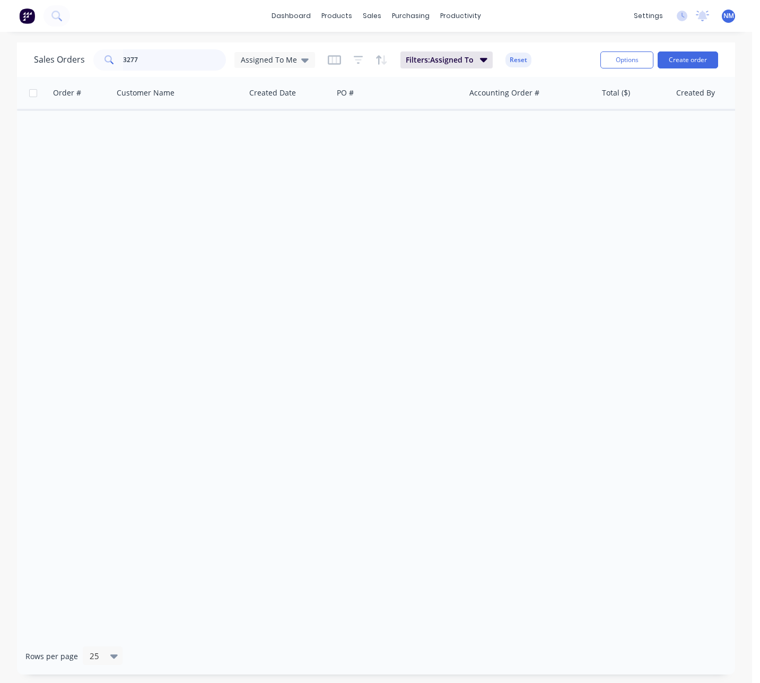
drag, startPoint x: 150, startPoint y: 62, endPoint x: 3, endPoint y: 55, distance: 147.2
click at [31, 58] on div "Sales Orders 3277 Assigned To Me Filters: Assigned To Reset Options Create order" at bounding box center [376, 59] width 719 height 34
click at [301, 62] on icon at bounding box center [304, 60] width 7 height 12
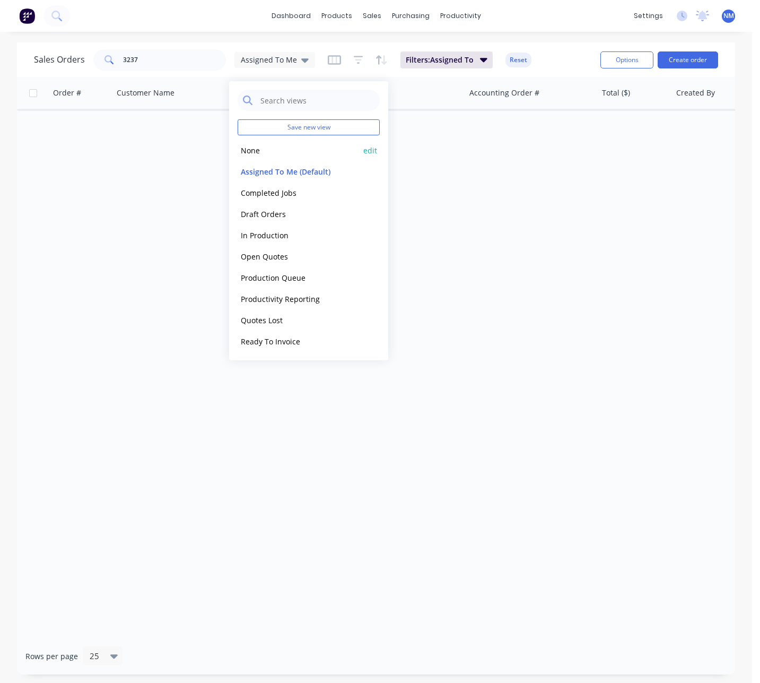
click at [267, 154] on button "None" at bounding box center [298, 150] width 121 height 12
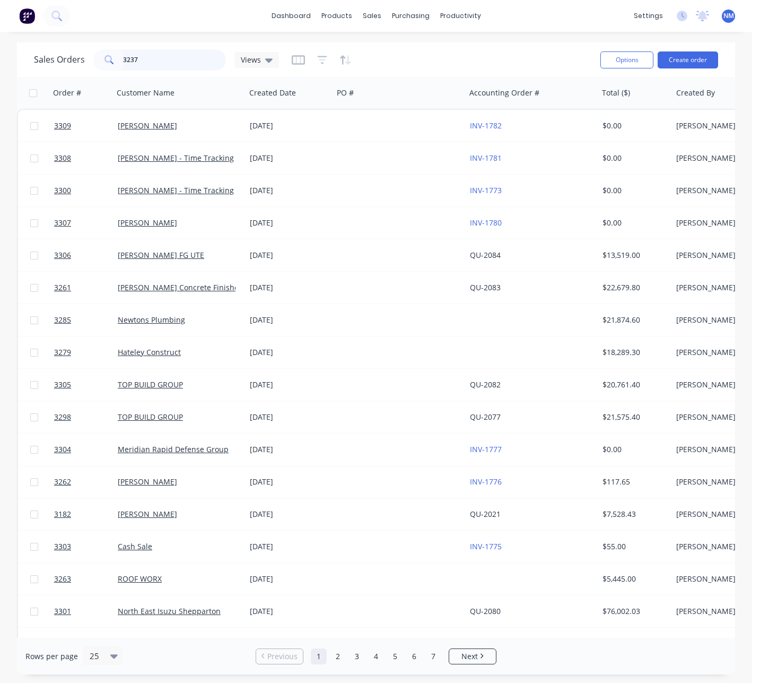
click at [154, 59] on input "3237" at bounding box center [174, 59] width 103 height 21
type input "3237"
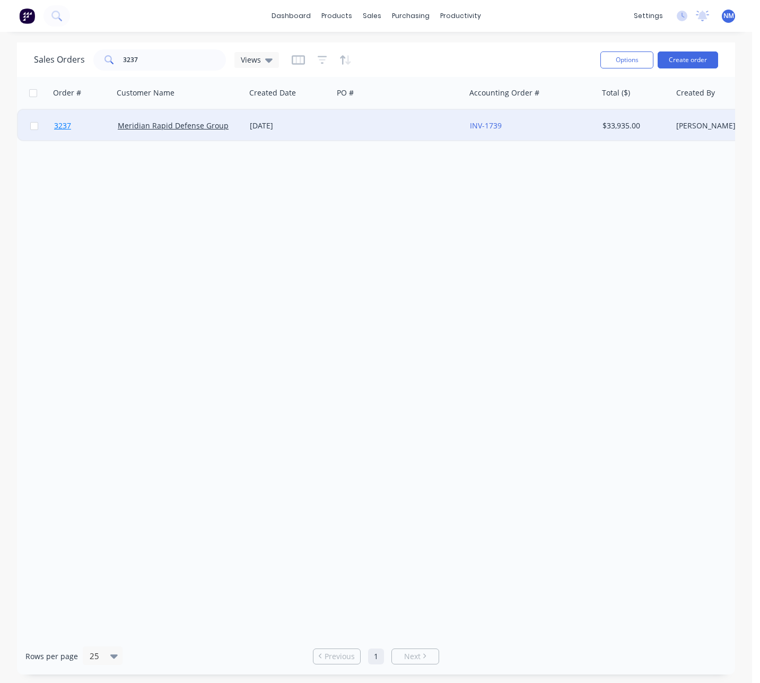
click at [70, 126] on span "3237" at bounding box center [62, 125] width 17 height 11
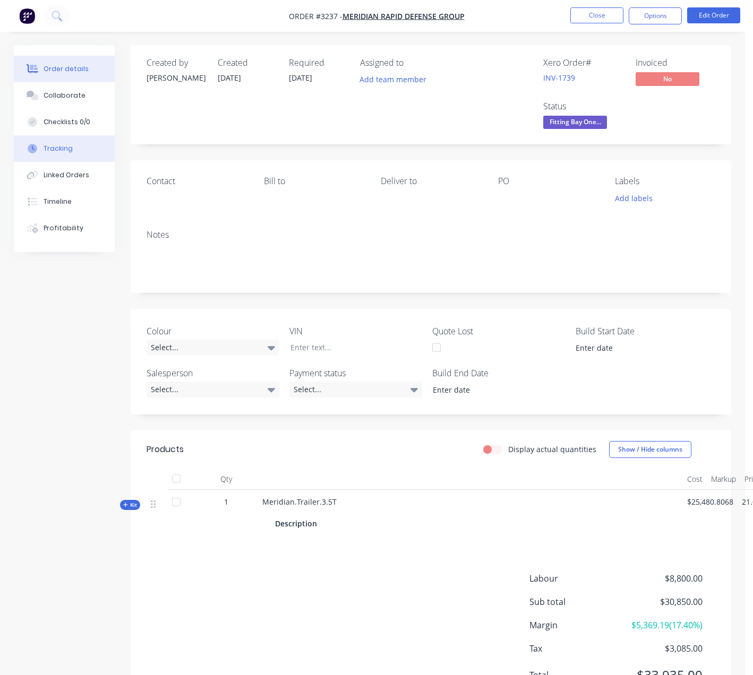
click at [69, 149] on div "Tracking" at bounding box center [58, 149] width 29 height 10
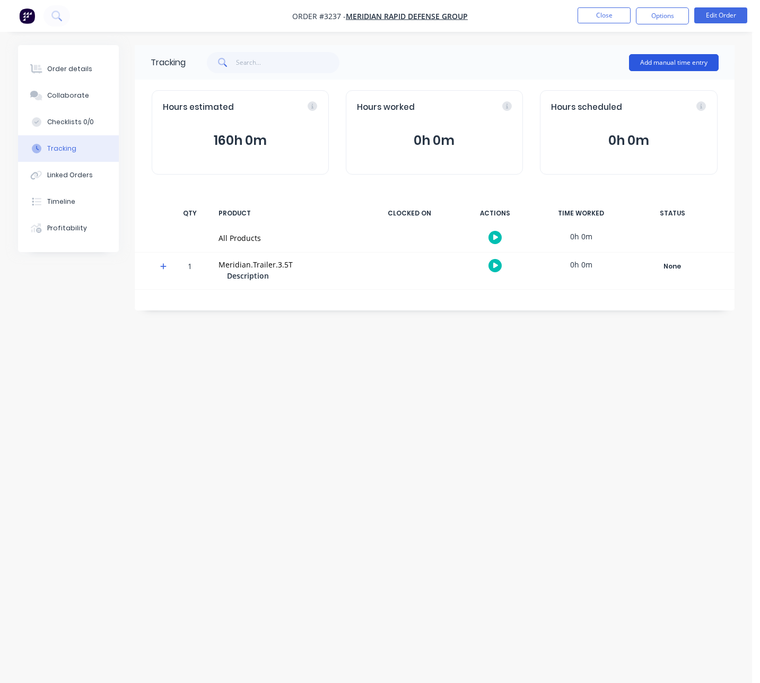
click at [671, 62] on button "Add manual time entry" at bounding box center [674, 62] width 90 height 17
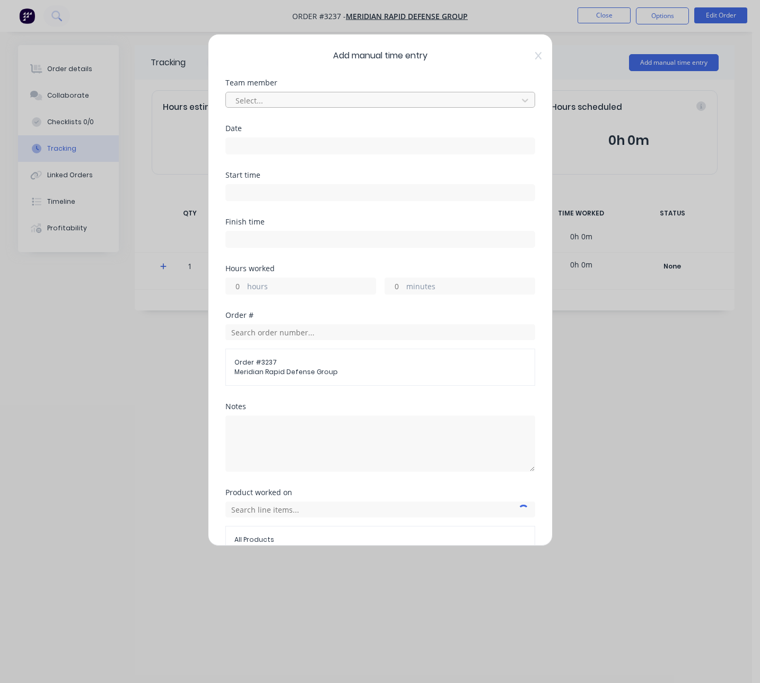
click at [417, 97] on div at bounding box center [374, 100] width 278 height 13
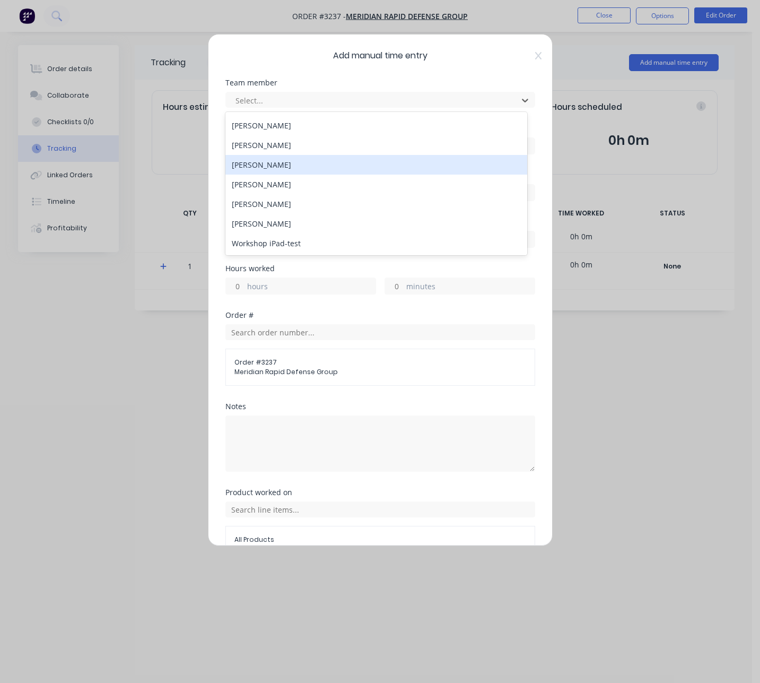
click at [286, 169] on div "[PERSON_NAME]" at bounding box center [377, 165] width 302 height 20
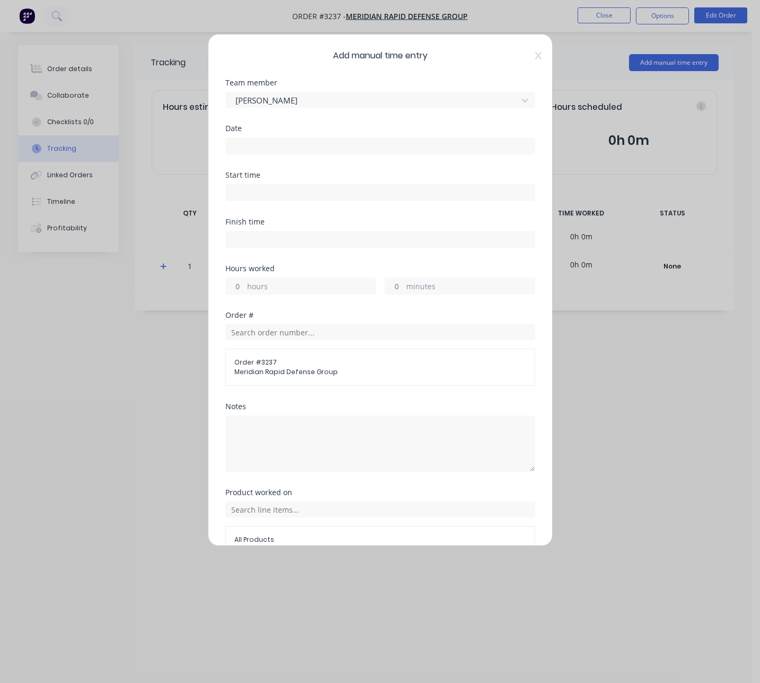
click at [271, 147] on input at bounding box center [380, 146] width 309 height 16
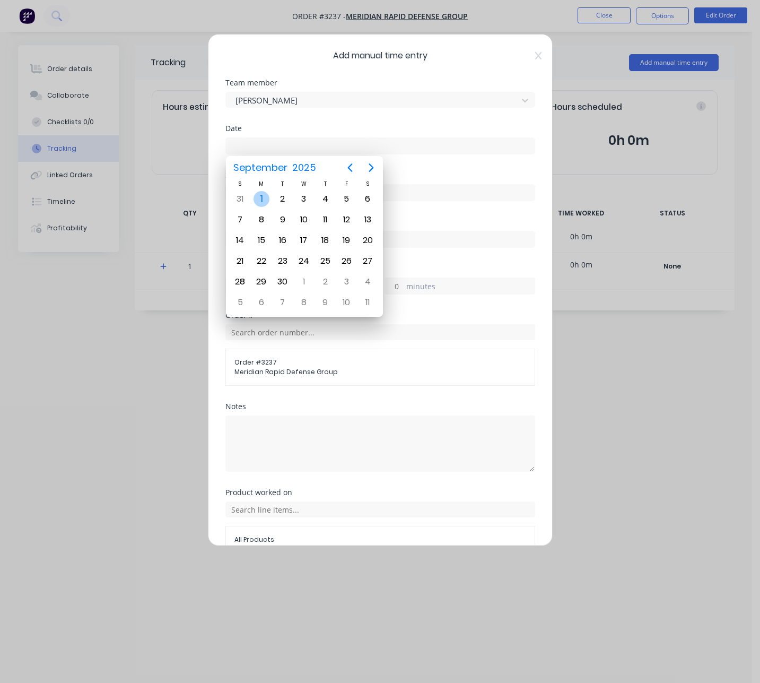
click at [261, 196] on div "1" at bounding box center [262, 199] width 16 height 16
type input "[DATE]"
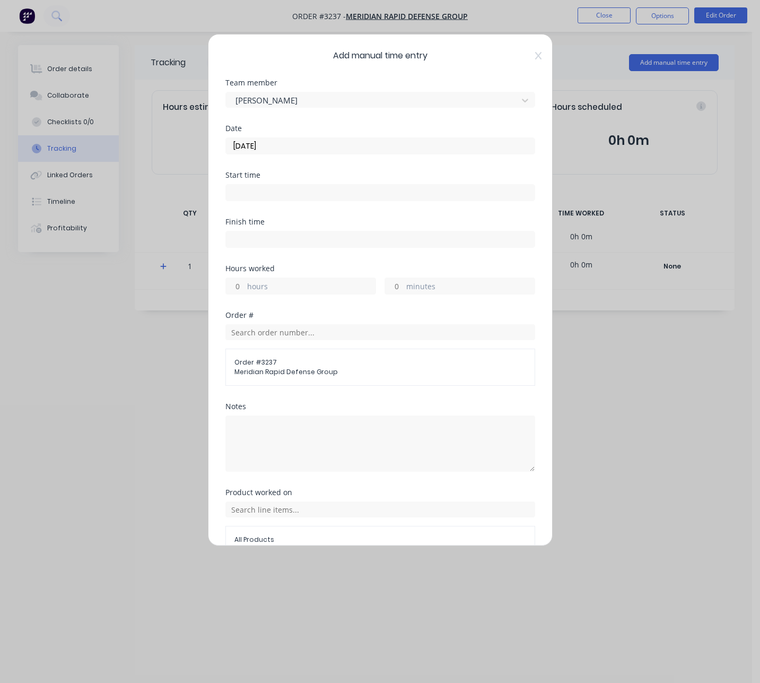
click at [273, 193] on input at bounding box center [380, 193] width 309 height 16
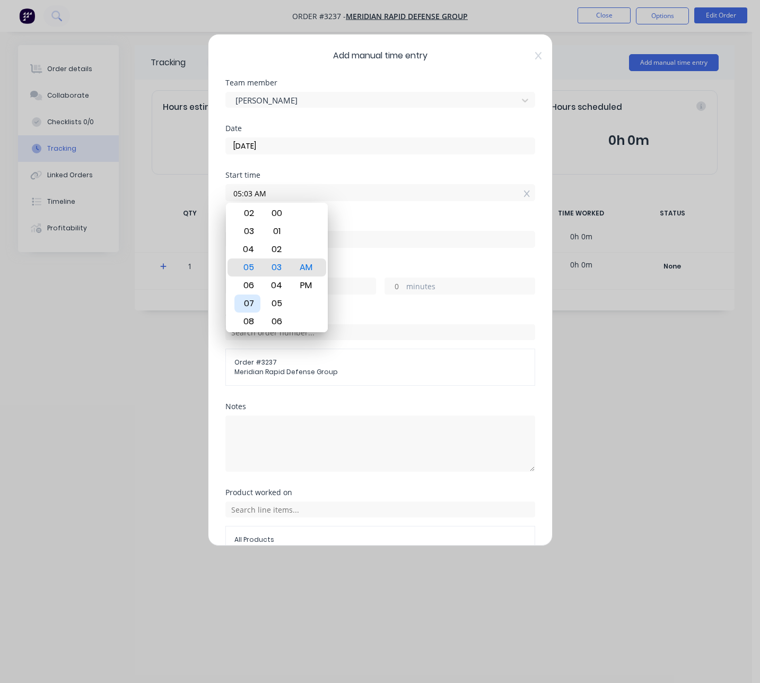
click at [255, 303] on div "07" at bounding box center [248, 304] width 26 height 18
type input "07:00 AM"
click at [276, 270] on div "00" at bounding box center [277, 267] width 26 height 18
click at [391, 246] on input at bounding box center [380, 239] width 309 height 16
type input "10:03 AM"
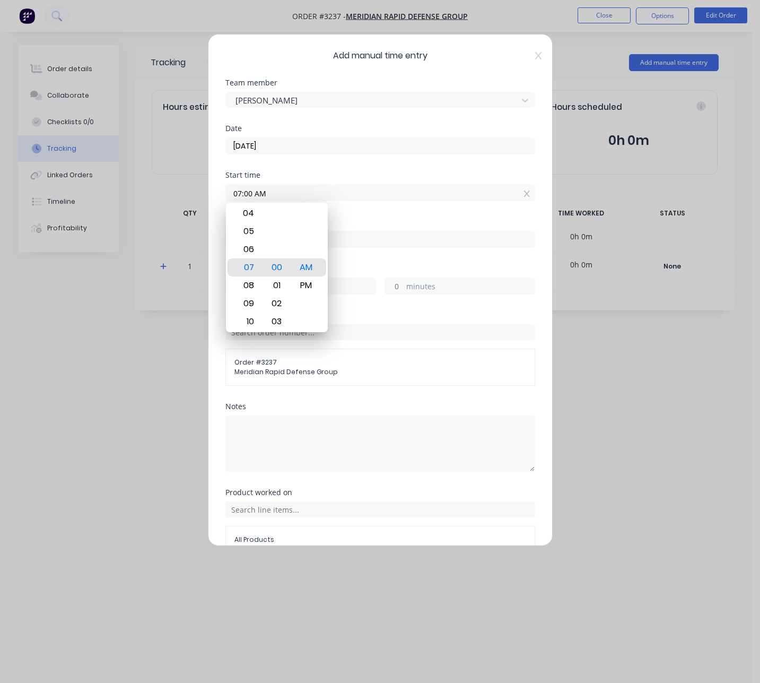
type input "3"
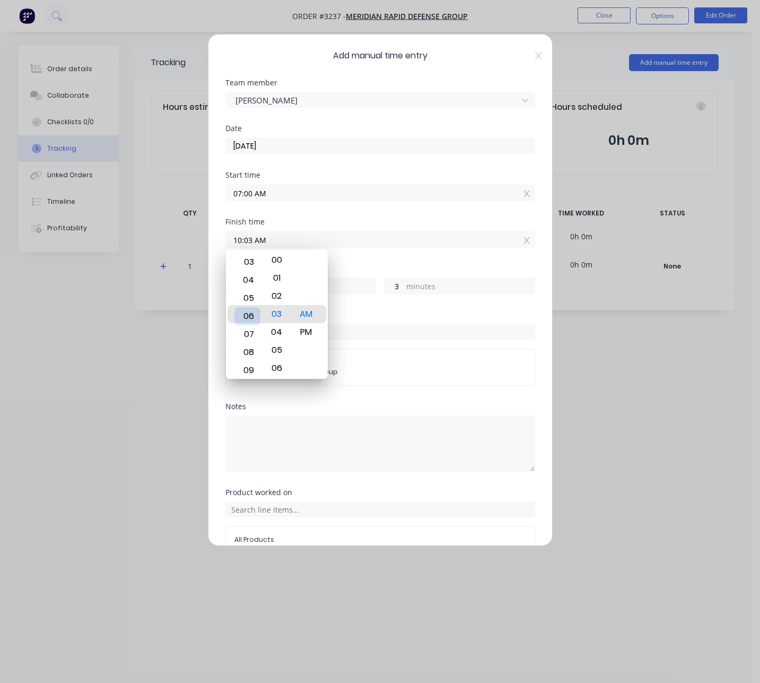
type input "06:03 AM"
click at [371, 264] on div "Finish time 06:03 AM" at bounding box center [381, 241] width 310 height 47
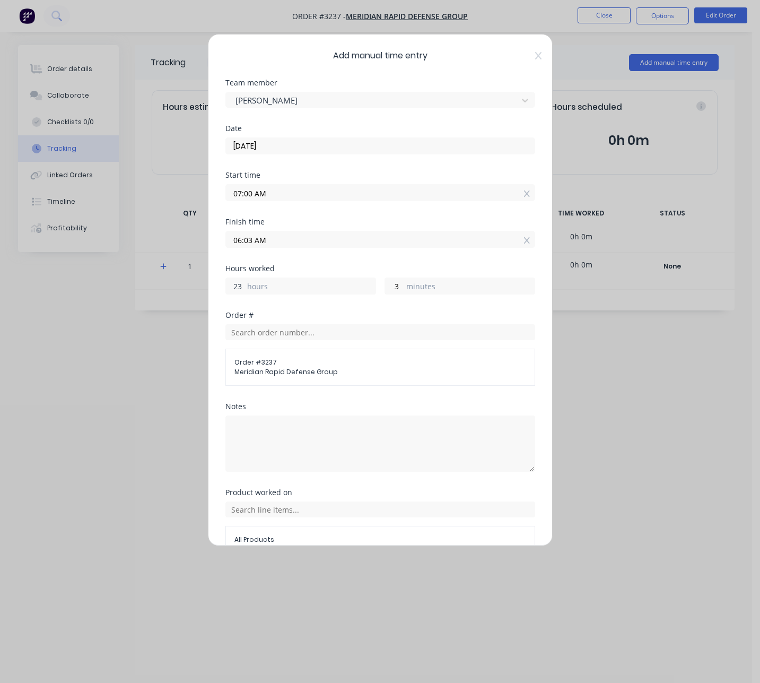
drag, startPoint x: 243, startPoint y: 284, endPoint x: 149, endPoint y: 257, distance: 98.1
click at [196, 278] on div "Add manual time entry Team member [PERSON_NAME] Date [DATE] Start time 07:00 AM…" at bounding box center [380, 341] width 760 height 683
drag, startPoint x: 241, startPoint y: 286, endPoint x: 202, endPoint y: 284, distance: 39.8
click at [222, 286] on div "Add manual time entry Team member [PERSON_NAME] Date [DATE] Start time 07:00 AM…" at bounding box center [380, 290] width 345 height 512
type input "7"
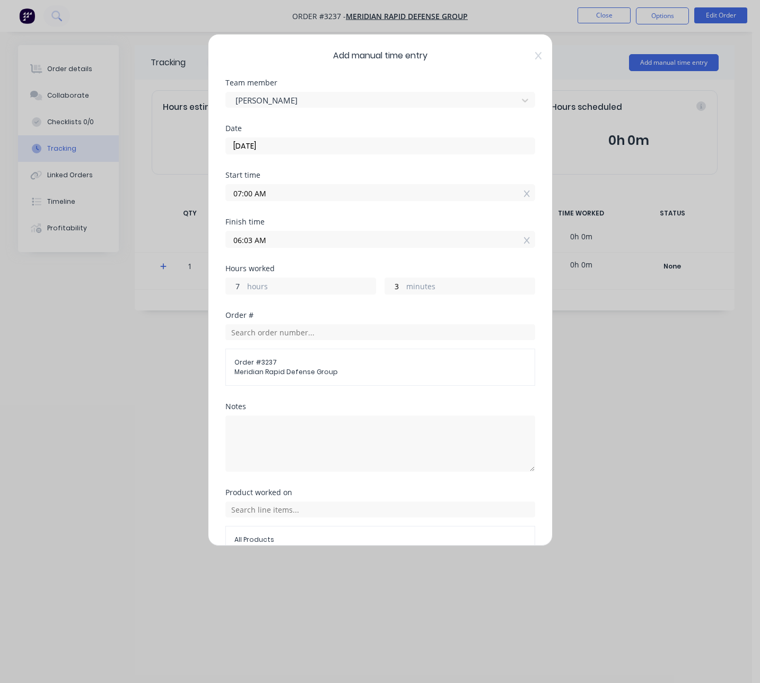
type input "02:03 PM"
drag, startPoint x: 231, startPoint y: 286, endPoint x: 206, endPoint y: 285, distance: 25.5
click at [206, 285] on div "Add manual time entry Team member [PERSON_NAME] Date [DATE] Start time 07:00 AM…" at bounding box center [380, 341] width 760 height 683
type input "8"
type input "03:03 PM"
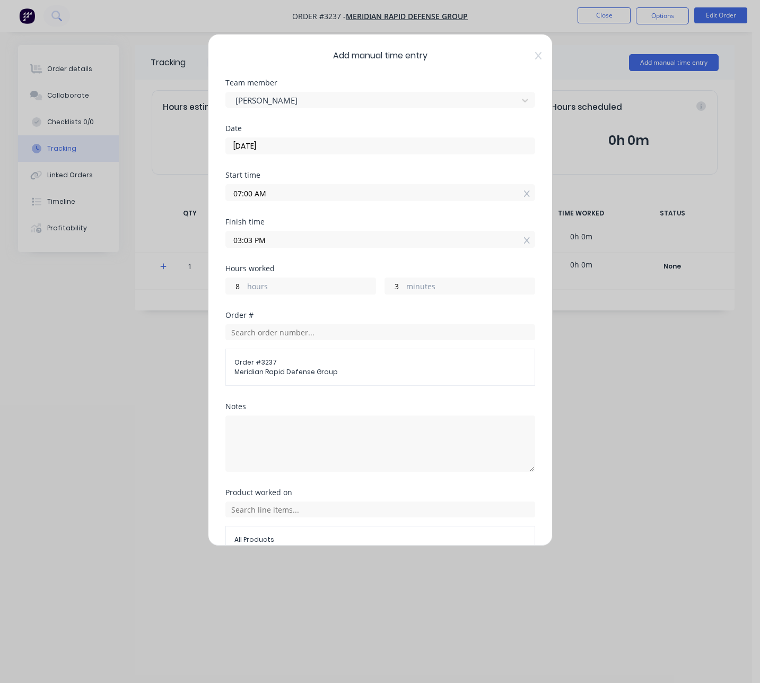
click at [377, 258] on div "Finish time 03:03 PM" at bounding box center [381, 241] width 310 height 47
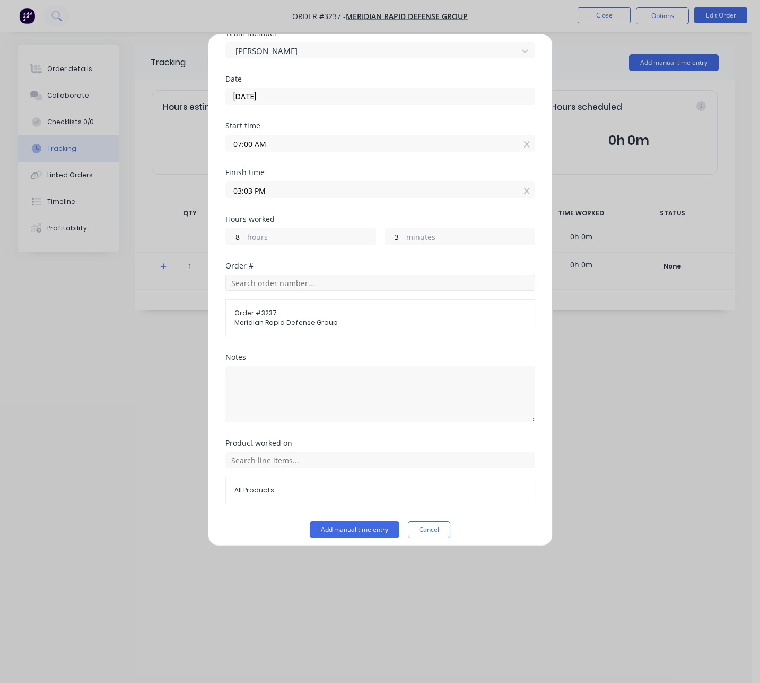
scroll to position [57, 0]
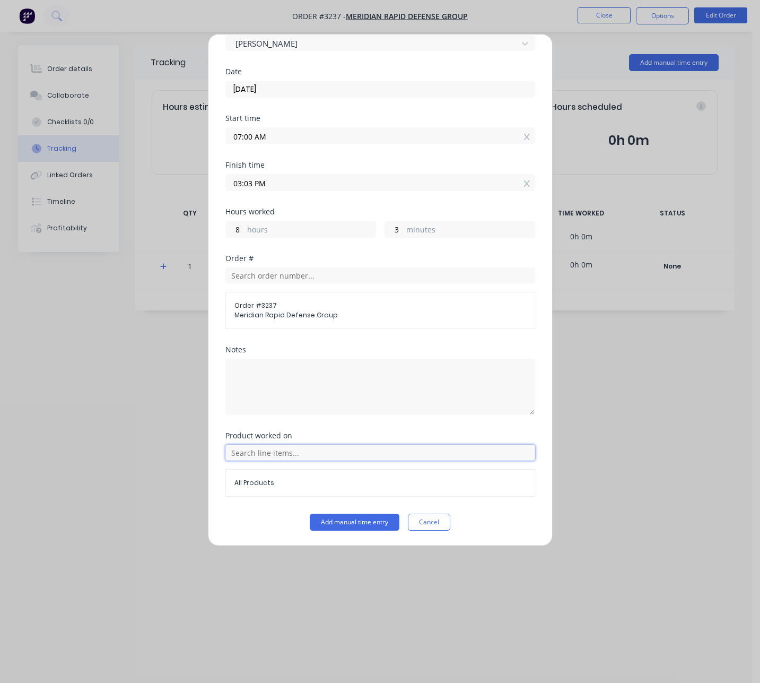
click at [361, 454] on input "text" at bounding box center [381, 453] width 310 height 16
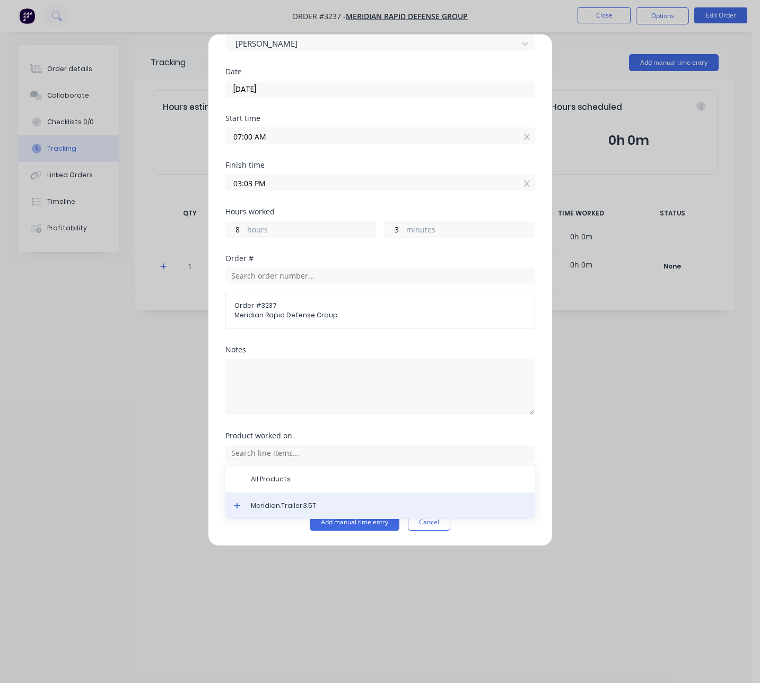
click at [310, 509] on span "Meridian.Trailer.3.5T" at bounding box center [389, 506] width 276 height 10
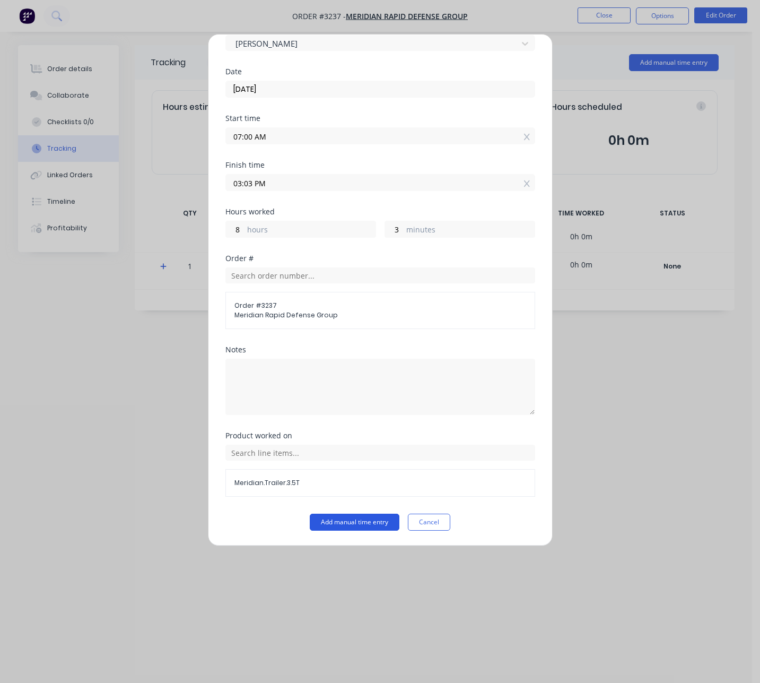
click at [365, 521] on button "Add manual time entry" at bounding box center [355, 522] width 90 height 17
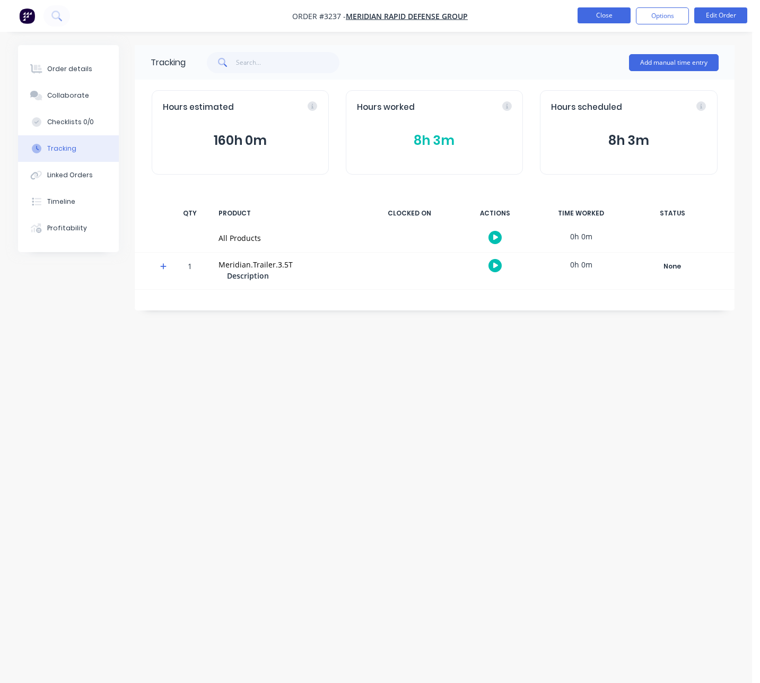
click at [607, 13] on button "Close" at bounding box center [604, 15] width 53 height 16
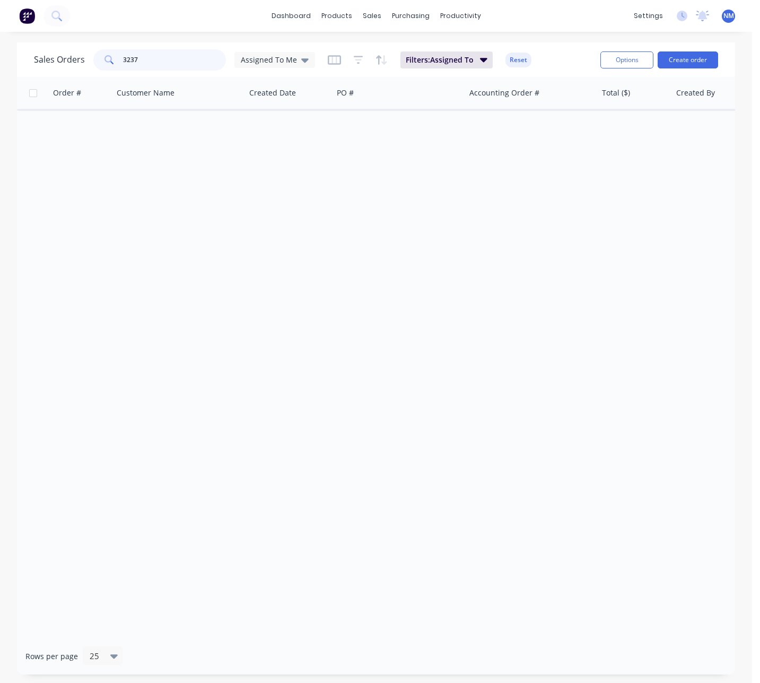
drag, startPoint x: 162, startPoint y: 60, endPoint x: 27, endPoint y: 57, distance: 134.8
click at [27, 57] on div "Sales Orders 3237 Assigned To Me Filters: Assigned To Reset Options Create order" at bounding box center [376, 59] width 719 height 34
click at [298, 65] on div "Assigned To Me" at bounding box center [275, 60] width 81 height 16
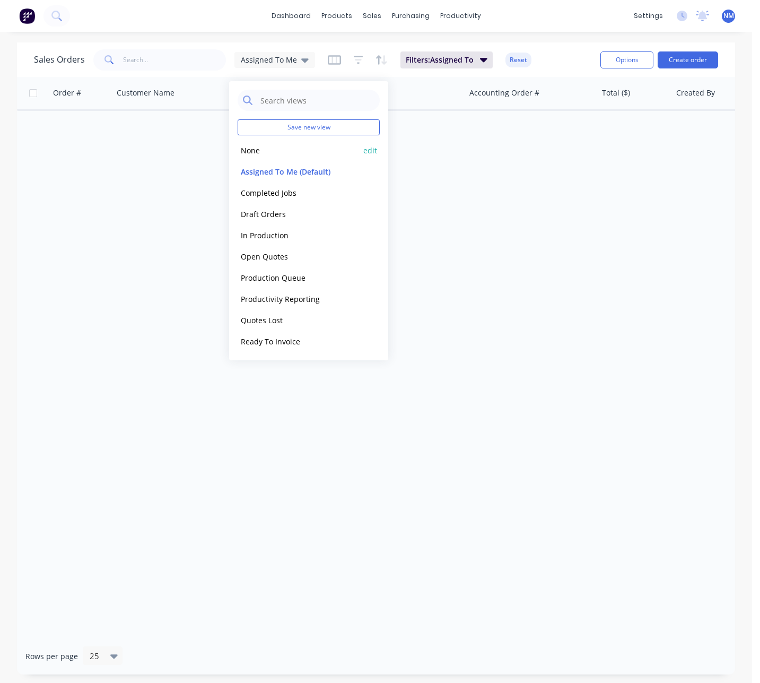
click at [269, 151] on button "None" at bounding box center [298, 150] width 121 height 12
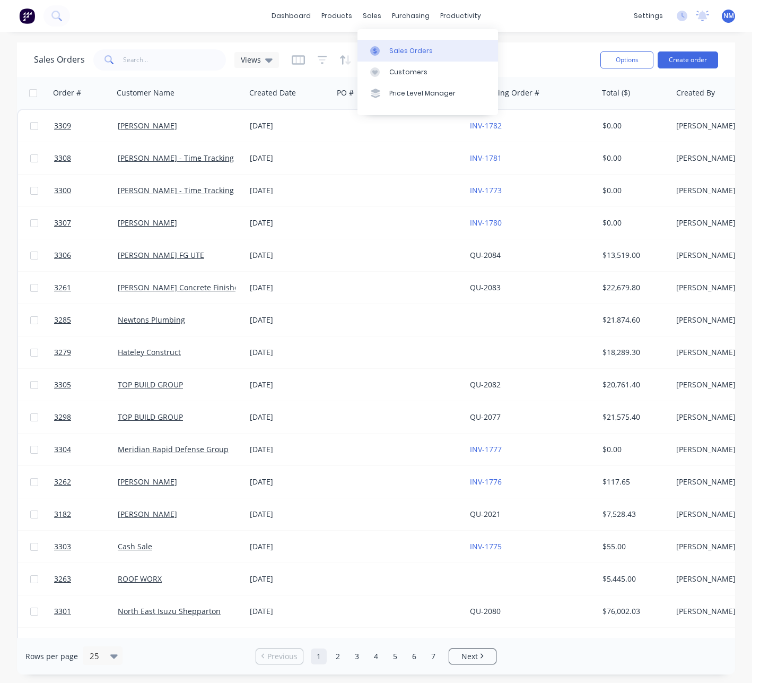
click at [397, 45] on link "Sales Orders" at bounding box center [428, 50] width 141 height 21
click at [368, 53] on div "Product Catalogue" at bounding box center [384, 51] width 66 height 10
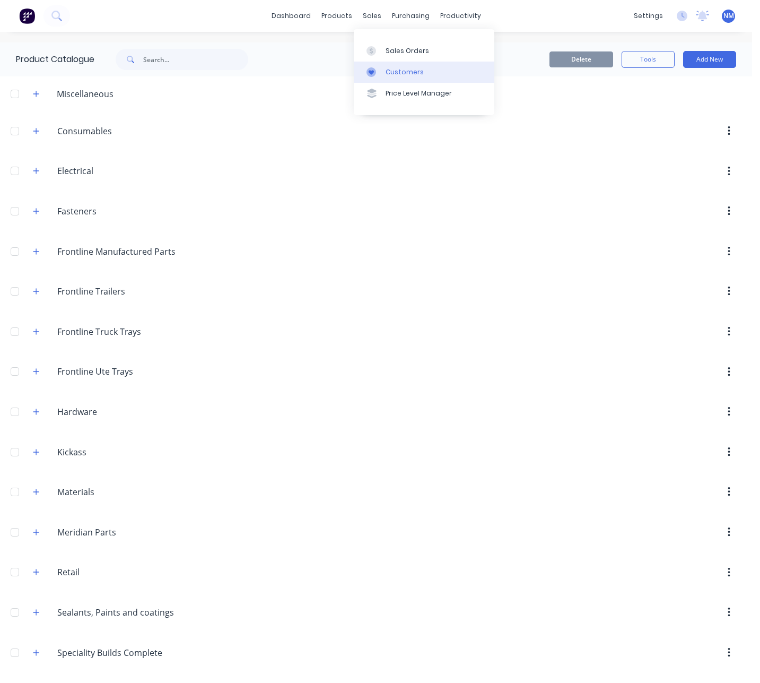
click at [405, 62] on link "Customers" at bounding box center [424, 72] width 141 height 21
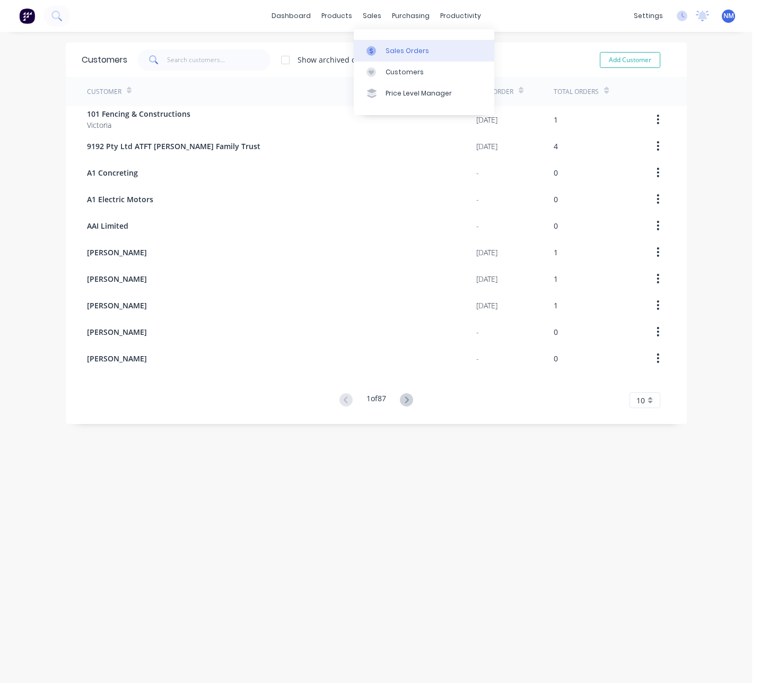
click at [399, 45] on link "Sales Orders" at bounding box center [424, 50] width 141 height 21
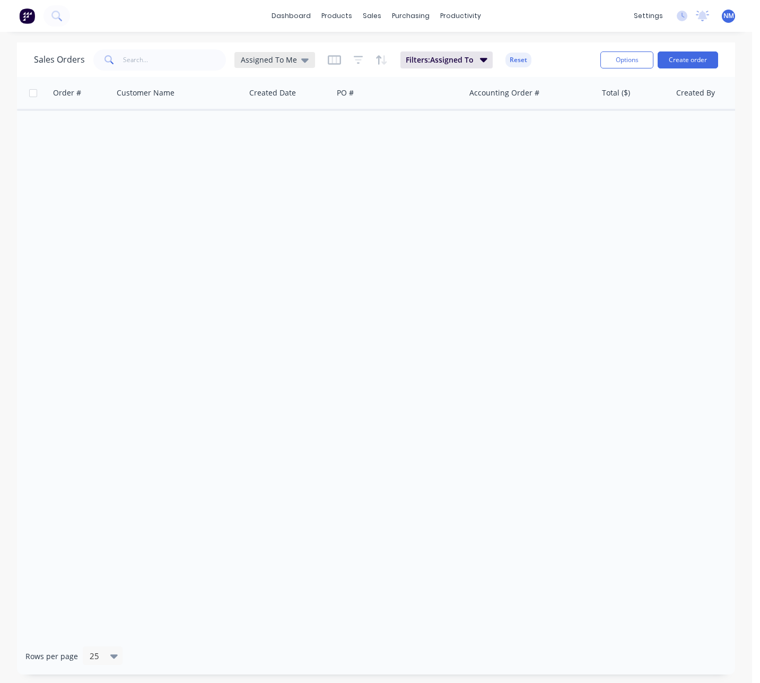
click at [293, 63] on span "Assigned To Me" at bounding box center [269, 59] width 56 height 11
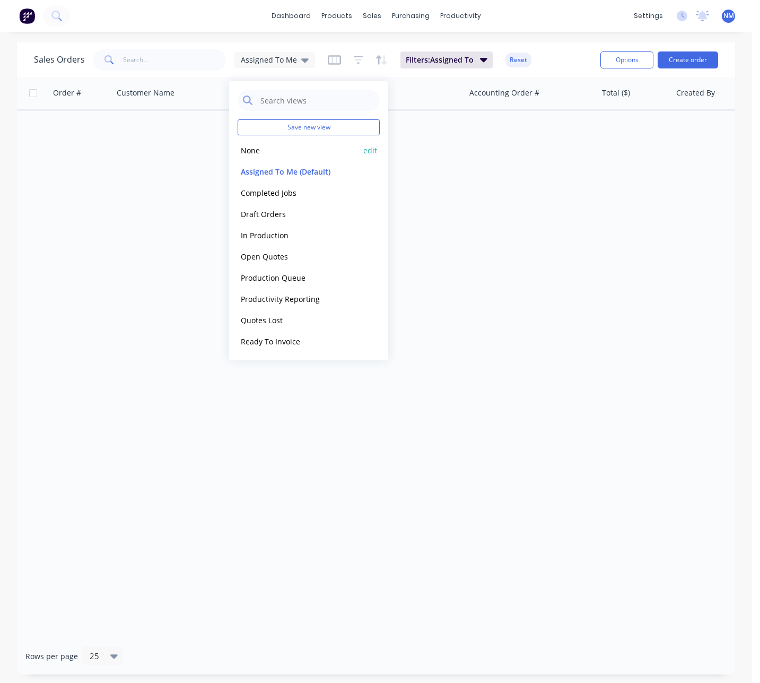
click at [262, 155] on button "None" at bounding box center [298, 150] width 121 height 12
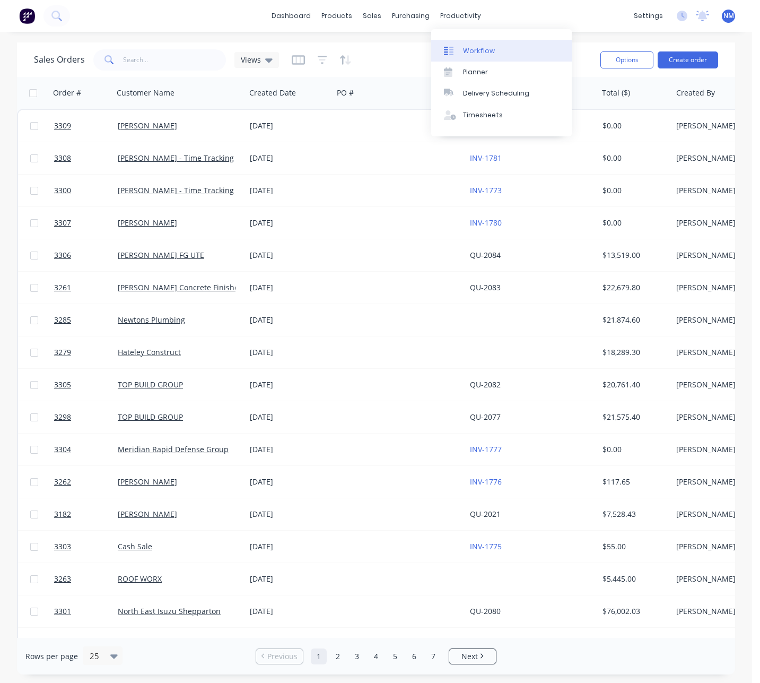
click at [486, 51] on div "Workflow" at bounding box center [479, 51] width 32 height 10
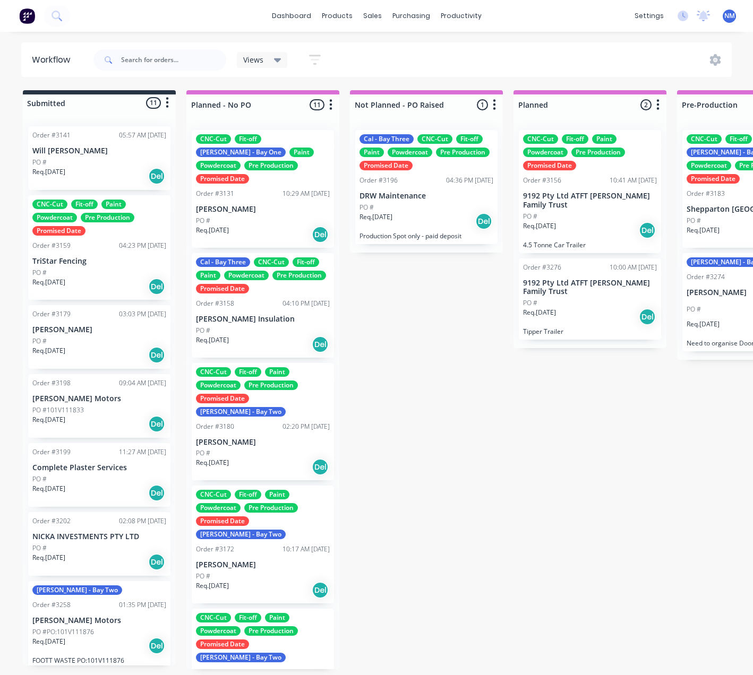
click at [451, 54] on link "Sales Orders" at bounding box center [428, 50] width 141 height 21
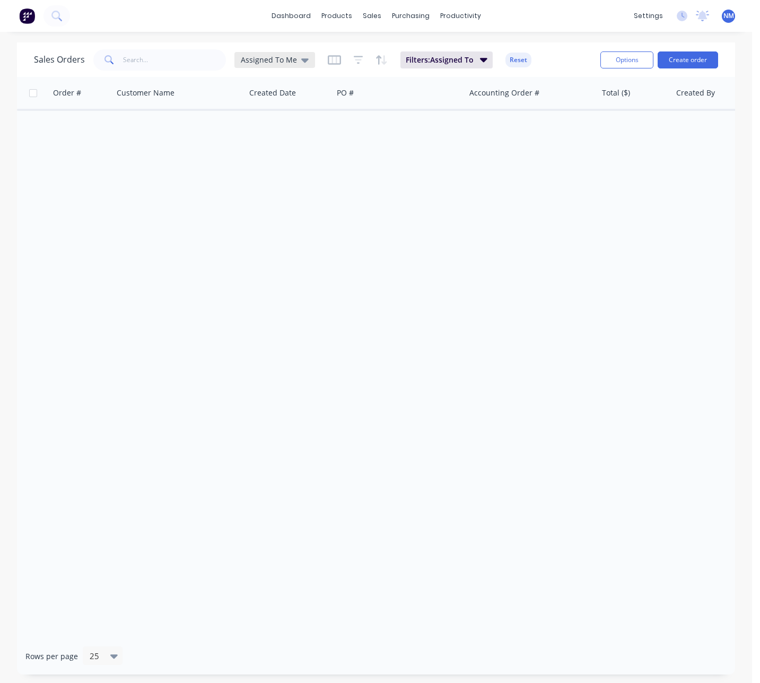
click at [280, 59] on span "Assigned To Me" at bounding box center [269, 59] width 56 height 11
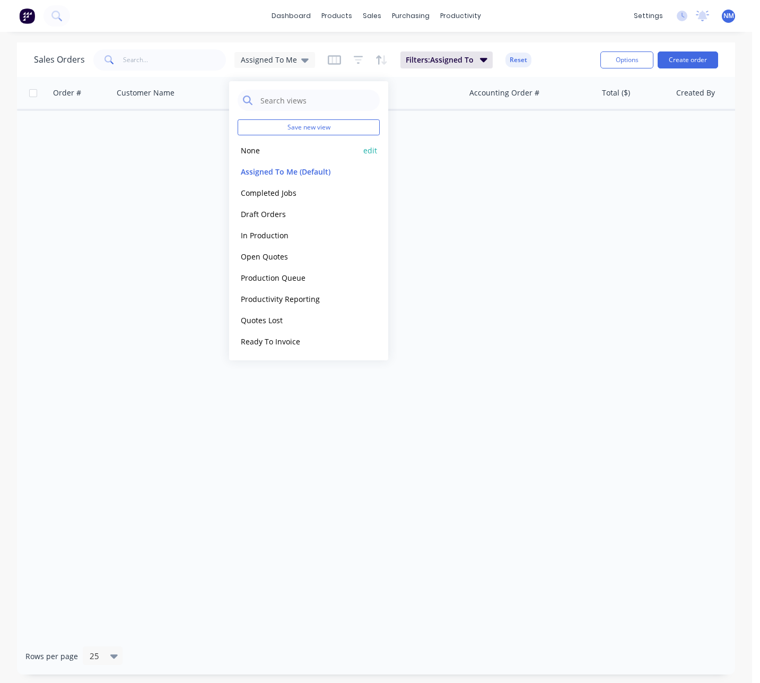
click at [273, 153] on button "None" at bounding box center [298, 150] width 121 height 12
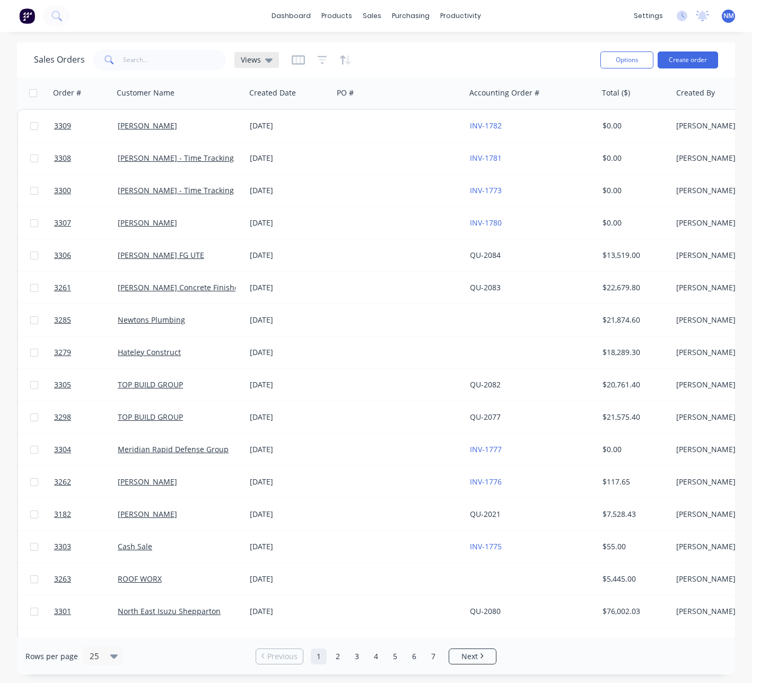
click at [259, 62] on span "Views" at bounding box center [251, 59] width 20 height 11
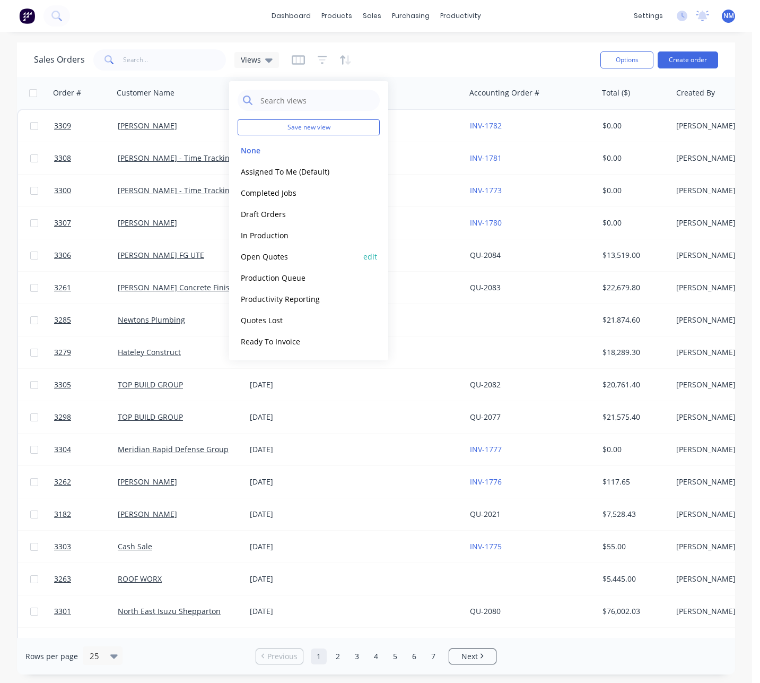
click at [290, 257] on button "Open Quotes" at bounding box center [298, 256] width 121 height 12
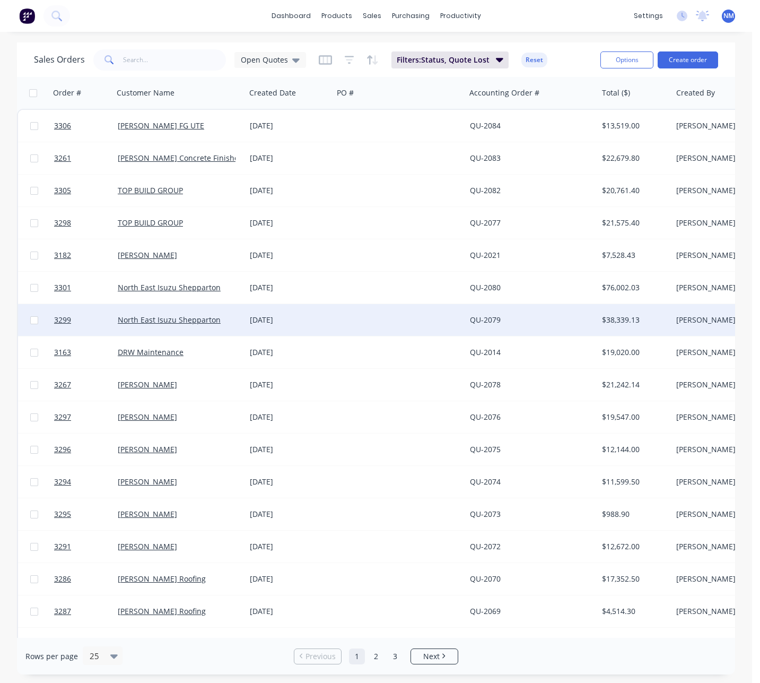
scroll to position [286, 0]
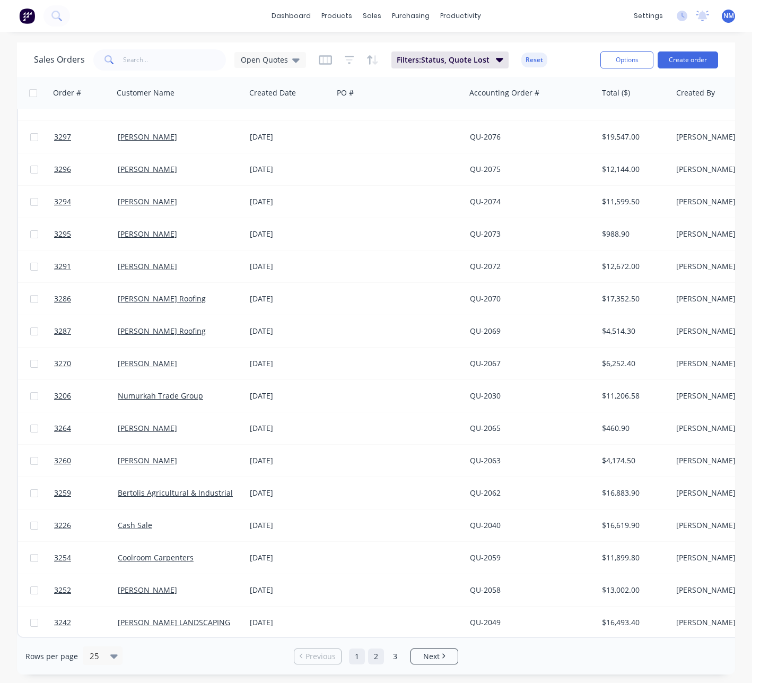
click at [373, 656] on link "2" at bounding box center [376, 657] width 16 height 16
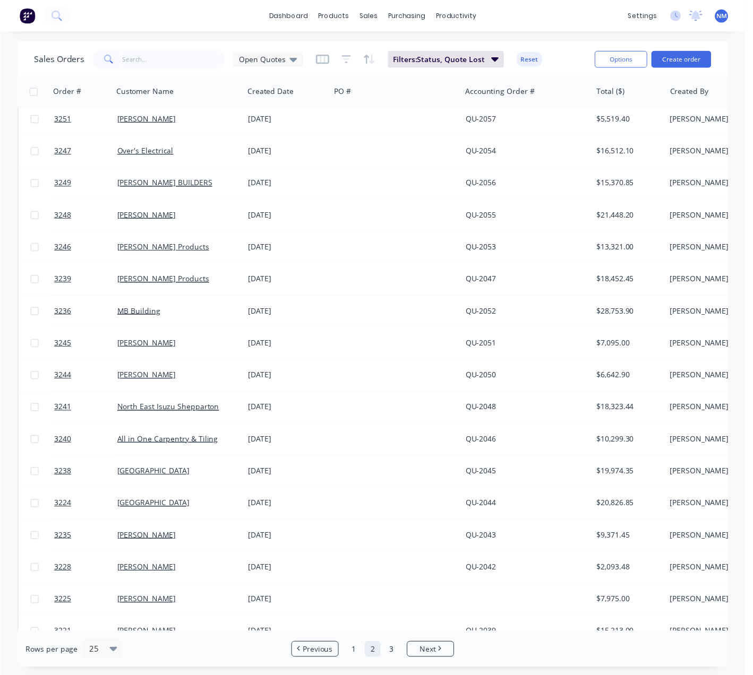
scroll to position [0, 0]
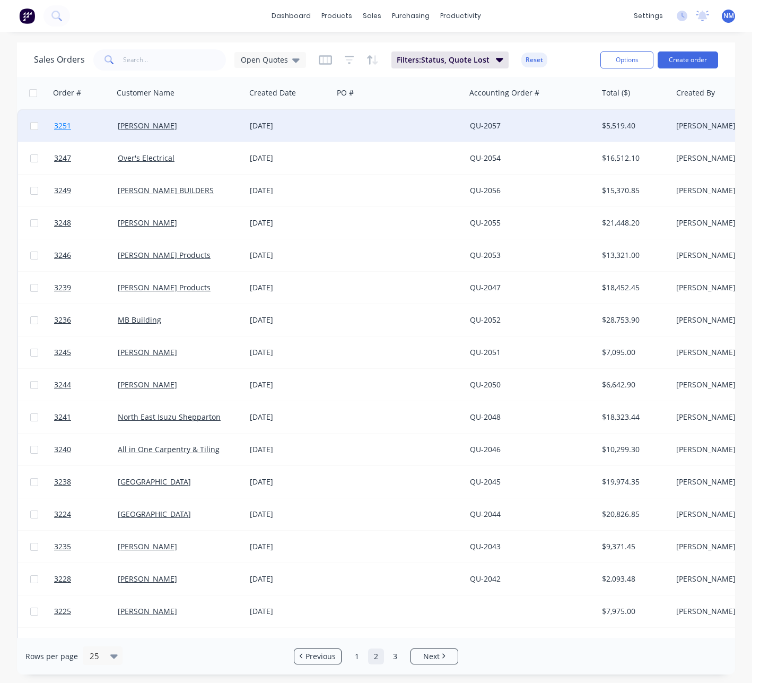
click at [60, 128] on span "3251" at bounding box center [62, 125] width 17 height 11
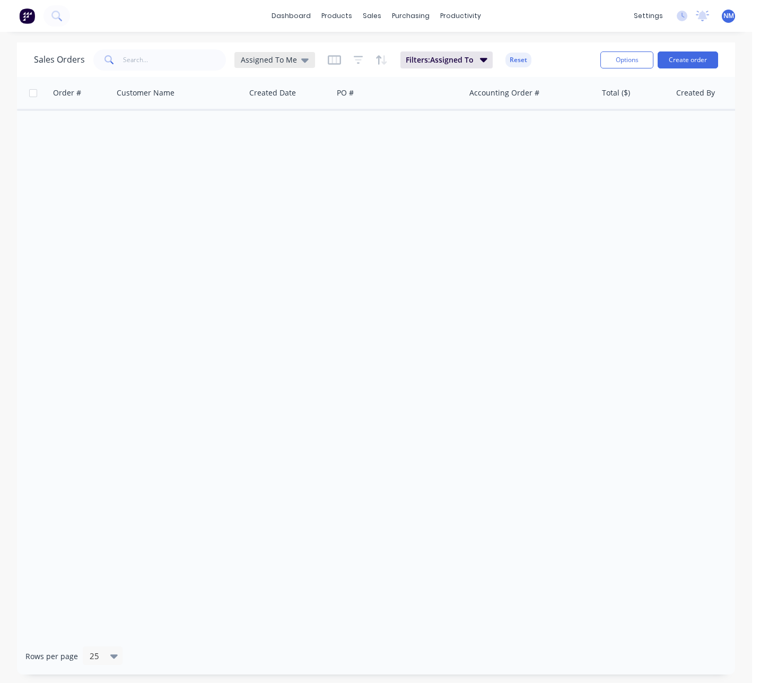
click at [293, 64] on div "Assigned To Me" at bounding box center [275, 60] width 68 height 10
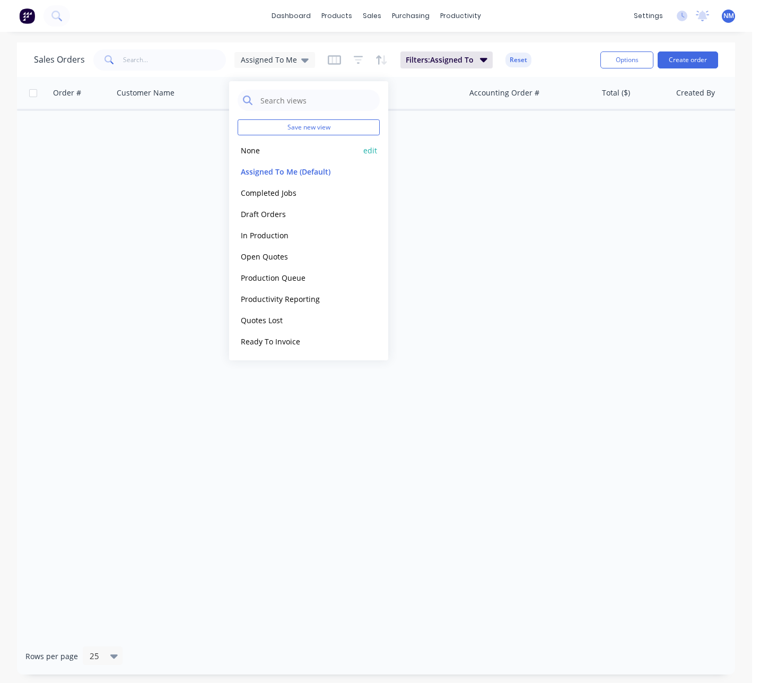
click at [300, 151] on button "None" at bounding box center [298, 150] width 121 height 12
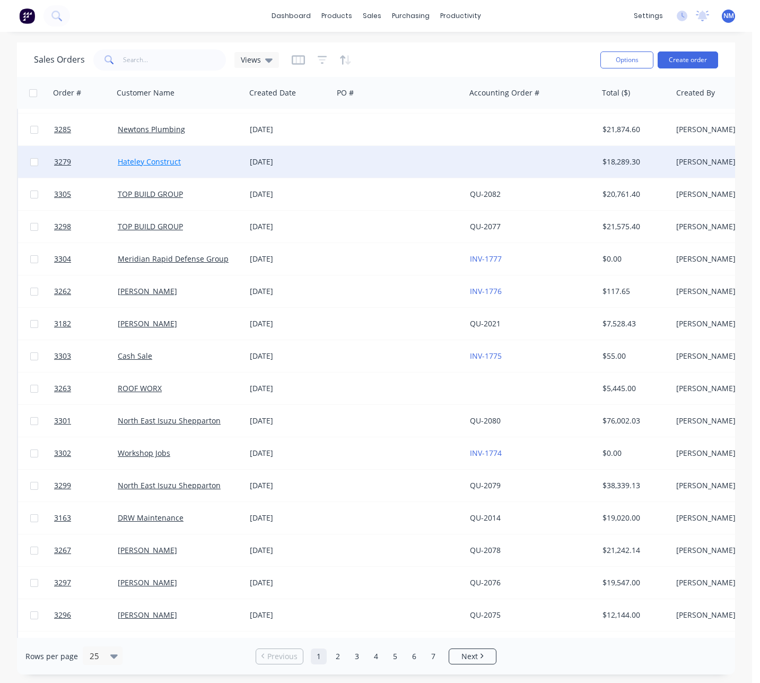
scroll to position [286, 0]
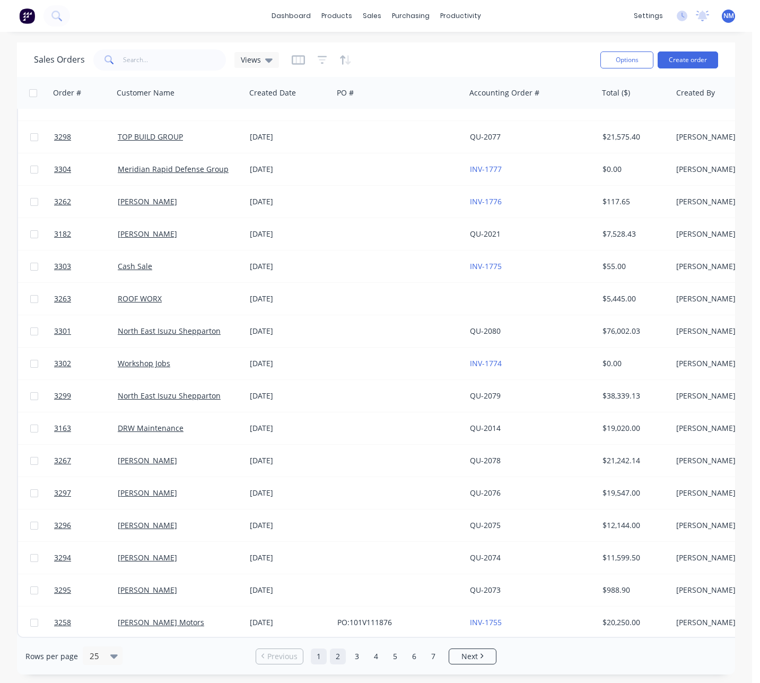
click at [331, 656] on link "2" at bounding box center [338, 657] width 16 height 16
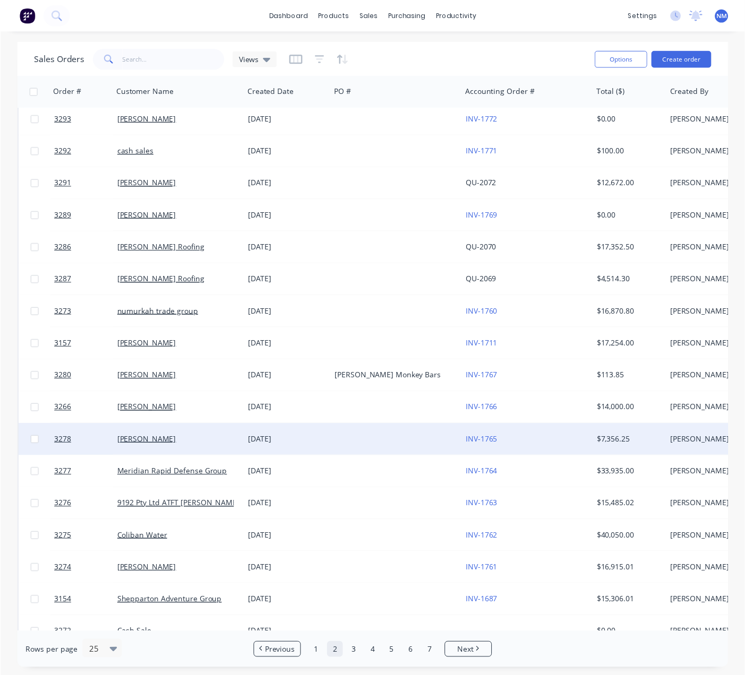
scroll to position [0, 0]
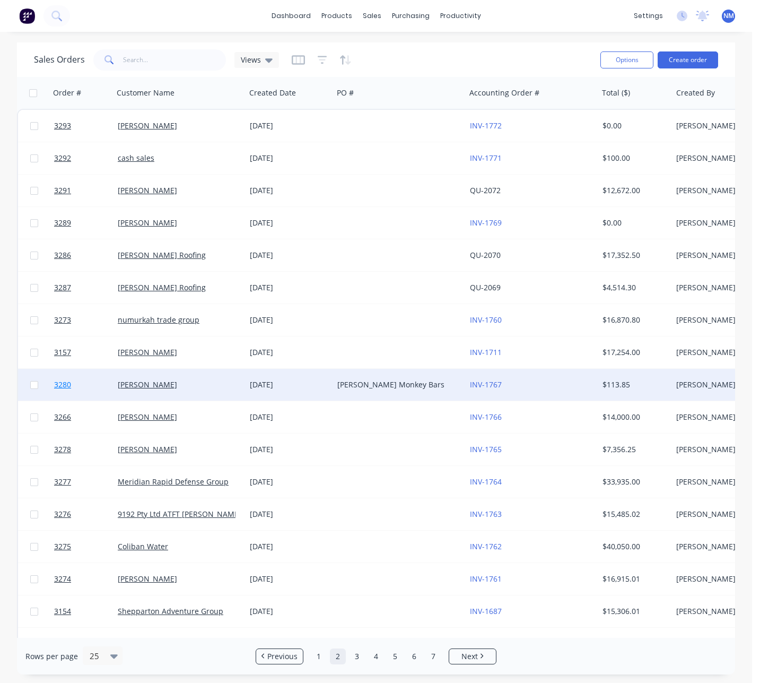
click at [57, 384] on span "3280" at bounding box center [62, 384] width 17 height 11
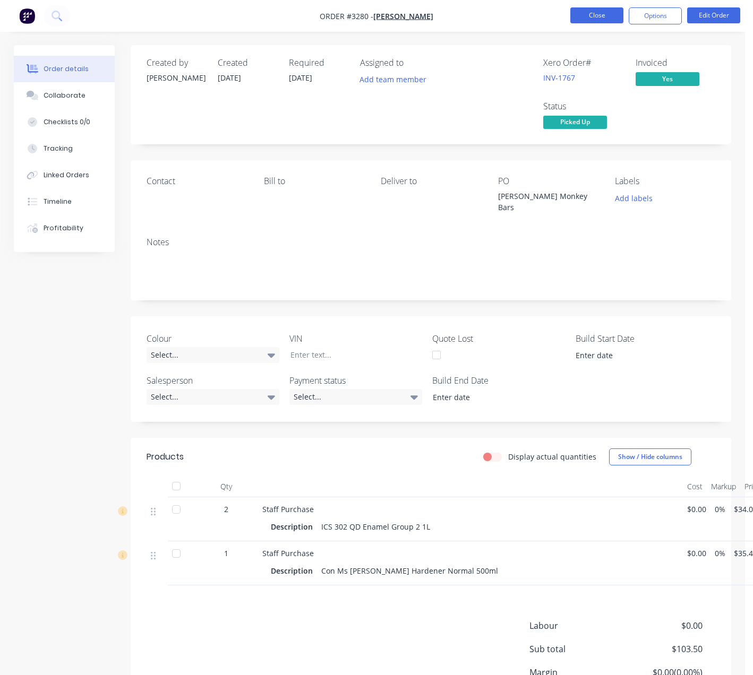
click at [594, 19] on button "Close" at bounding box center [596, 15] width 53 height 16
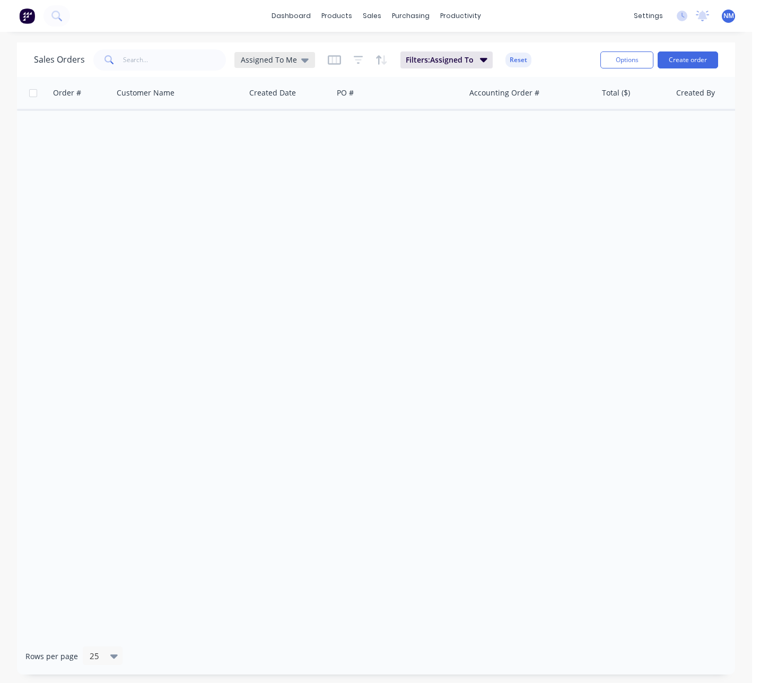
click at [301, 55] on icon at bounding box center [304, 60] width 7 height 12
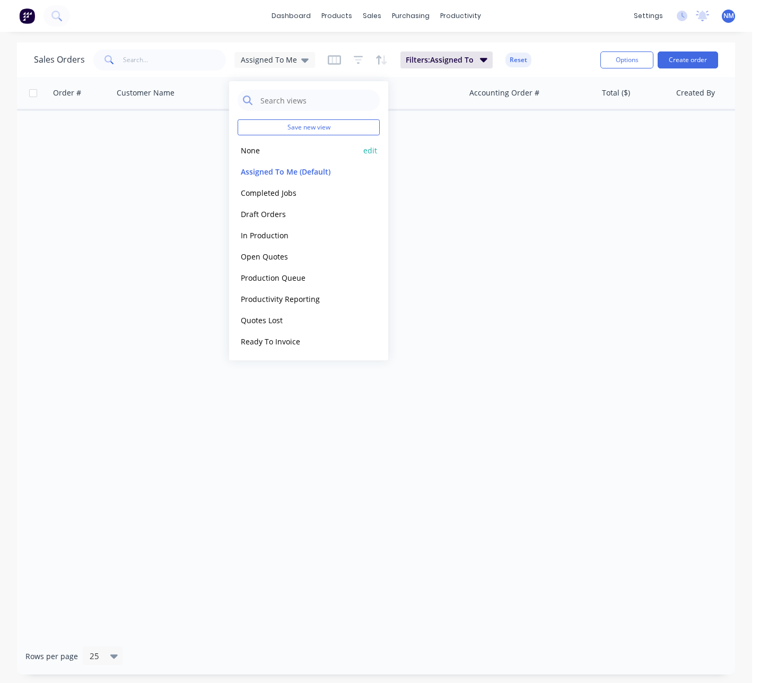
click at [263, 151] on button "None" at bounding box center [298, 150] width 121 height 12
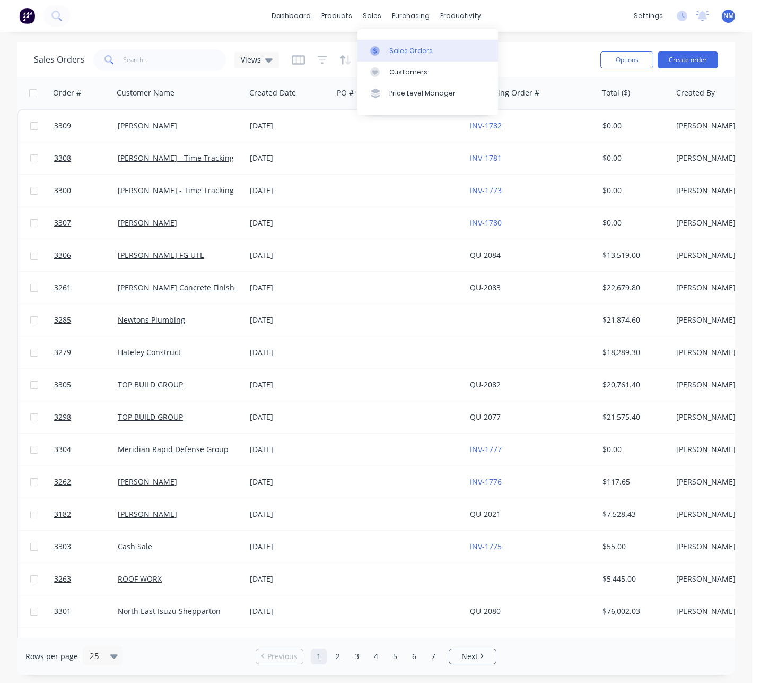
click at [381, 44] on link "Sales Orders" at bounding box center [428, 50] width 141 height 21
click at [397, 51] on div "Sales Orders" at bounding box center [412, 51] width 44 height 10
click at [359, 53] on div "Product Catalogue" at bounding box center [384, 51] width 66 height 10
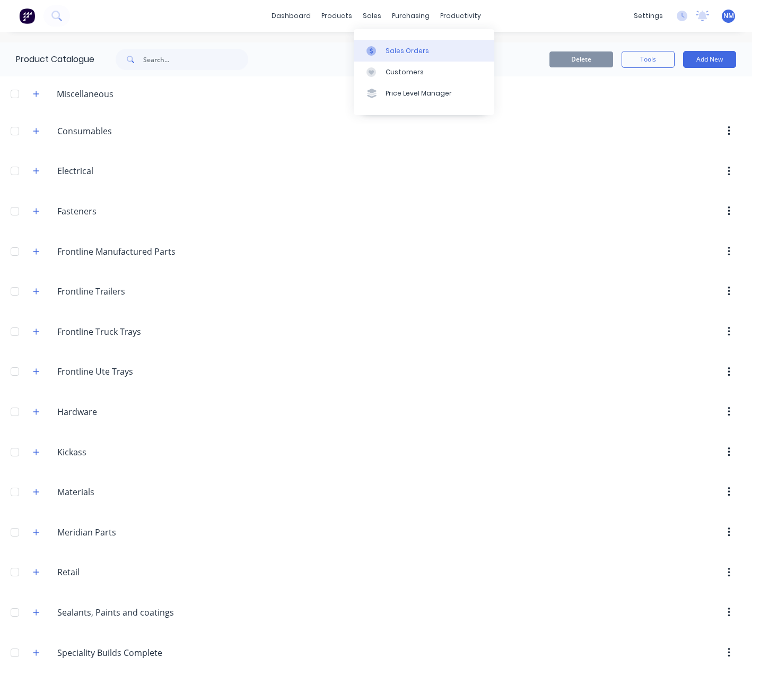
click at [392, 45] on link "Sales Orders" at bounding box center [424, 50] width 141 height 21
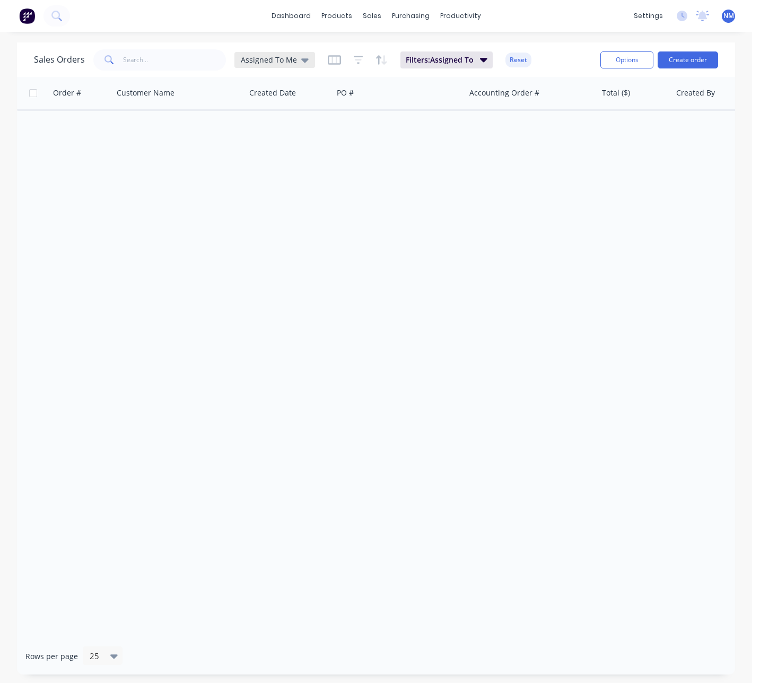
click at [267, 54] on div "Assigned To Me" at bounding box center [275, 60] width 81 height 16
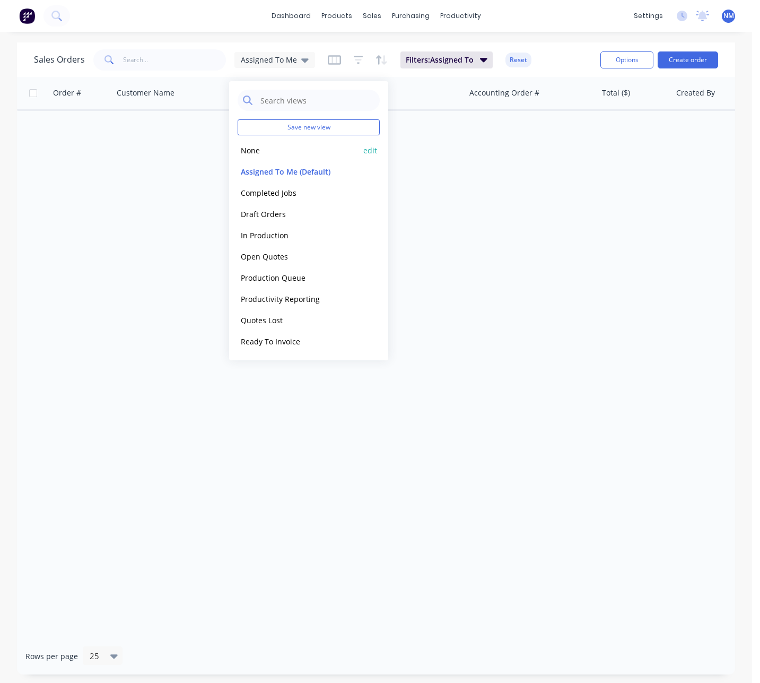
click at [284, 159] on div "None edit" at bounding box center [309, 150] width 142 height 21
click at [259, 154] on button "None" at bounding box center [298, 150] width 121 height 12
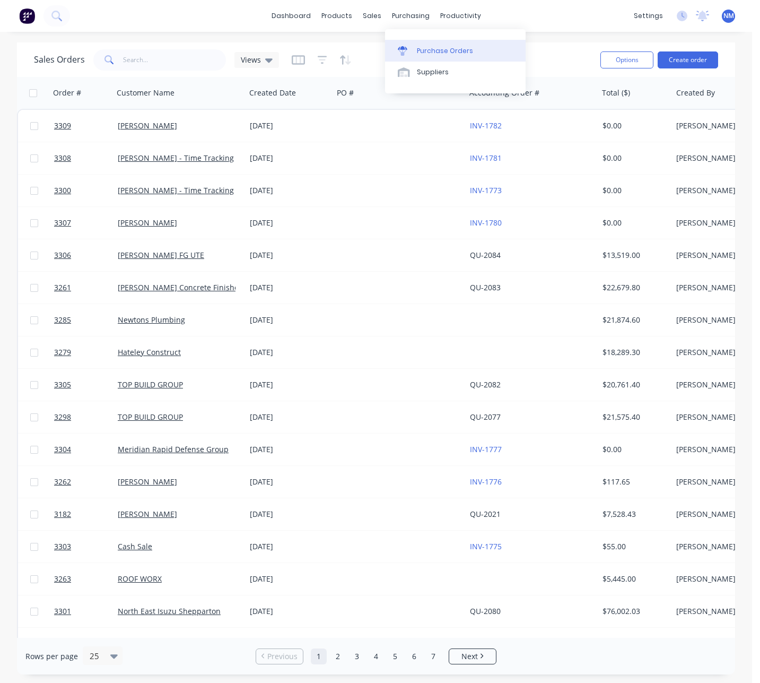
click at [444, 51] on div "Purchase Orders" at bounding box center [445, 51] width 56 height 10
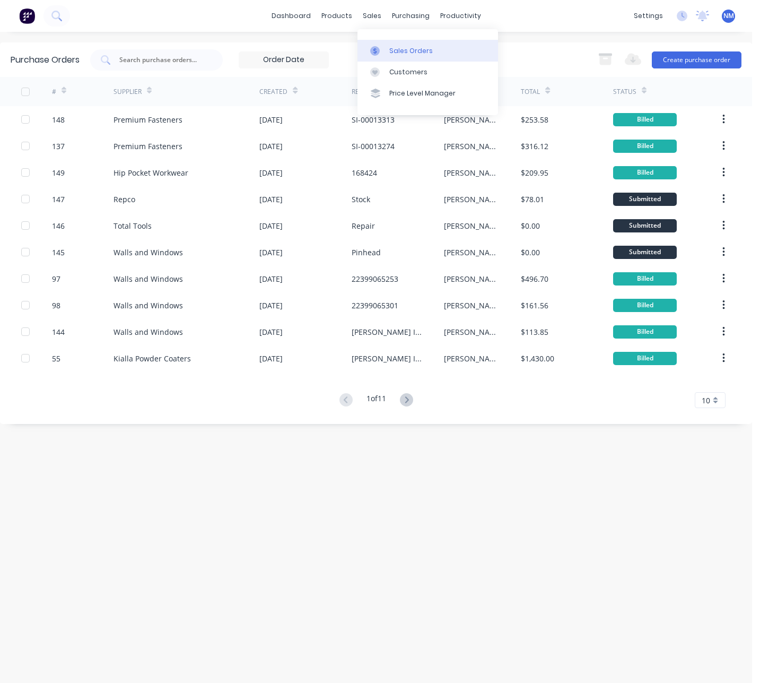
click at [412, 50] on div "Sales Orders" at bounding box center [412, 51] width 44 height 10
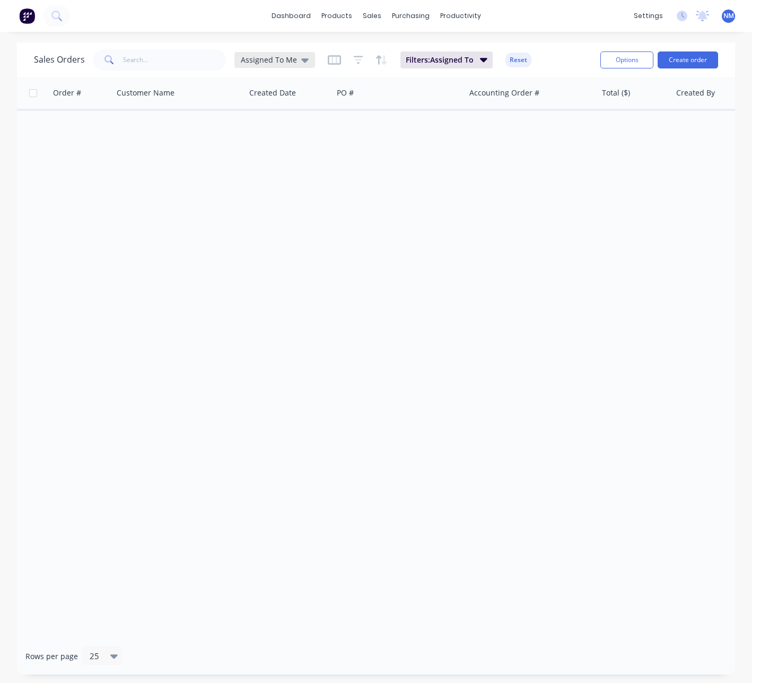
click at [286, 58] on span "Assigned To Me" at bounding box center [269, 59] width 56 height 11
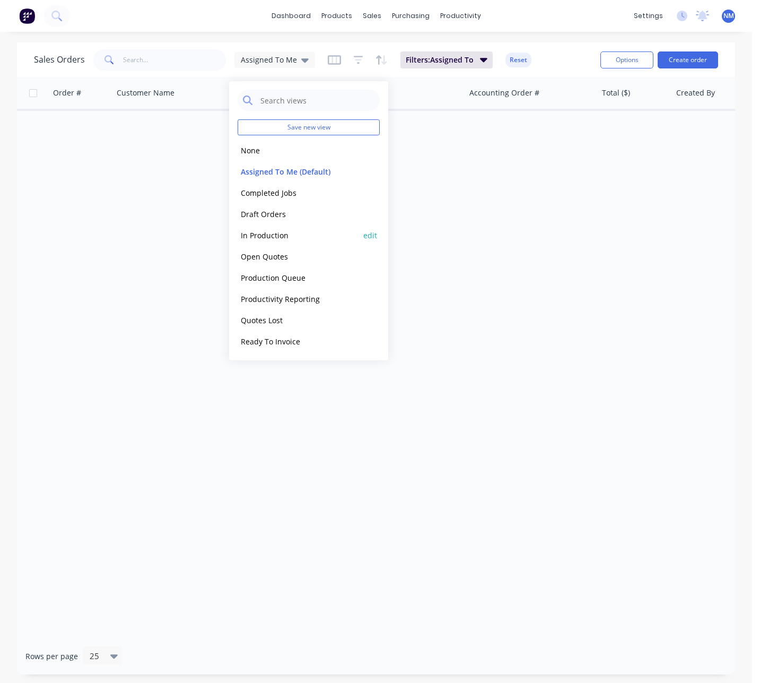
click at [298, 236] on button "In Production" at bounding box center [298, 235] width 121 height 12
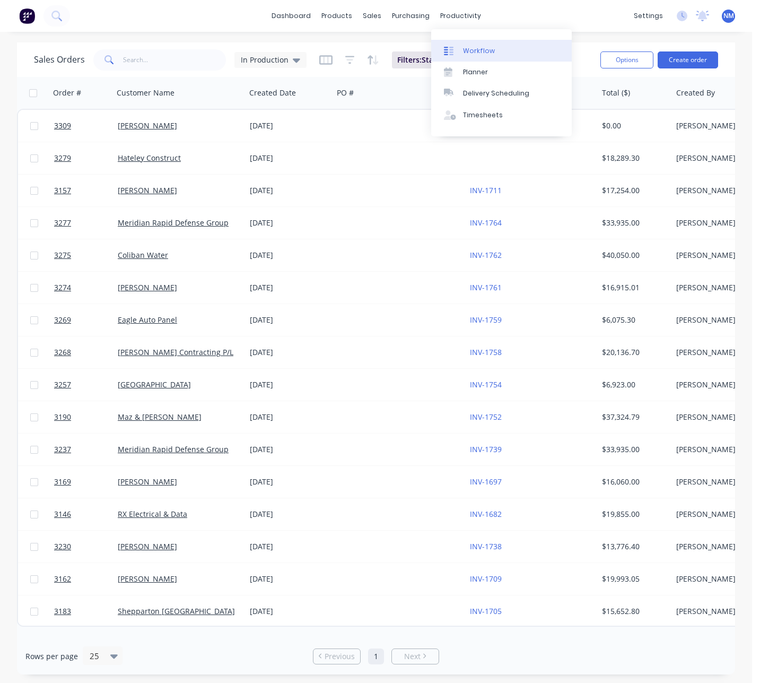
click at [501, 51] on link "Workflow" at bounding box center [501, 50] width 141 height 21
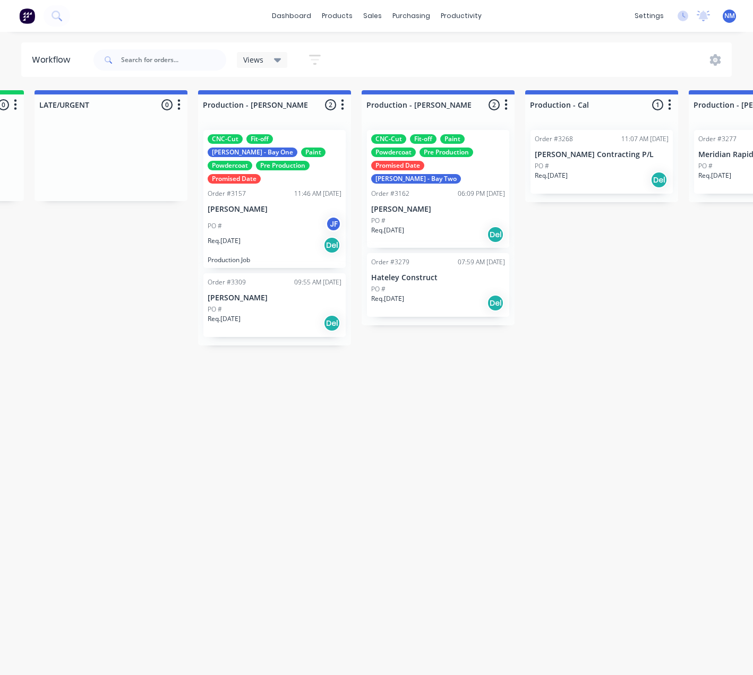
scroll to position [0, 1036]
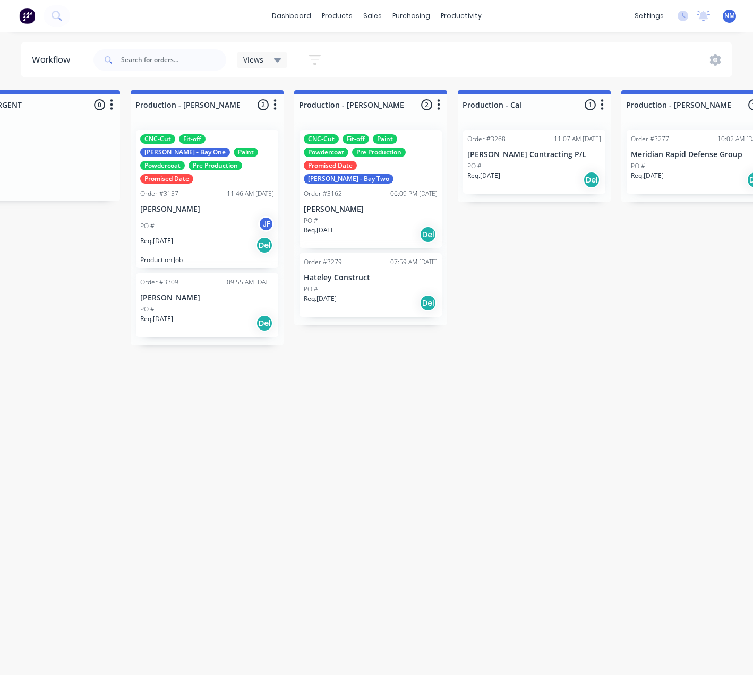
click at [368, 205] on p "[PERSON_NAME]" at bounding box center [371, 209] width 134 height 9
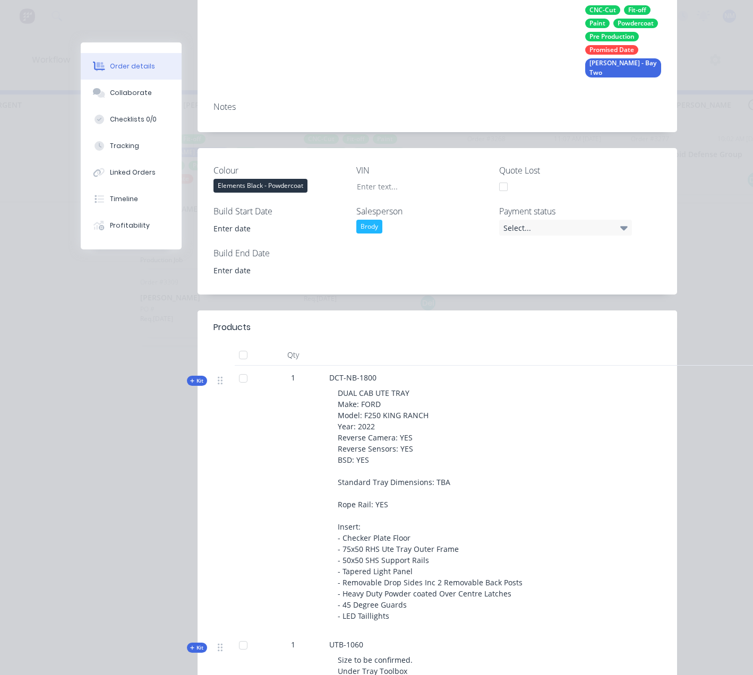
scroll to position [0, 0]
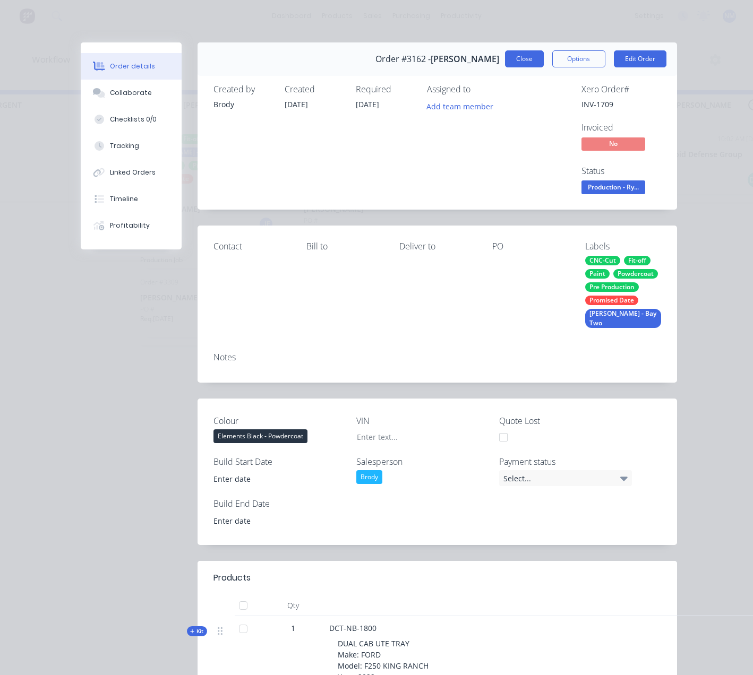
click at [505, 57] on button "Close" at bounding box center [524, 58] width 39 height 17
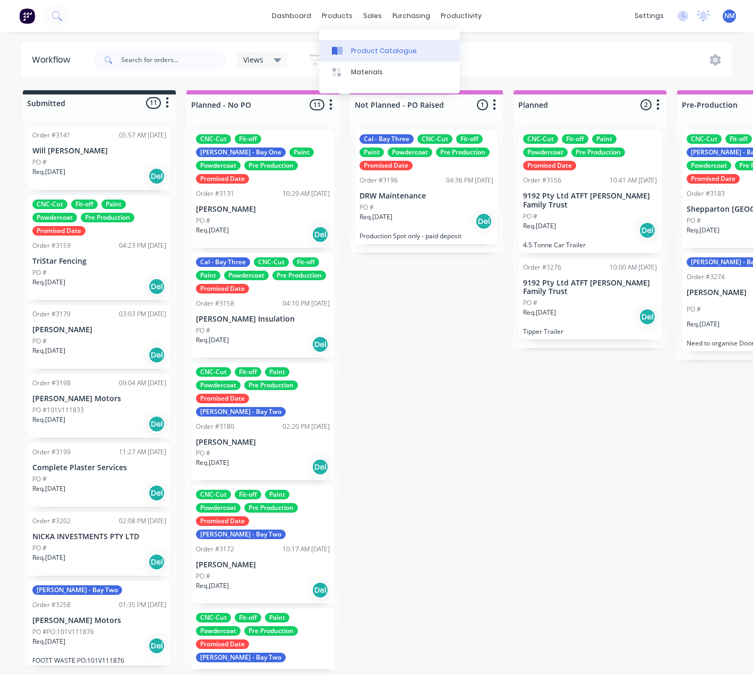
click at [369, 47] on div "Product Catalogue" at bounding box center [384, 51] width 66 height 10
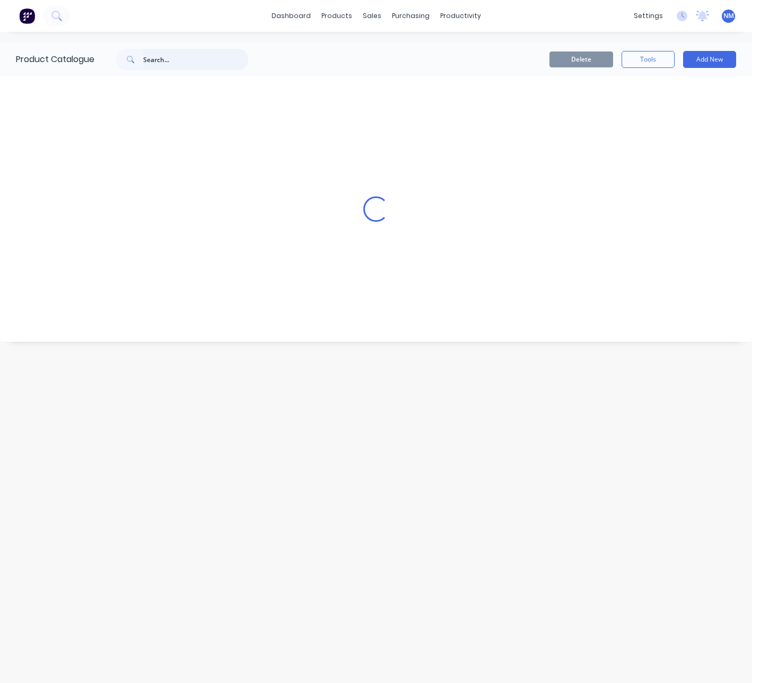
click at [178, 65] on input "text" at bounding box center [195, 59] width 105 height 21
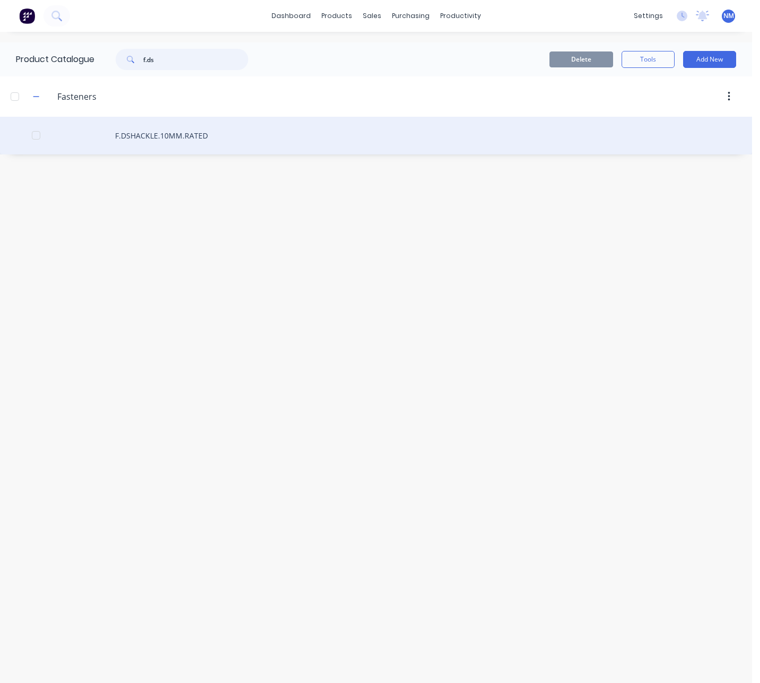
type input "f.ds"
click at [180, 134] on div "F.DSHACKLE.10MM.RATED" at bounding box center [376, 136] width 753 height 38
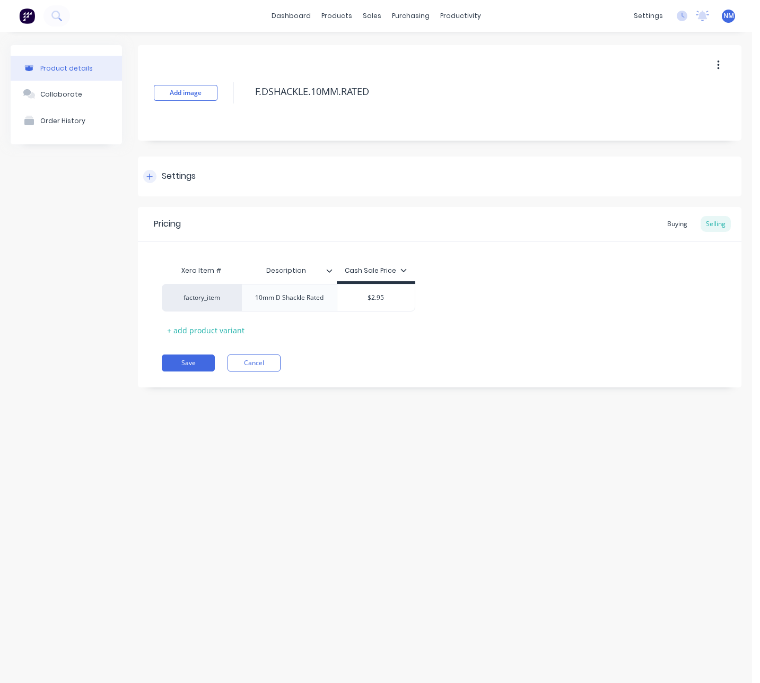
click at [151, 176] on icon at bounding box center [150, 177] width 6 height 6
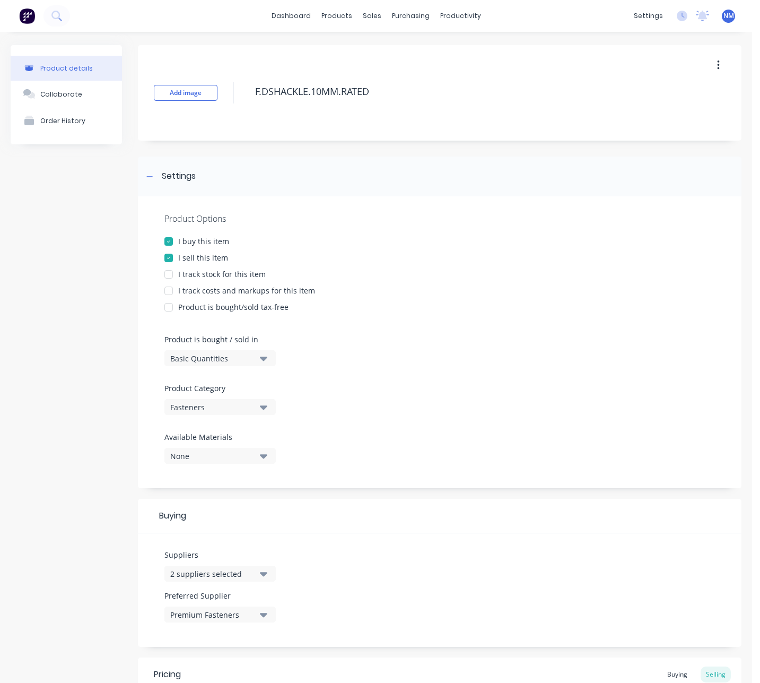
click at [168, 275] on div at bounding box center [168, 274] width 21 height 21
click at [166, 290] on div at bounding box center [168, 290] width 21 height 21
click at [419, 326] on div at bounding box center [440, 326] width 551 height 16
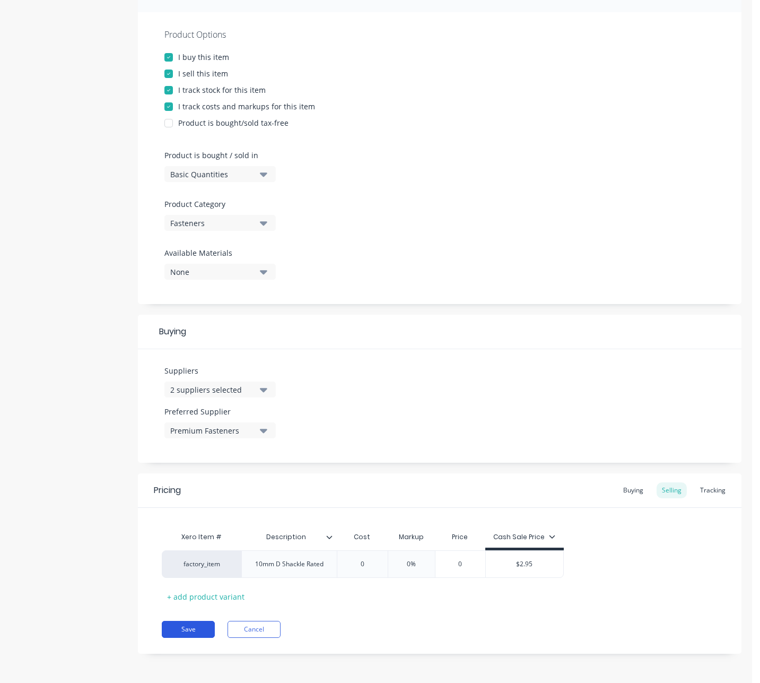
scroll to position [182, 0]
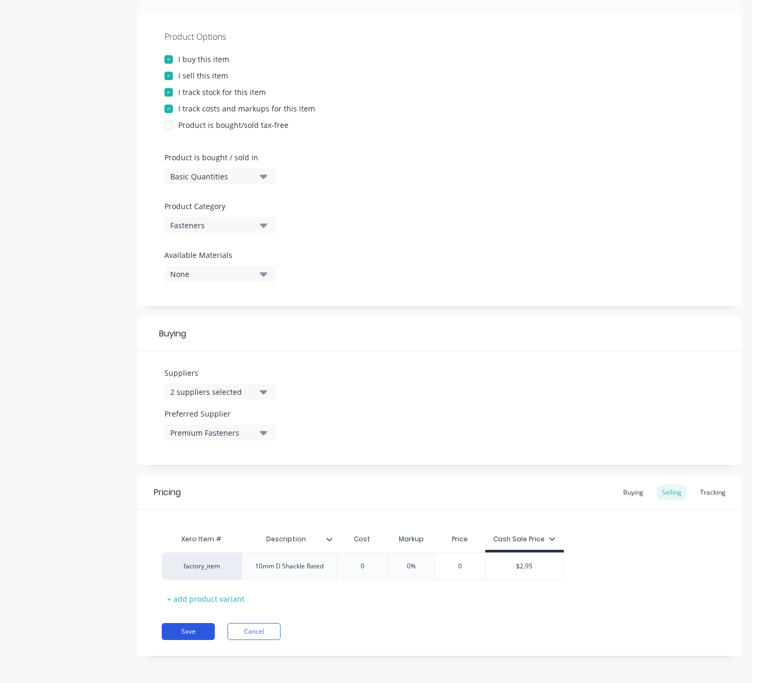
click at [192, 632] on button "Save" at bounding box center [188, 631] width 53 height 17
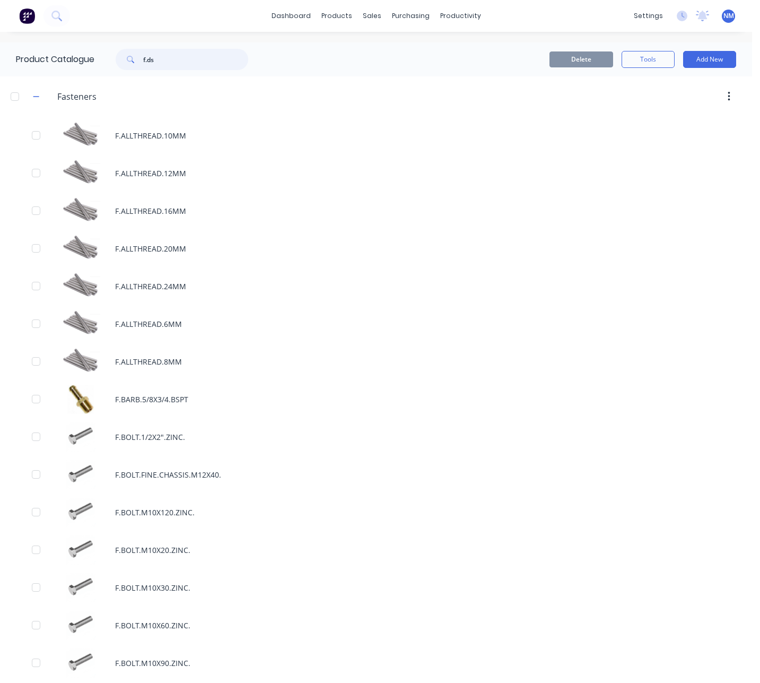
click at [167, 59] on input "f.ds" at bounding box center [195, 59] width 105 height 21
type input "f.ds"
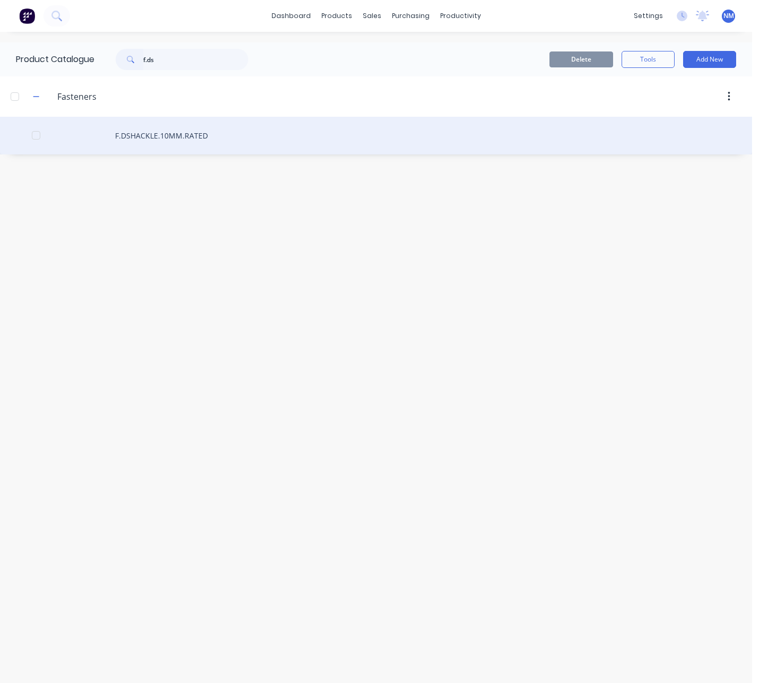
click at [210, 135] on div "F.DSHACKLE.10MM.RATED" at bounding box center [376, 136] width 753 height 38
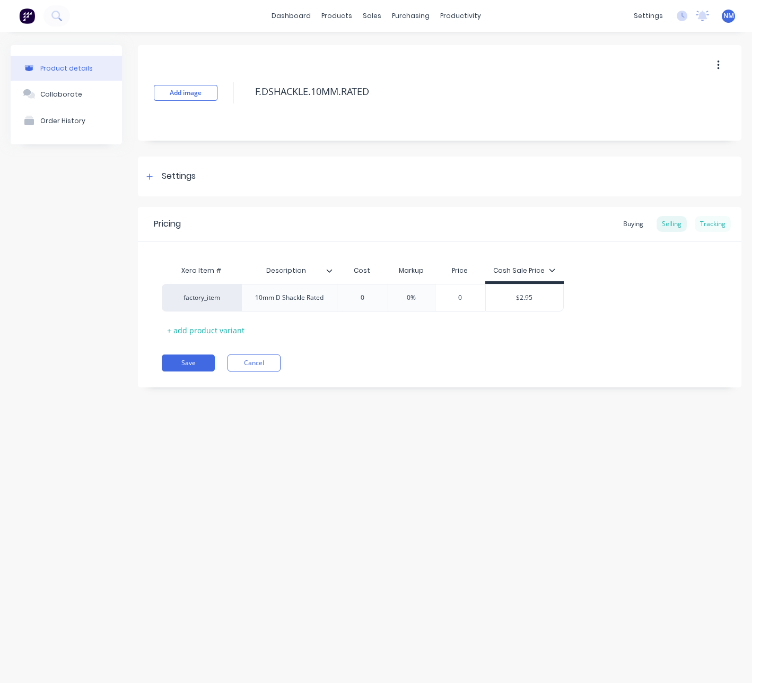
click at [719, 222] on div "Tracking" at bounding box center [713, 224] width 36 height 16
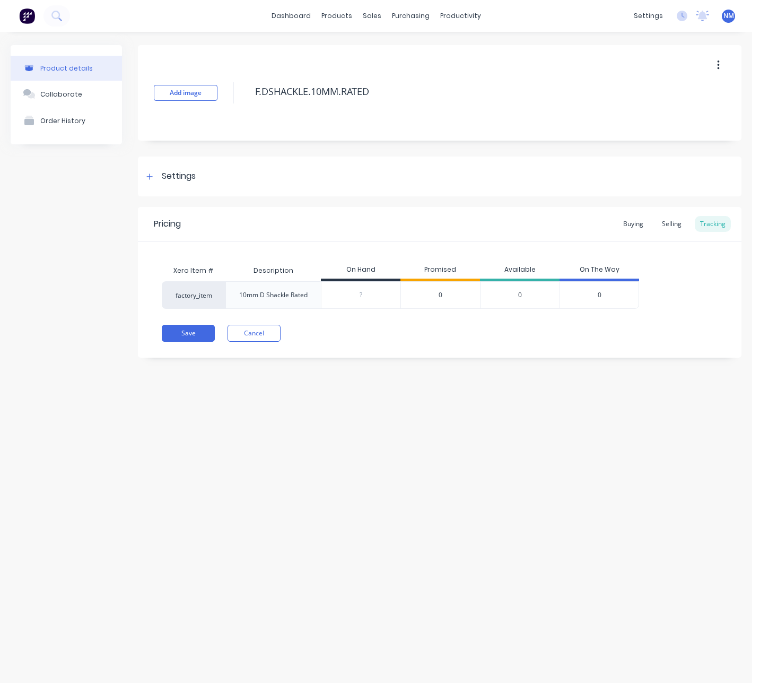
drag, startPoint x: 372, startPoint y: 298, endPoint x: 182, endPoint y: 280, distance: 190.8
click at [283, 294] on div "factory_item 10mm D Shackle Rated ? 0 0 0 0" at bounding box center [401, 295] width 478 height 28
type input "2"
click at [178, 332] on button "Save" at bounding box center [188, 333] width 53 height 17
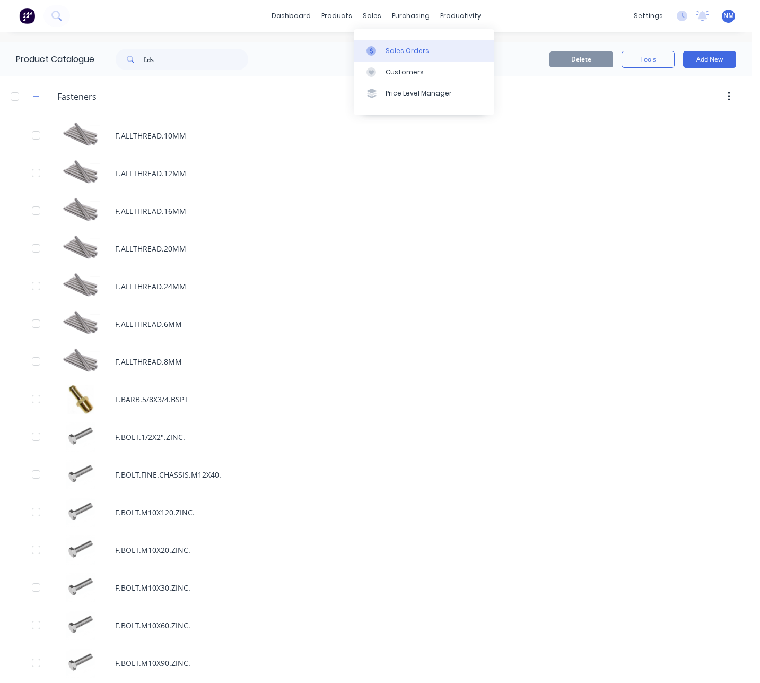
click at [405, 52] on div "Sales Orders" at bounding box center [408, 51] width 44 height 10
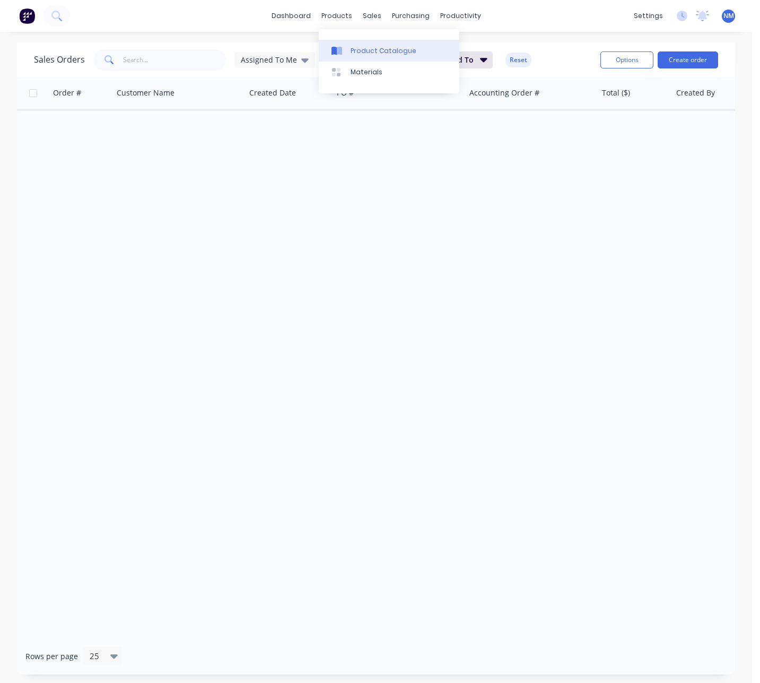
click at [373, 51] on div "Product Catalogue" at bounding box center [384, 51] width 66 height 10
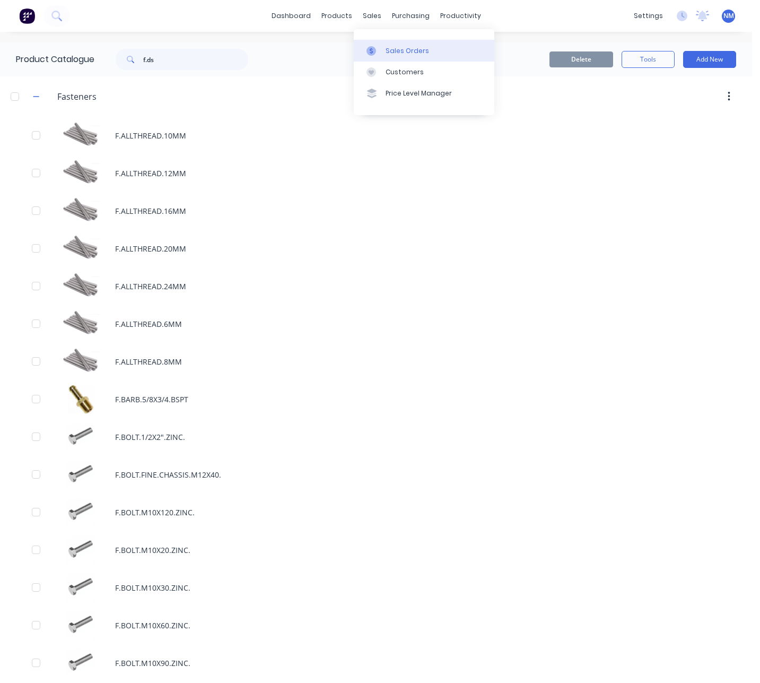
click at [388, 50] on div "Sales Orders" at bounding box center [408, 51] width 44 height 10
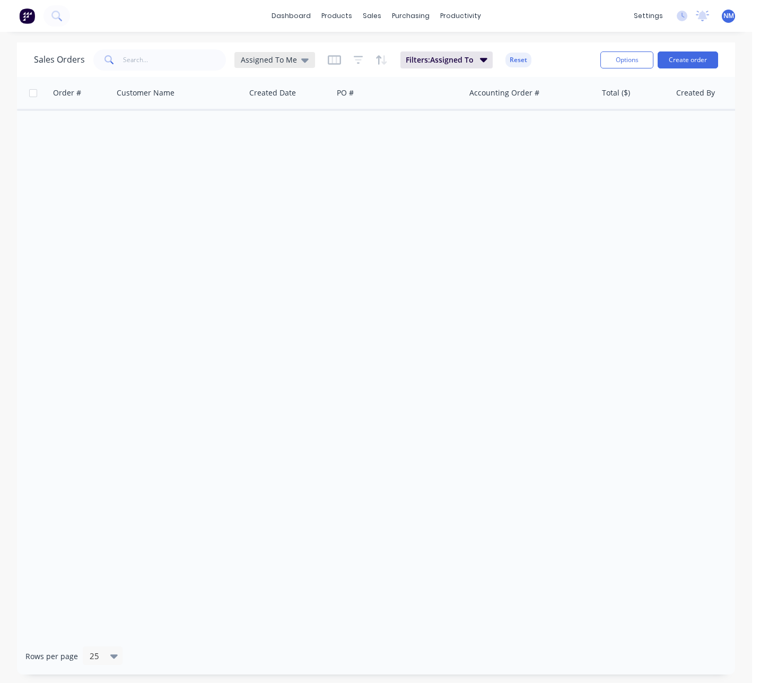
click at [267, 59] on span "Assigned To Me" at bounding box center [269, 59] width 56 height 11
click at [482, 51] on div "Workflow" at bounding box center [479, 51] width 32 height 10
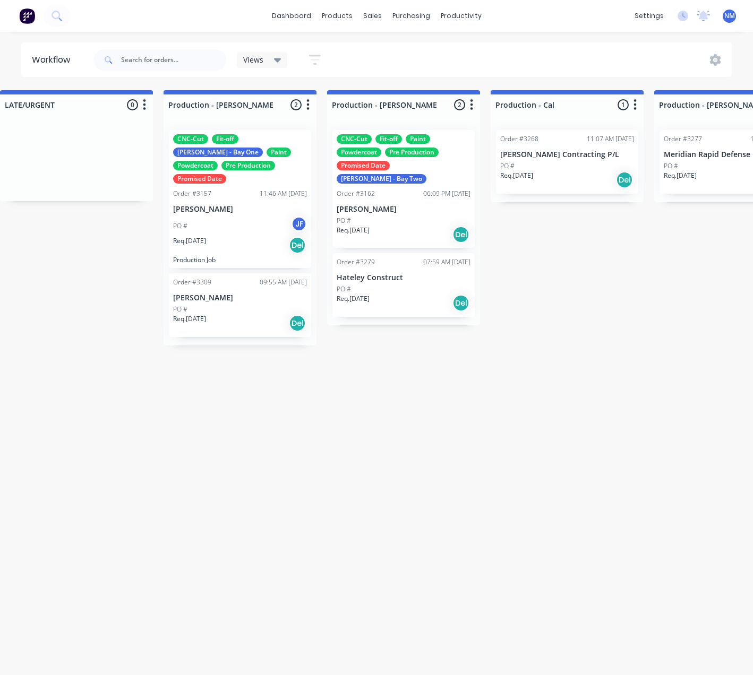
scroll to position [0, 1001]
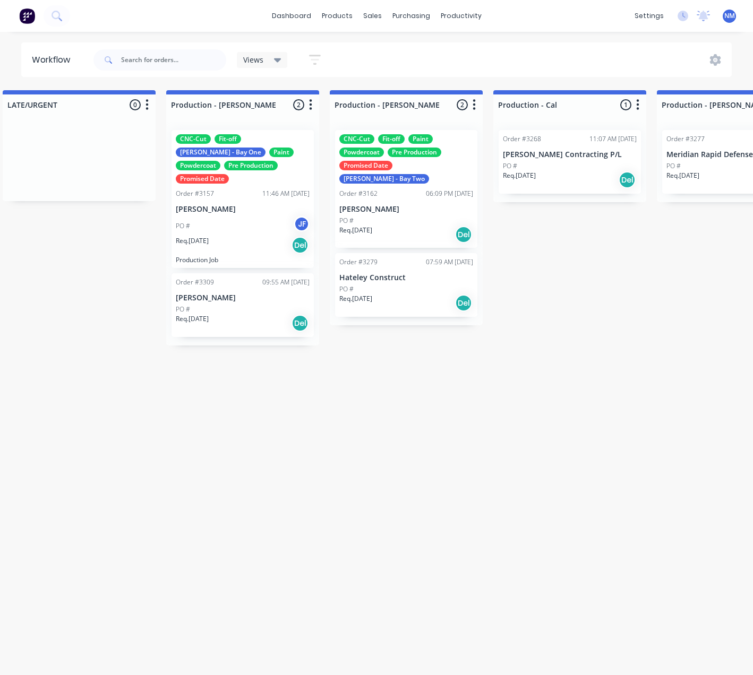
click at [402, 226] on div "Req. [DATE] Del" at bounding box center [406, 235] width 134 height 18
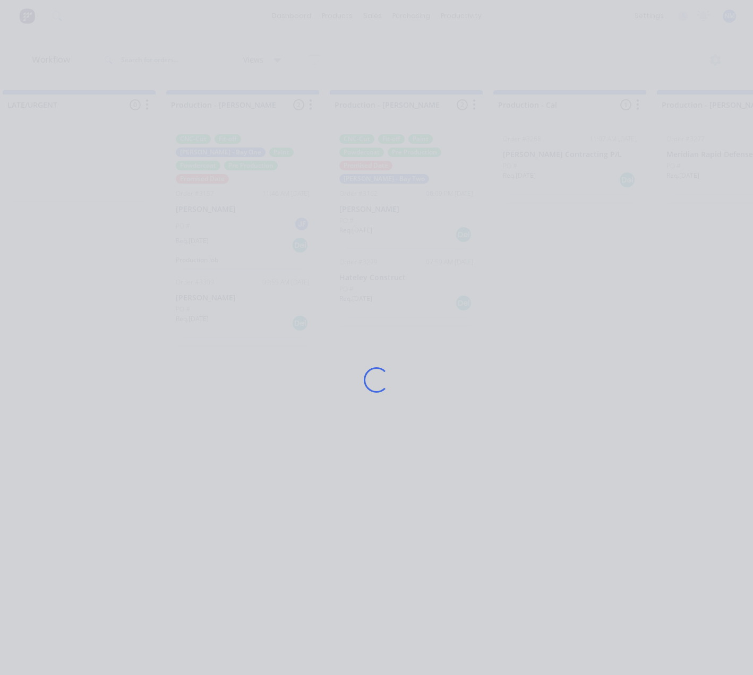
click at [417, 45] on div "Loading..." at bounding box center [376, 379] width 621 height 675
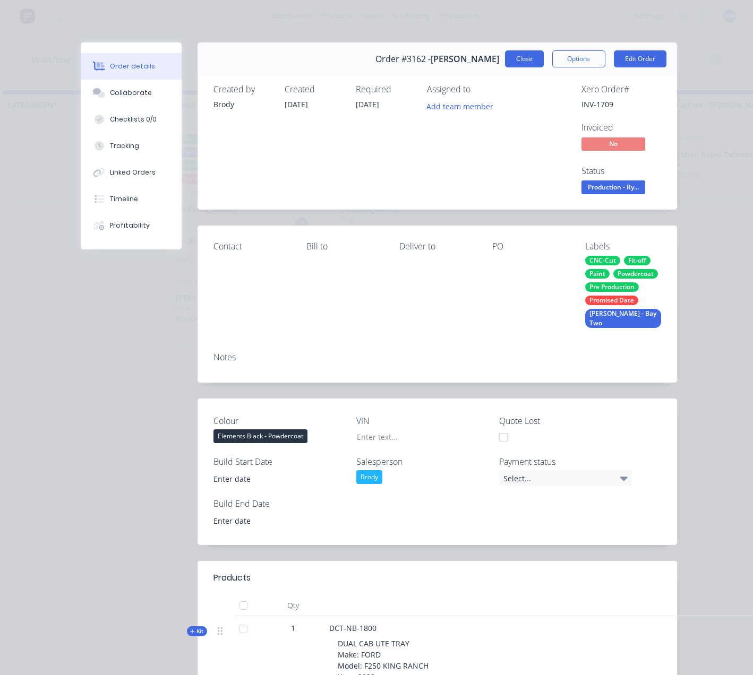
click at [528, 59] on button "Close" at bounding box center [524, 58] width 39 height 17
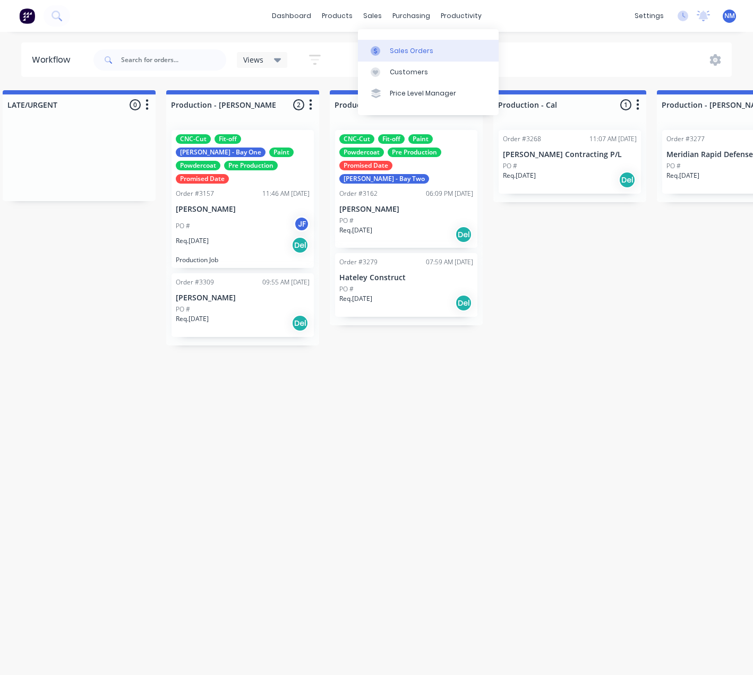
click at [385, 40] on link "Sales Orders" at bounding box center [428, 50] width 141 height 21
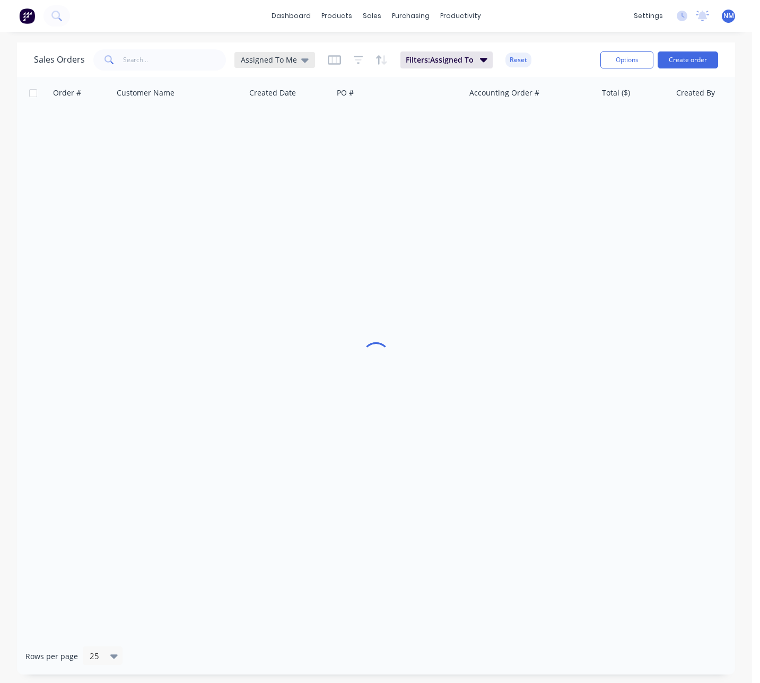
click at [269, 64] on span "Assigned To Me" at bounding box center [269, 59] width 56 height 11
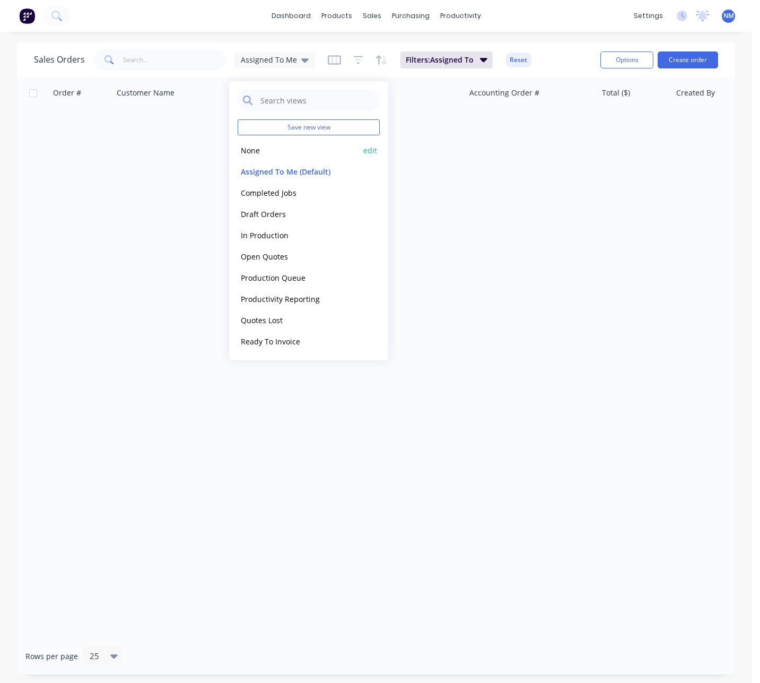
click at [270, 153] on button "None" at bounding box center [298, 150] width 121 height 12
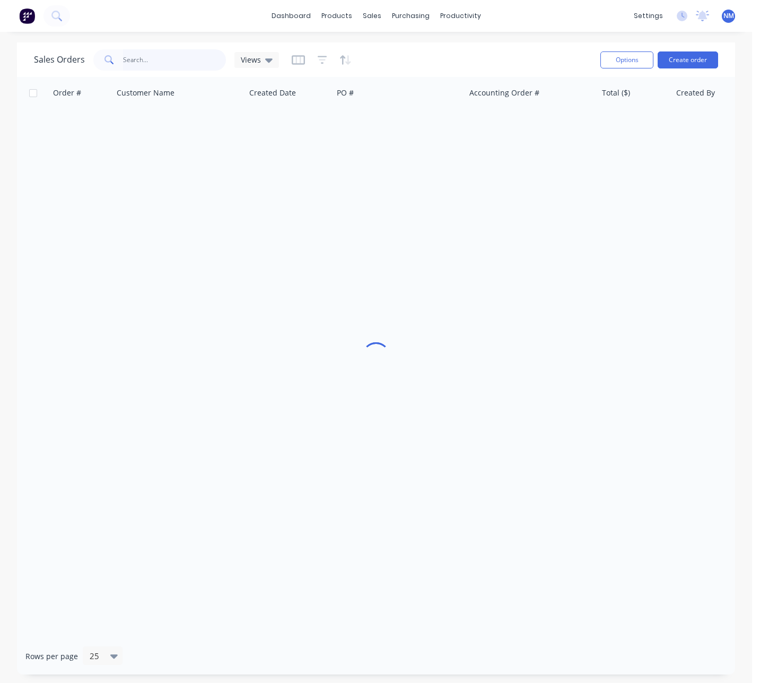
click at [146, 52] on input "text" at bounding box center [174, 59] width 103 height 21
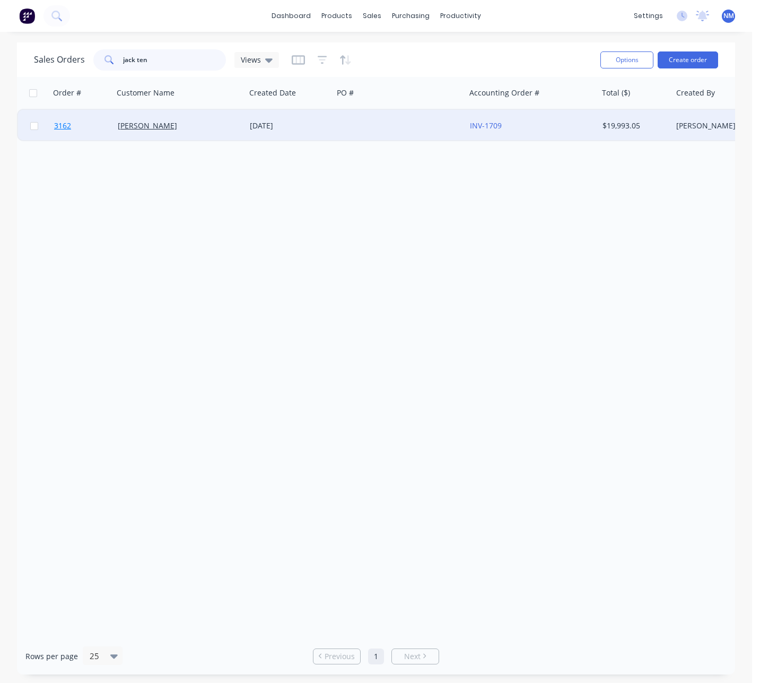
type input "jack ten"
click at [67, 129] on span "3162" at bounding box center [62, 125] width 17 height 11
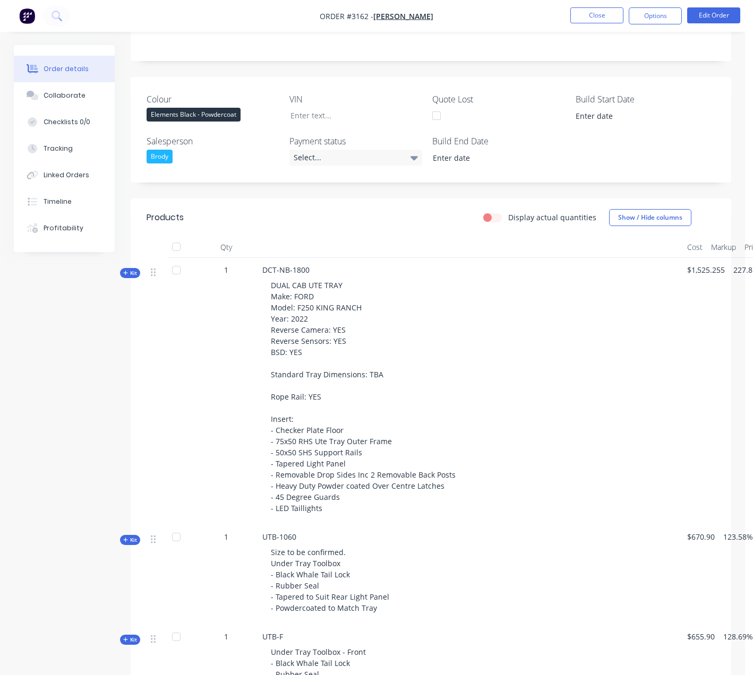
scroll to position [302, 0]
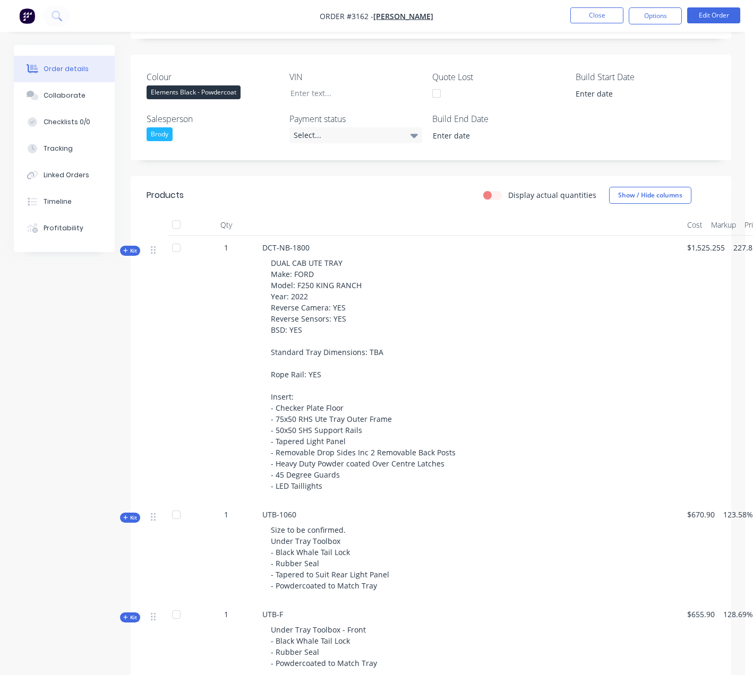
click at [133, 251] on span "Kit" at bounding box center [130, 251] width 14 height 8
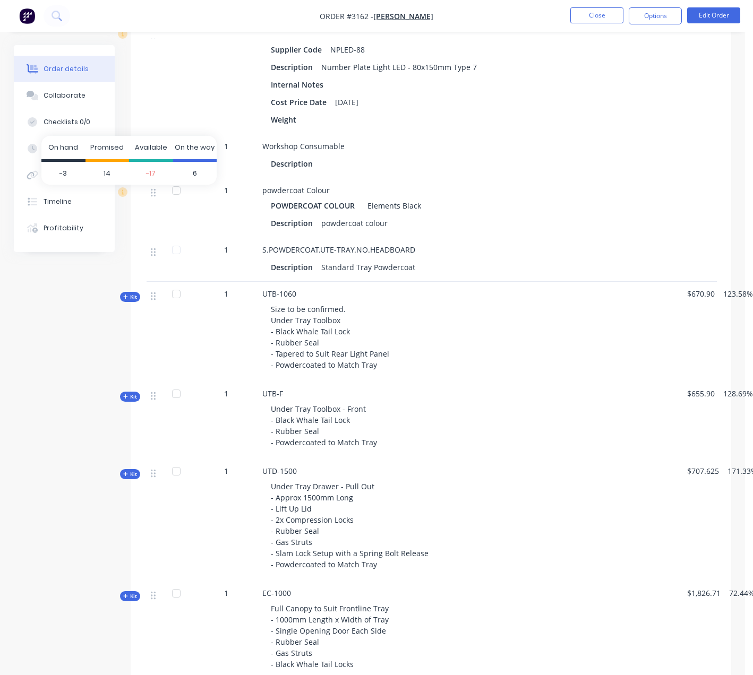
scroll to position [1841, 0]
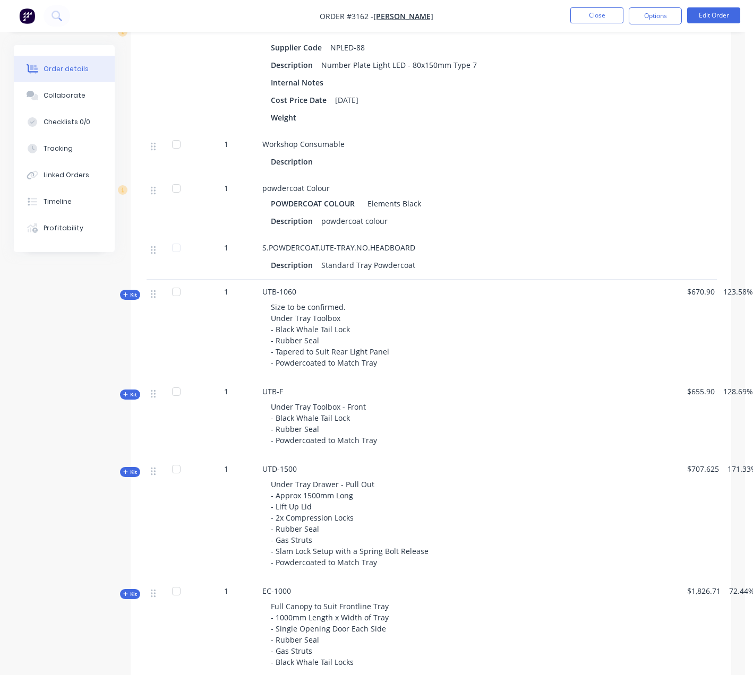
click at [129, 299] on span "Kit" at bounding box center [130, 295] width 14 height 8
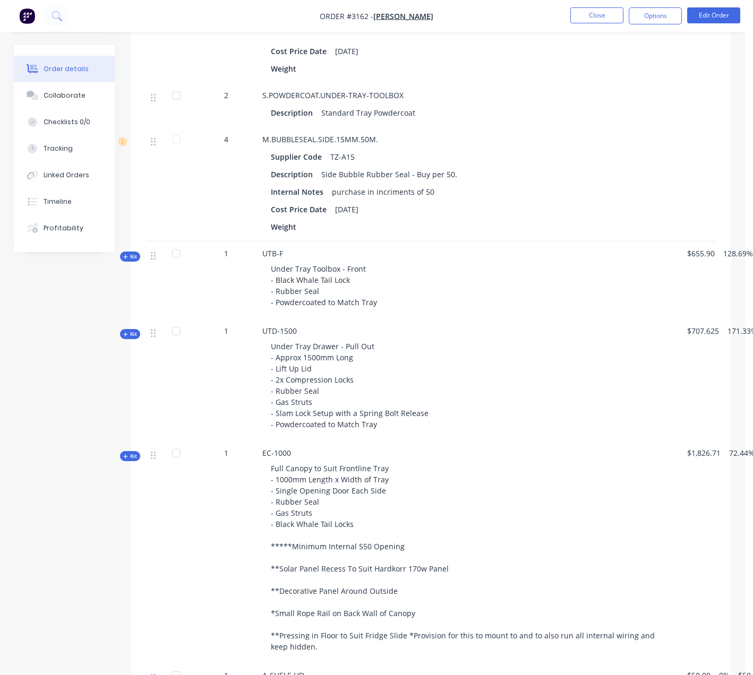
scroll to position [2508, 0]
click at [135, 260] on span "Kit" at bounding box center [130, 256] width 14 height 8
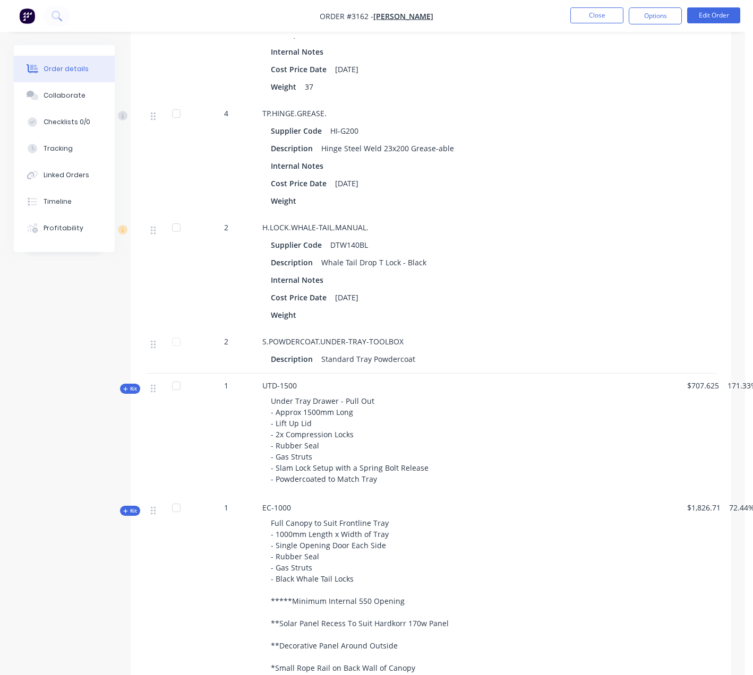
scroll to position [3001, 0]
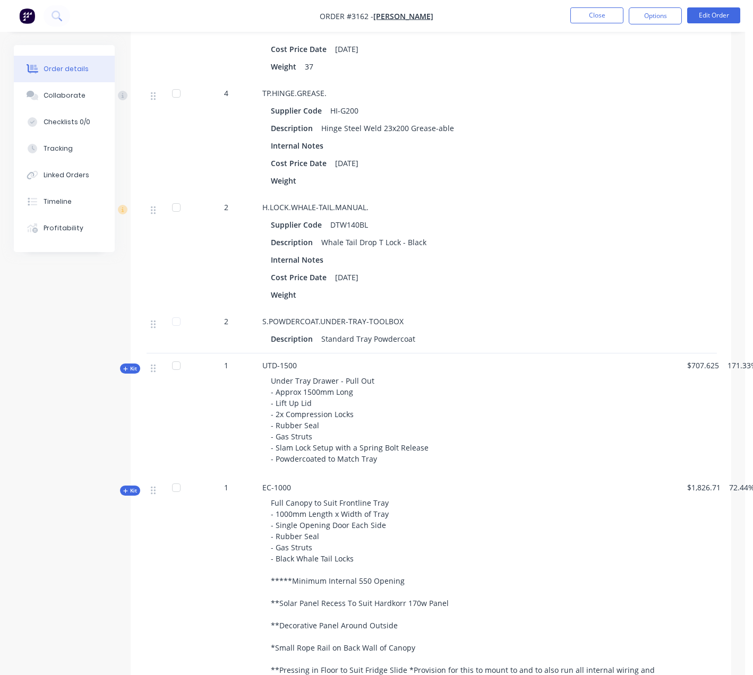
click at [127, 373] on span "Kit" at bounding box center [130, 369] width 14 height 8
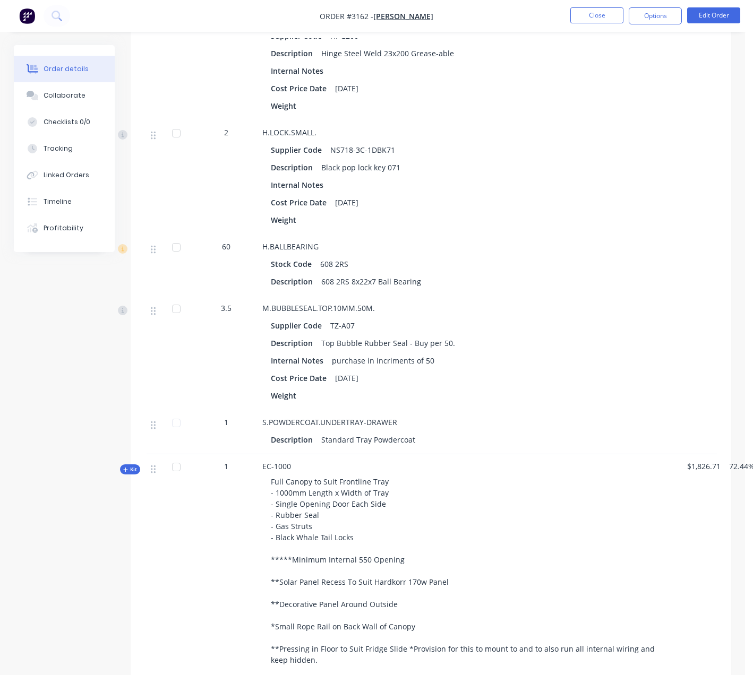
scroll to position [3914, 0]
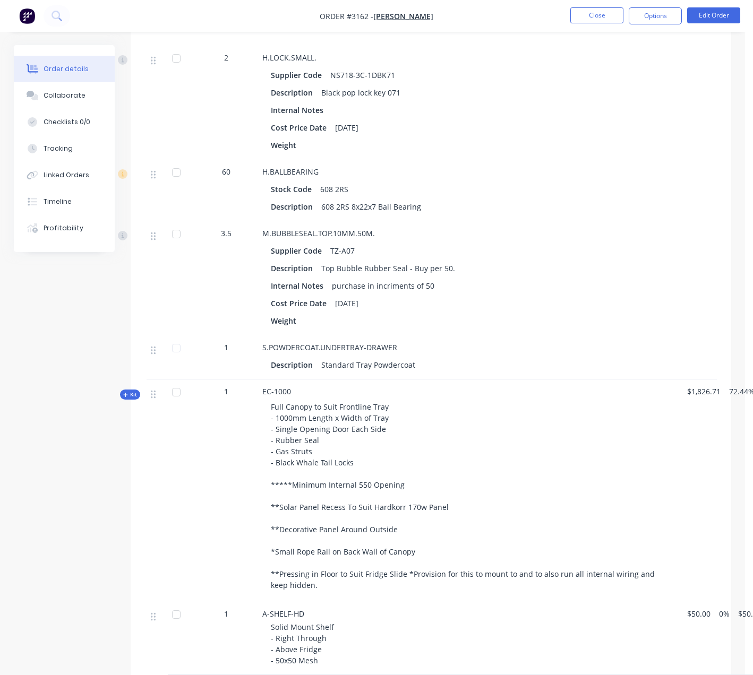
click at [129, 399] on span "Kit" at bounding box center [130, 395] width 14 height 8
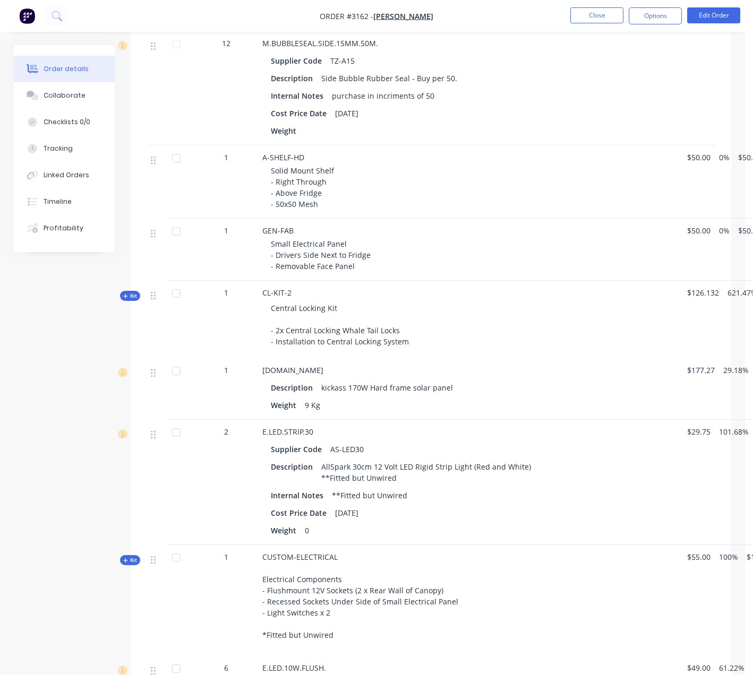
scroll to position [5155, 0]
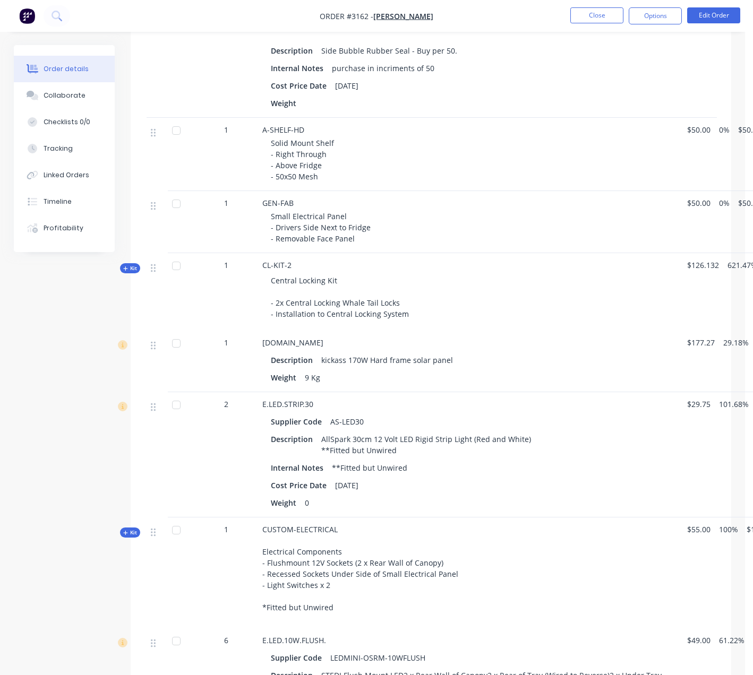
click at [132, 272] on span "Kit" at bounding box center [130, 268] width 14 height 8
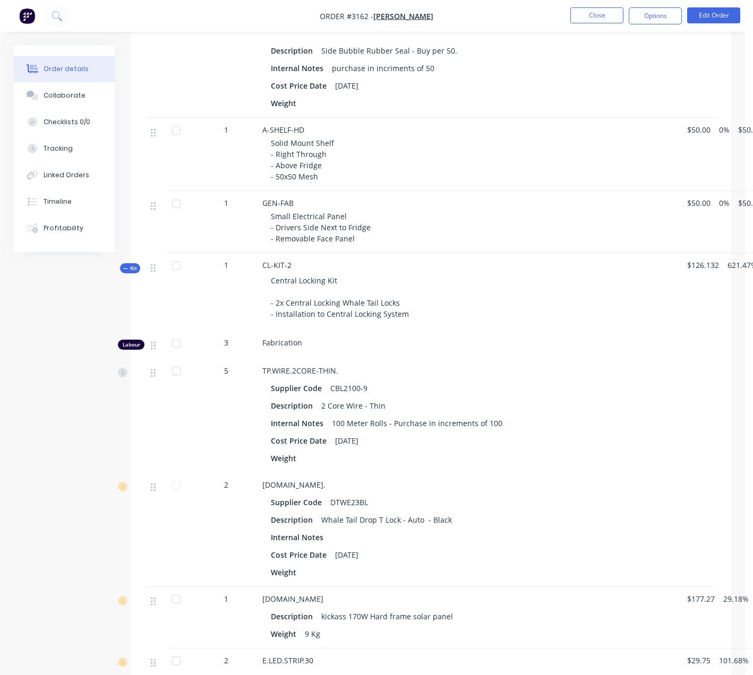
click at [132, 272] on span "Kit" at bounding box center [130, 268] width 14 height 8
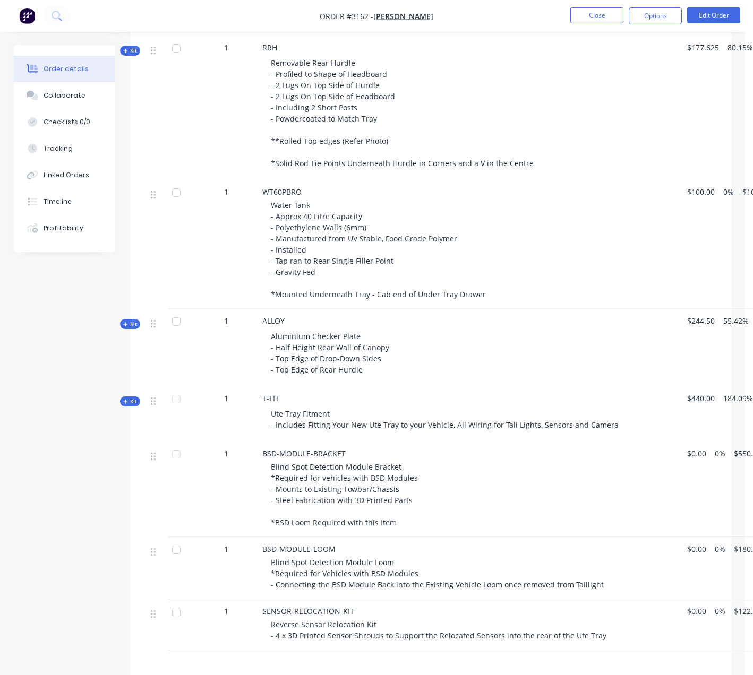
scroll to position [5933, 0]
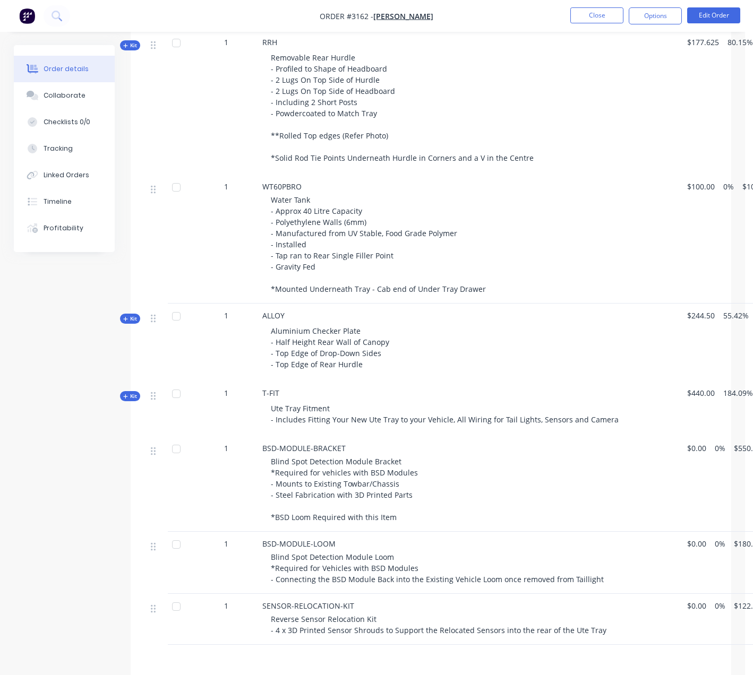
click at [135, 323] on span "Kit" at bounding box center [130, 319] width 14 height 8
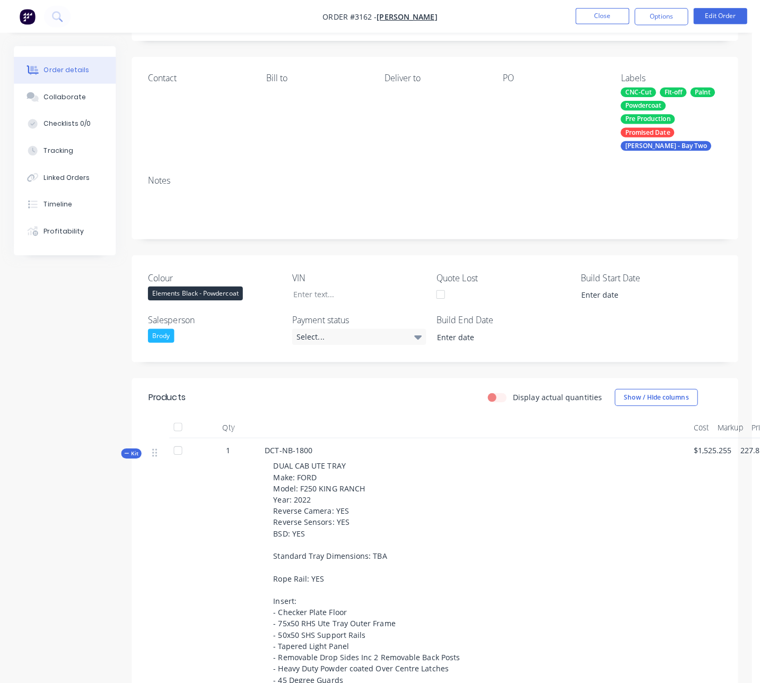
scroll to position [0, 0]
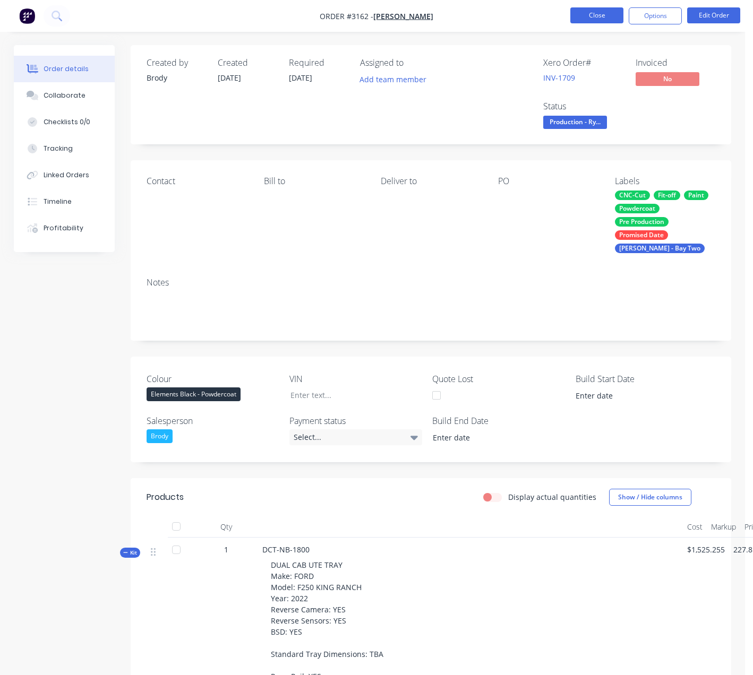
click at [602, 20] on button "Close" at bounding box center [596, 15] width 53 height 16
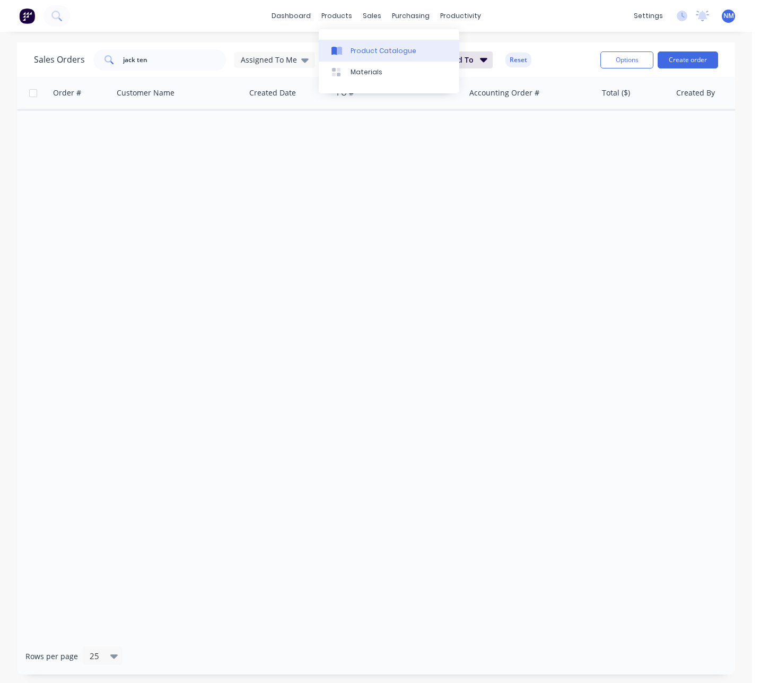
click at [364, 58] on link "Product Catalogue" at bounding box center [389, 50] width 141 height 21
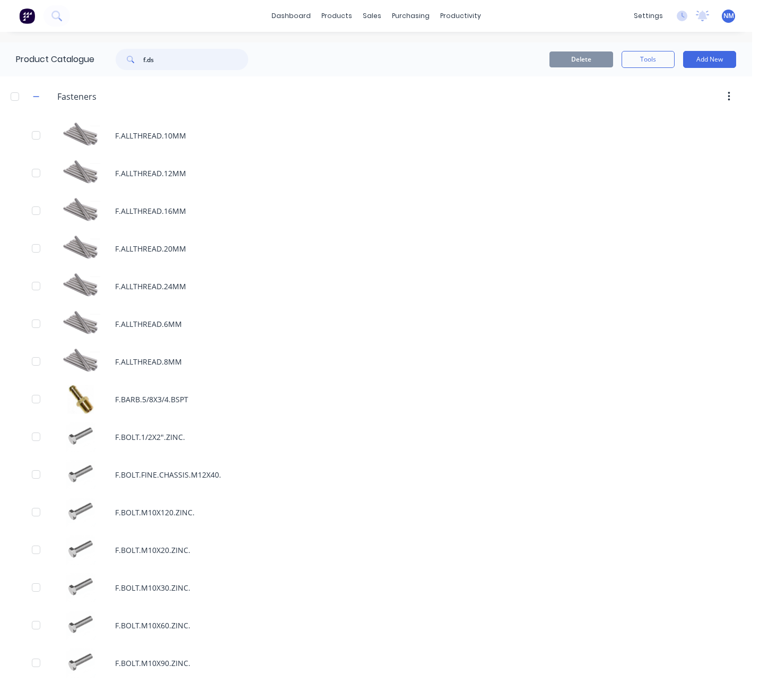
drag, startPoint x: 169, startPoint y: 63, endPoint x: 1, endPoint y: 38, distance: 170.0
click at [66, 47] on div "Product Catalogue f.ds" at bounding box center [137, 59] width 275 height 34
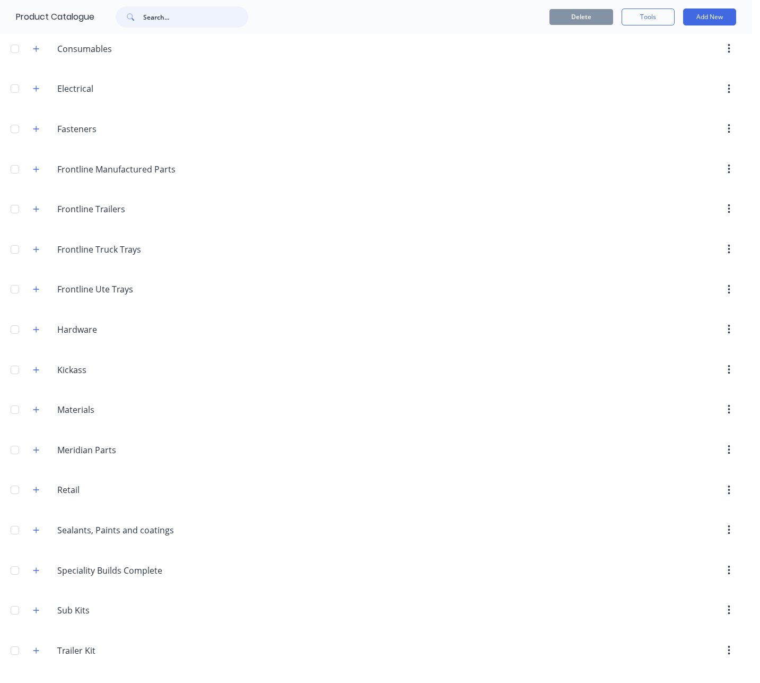
scroll to position [98, 0]
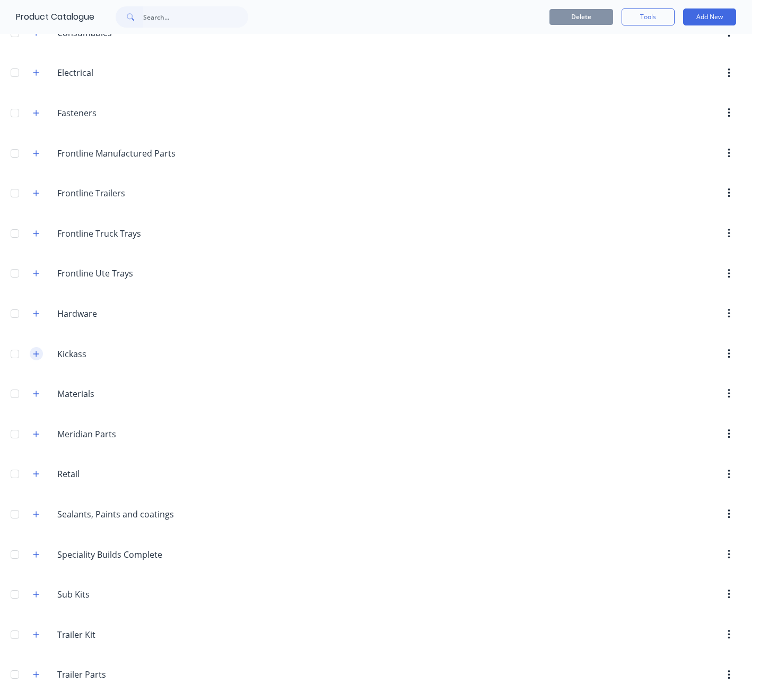
click at [32, 357] on button "button" at bounding box center [36, 353] width 13 height 13
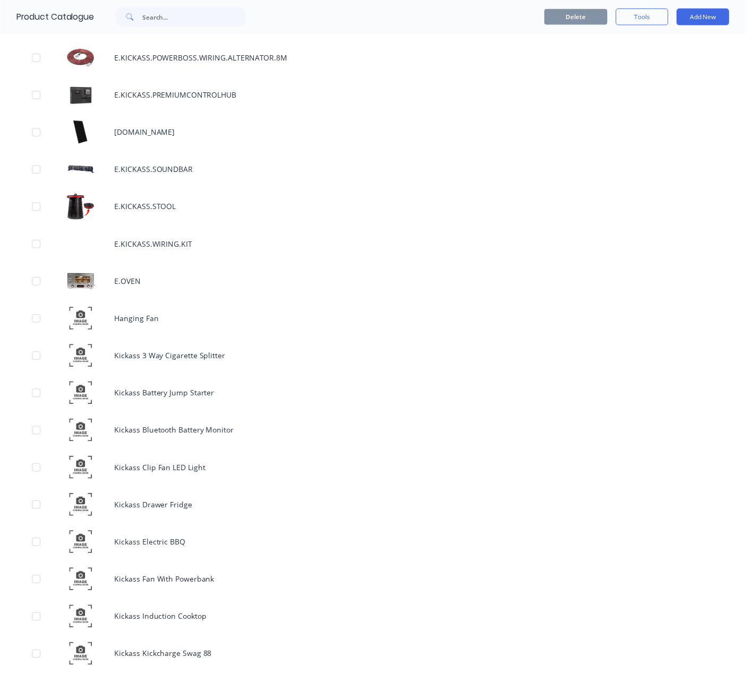
scroll to position [1638, 0]
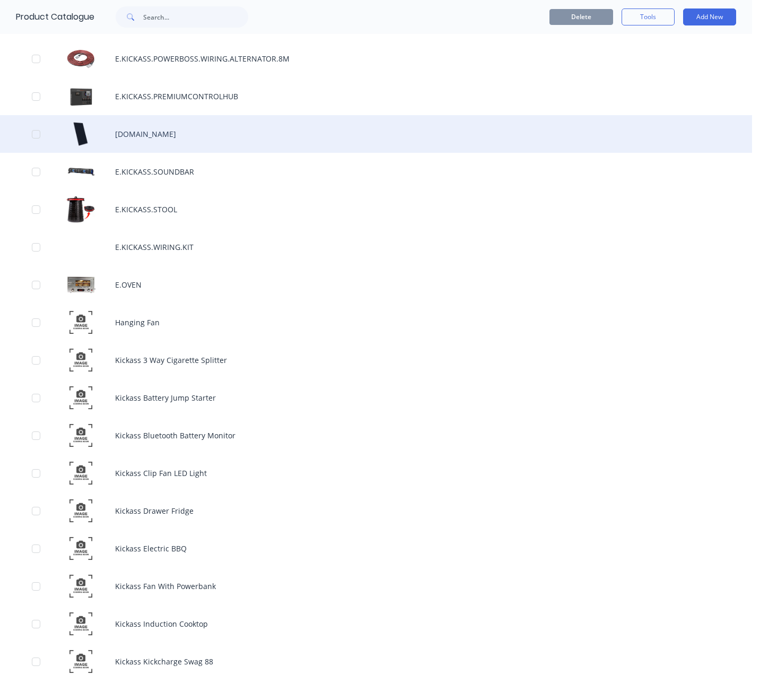
click at [195, 146] on div "[DOMAIN_NAME]" at bounding box center [376, 134] width 753 height 38
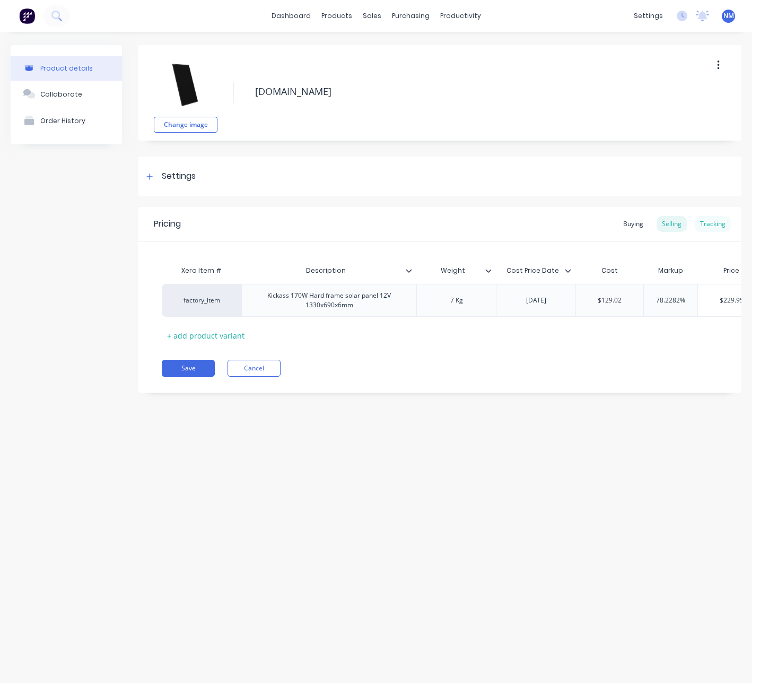
click at [724, 222] on div "Tracking" at bounding box center [713, 224] width 36 height 16
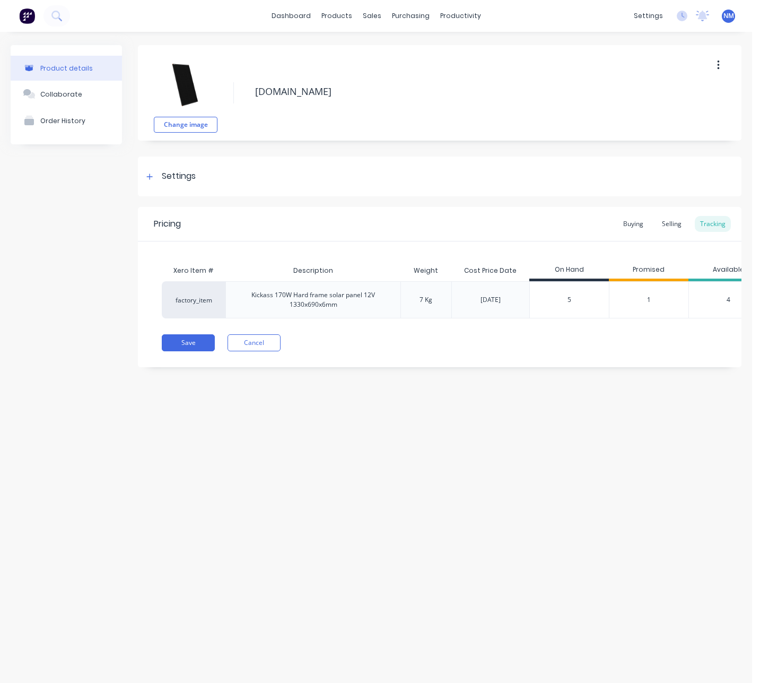
click at [648, 299] on span "1" at bounding box center [649, 300] width 4 height 10
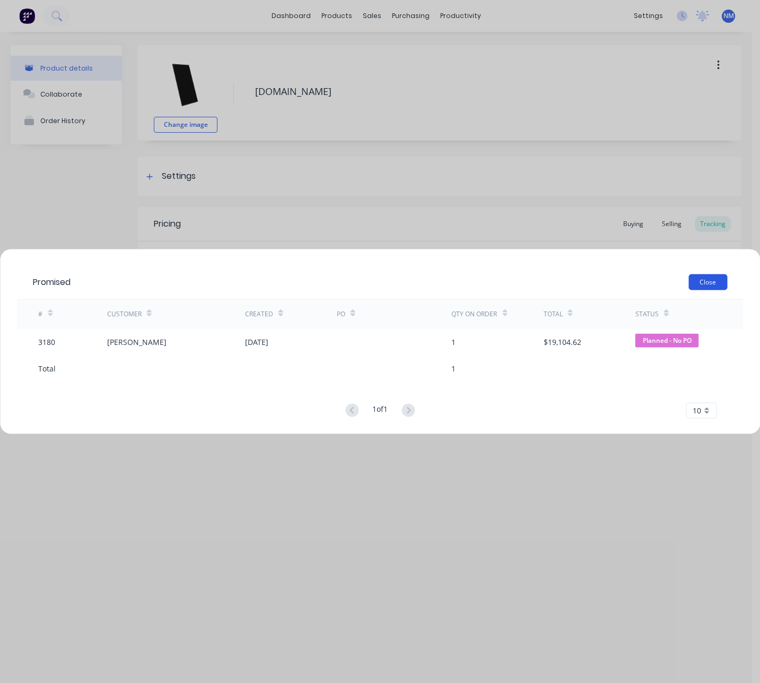
click at [709, 284] on button "Close" at bounding box center [708, 282] width 39 height 16
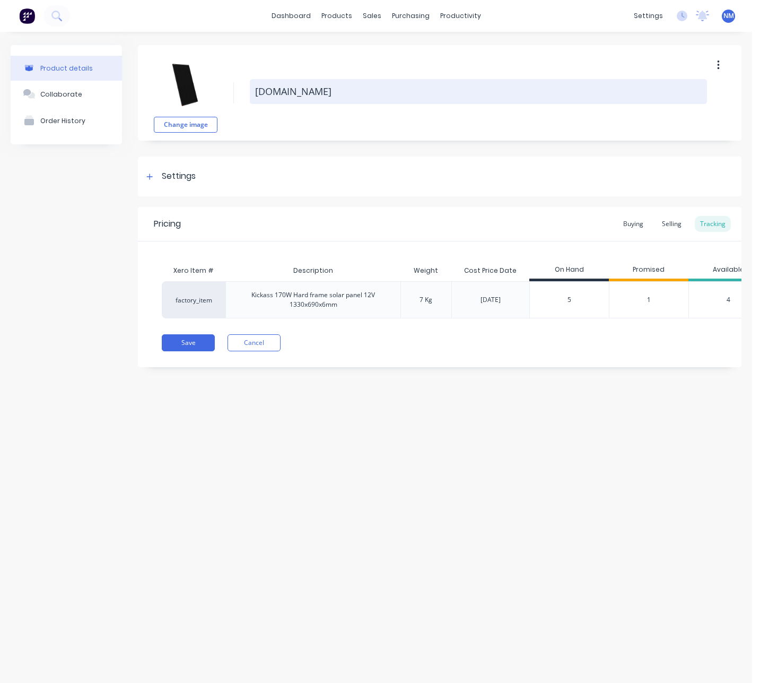
drag, startPoint x: 432, startPoint y: 93, endPoint x: 251, endPoint y: 88, distance: 181.0
click at [251, 88] on textarea "[DOMAIN_NAME]" at bounding box center [478, 91] width 457 height 25
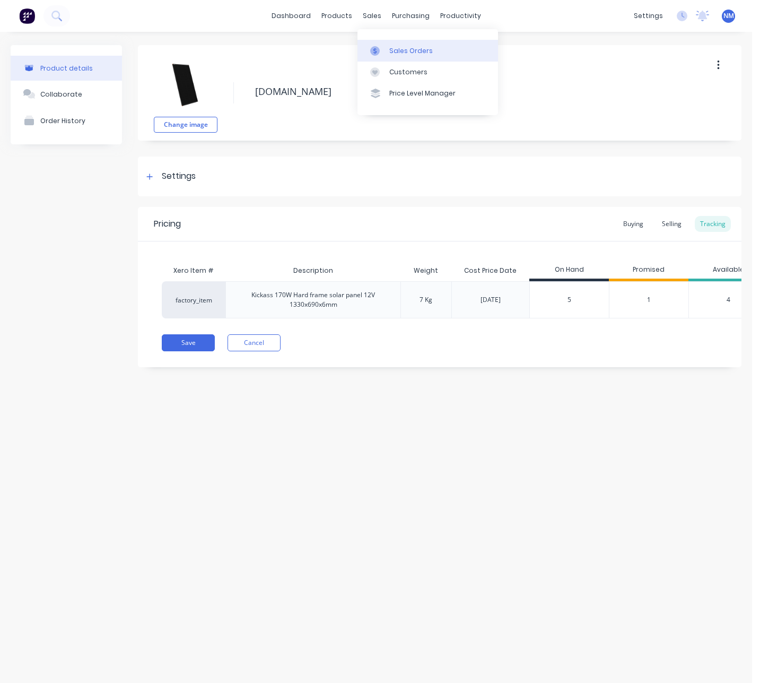
click at [387, 44] on link "Sales Orders" at bounding box center [428, 50] width 141 height 21
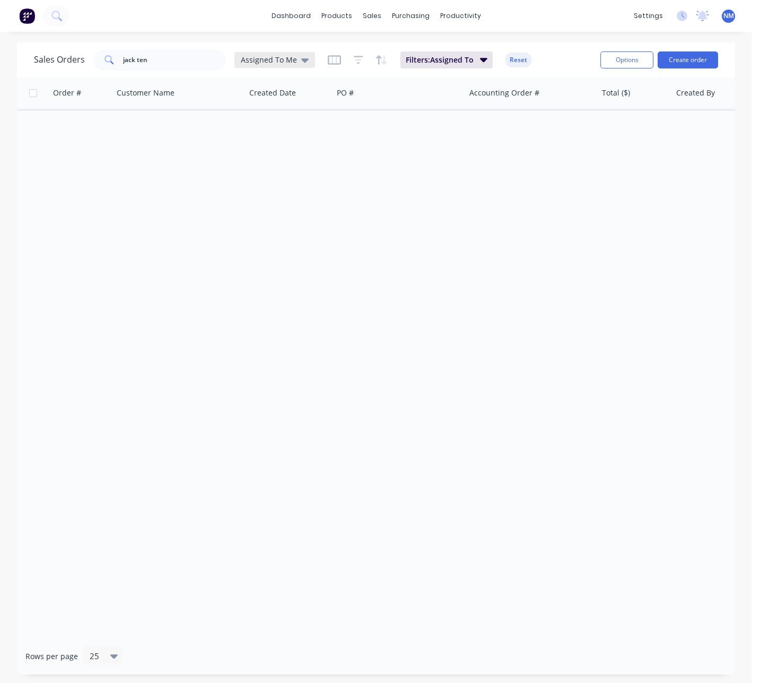
click at [256, 61] on span "Assigned To Me" at bounding box center [269, 59] width 56 height 11
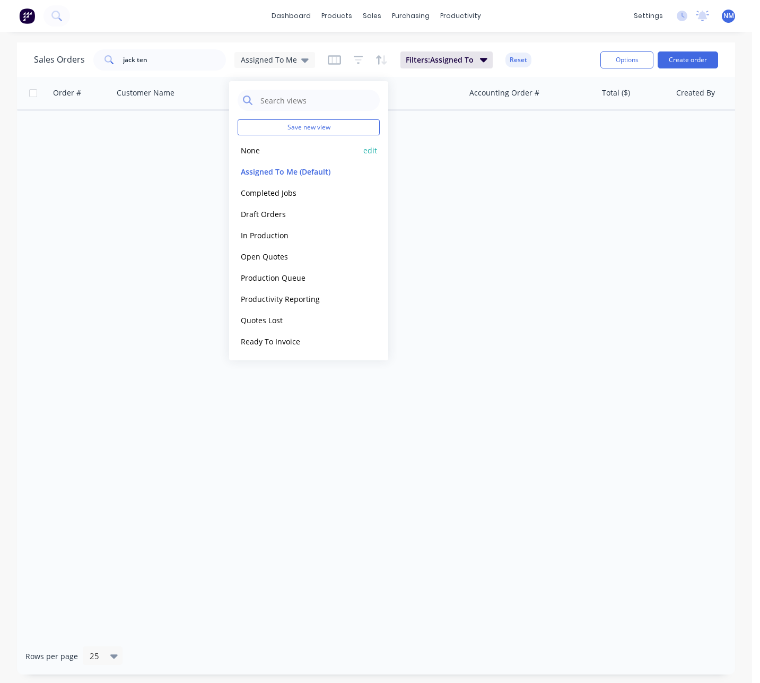
click at [265, 150] on button "None" at bounding box center [298, 150] width 121 height 12
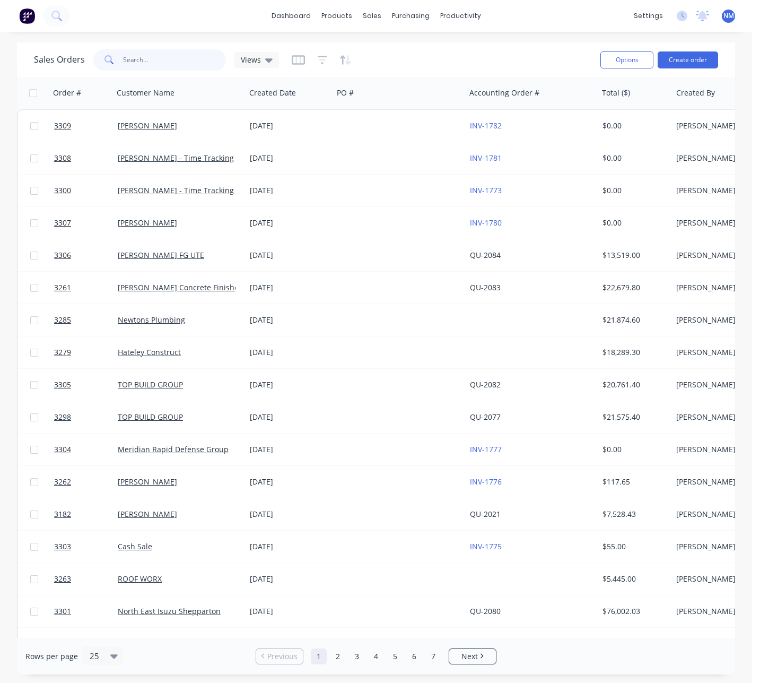
click at [166, 62] on input "jack ten" at bounding box center [174, 59] width 103 height 21
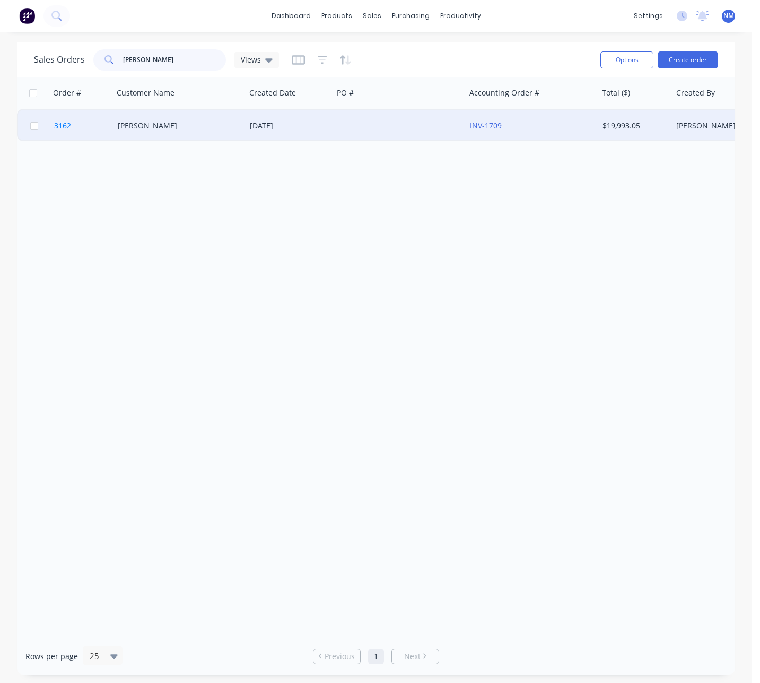
type input "[PERSON_NAME]"
click at [63, 126] on span "3162" at bounding box center [62, 125] width 17 height 11
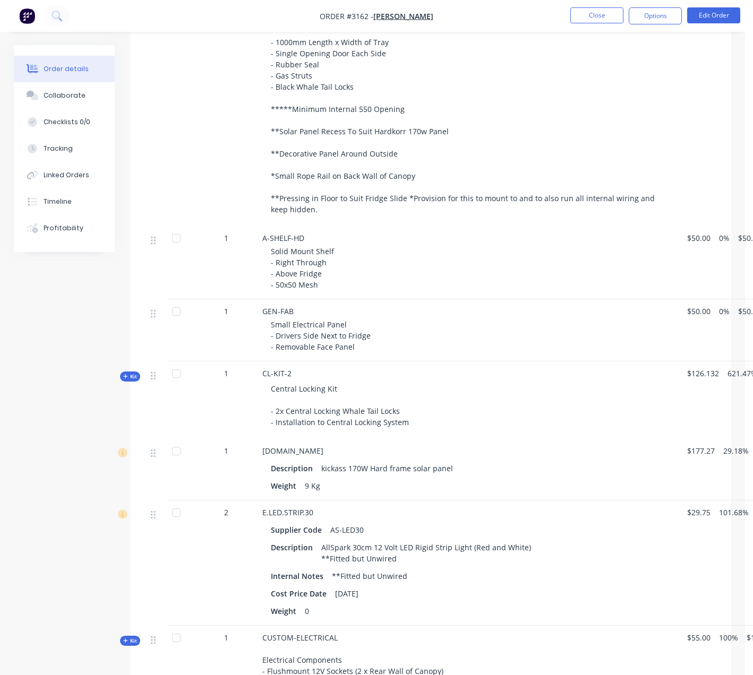
scroll to position [1157, 0]
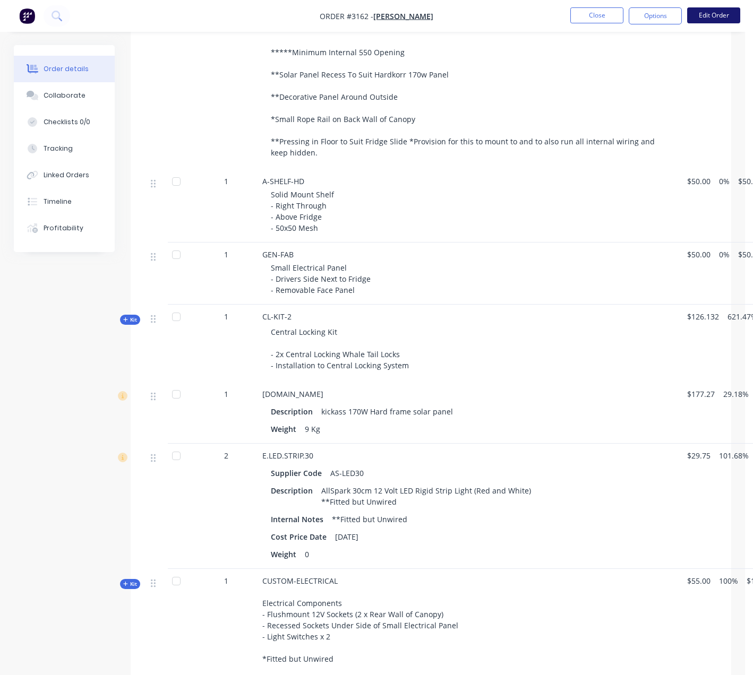
click at [711, 16] on button "Edit Order" at bounding box center [713, 15] width 53 height 16
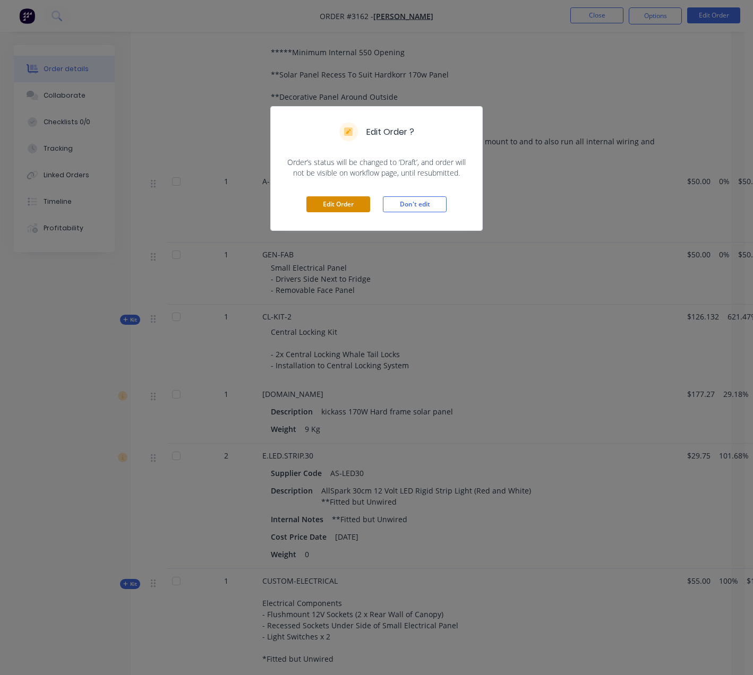
click at [331, 199] on button "Edit Order" at bounding box center [338, 204] width 64 height 16
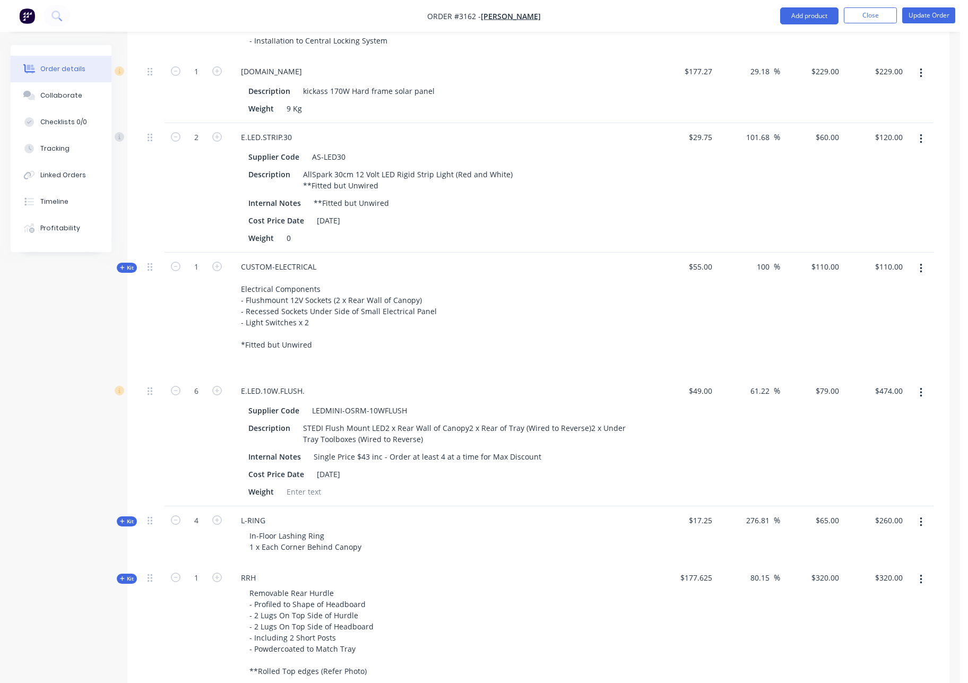
scroll to position [1234, 0]
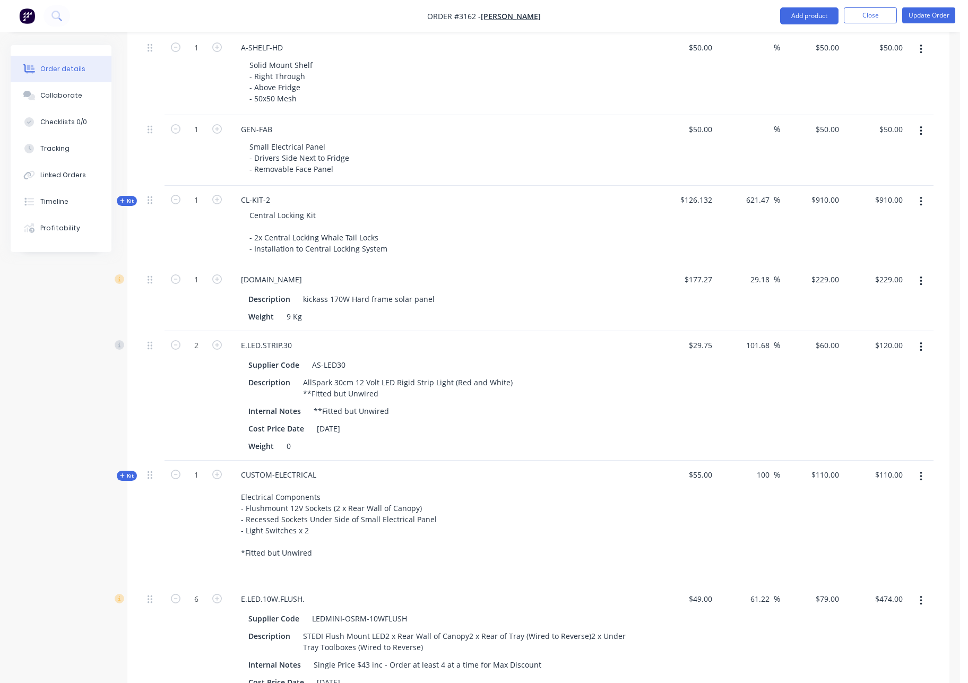
click at [760, 283] on icon "button" at bounding box center [921, 281] width 3 height 12
click at [760, 374] on div "Delete" at bounding box center [883, 372] width 82 height 15
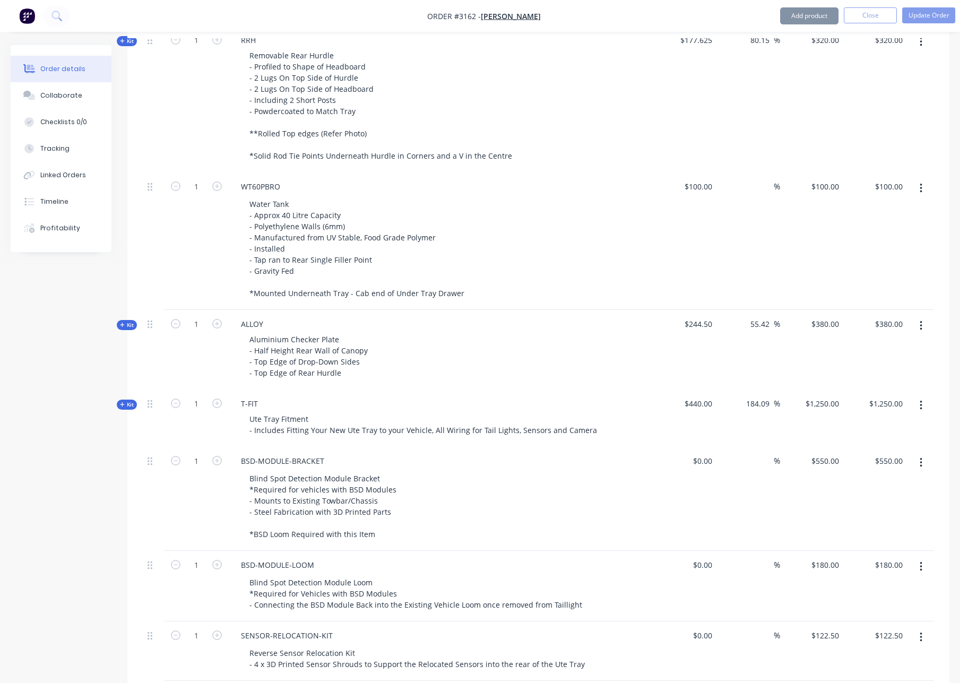
scroll to position [1930, 0]
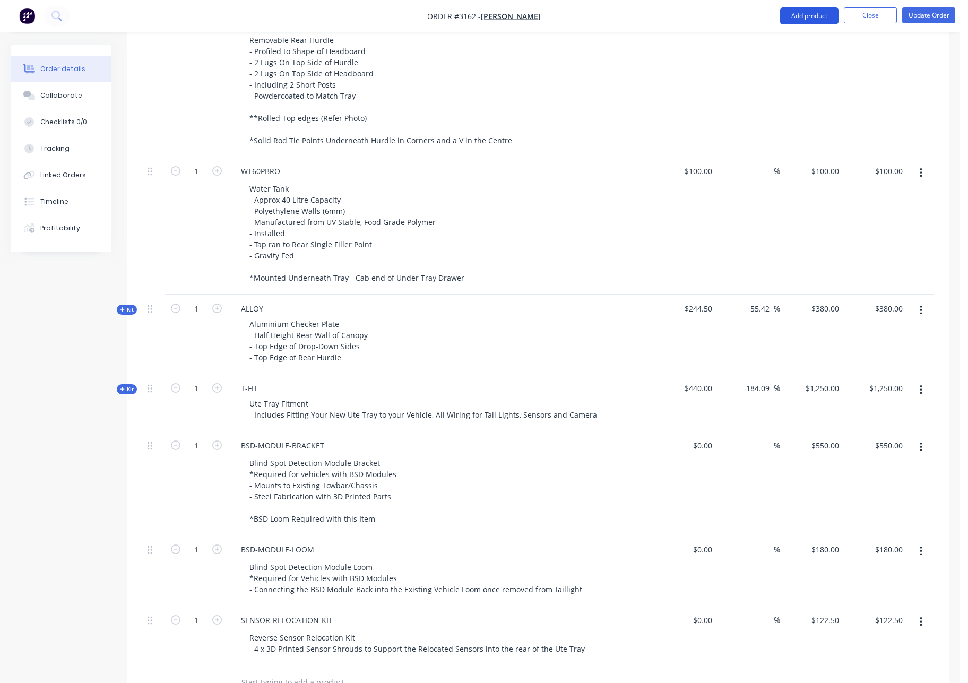
click at [760, 15] on button "Add product" at bounding box center [809, 15] width 58 height 17
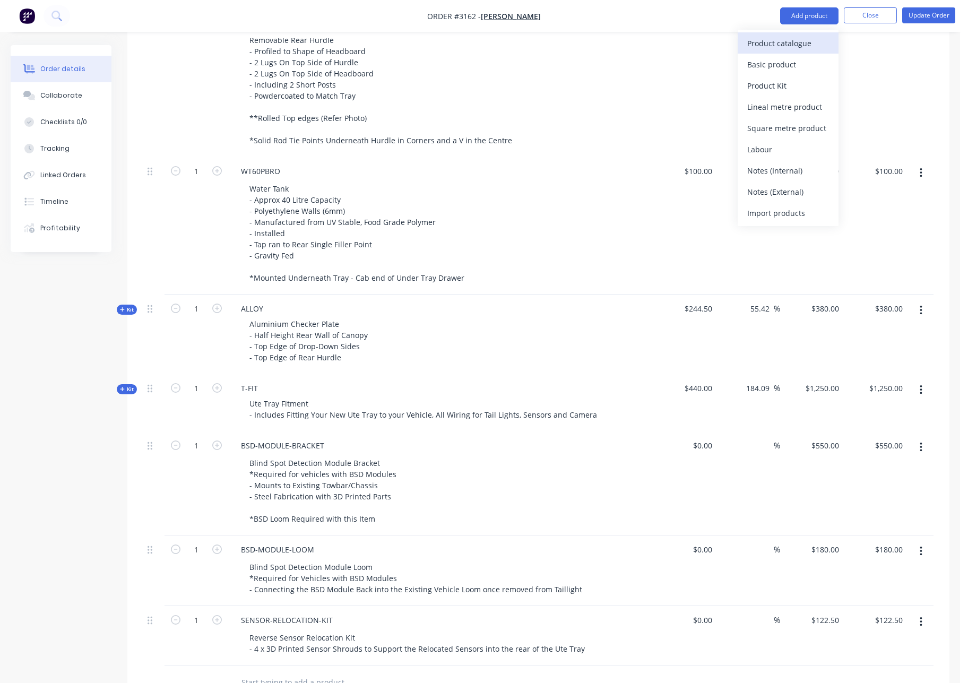
click at [760, 46] on div "Product catalogue" at bounding box center [788, 43] width 82 height 15
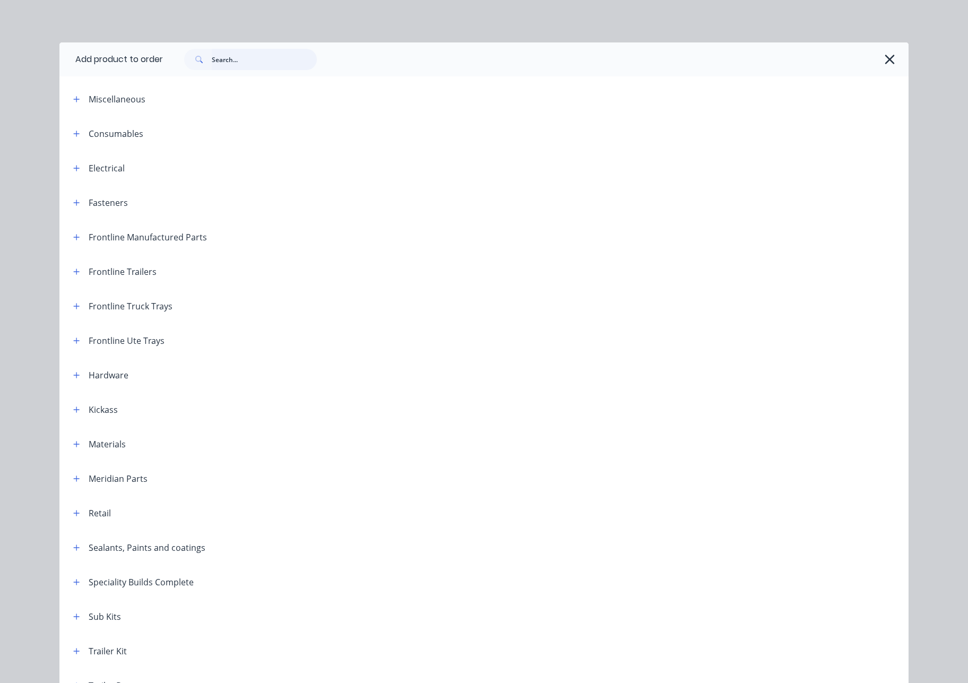
click at [256, 59] on input "text" at bounding box center [264, 59] width 105 height 21
paste input "[DOMAIN_NAME]"
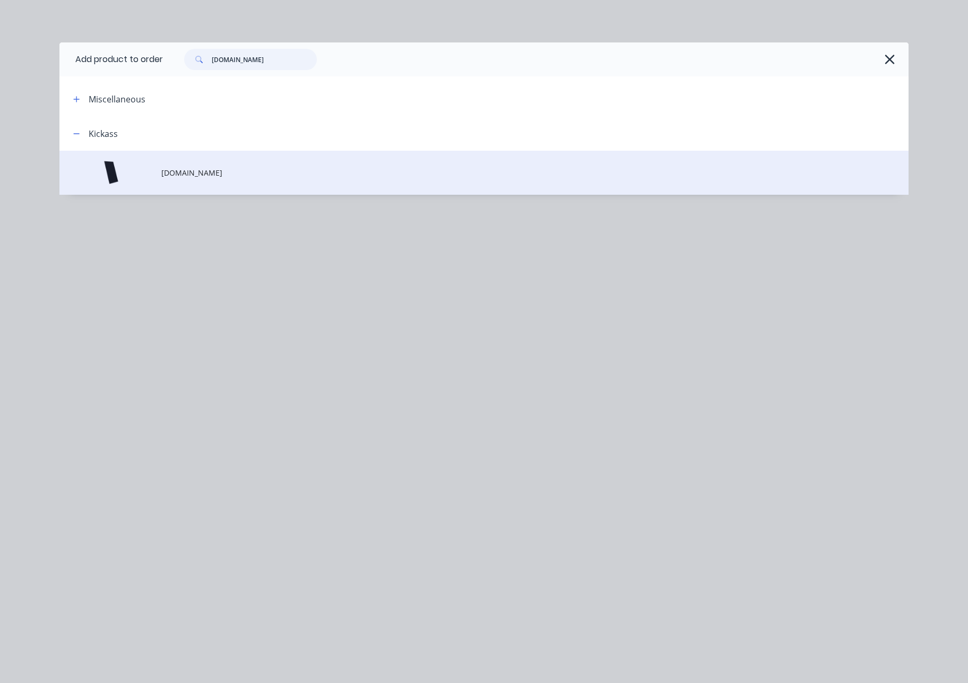
type input "[DOMAIN_NAME]"
click at [225, 177] on span "[DOMAIN_NAME]" at bounding box center [460, 172] width 598 height 11
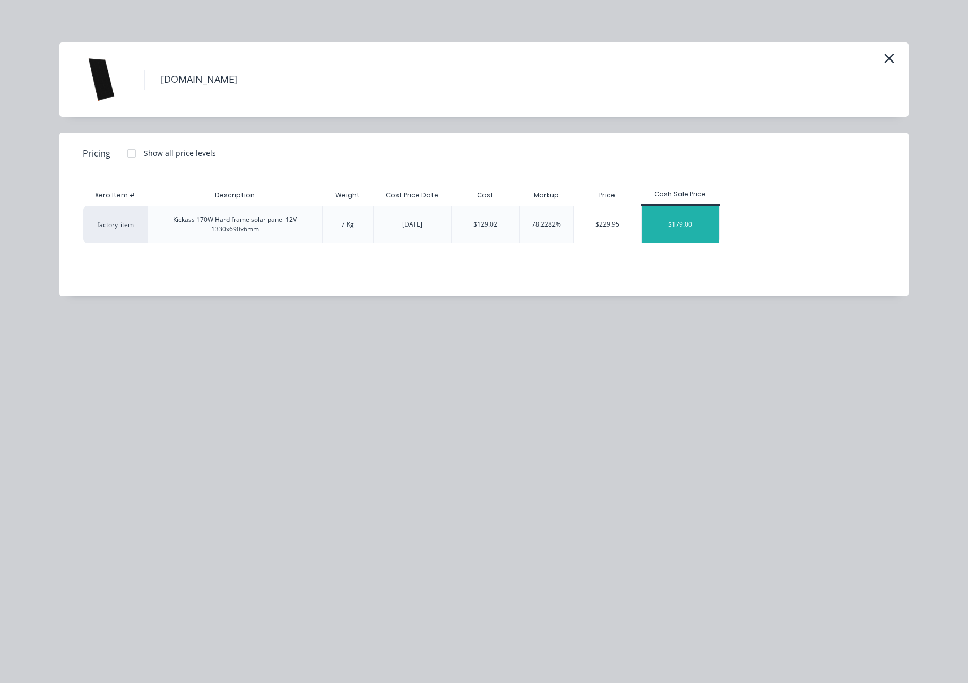
click at [686, 229] on div "$179.00" at bounding box center [680, 224] width 77 height 36
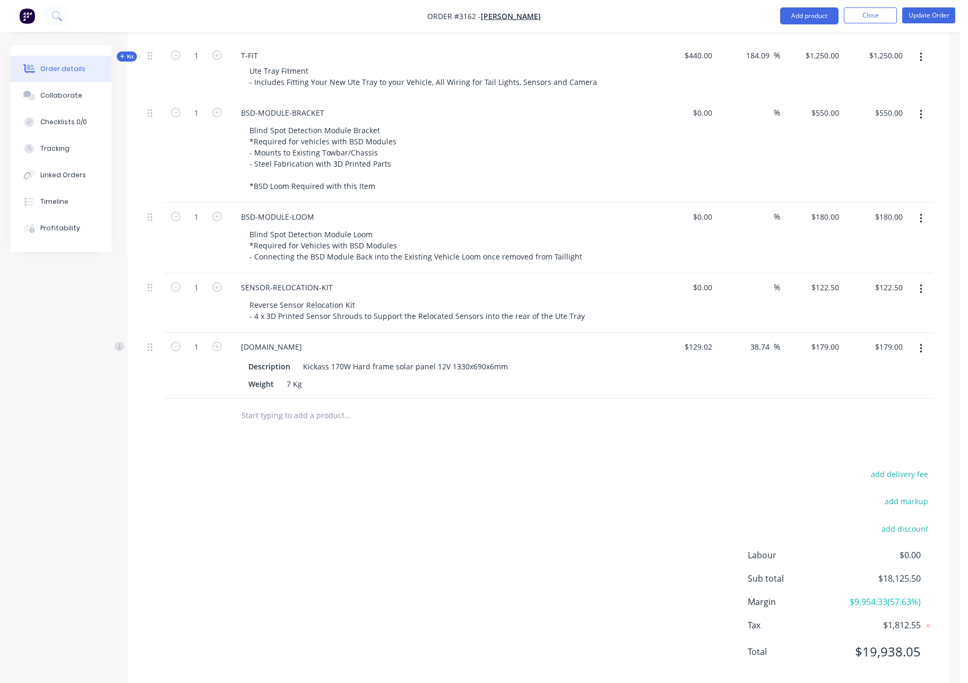
scroll to position [2283, 0]
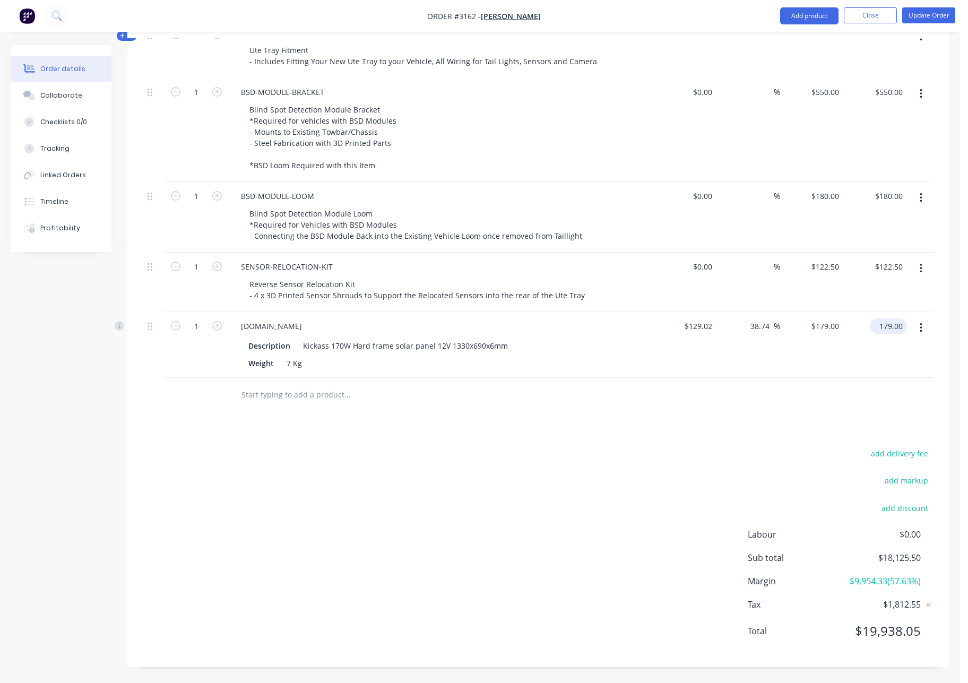
click at [760, 322] on input "179.00" at bounding box center [890, 325] width 33 height 15
type input "229.00"
click at [617, 454] on div "add delivery fee add markup add discount Labour $0.00 Sub total $18,125.50 Marg…" at bounding box center [538, 548] width 790 height 205
type input "77.49"
type input "$229.00"
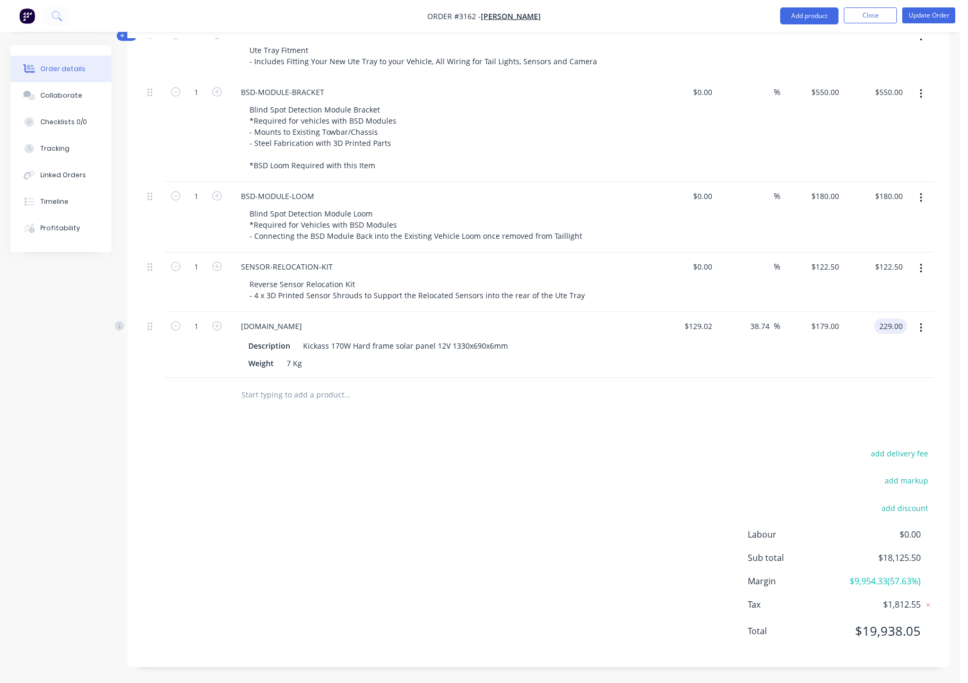
type input "$229.00"
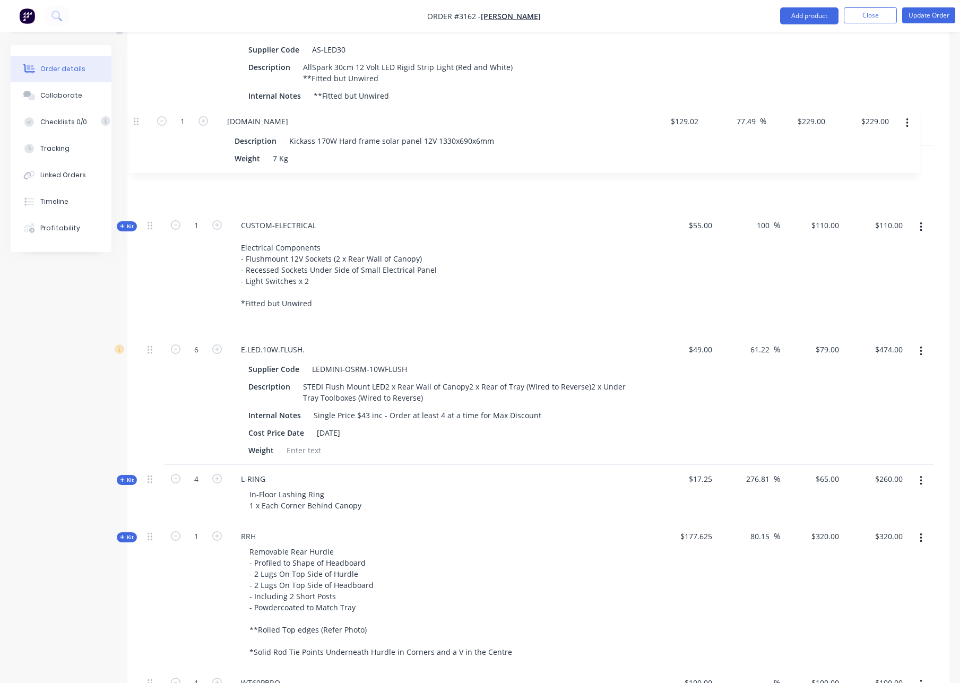
scroll to position [1464, 0]
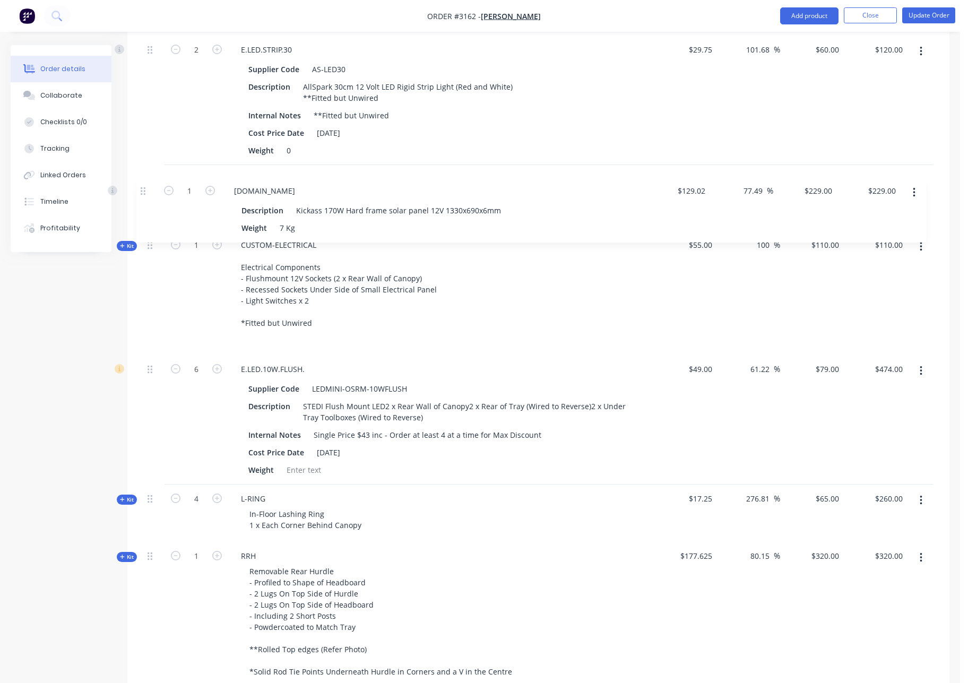
drag, startPoint x: 152, startPoint y: 329, endPoint x: 145, endPoint y: 186, distance: 142.9
click at [145, 186] on div "Kit 1 DCT-NB-1800 DUAL CAB UTE TRAY Make: FORD Model: F250 KING RANCH Year: 202…" at bounding box center [538, 100] width 790 height 2192
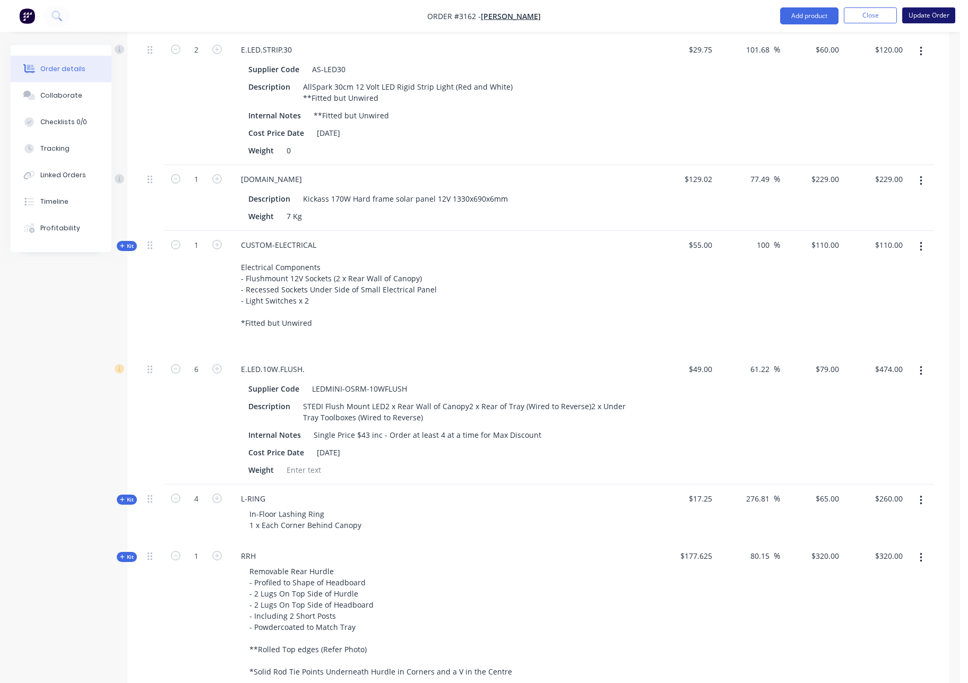
click at [760, 18] on button "Update Order" at bounding box center [928, 15] width 53 height 16
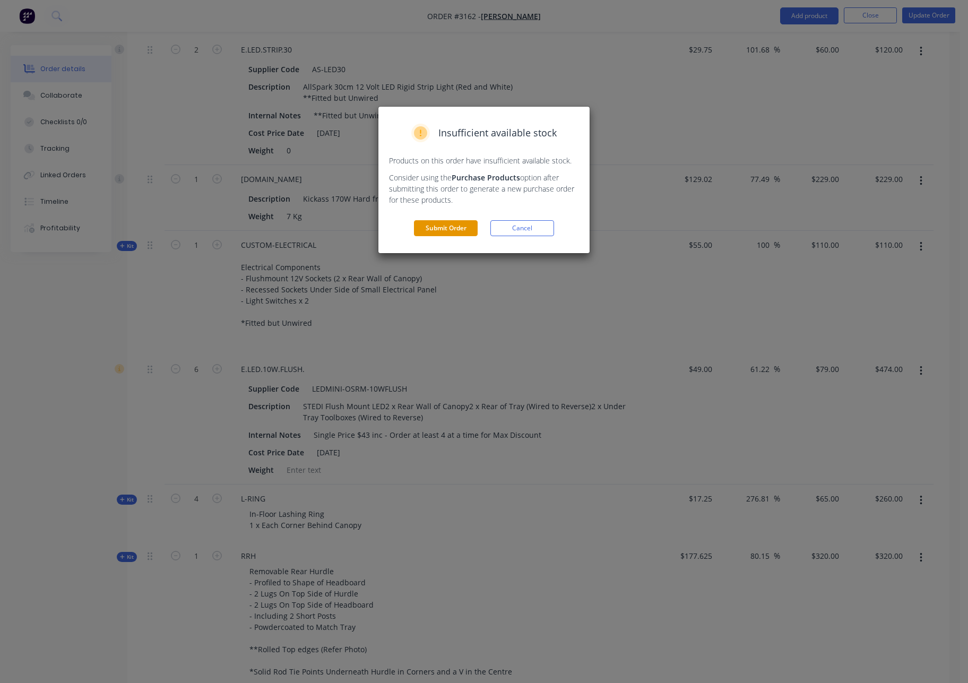
click at [468, 232] on button "Submit Order" at bounding box center [446, 228] width 64 height 16
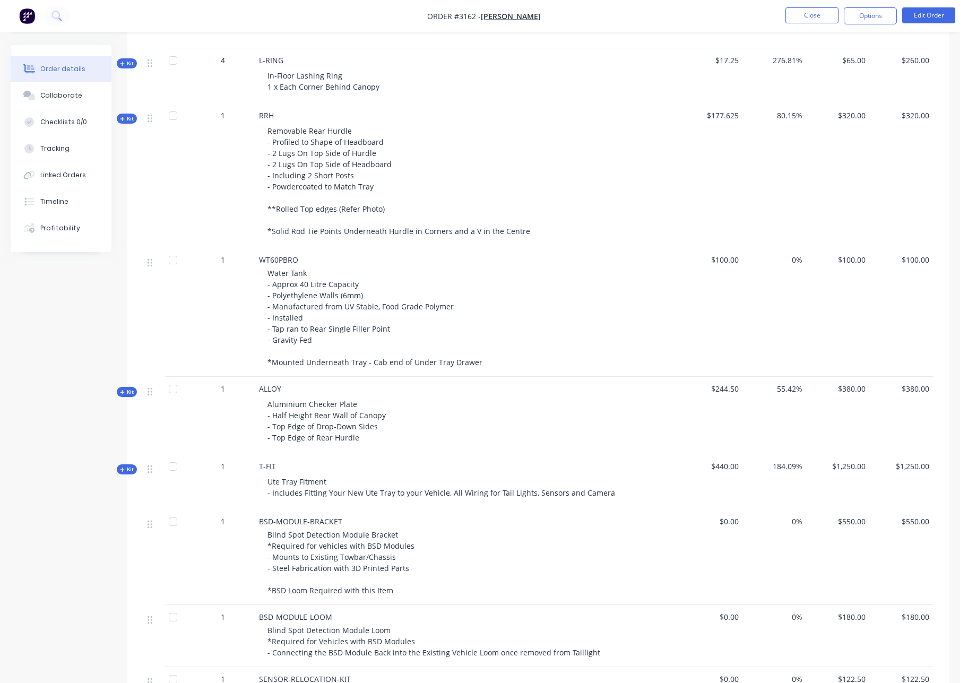
scroll to position [1951, 0]
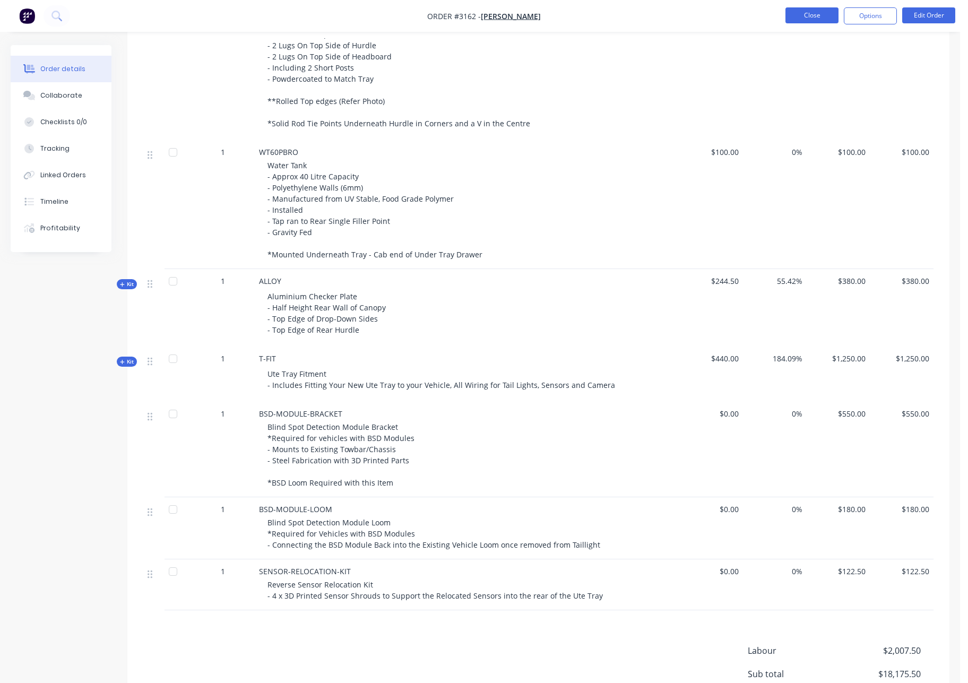
click at [760, 14] on button "Close" at bounding box center [811, 15] width 53 height 16
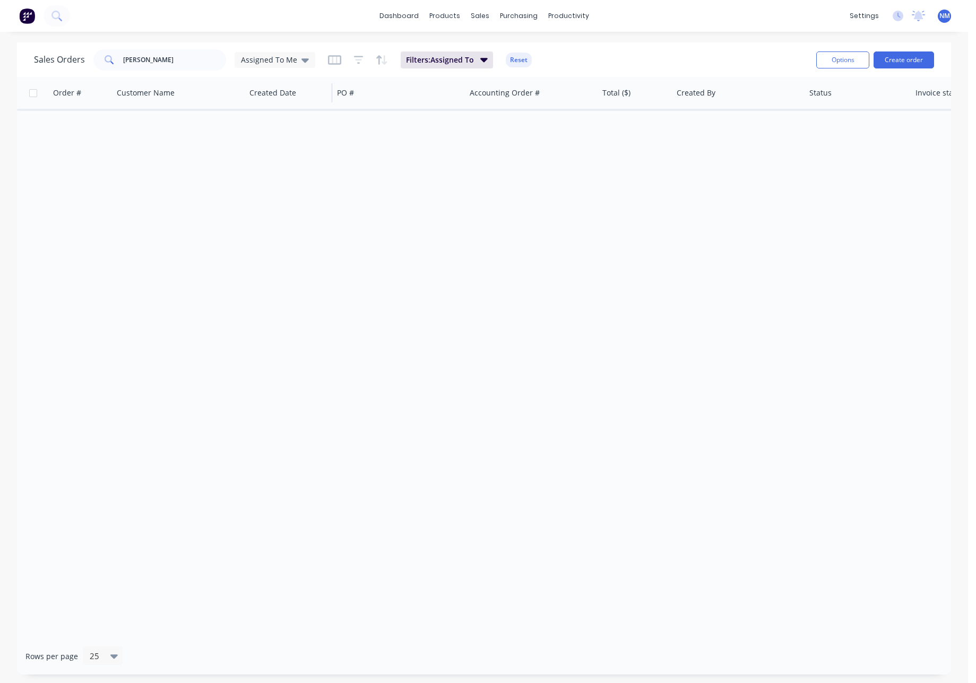
drag, startPoint x: 277, startPoint y: 59, endPoint x: 280, endPoint y: 80, distance: 20.4
click at [277, 59] on span "Assigned To Me" at bounding box center [269, 59] width 56 height 11
click at [272, 150] on button "None" at bounding box center [298, 150] width 121 height 12
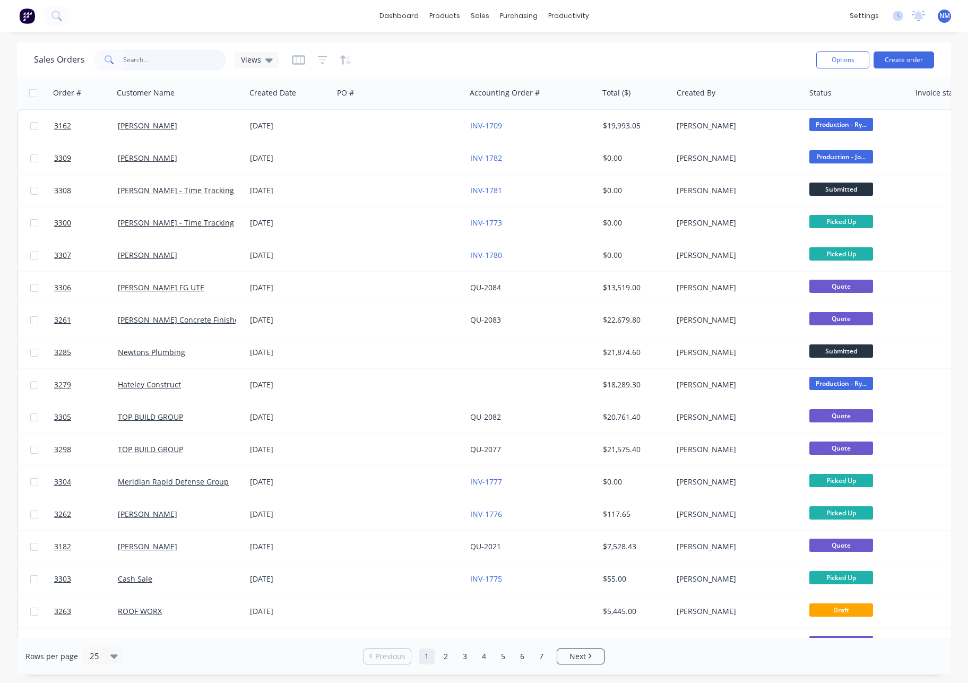
drag, startPoint x: 179, startPoint y: 59, endPoint x: 71, endPoint y: 64, distance: 108.4
click at [71, 64] on div "Sales Orders jack tenn Views" at bounding box center [156, 59] width 245 height 21
click at [597, 53] on div "Workflow" at bounding box center [587, 51] width 32 height 10
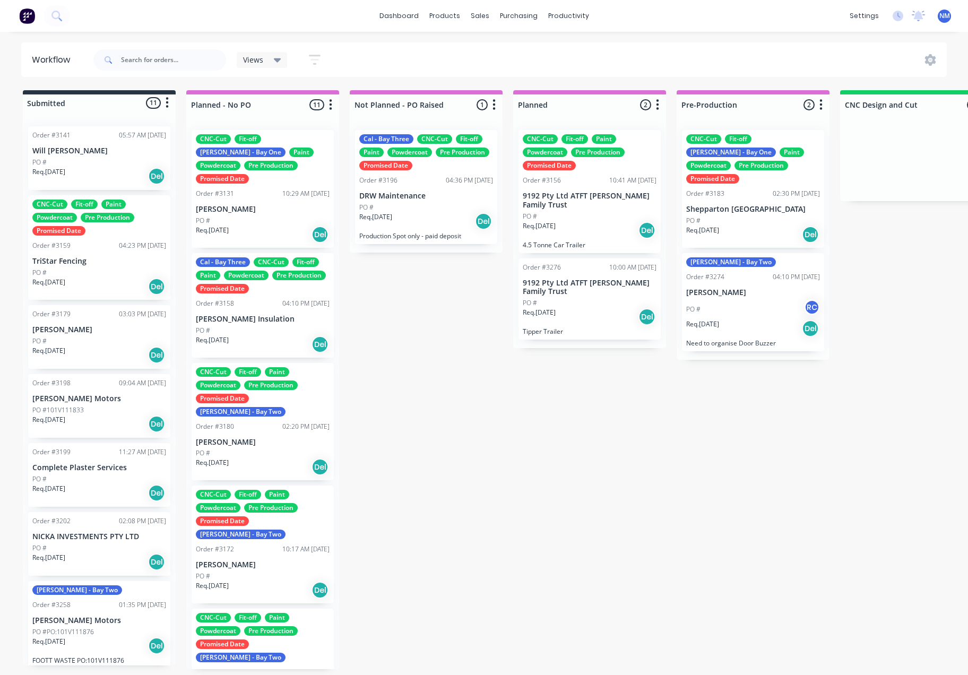
scroll to position [2, 0]
click at [499, 49] on div "Sales Orders" at bounding box center [519, 53] width 44 height 10
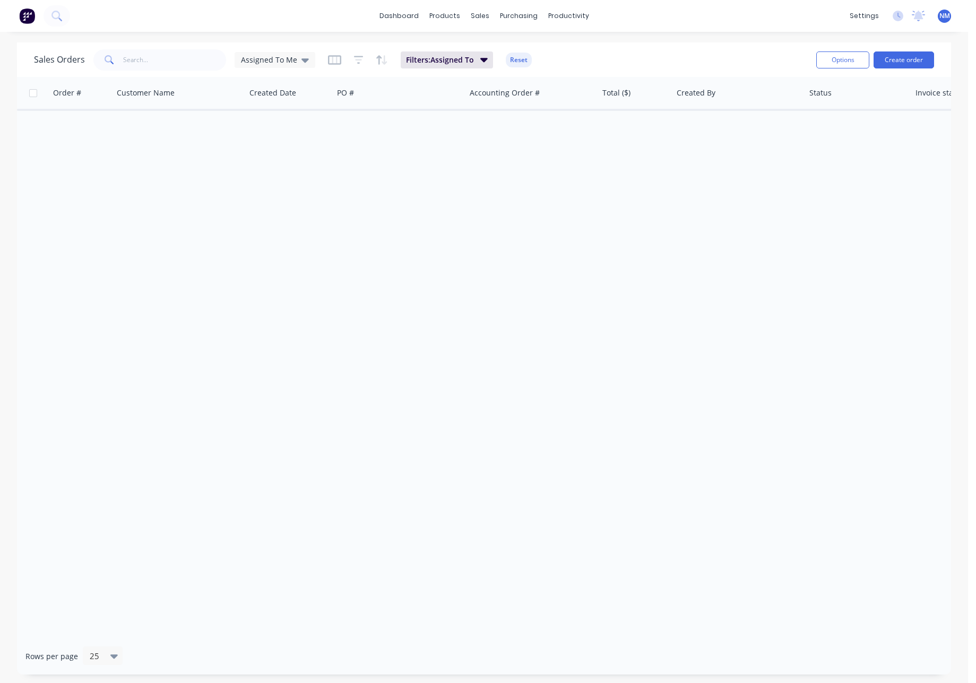
drag, startPoint x: 287, startPoint y: 59, endPoint x: 288, endPoint y: 71, distance: 11.2
click at [288, 60] on span "Assigned To Me" at bounding box center [269, 59] width 56 height 11
click at [272, 146] on button "None" at bounding box center [298, 150] width 121 height 12
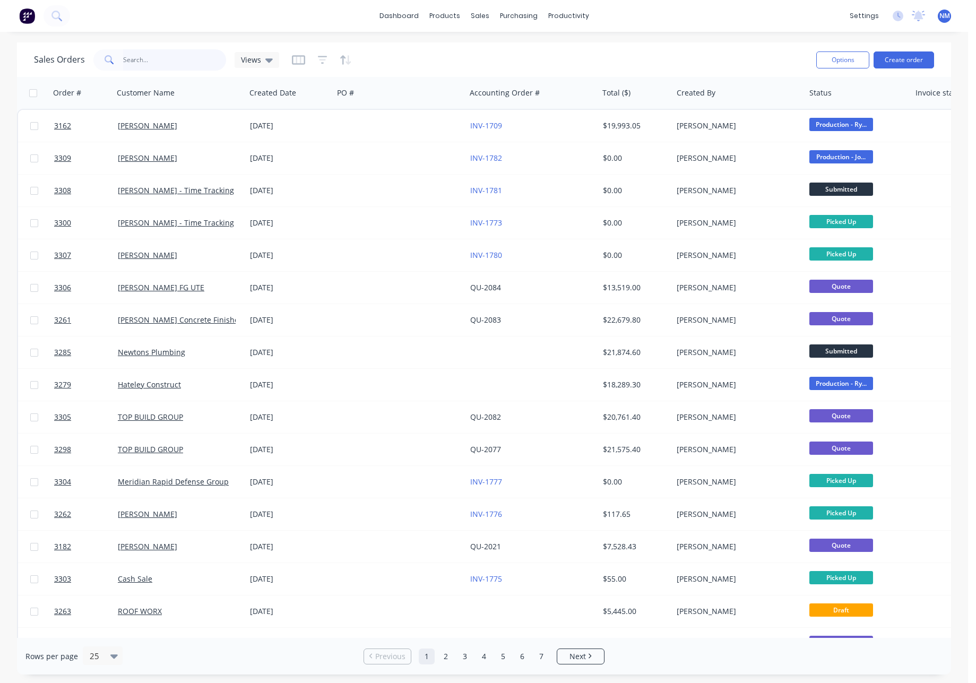
click at [176, 60] on input "text" at bounding box center [174, 59] width 103 height 21
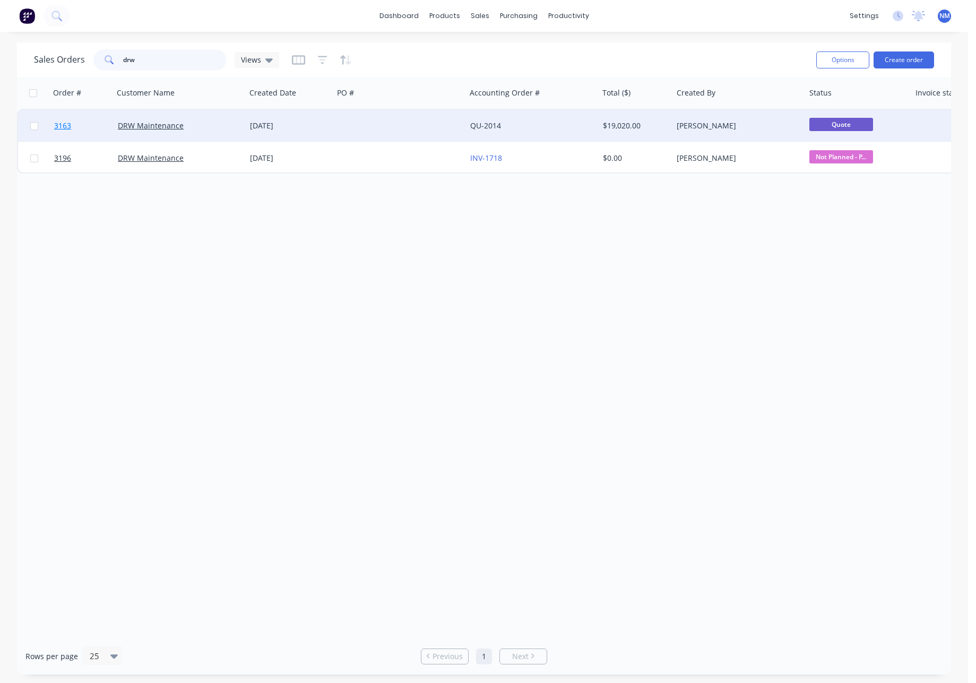
type input "drw"
click at [66, 127] on span "3163" at bounding box center [62, 125] width 17 height 11
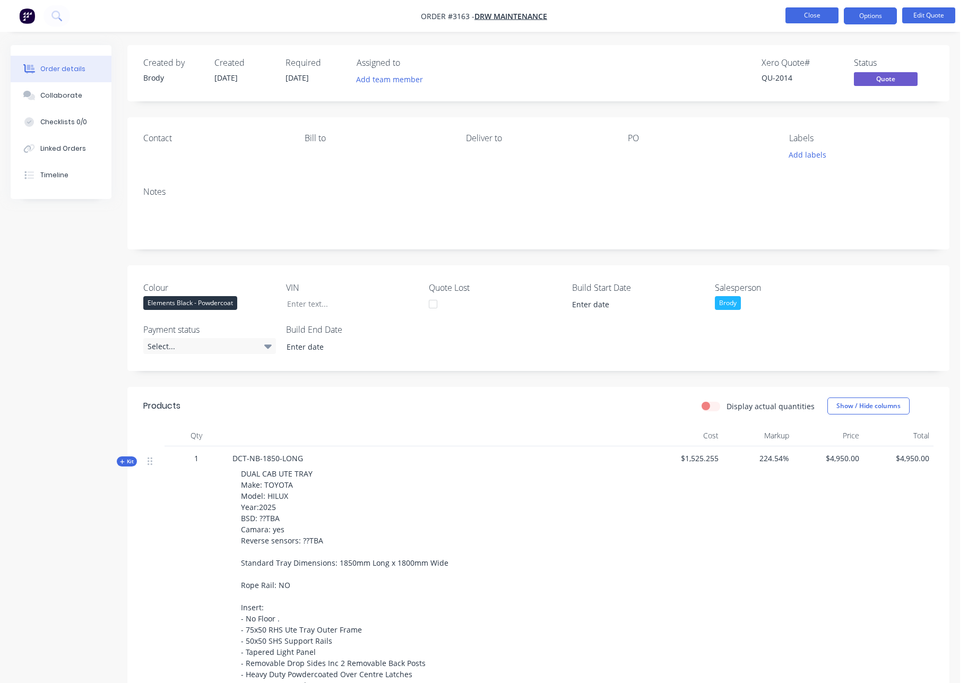
click at [760, 13] on button "Close" at bounding box center [811, 15] width 53 height 16
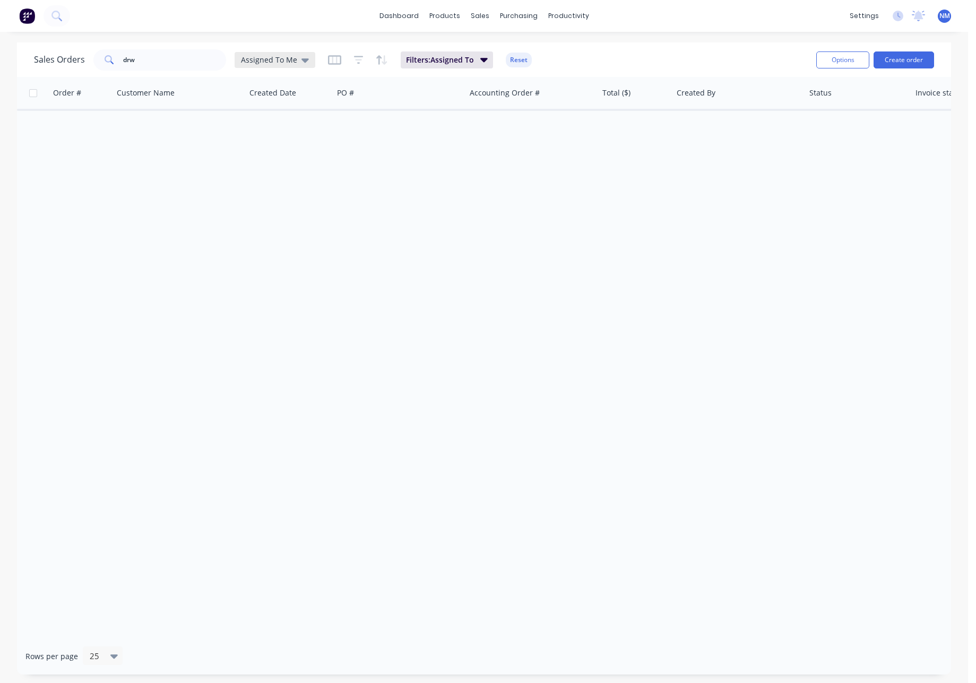
drag, startPoint x: 290, startPoint y: 63, endPoint x: 282, endPoint y: 65, distance: 7.9
click at [291, 63] on span "Assigned To Me" at bounding box center [269, 59] width 56 height 11
click at [264, 151] on button "None" at bounding box center [298, 150] width 121 height 12
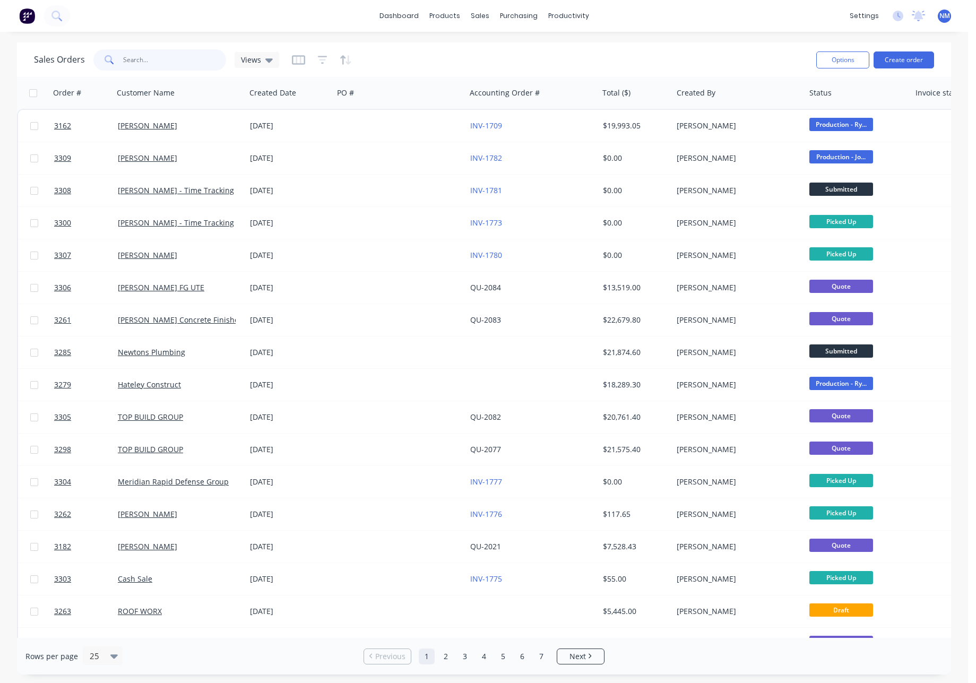
drag, startPoint x: 165, startPoint y: 62, endPoint x: 15, endPoint y: 62, distance: 149.7
click at [24, 62] on div "Sales Orders drw Views Options Create order" at bounding box center [484, 59] width 934 height 34
click at [466, 55] on div "Sales Orders Views" at bounding box center [421, 60] width 774 height 26
click at [248, 60] on span "Views" at bounding box center [251, 59] width 20 height 11
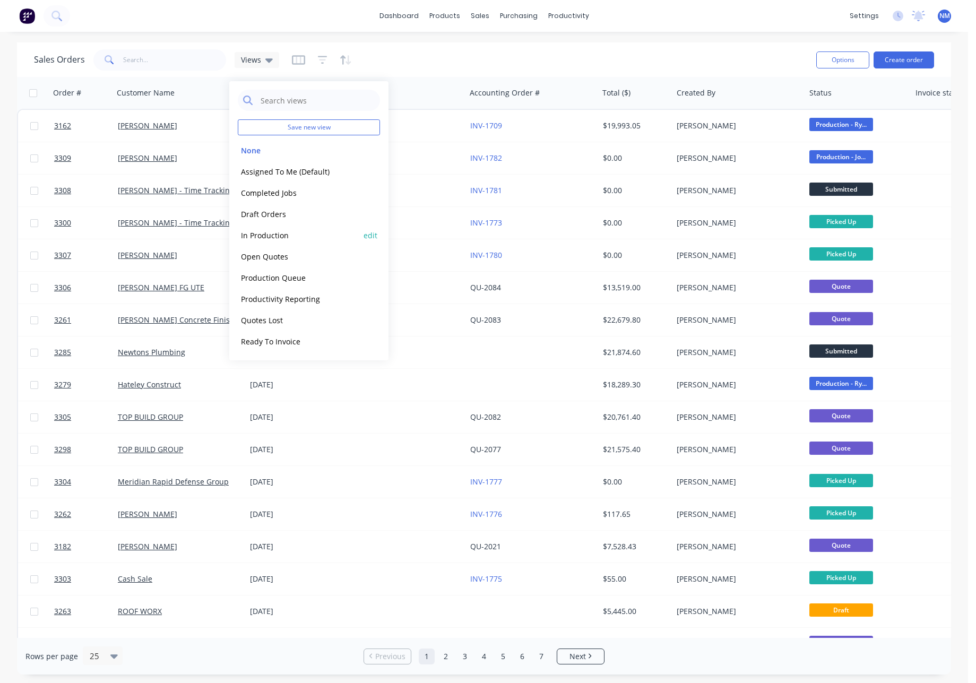
click at [290, 239] on button "In Production" at bounding box center [298, 235] width 121 height 12
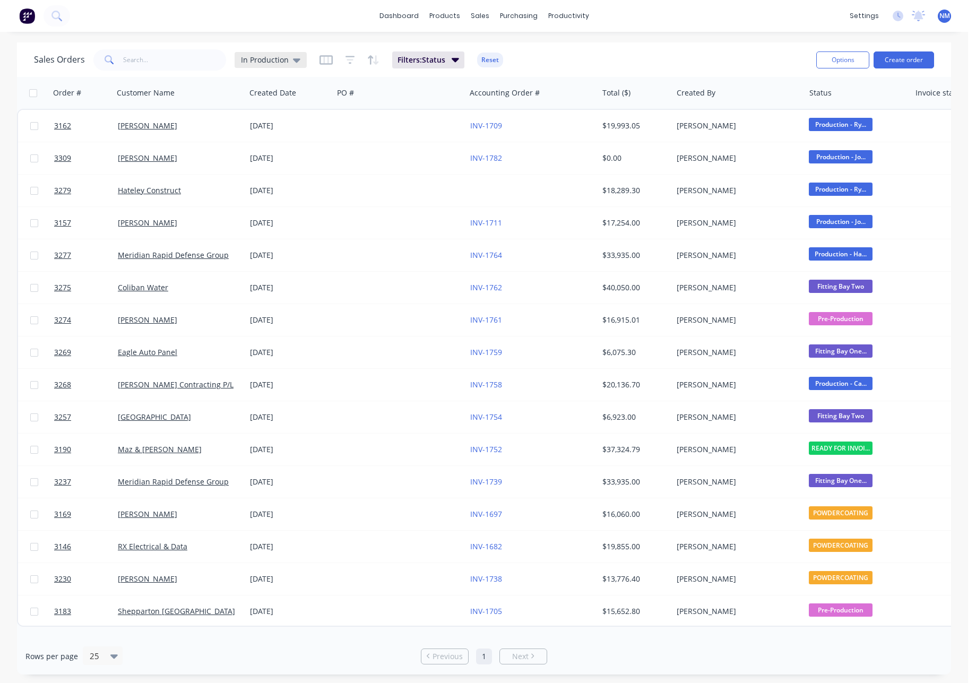
click at [274, 63] on span "In Production" at bounding box center [265, 59] width 48 height 11
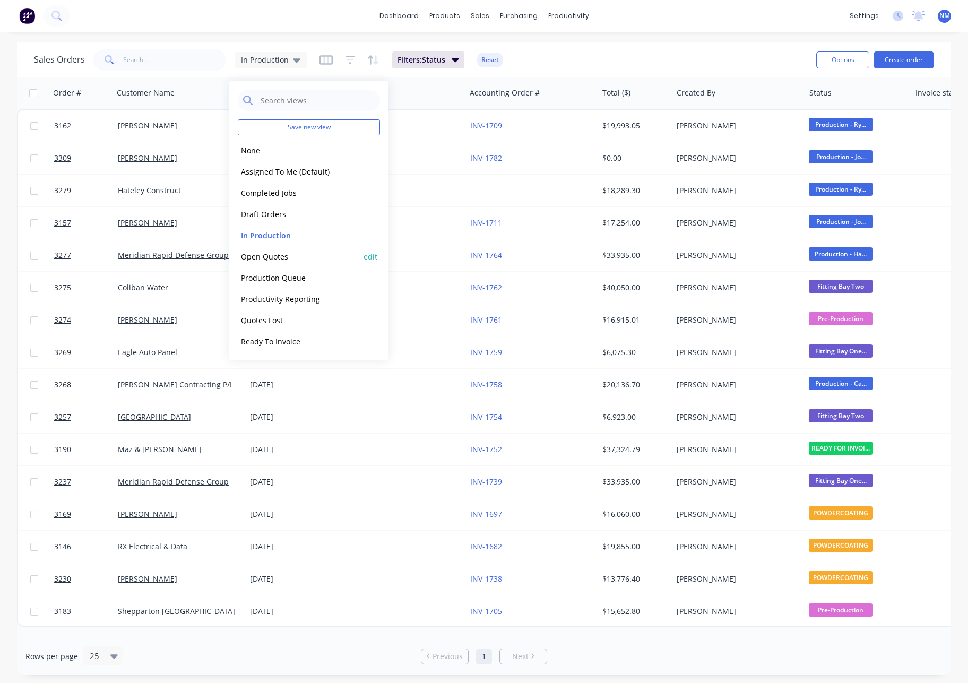
click at [293, 258] on button "Open Quotes" at bounding box center [298, 256] width 121 height 12
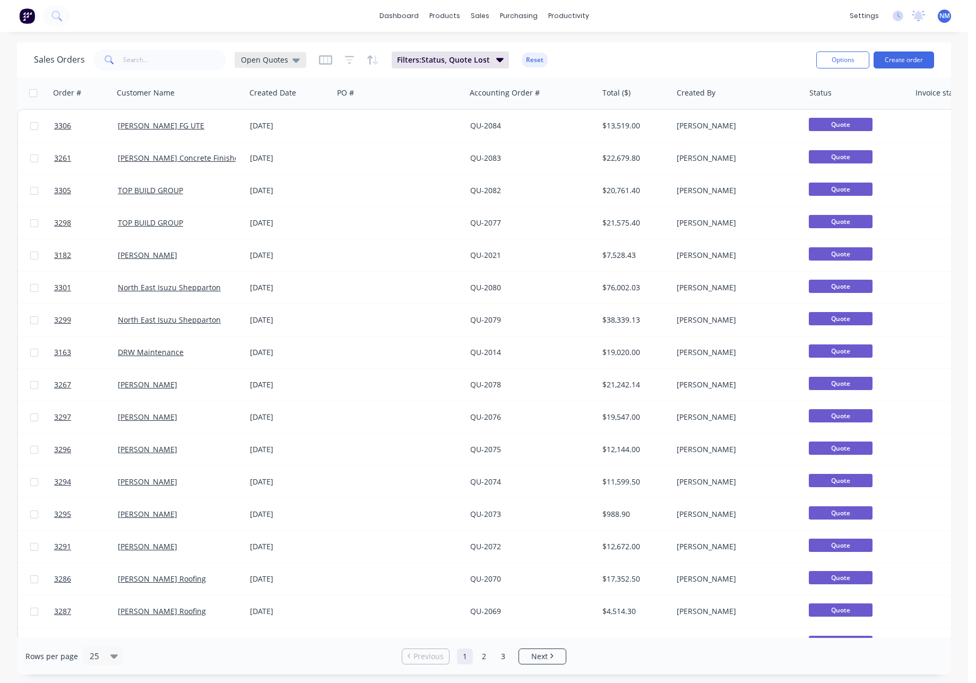
click at [271, 60] on span "Open Quotes" at bounding box center [264, 59] width 47 height 11
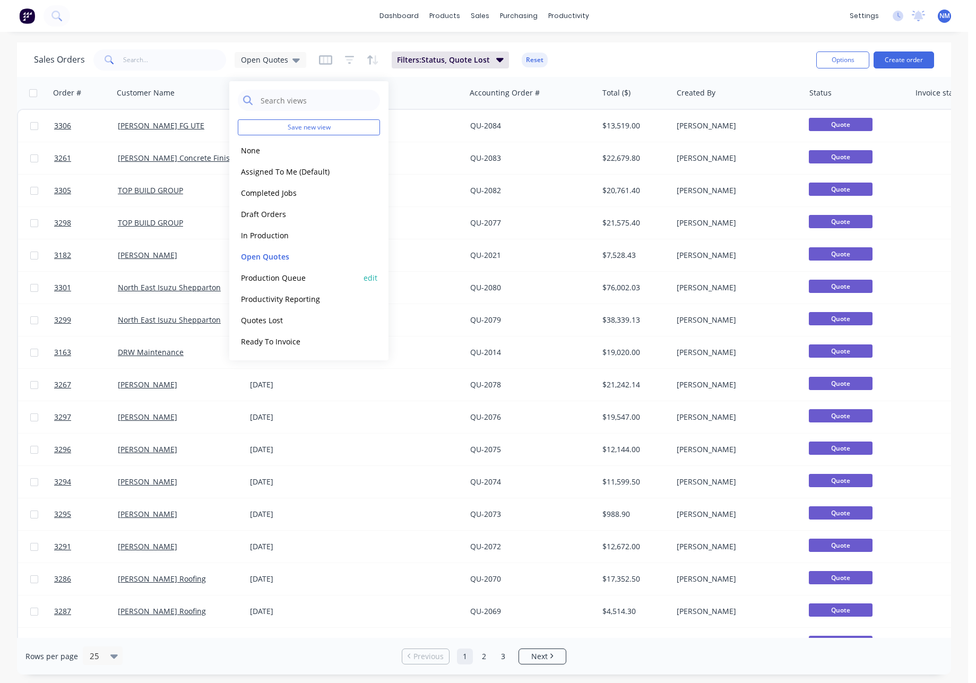
click at [296, 281] on button "Production Queue" at bounding box center [298, 278] width 121 height 12
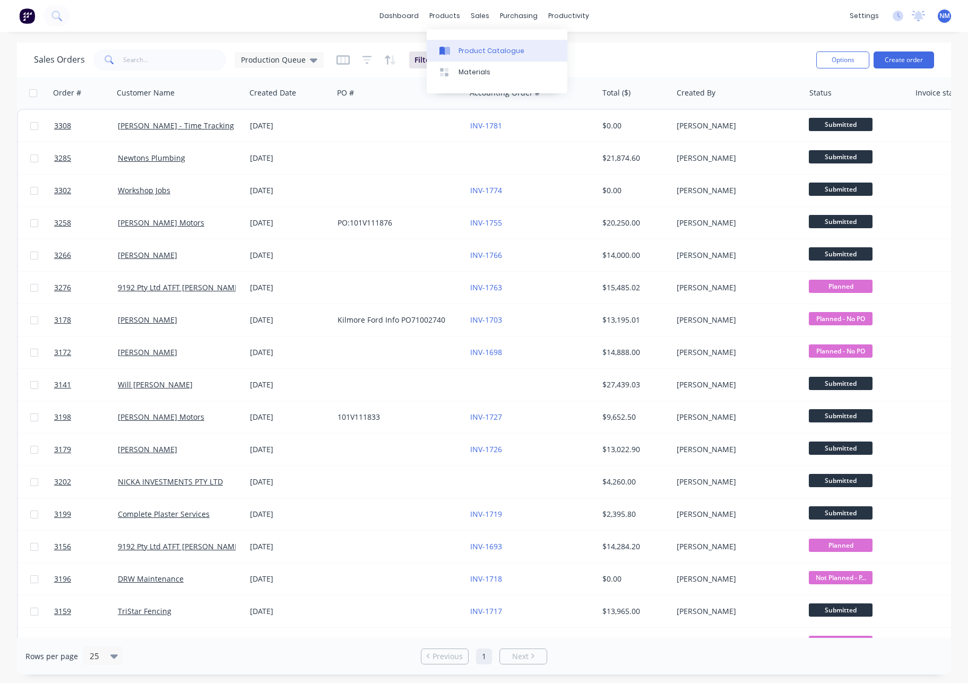
click at [468, 50] on div "Product Catalogue" at bounding box center [492, 51] width 66 height 10
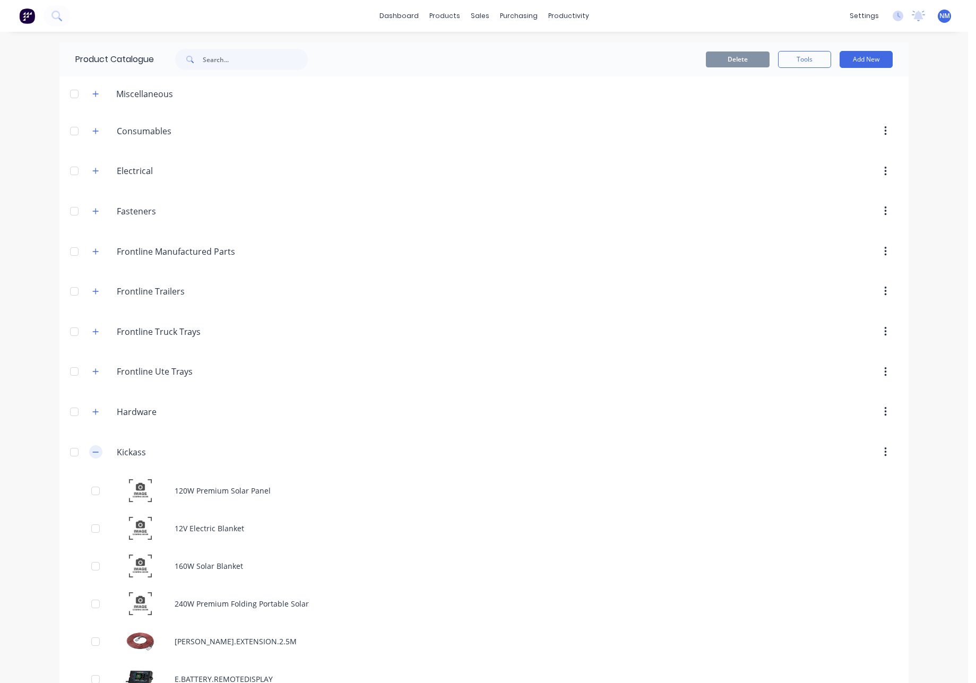
click at [93, 452] on icon "button" at bounding box center [96, 452] width 6 height 1
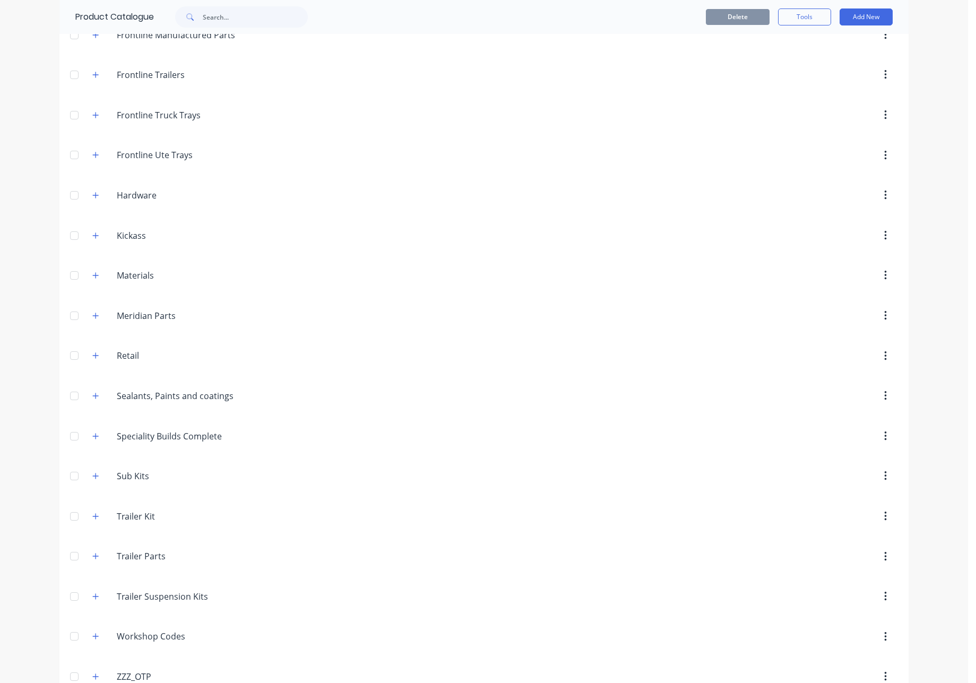
scroll to position [241, 0]
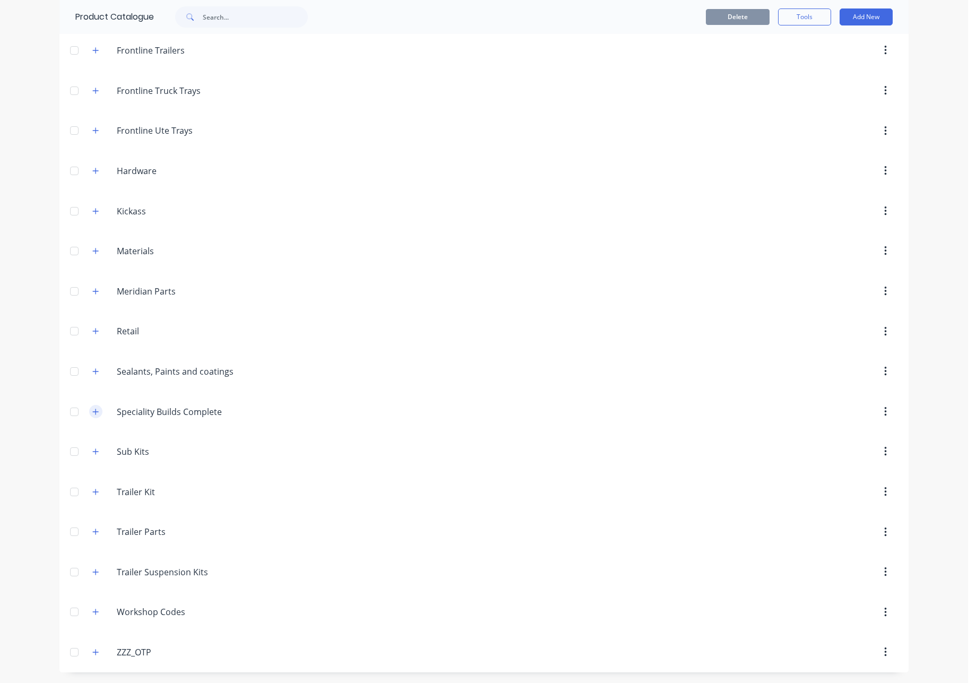
click at [93, 410] on icon "button" at bounding box center [95, 411] width 6 height 7
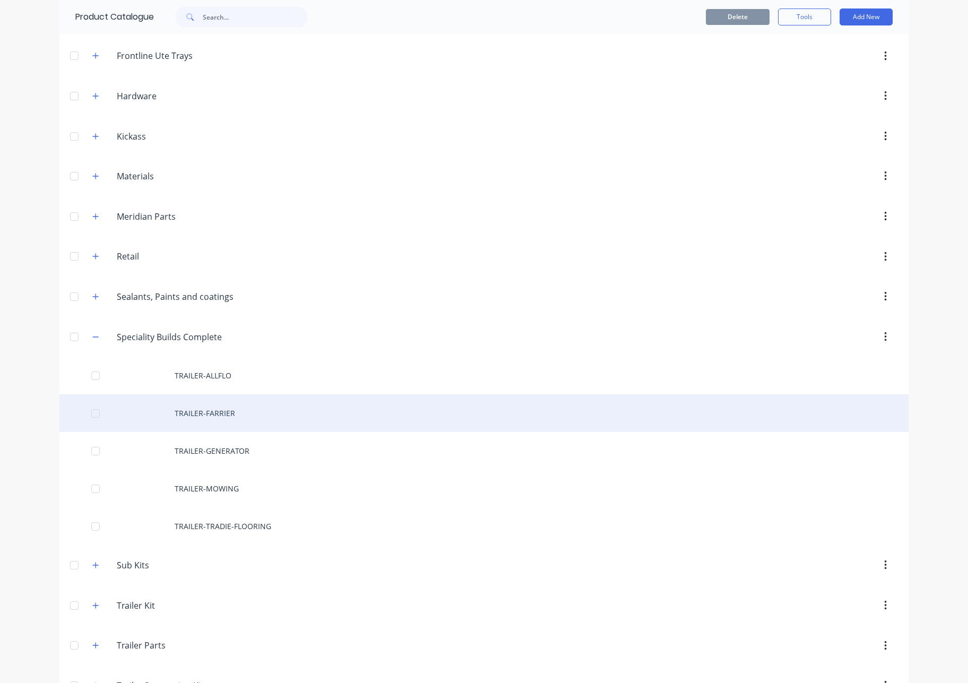
scroll to position [405, 0]
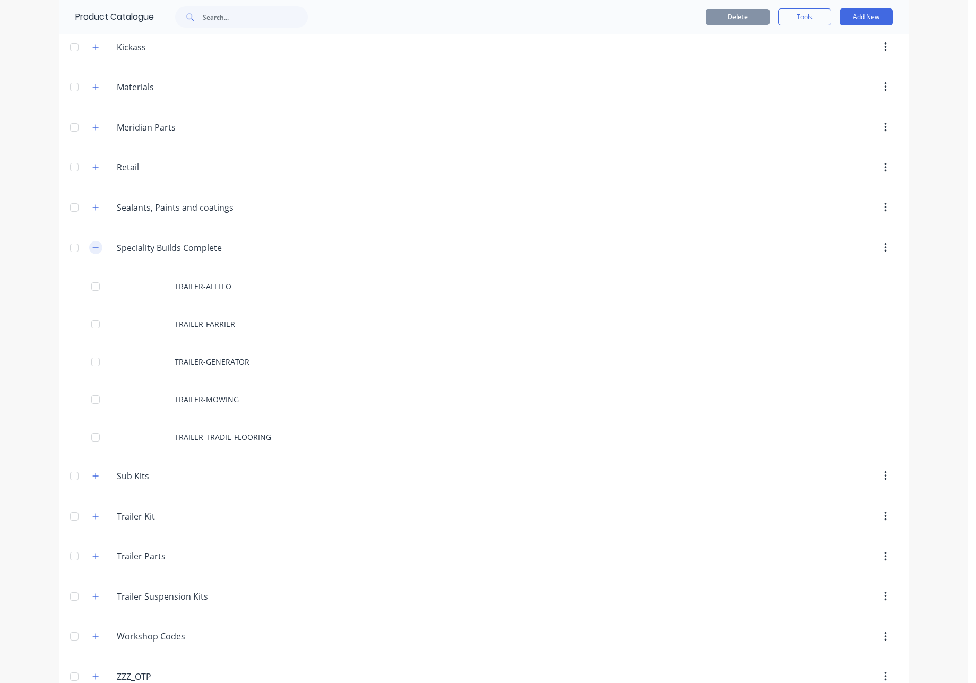
click at [92, 247] on icon "button" at bounding box center [95, 247] width 6 height 7
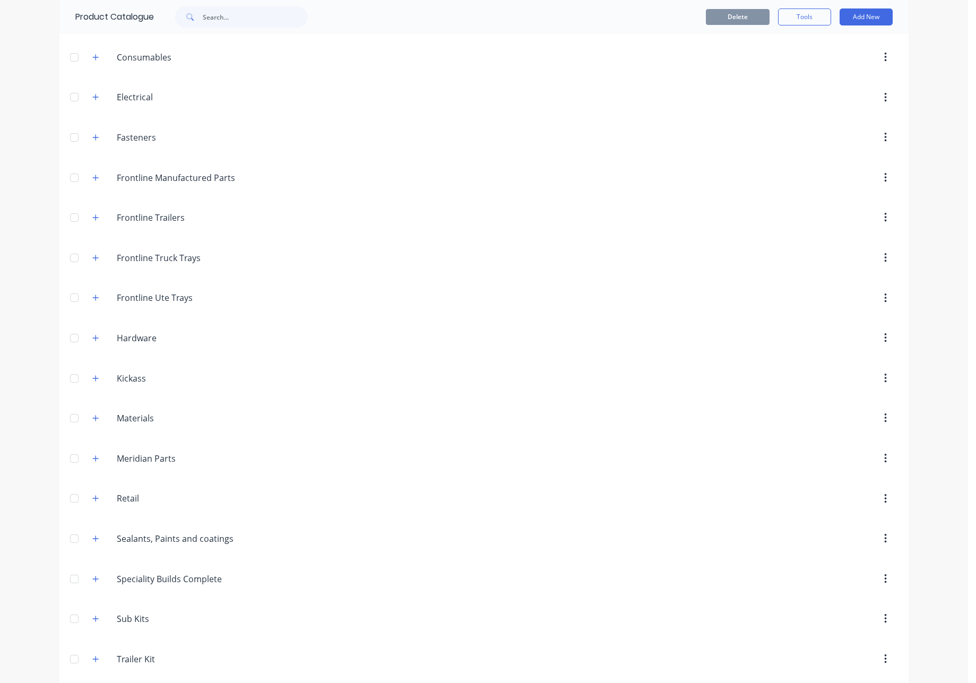
scroll to position [0, 0]
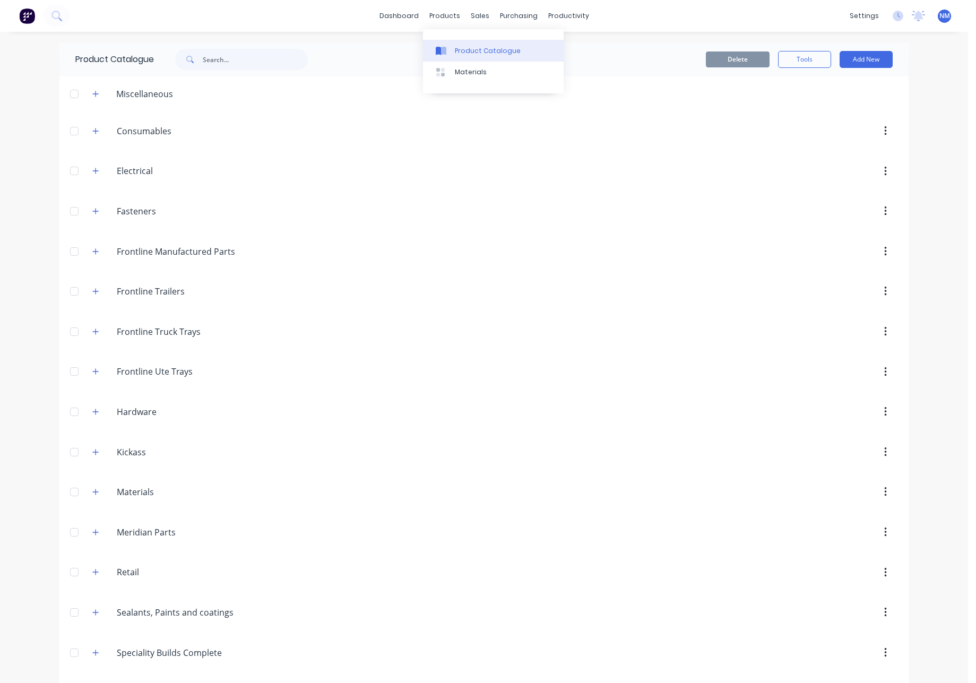
click at [488, 51] on div "Product Catalogue" at bounding box center [488, 51] width 66 height 10
click at [212, 53] on input "text" at bounding box center [255, 59] width 105 height 21
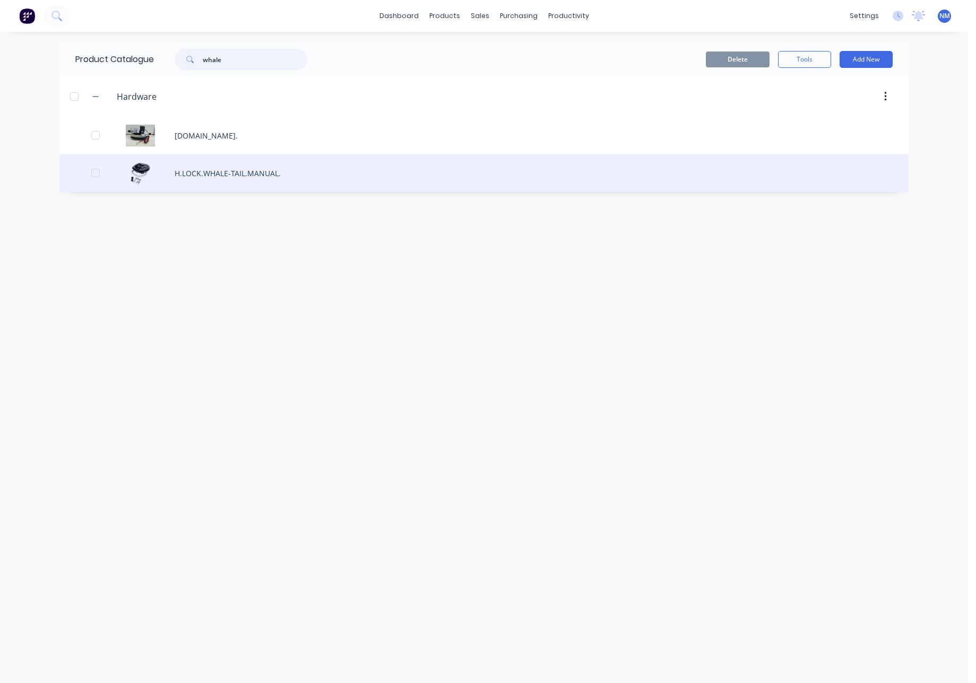
type input "whale"
click at [237, 176] on div "H.LOCK.WHALE-TAIL.MANUAL." at bounding box center [483, 173] width 849 height 38
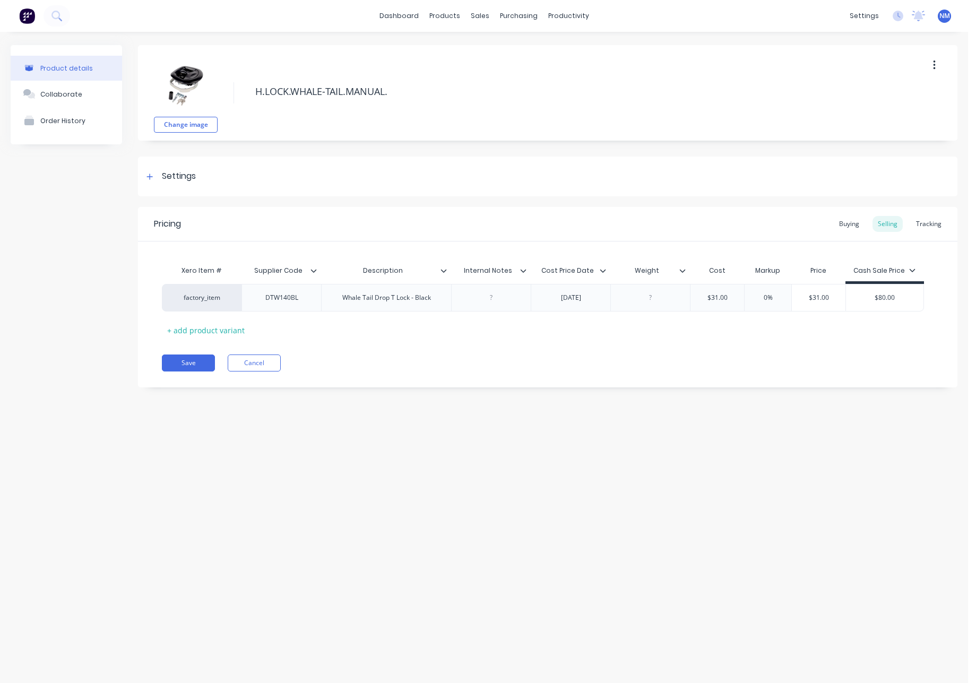
click at [760, 221] on div "Tracking" at bounding box center [929, 224] width 36 height 16
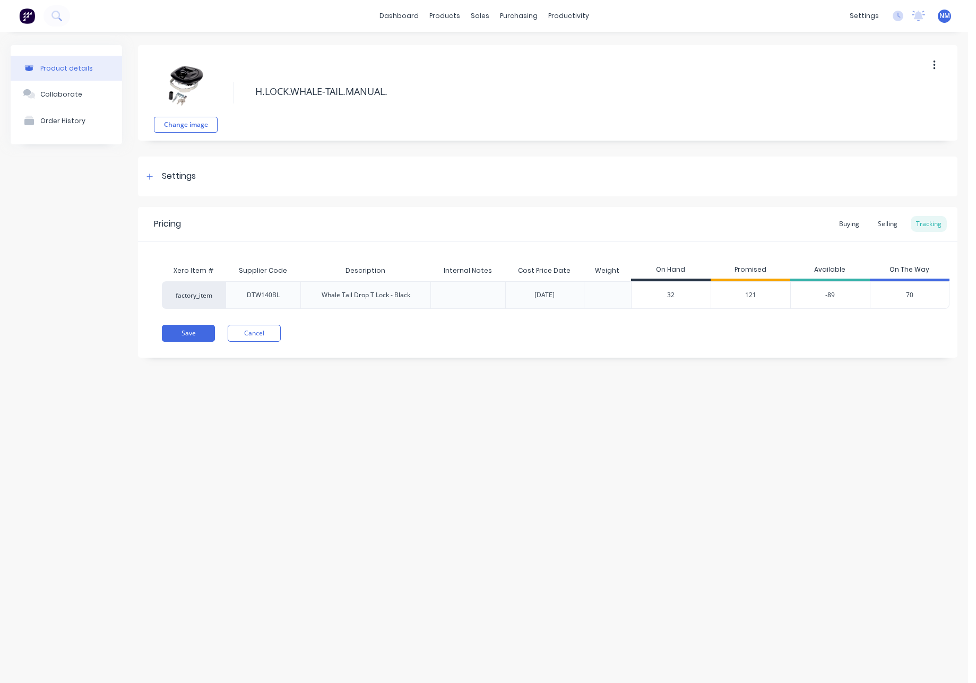
type input "32"
drag, startPoint x: 681, startPoint y: 297, endPoint x: 649, endPoint y: 303, distance: 32.5
click at [663, 293] on input "32" at bounding box center [671, 295] width 79 height 10
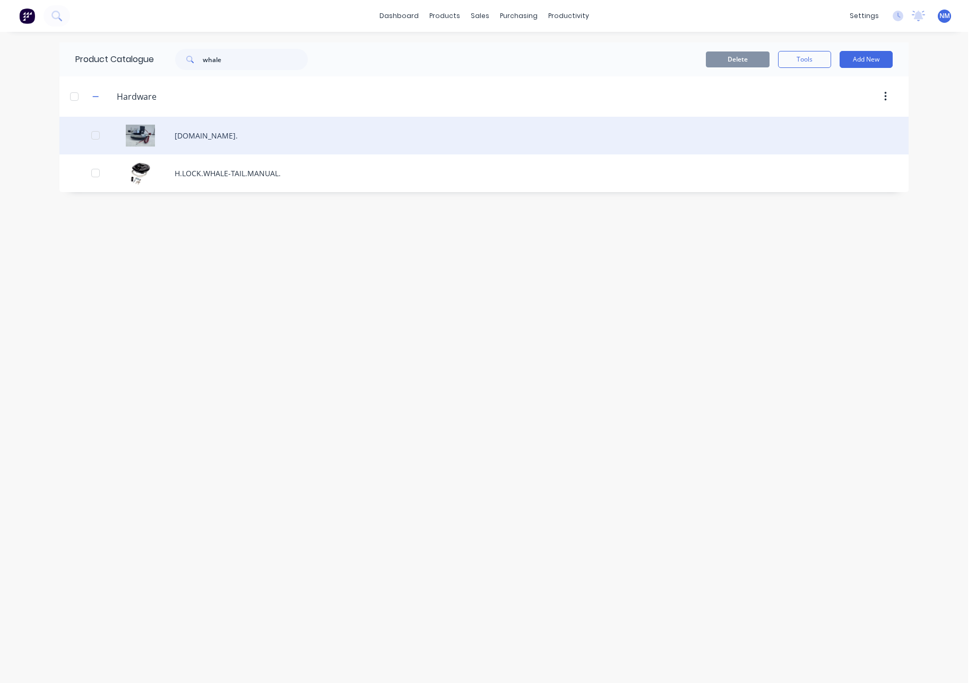
click at [274, 140] on div "[DOMAIN_NAME]." at bounding box center [483, 136] width 849 height 38
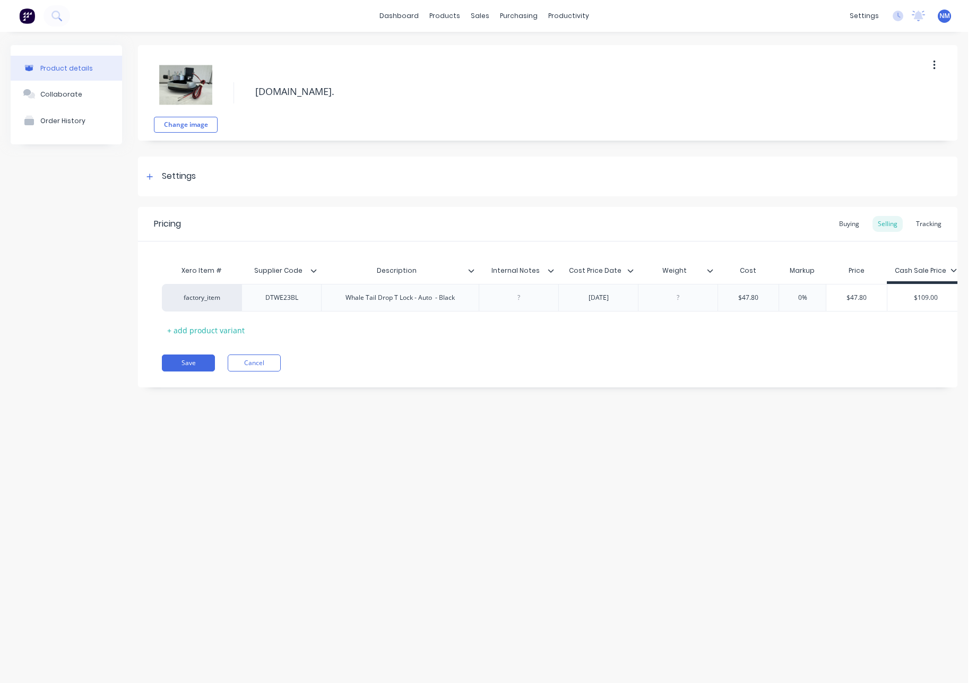
click at [760, 225] on div "Tracking" at bounding box center [929, 224] width 36 height 16
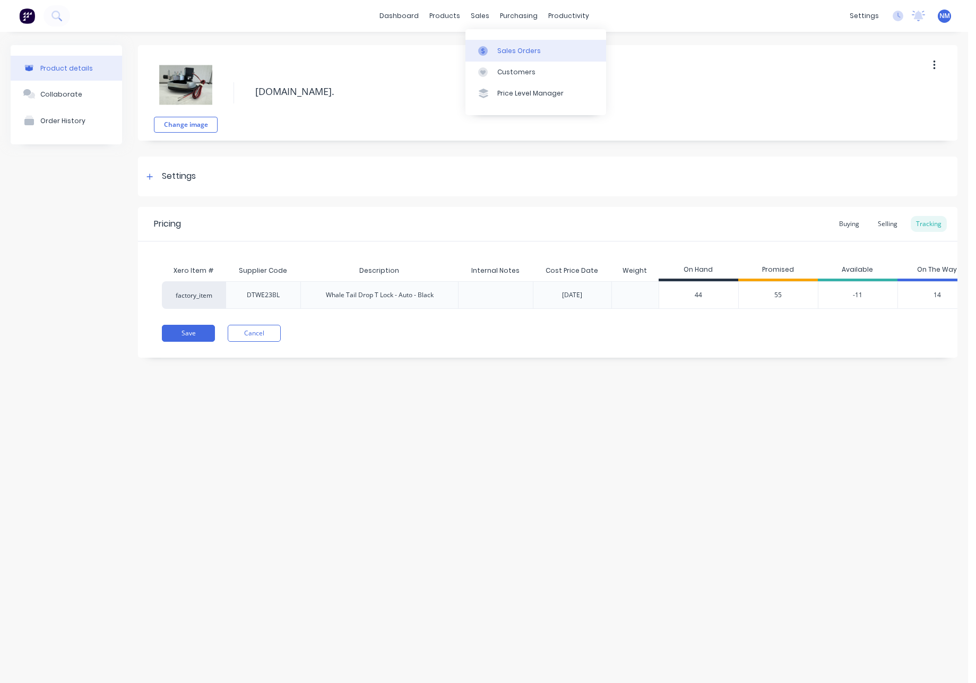
click at [499, 41] on link "Sales Orders" at bounding box center [535, 50] width 141 height 21
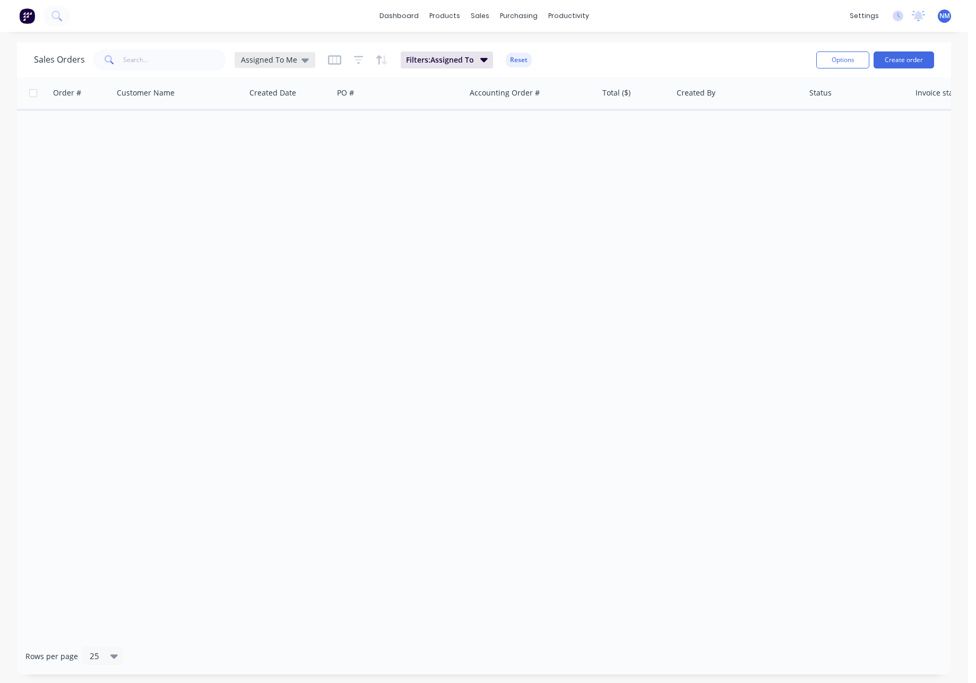
click at [268, 57] on span "Assigned To Me" at bounding box center [269, 59] width 56 height 11
click at [268, 153] on button "None" at bounding box center [298, 150] width 121 height 12
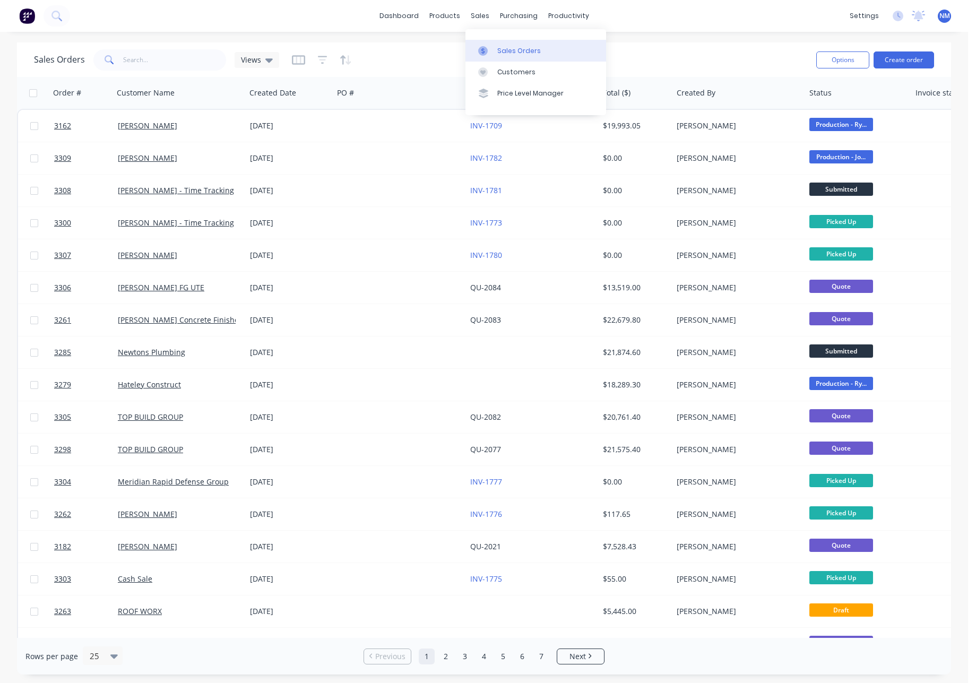
click at [513, 56] on link "Sales Orders" at bounding box center [535, 50] width 141 height 21
click at [472, 56] on link "Product Catalogue" at bounding box center [497, 50] width 141 height 21
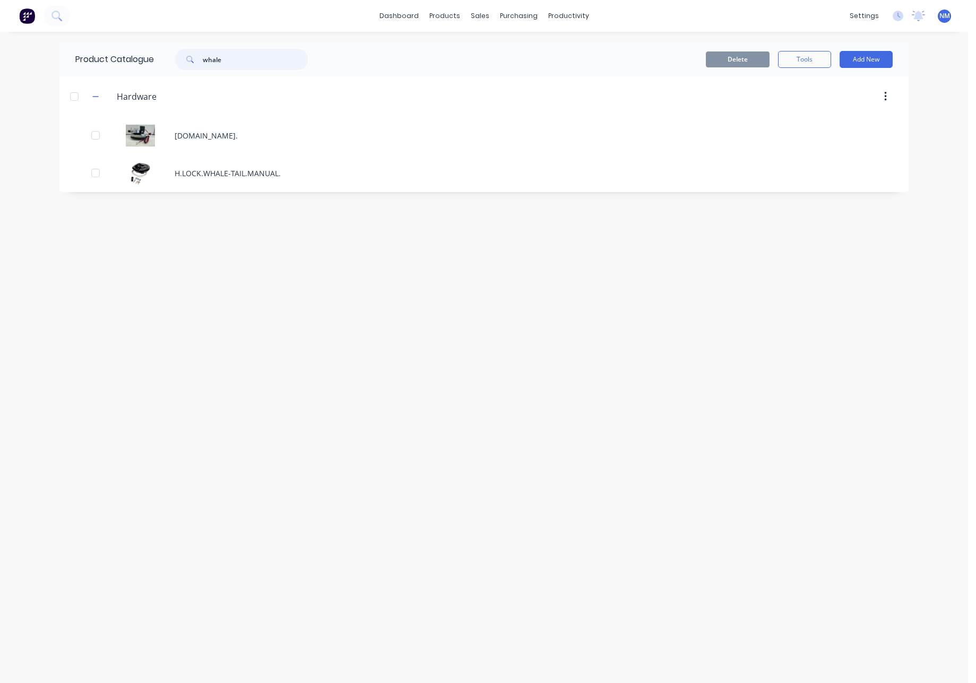
drag, startPoint x: 237, startPoint y: 59, endPoint x: 128, endPoint y: 66, distance: 109.6
click at [187, 65] on div "whale" at bounding box center [241, 59] width 133 height 21
type input "w"
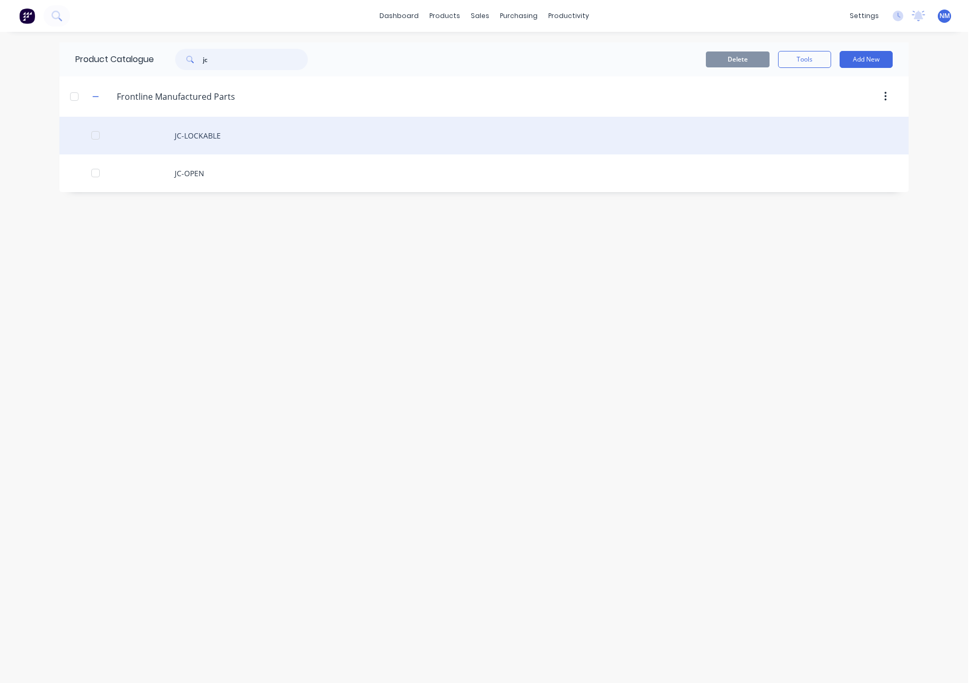
type input "jc"
click at [202, 132] on div "JC-LOCKABLE" at bounding box center [483, 136] width 849 height 38
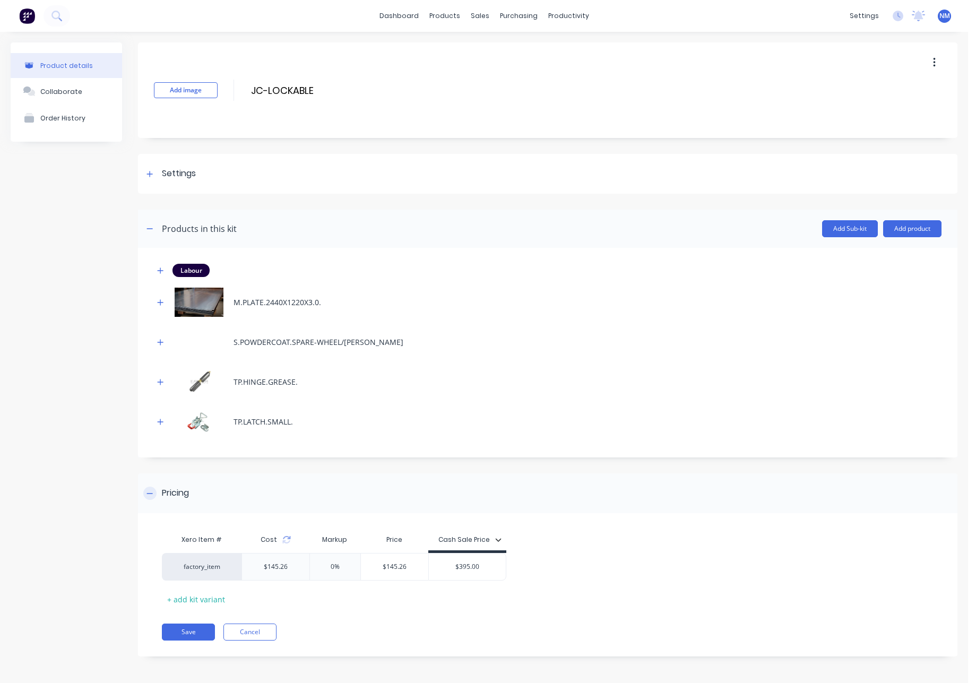
click at [700, 491] on div "Pricing" at bounding box center [547, 493] width 819 height 40
click at [150, 499] on div at bounding box center [149, 493] width 13 height 13
click at [508, 48] on div "Sales Orders" at bounding box center [519, 51] width 44 height 10
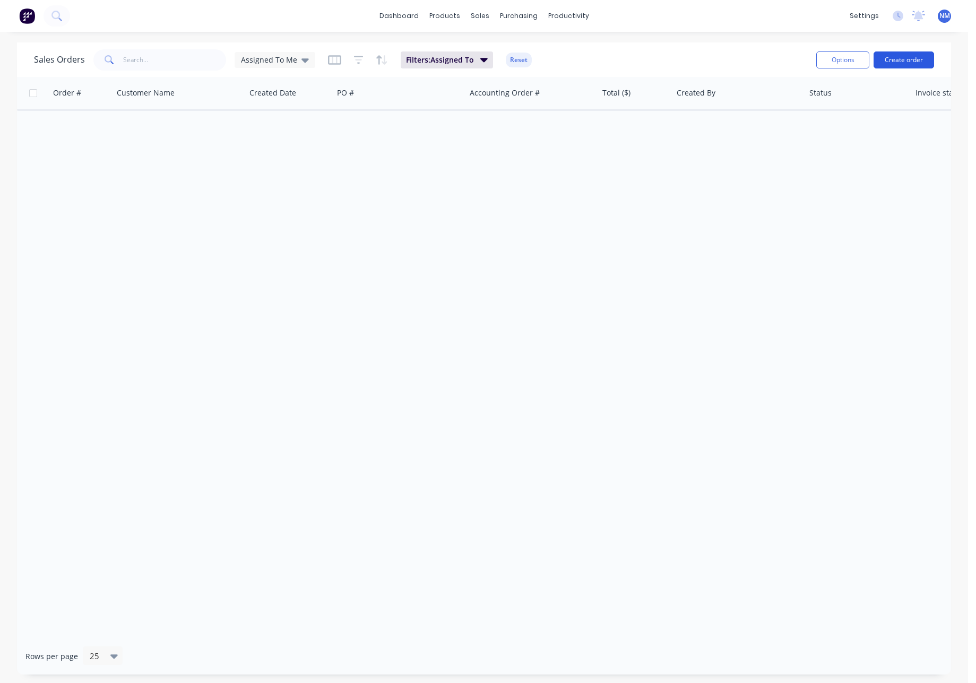
click at [760, 56] on button "Create order" at bounding box center [904, 59] width 61 height 17
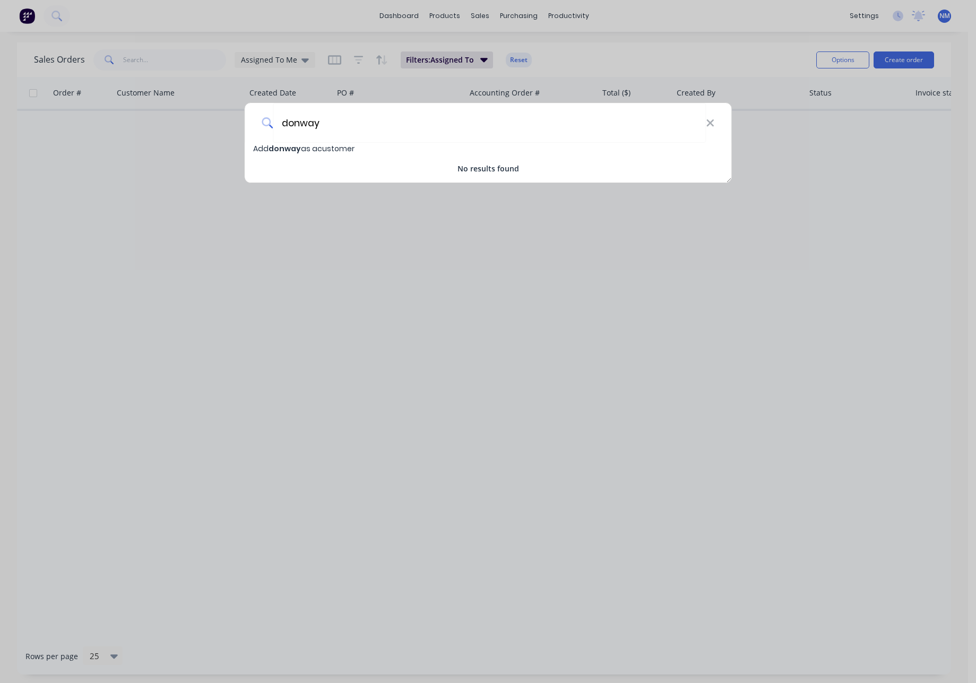
drag, startPoint x: 326, startPoint y: 120, endPoint x: 104, endPoint y: 124, distance: 222.4
click at [102, 124] on div "donway Add donway as a customer No results found" at bounding box center [488, 341] width 976 height 683
type input "Donway"
click at [710, 123] on icon at bounding box center [709, 122] width 7 height 7
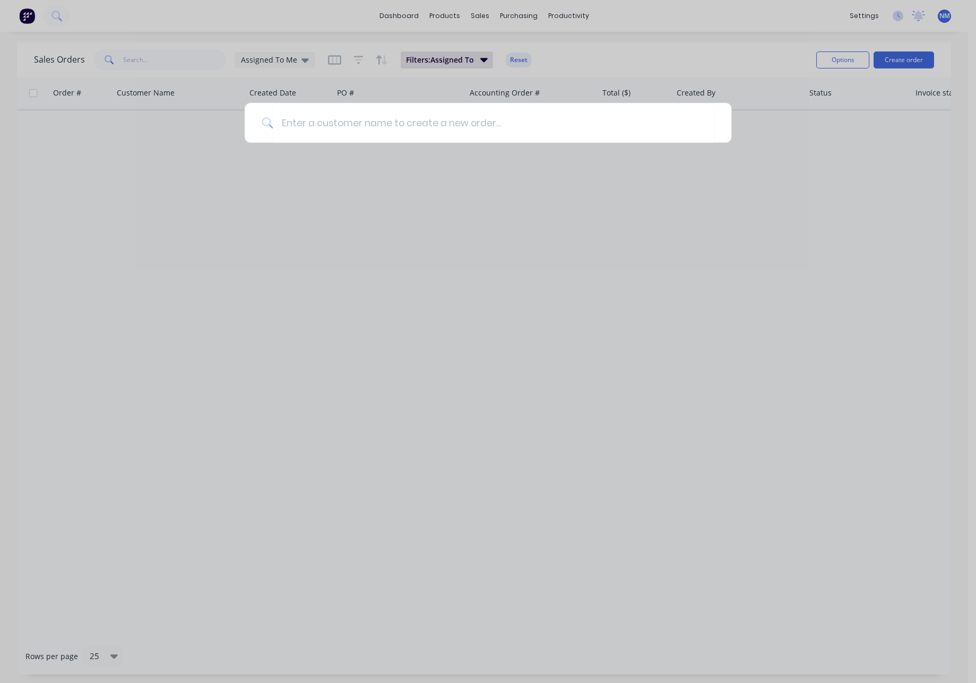
click at [604, 67] on div at bounding box center [488, 341] width 976 height 683
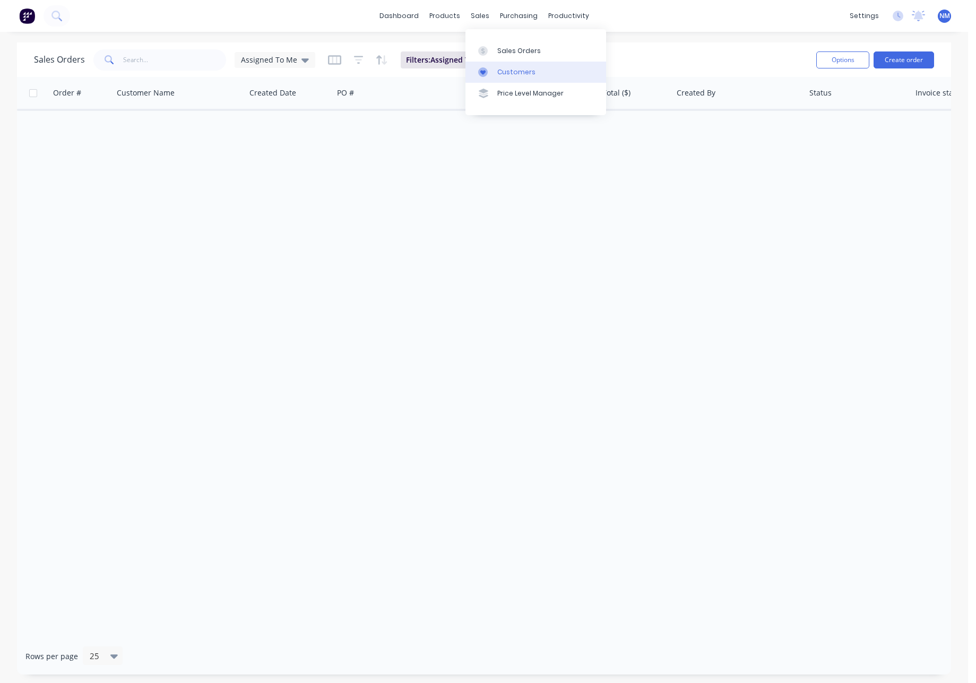
click at [524, 72] on div "Customers" at bounding box center [516, 72] width 38 height 10
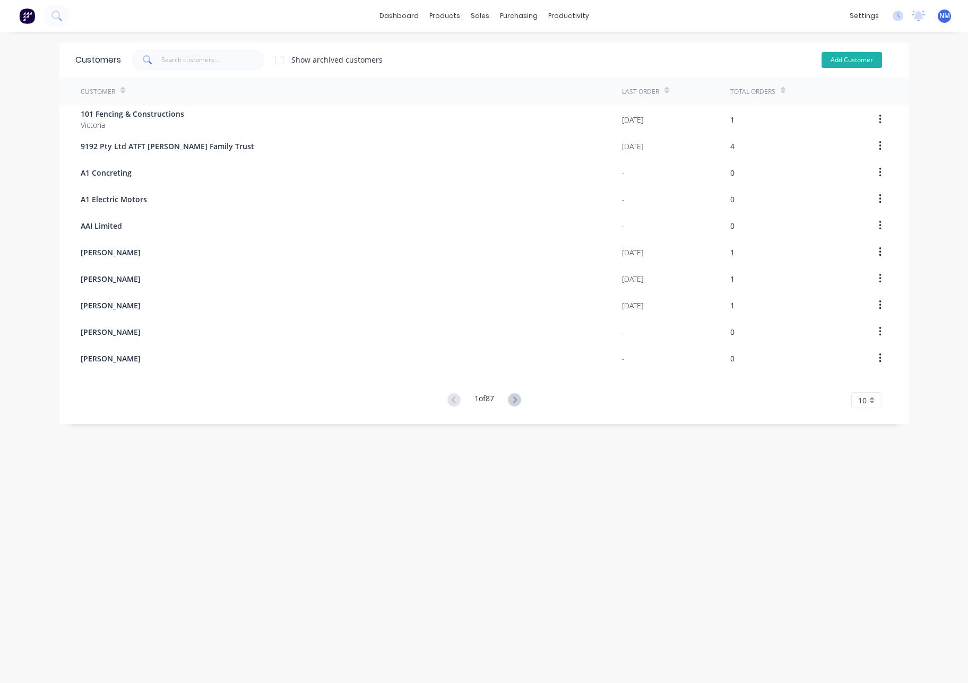
click at [760, 63] on button "Add Customer" at bounding box center [852, 60] width 61 height 16
select select "AU"
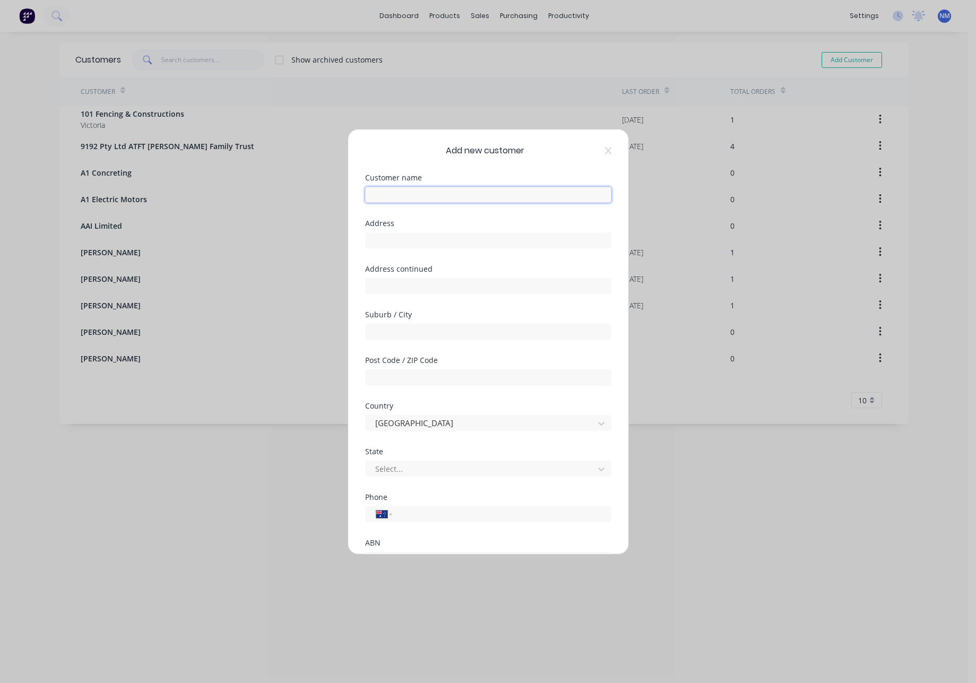
click at [469, 193] on input "text" at bounding box center [488, 195] width 246 height 16
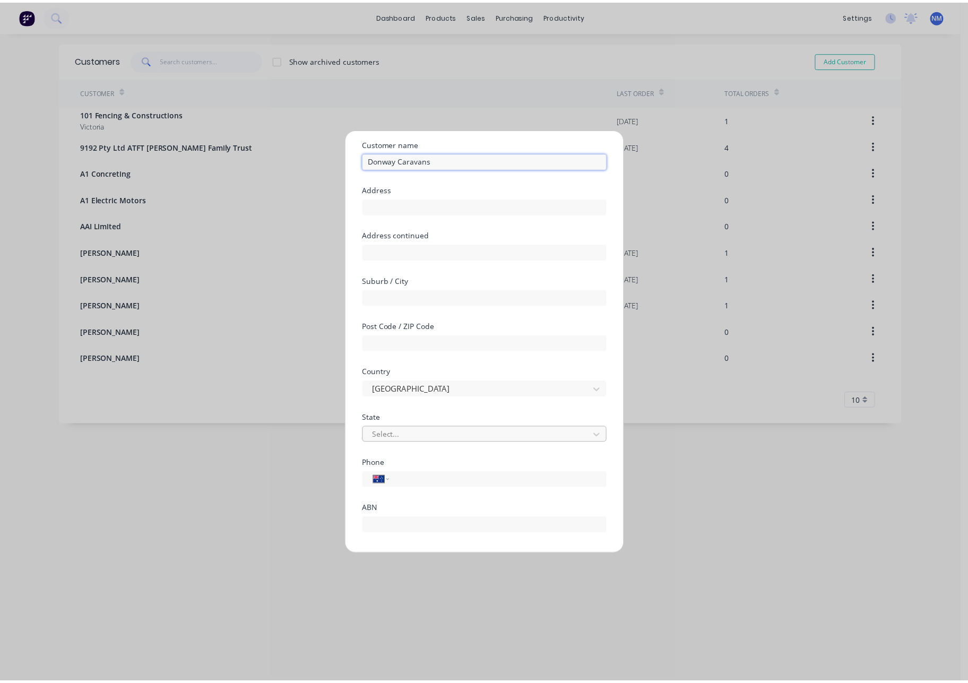
scroll to position [93, 0]
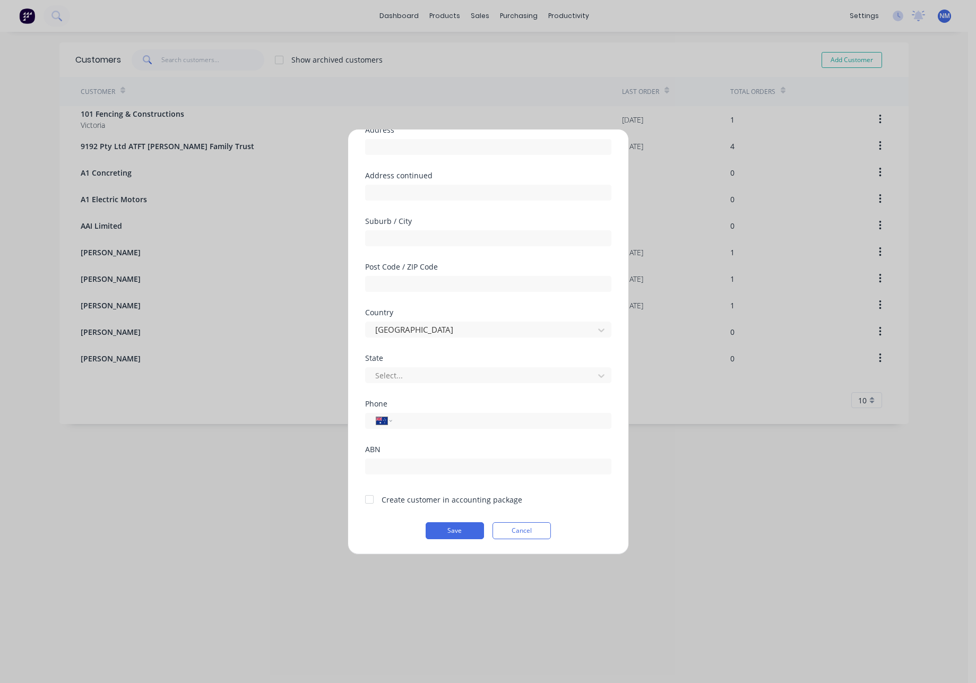
type input "Donway Caravans"
click at [364, 498] on div at bounding box center [369, 499] width 21 height 21
click at [443, 524] on button "Save" at bounding box center [455, 530] width 58 height 17
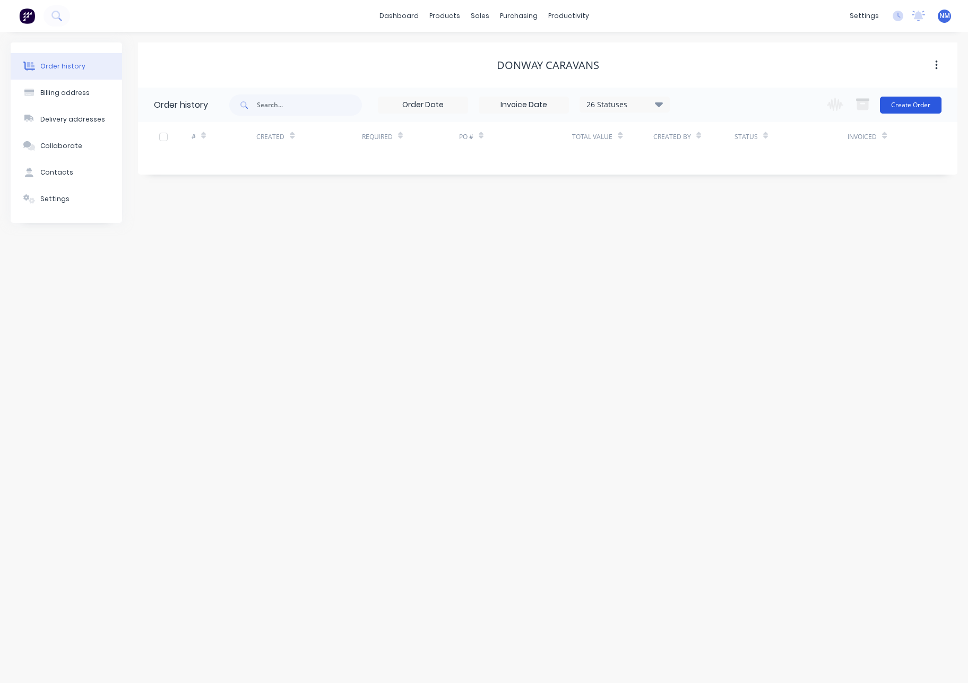
click at [760, 105] on button "Create Order" at bounding box center [911, 105] width 62 height 17
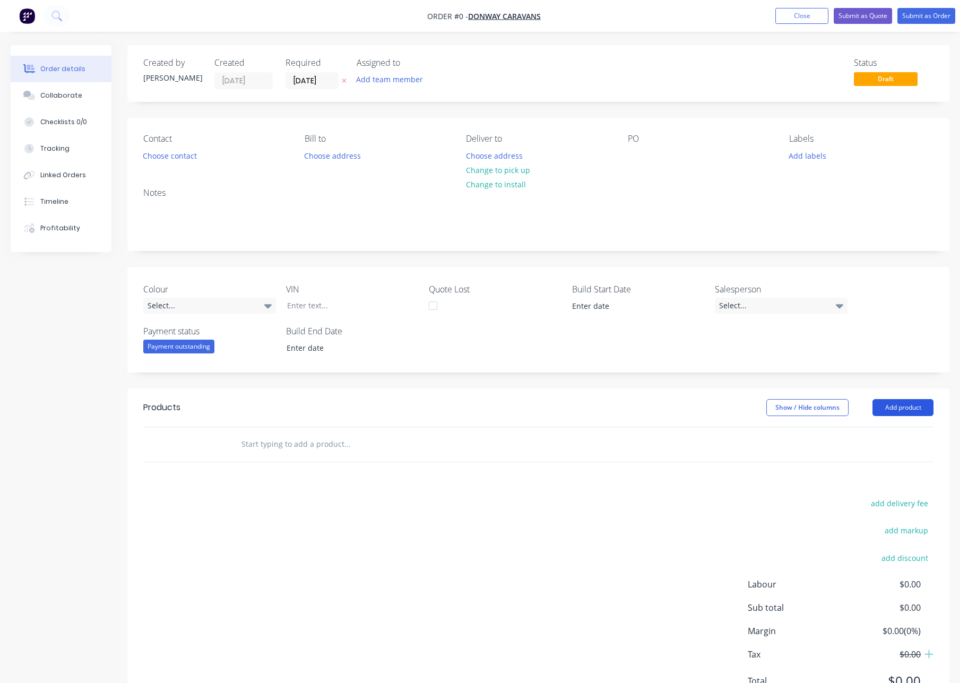
click at [760, 405] on button "Add product" at bounding box center [902, 407] width 61 height 17
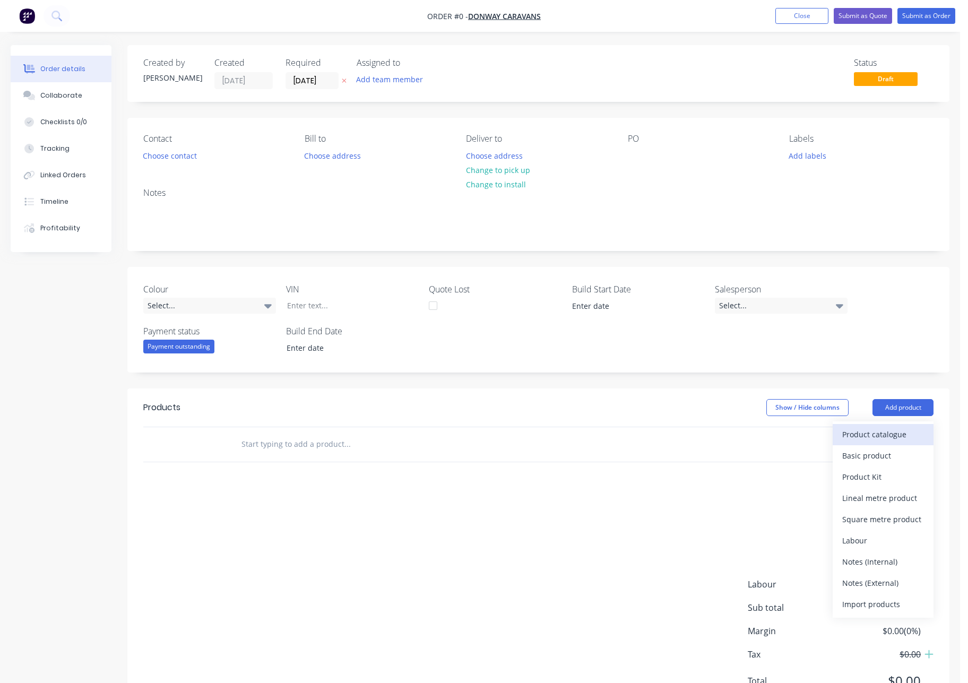
click at [760, 435] on div "Product catalogue" at bounding box center [883, 434] width 82 height 15
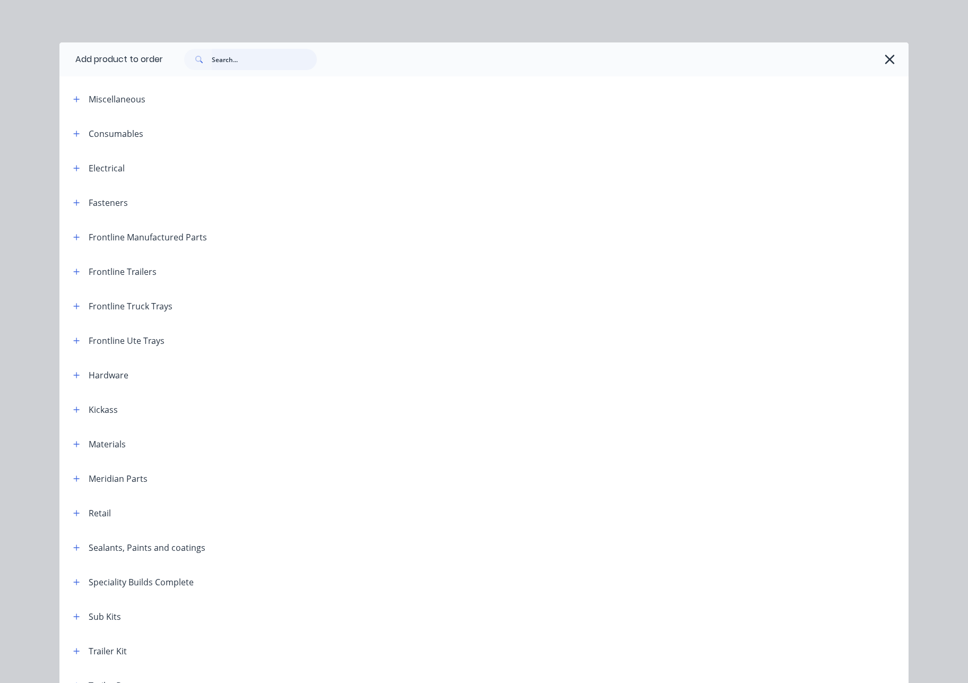
click at [247, 57] on input "text" at bounding box center [264, 59] width 105 height 21
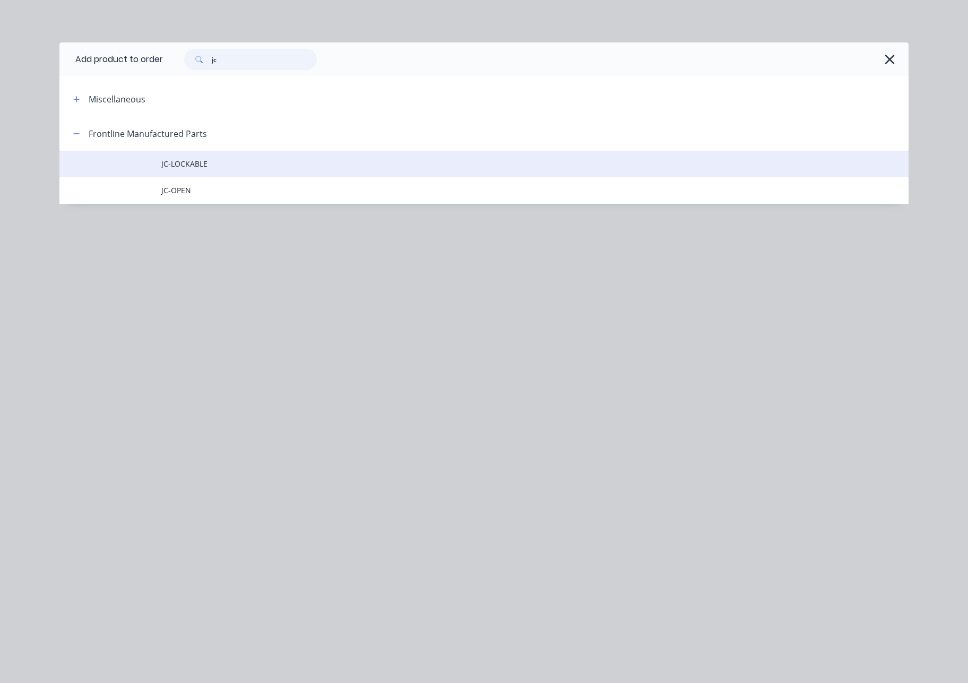
type input "jc"
click at [259, 162] on span "JC-LOCKABLE" at bounding box center [460, 163] width 598 height 11
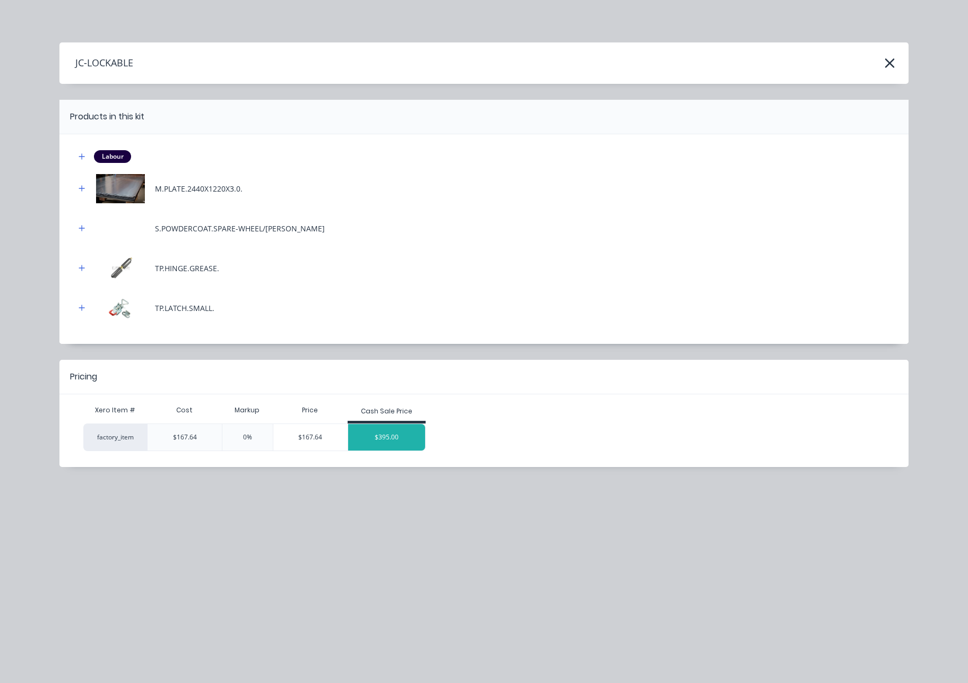
click at [399, 438] on div "$395.00" at bounding box center [386, 437] width 77 height 27
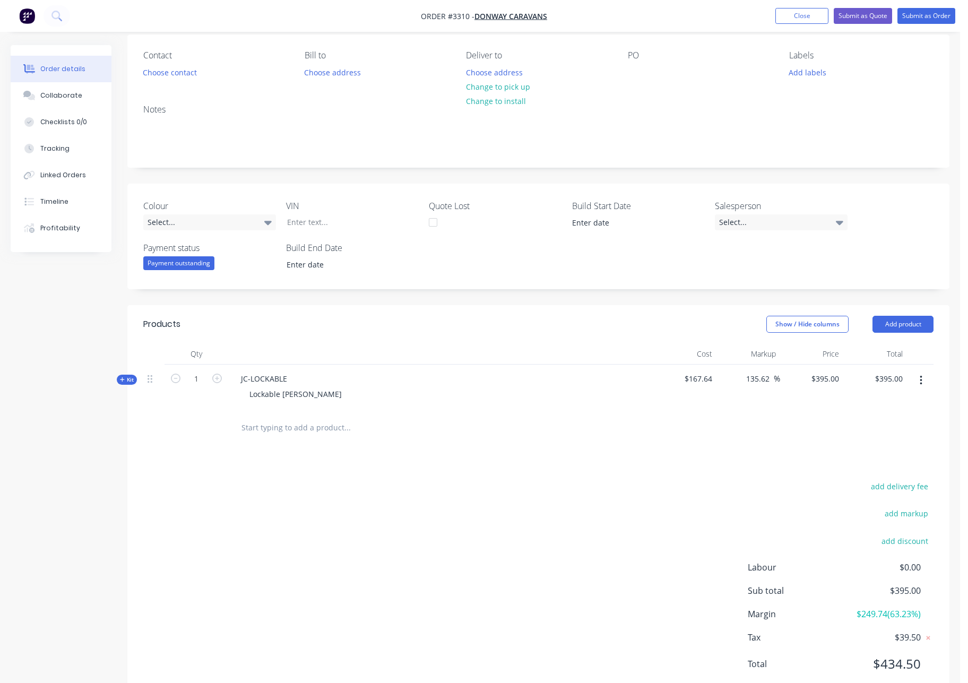
scroll to position [116, 0]
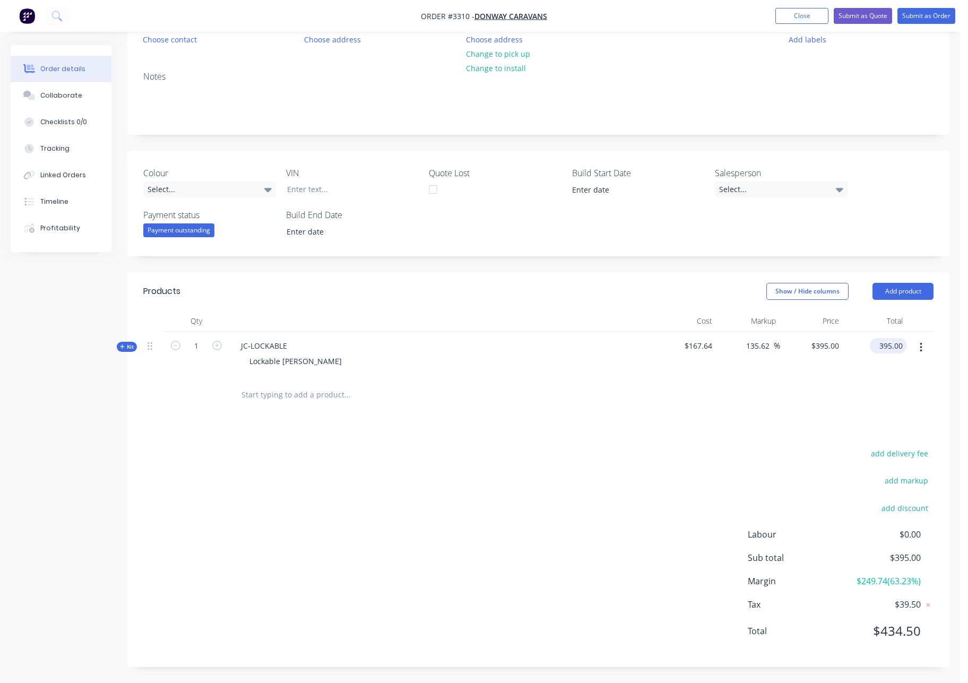
click at [760, 345] on input "395.00" at bounding box center [890, 345] width 33 height 15
type input "249"
type input "48.53"
type input "$249.00"
click at [755, 471] on div "add delivery fee add markup add discount Labour $0.00 Sub total $249.00 Margin …" at bounding box center [538, 548] width 790 height 205
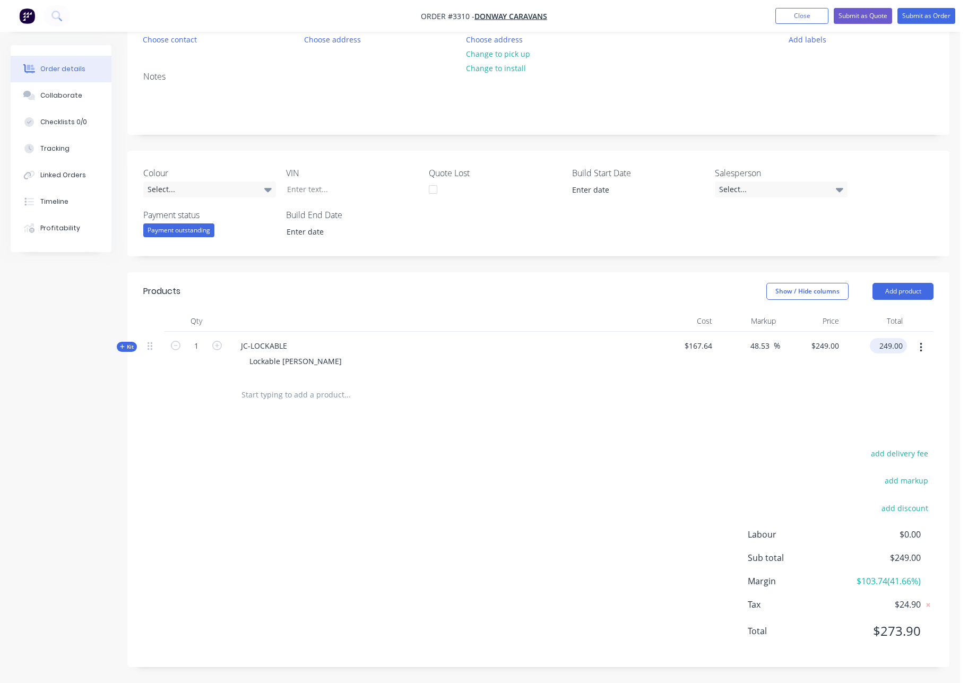
click at [760, 347] on input "249.00" at bounding box center [890, 345] width 33 height 15
type input "199"
type input "18.71"
type input "$199.00"
click at [701, 448] on div "add delivery fee add markup add discount Labour $0.00 Sub total $199.00 Margin …" at bounding box center [538, 548] width 790 height 205
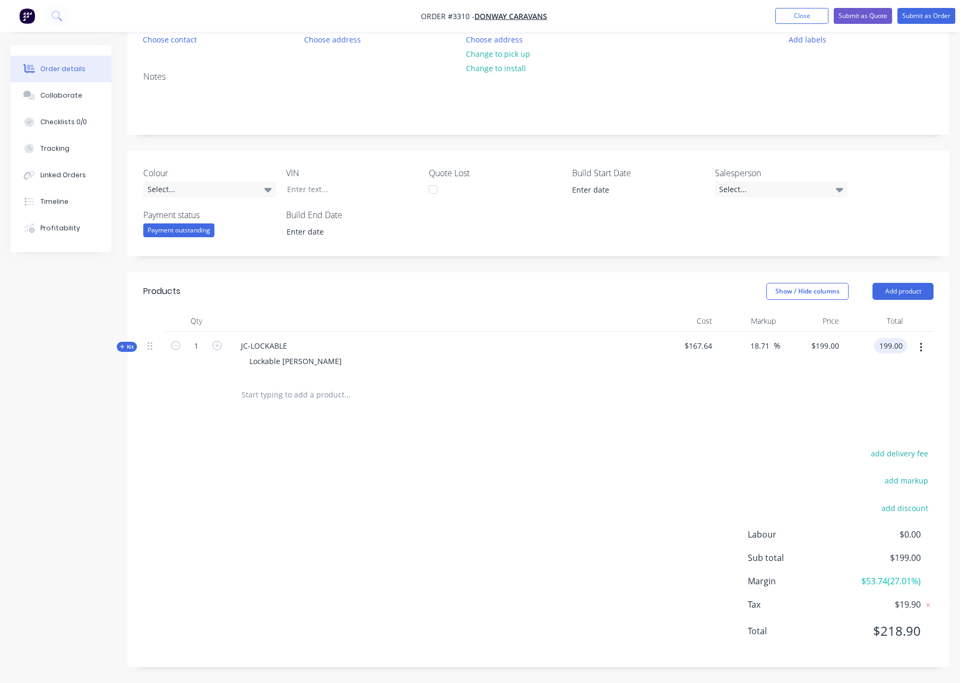
click at [760, 347] on input "199.00" at bounding box center [892, 345] width 29 height 15
type input "229"
type input "36.6"
type input "$229.00"
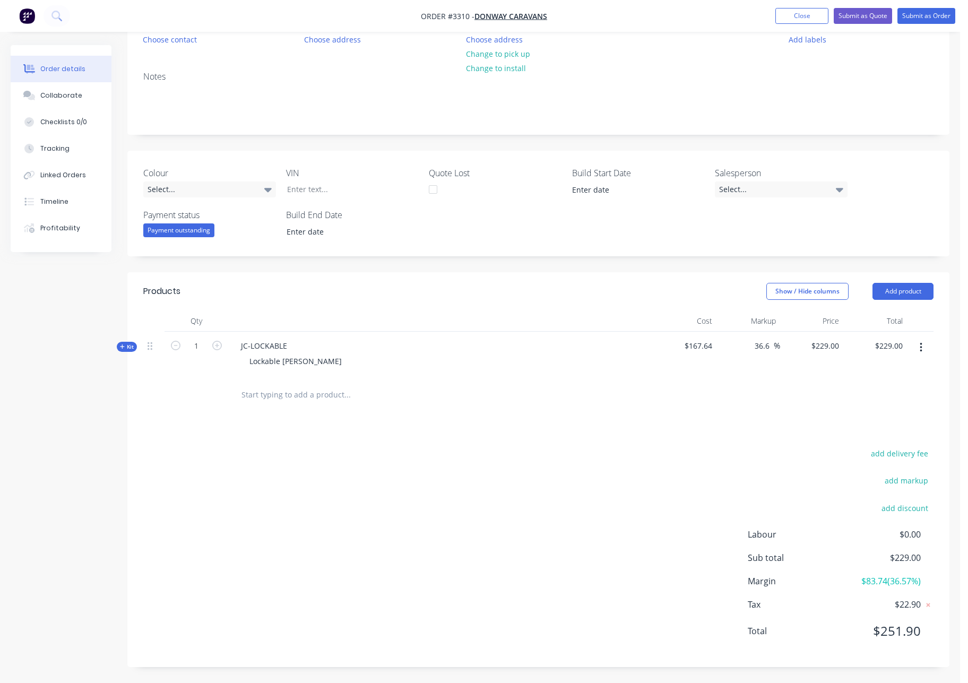
click at [676, 416] on div "Products Show / Hide columns Add product Qty Cost Markup Price Total Kit 1 JC-L…" at bounding box center [538, 469] width 822 height 395
click at [128, 347] on span "Kit" at bounding box center [127, 347] width 14 height 8
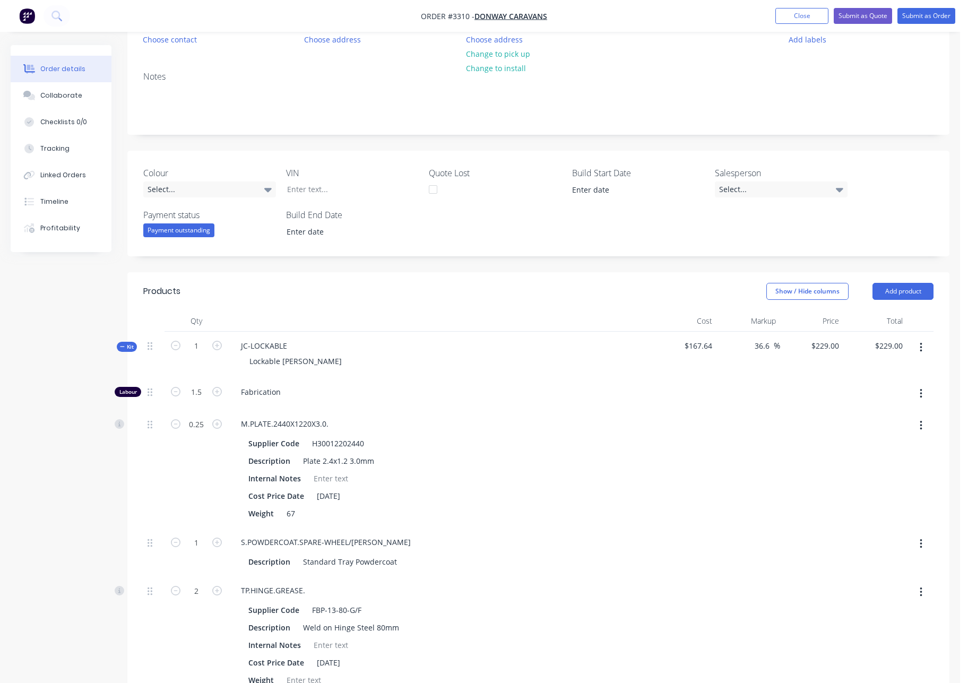
click at [126, 348] on span "Kit" at bounding box center [127, 347] width 14 height 8
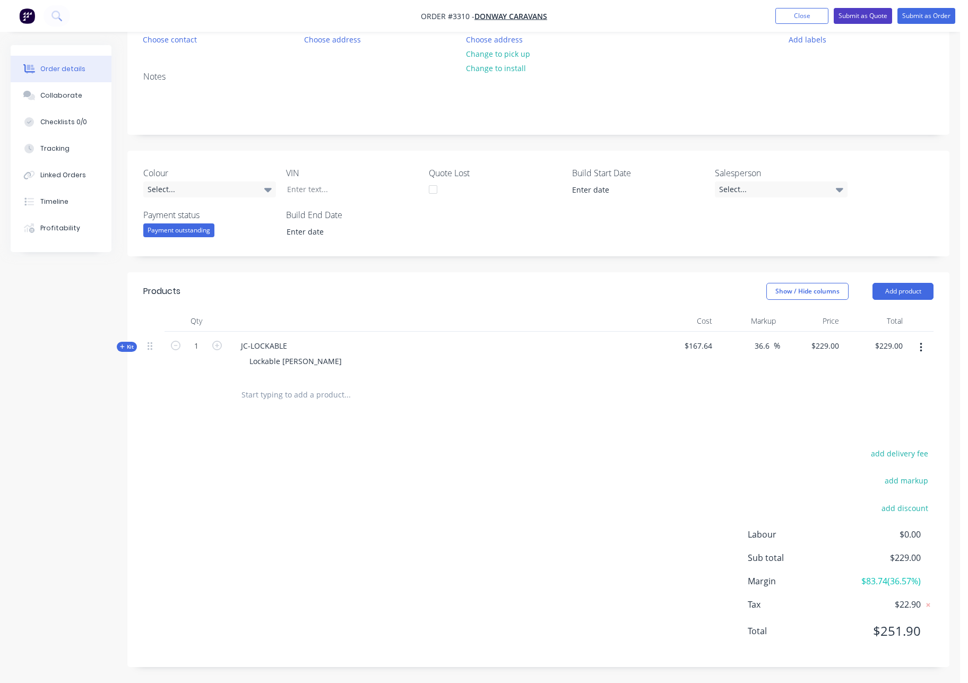
click at [760, 16] on button "Submit as Quote" at bounding box center [863, 16] width 58 height 16
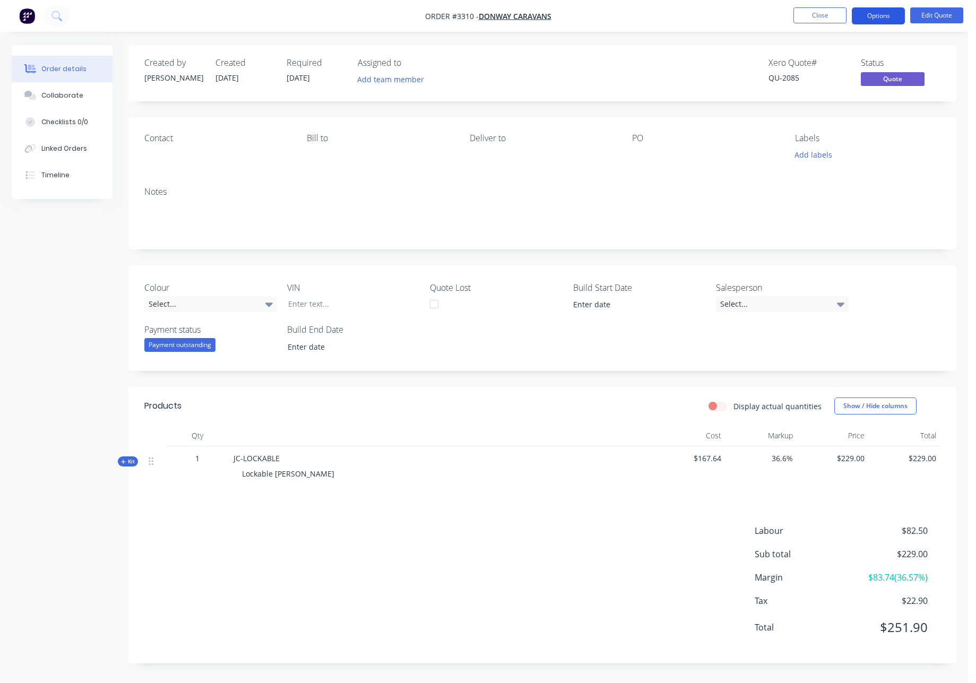
click at [760, 13] on button "Options" at bounding box center [878, 15] width 53 height 17
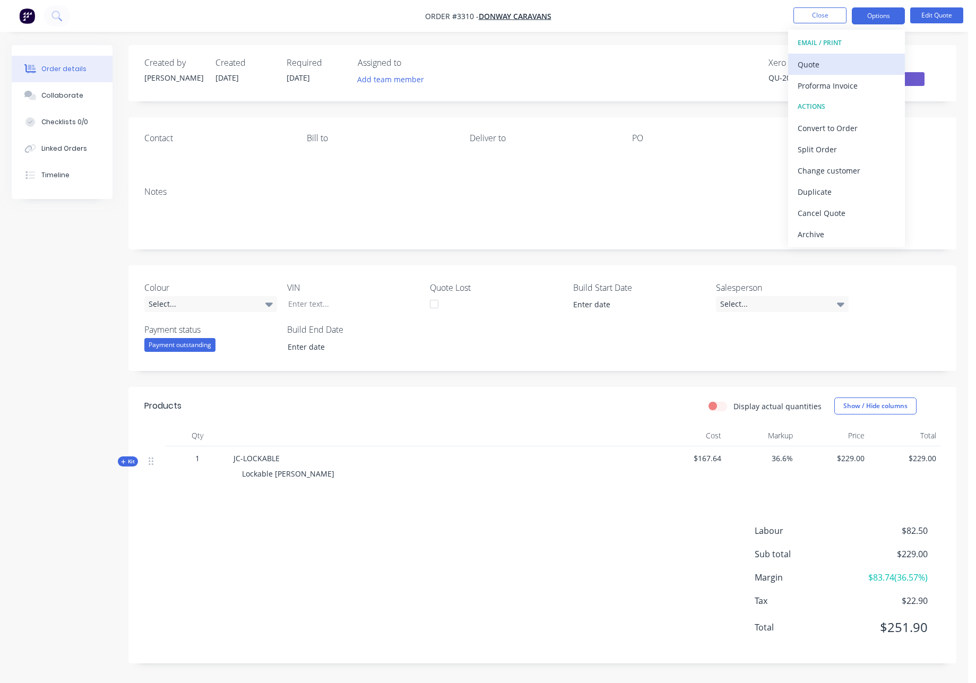
click at [760, 63] on div "Quote" at bounding box center [847, 64] width 98 height 15
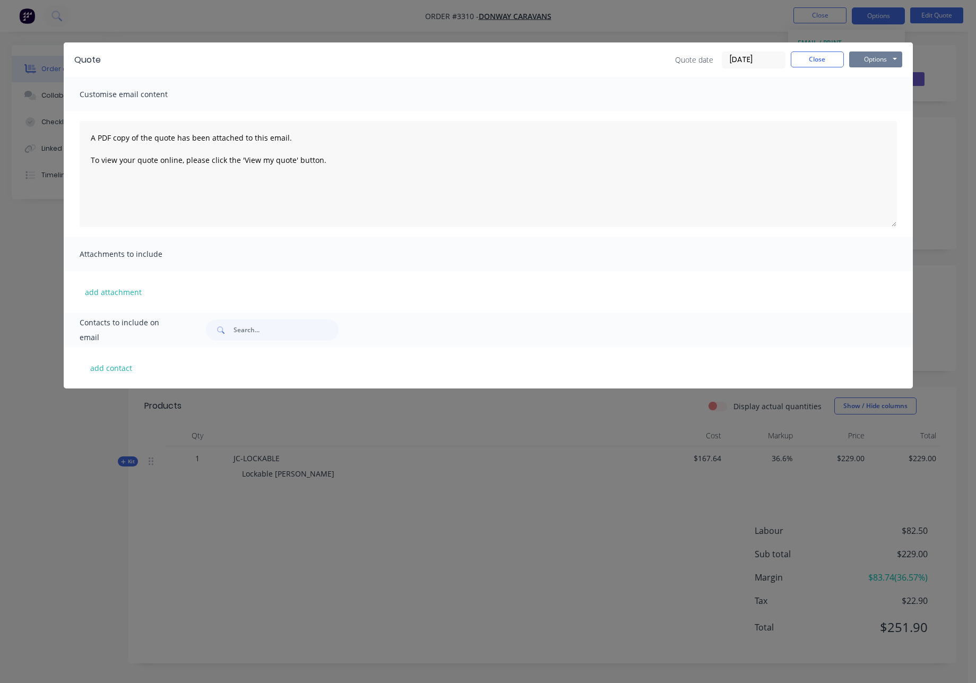
click at [760, 55] on button "Options" at bounding box center [875, 59] width 53 height 16
click at [760, 97] on button "Print" at bounding box center [883, 96] width 68 height 18
click at [760, 58] on button "Close" at bounding box center [817, 59] width 53 height 16
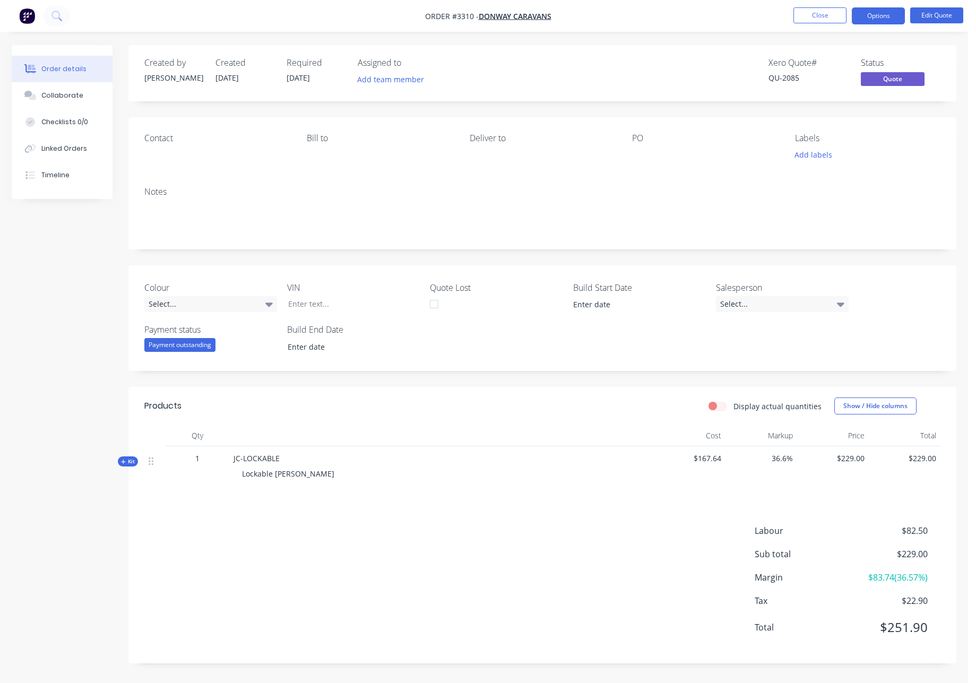
click at [760, 457] on span "$229.00" at bounding box center [832, 458] width 63 height 11
click at [760, 14] on button "Edit Quote" at bounding box center [936, 15] width 53 height 16
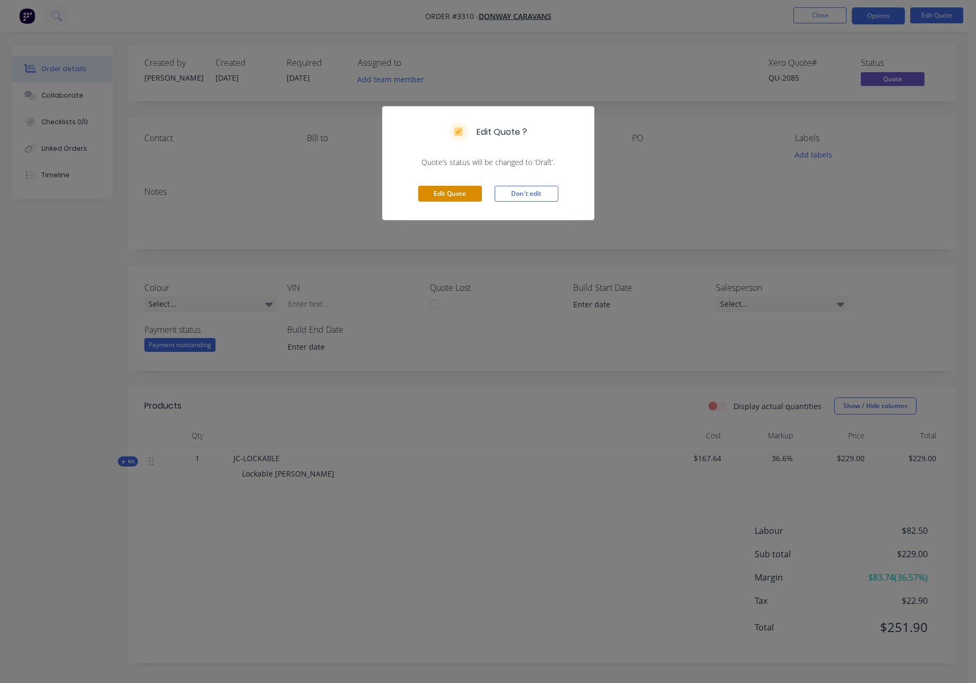
click at [444, 194] on button "Edit Quote" at bounding box center [450, 194] width 64 height 16
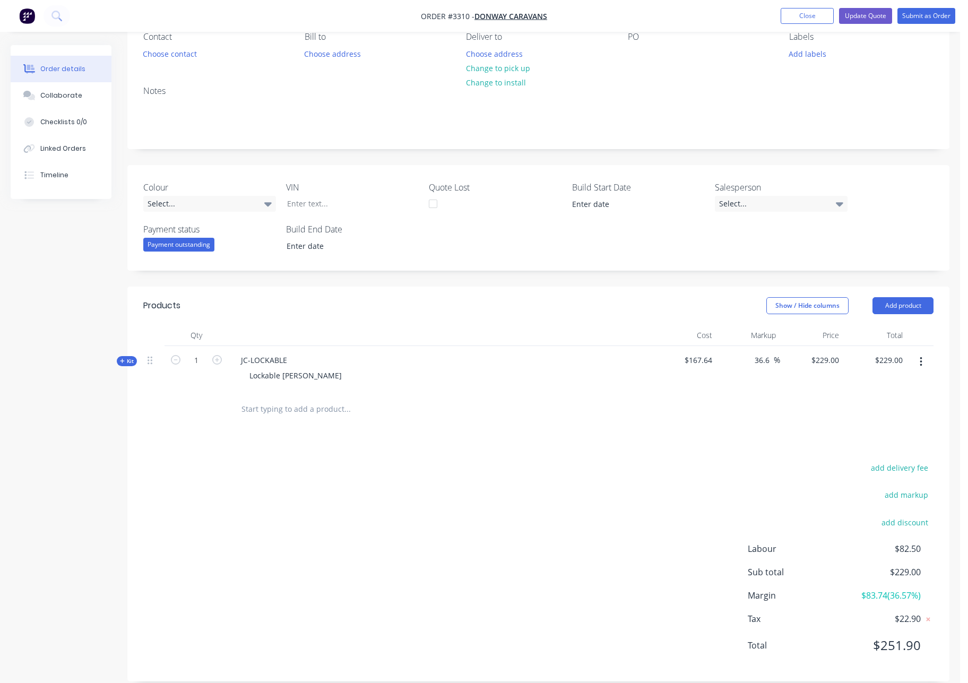
scroll to position [116, 0]
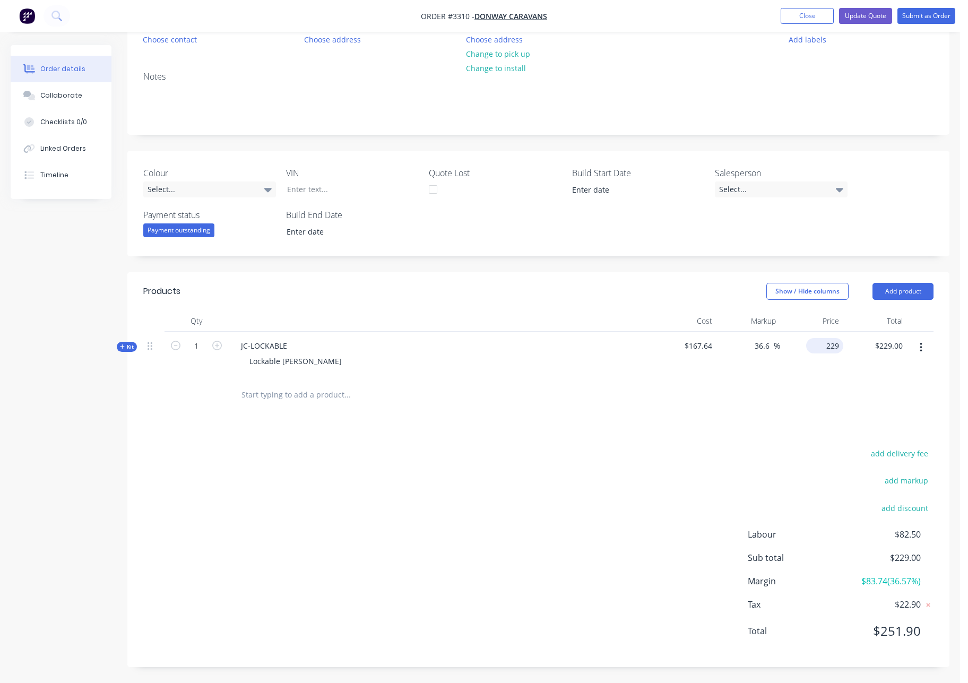
click at [760, 348] on input "229" at bounding box center [826, 345] width 33 height 15
type input "199.00"
type input "18.71"
type input "$199.00"
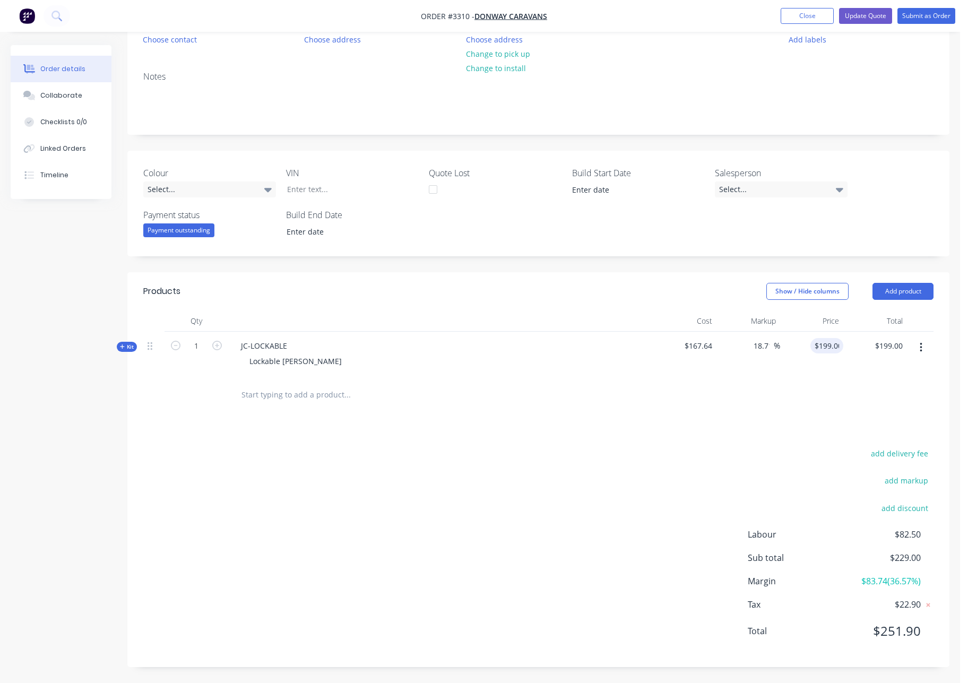
click at [707, 388] on div at bounding box center [538, 395] width 790 height 34
click at [760, 13] on button "Update Quote" at bounding box center [865, 16] width 53 height 16
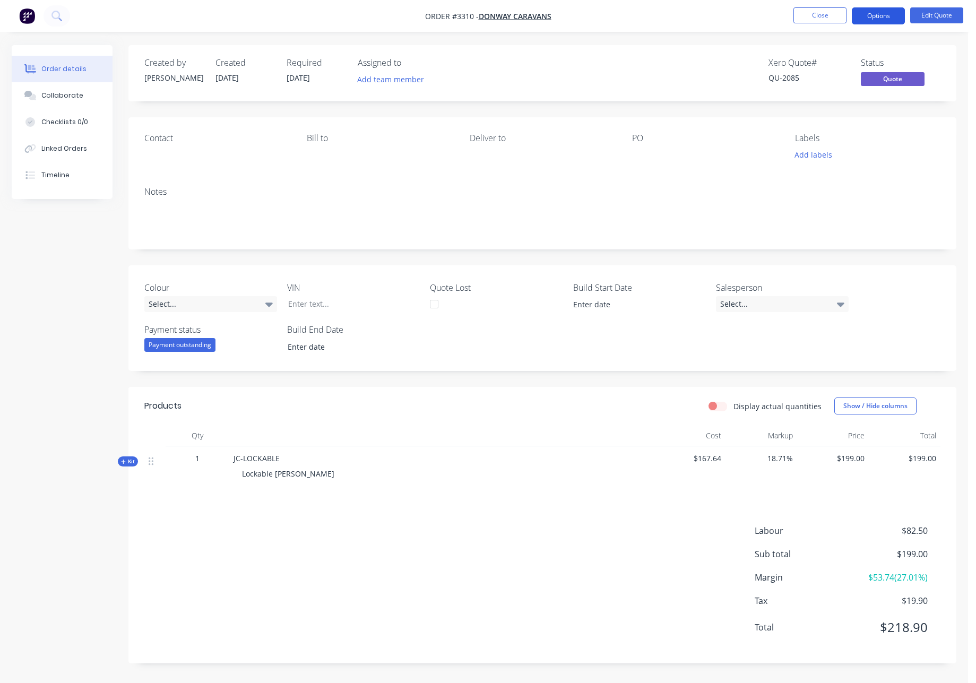
click at [760, 20] on button "Options" at bounding box center [878, 15] width 53 height 17
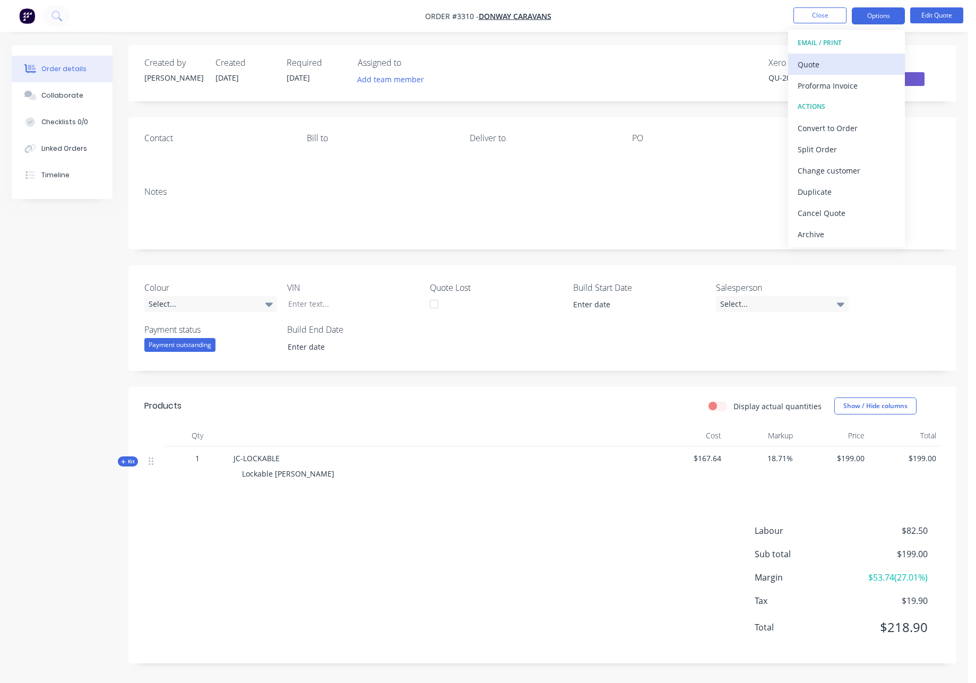
click at [760, 67] on div "Quote" at bounding box center [847, 64] width 98 height 15
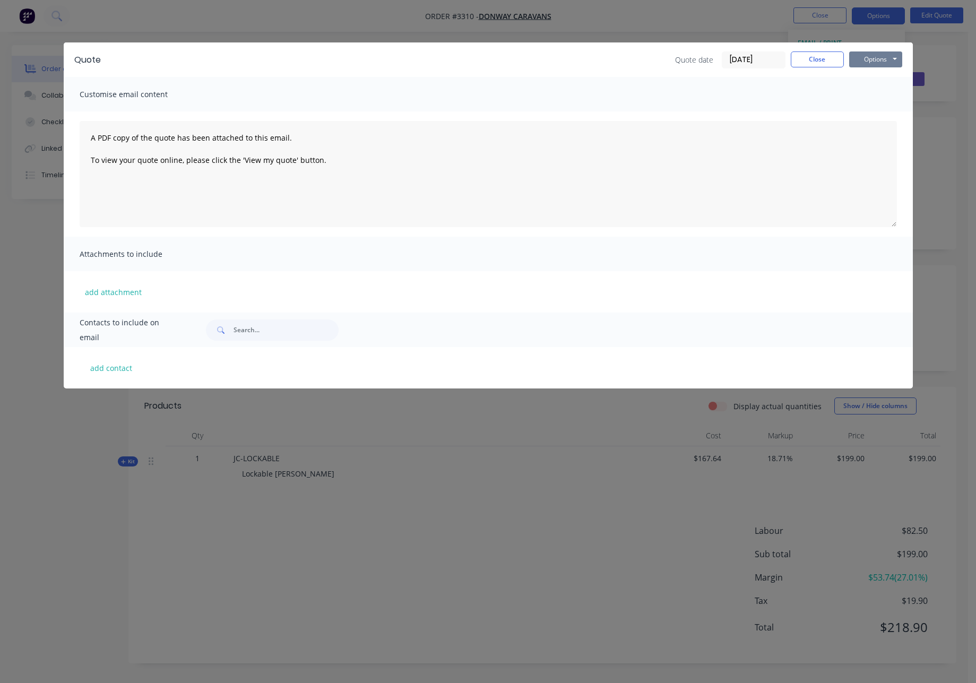
click at [760, 58] on button "Options" at bounding box center [875, 59] width 53 height 16
click at [760, 97] on button "Print" at bounding box center [883, 96] width 68 height 18
click at [760, 58] on button "Options" at bounding box center [875, 59] width 53 height 16
click at [760, 97] on button "Print" at bounding box center [883, 96] width 68 height 18
click at [760, 58] on button "Close" at bounding box center [817, 59] width 53 height 16
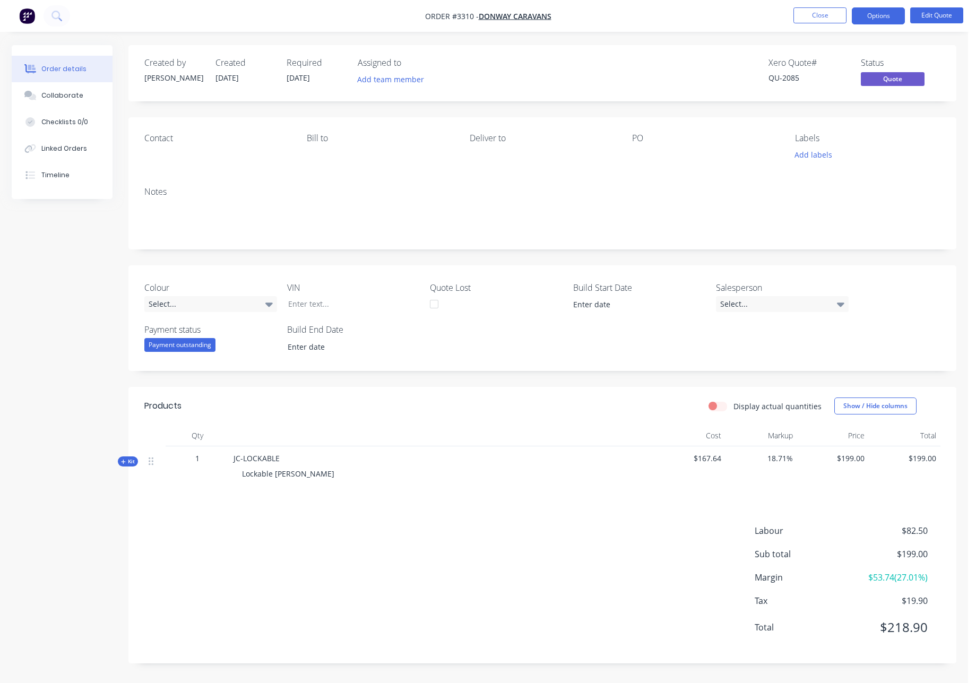
click at [128, 461] on span "Kit" at bounding box center [128, 461] width 14 height 8
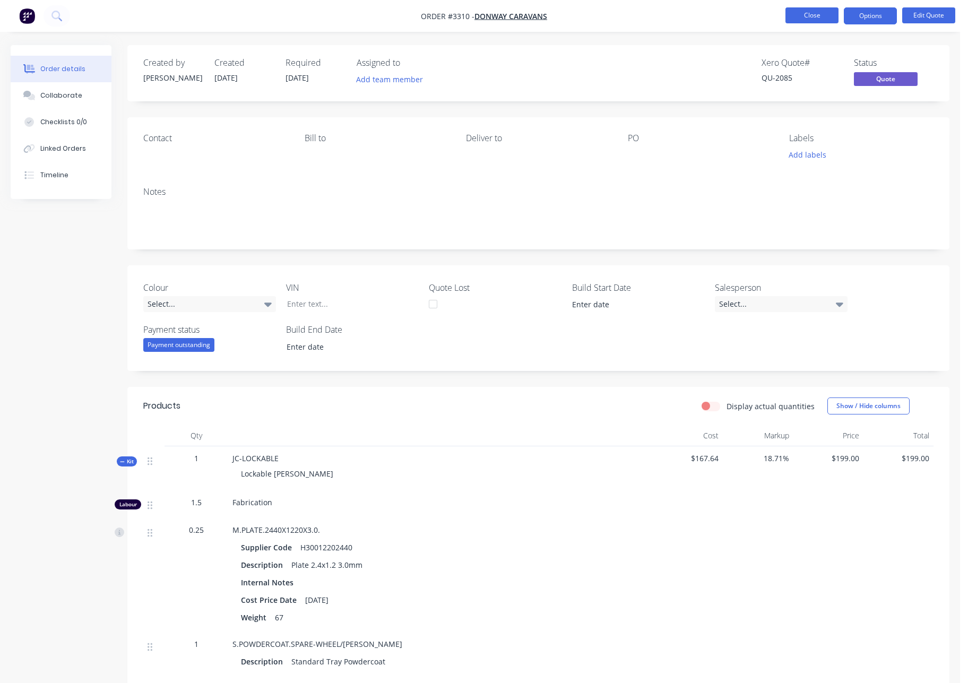
click at [760, 16] on button "Close" at bounding box center [811, 15] width 53 height 16
